Goal: Task Accomplishment & Management: Use online tool/utility

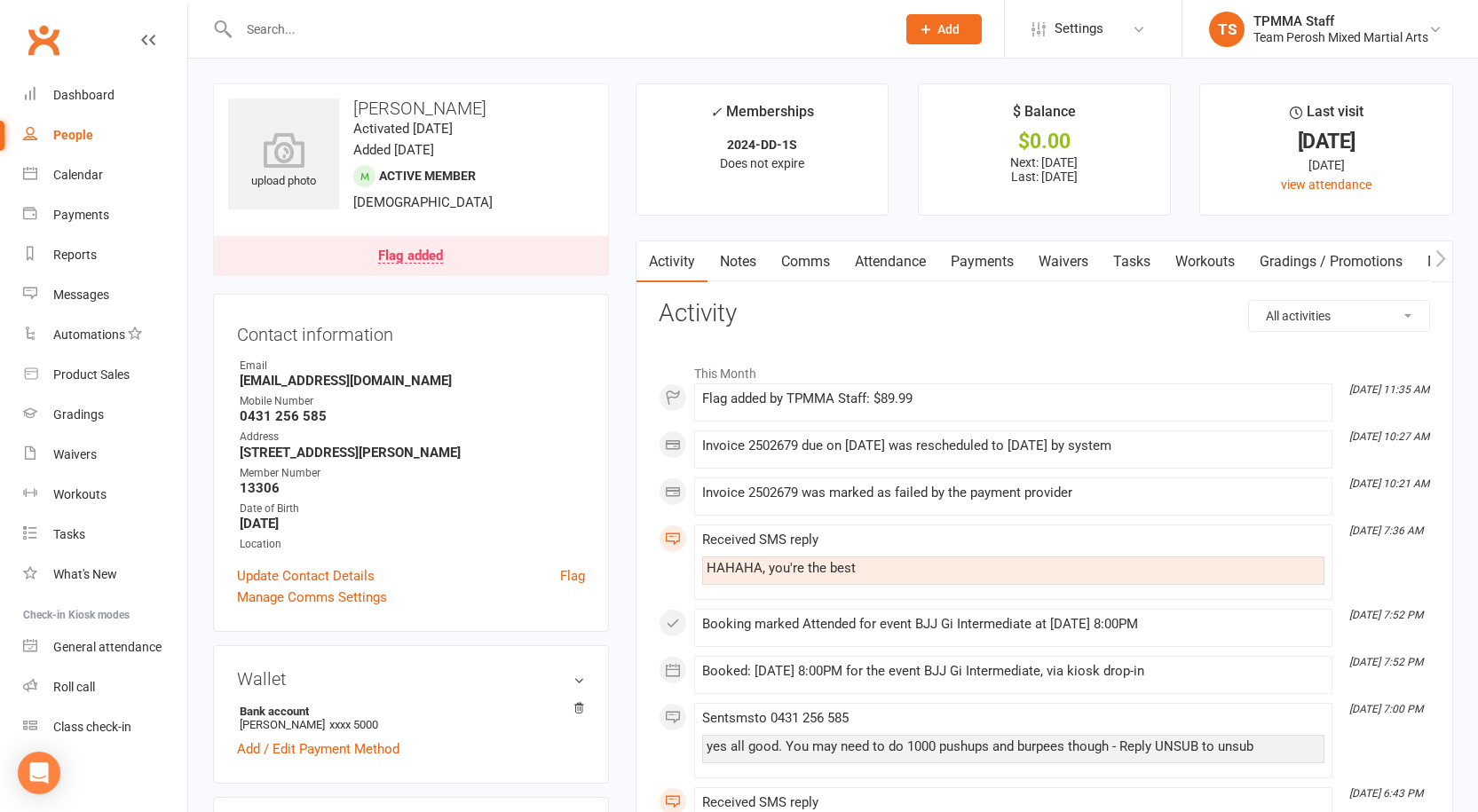
click at [747, 274] on link "Notes" at bounding box center [738, 262] width 61 height 41
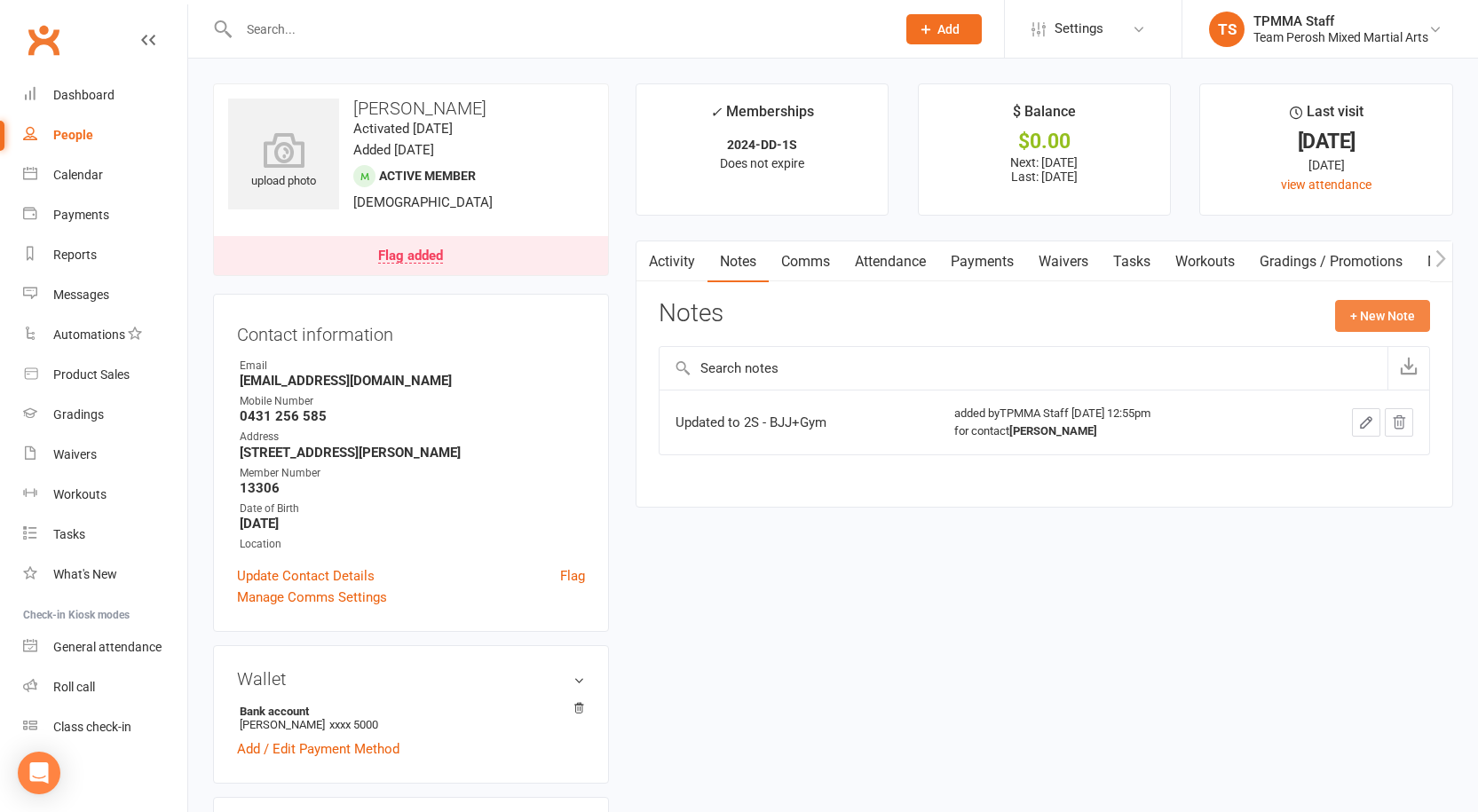
click at [1378, 315] on button "+ New Note" at bounding box center [1383, 316] width 95 height 32
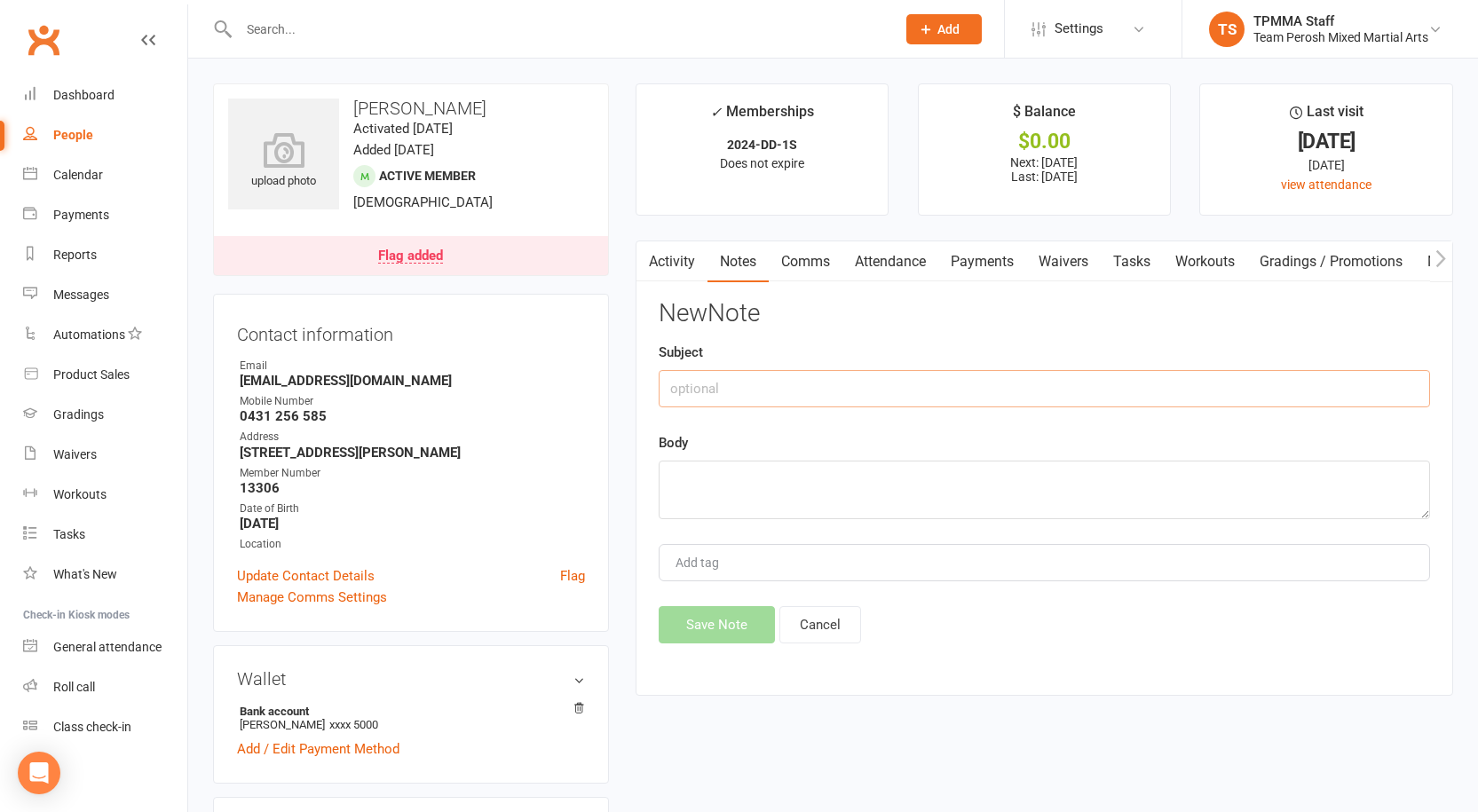
click at [722, 379] on input "text" at bounding box center [1044, 389] width 771 height 38
type input "Failed"
click at [727, 469] on textarea at bounding box center [1044, 490] width 771 height 59
type textarea "14/10 VM JD"
click at [738, 631] on button "Save Note" at bounding box center [717, 625] width 116 height 38
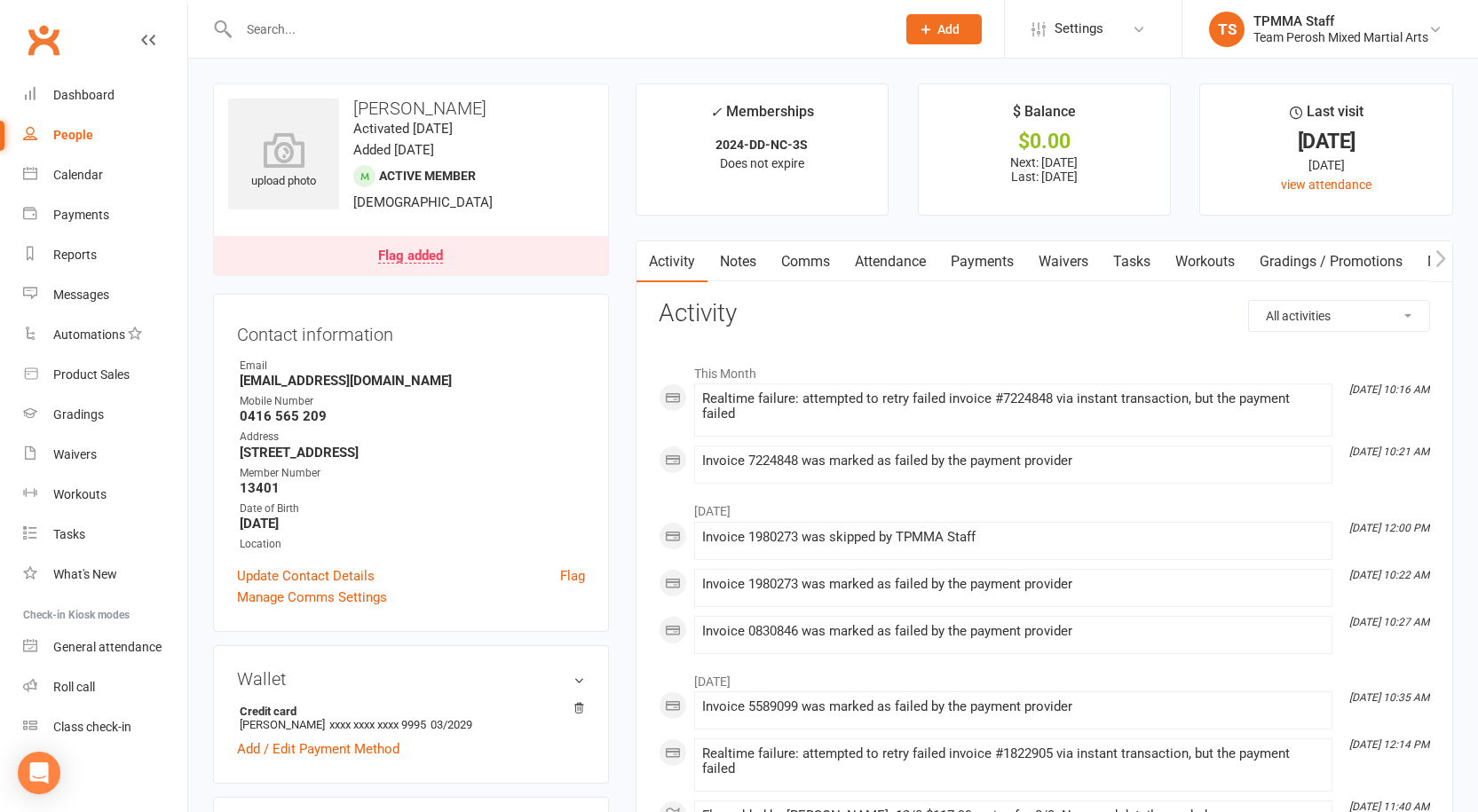
click at [745, 260] on link "Notes" at bounding box center [738, 262] width 61 height 41
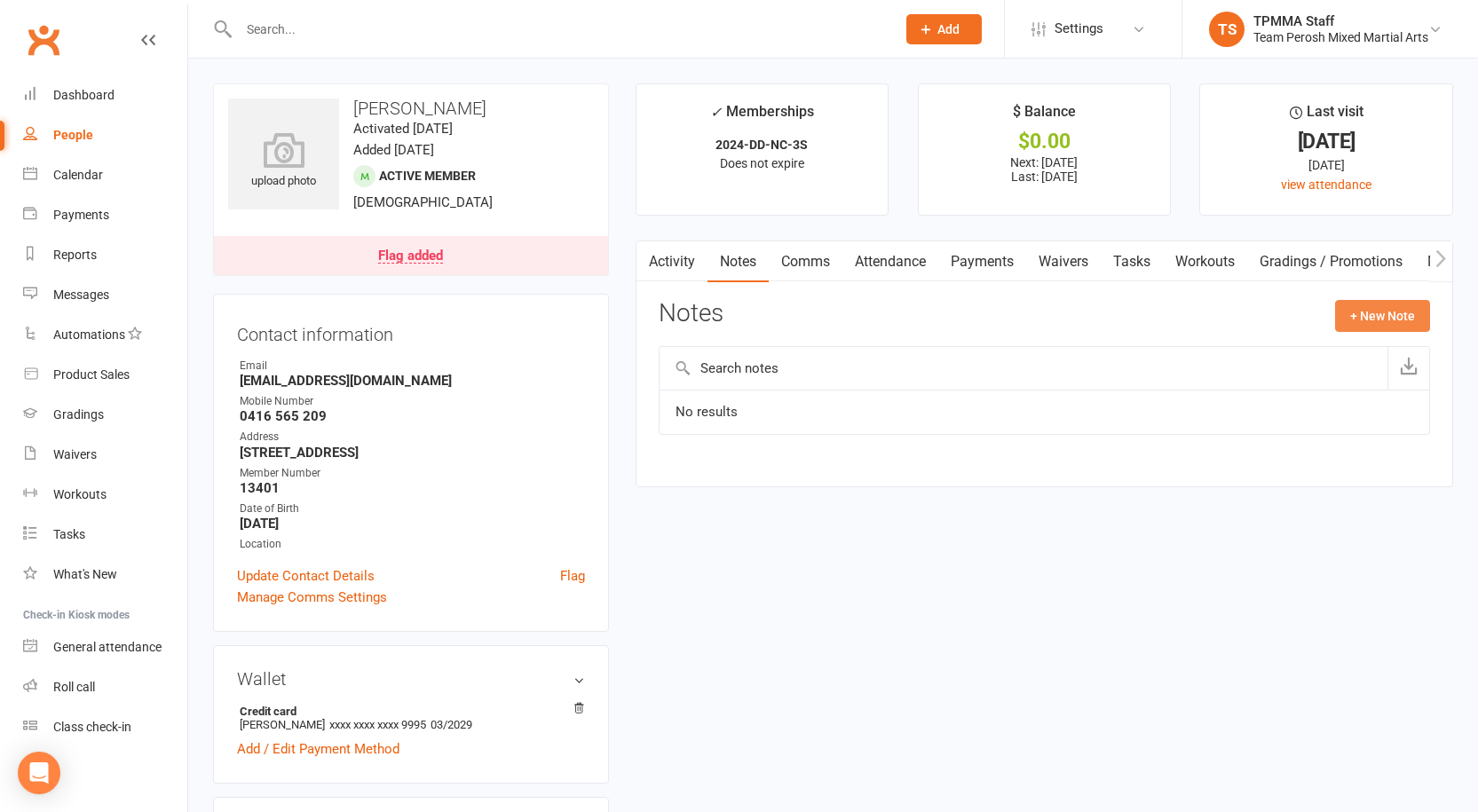
click at [1366, 313] on button "+ New Note" at bounding box center [1383, 316] width 95 height 32
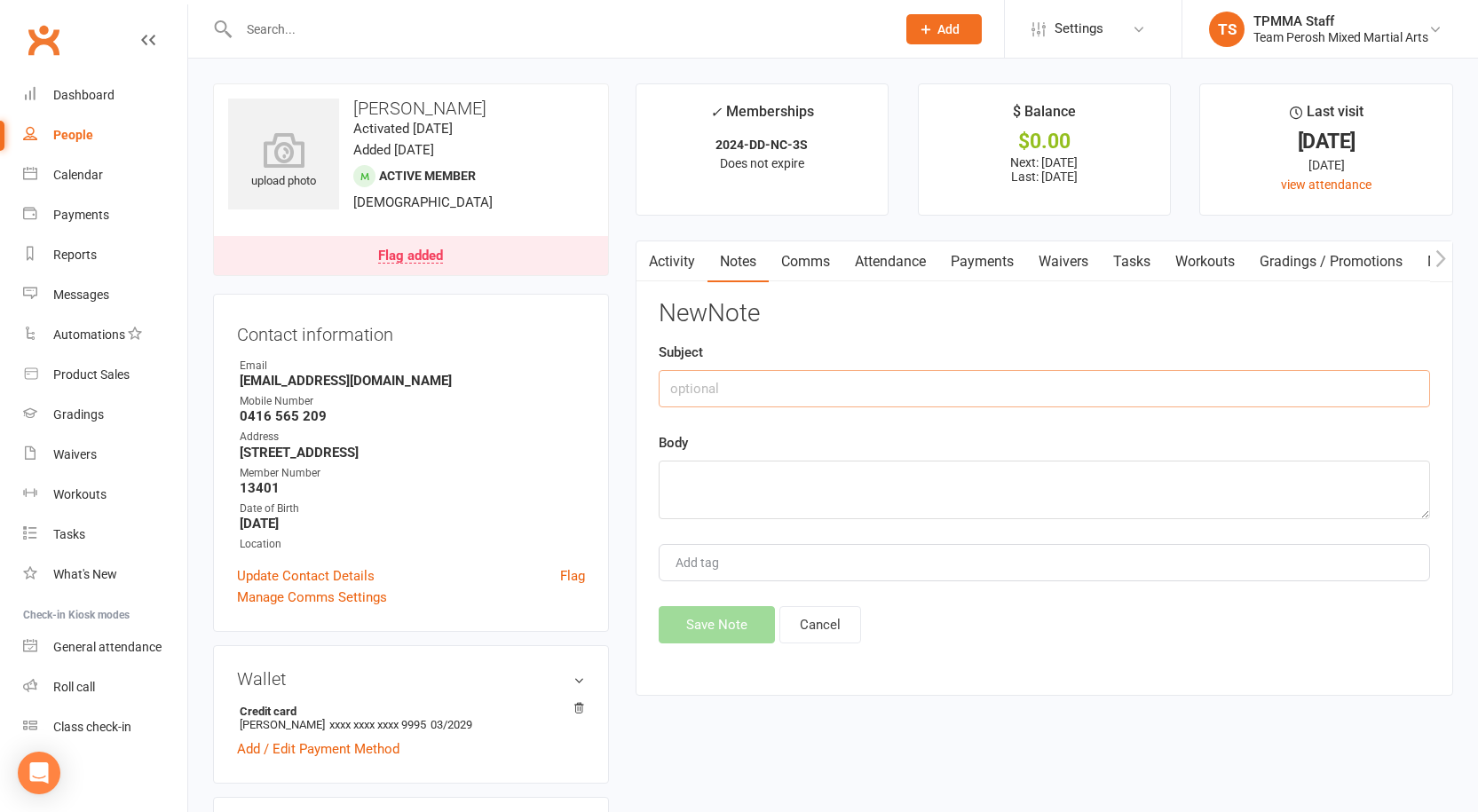
click at [725, 387] on input "text" at bounding box center [1044, 389] width 771 height 38
type input "Failed"
type textarea "14/10 NA JD"
click at [743, 629] on button "Save Note" at bounding box center [717, 625] width 116 height 38
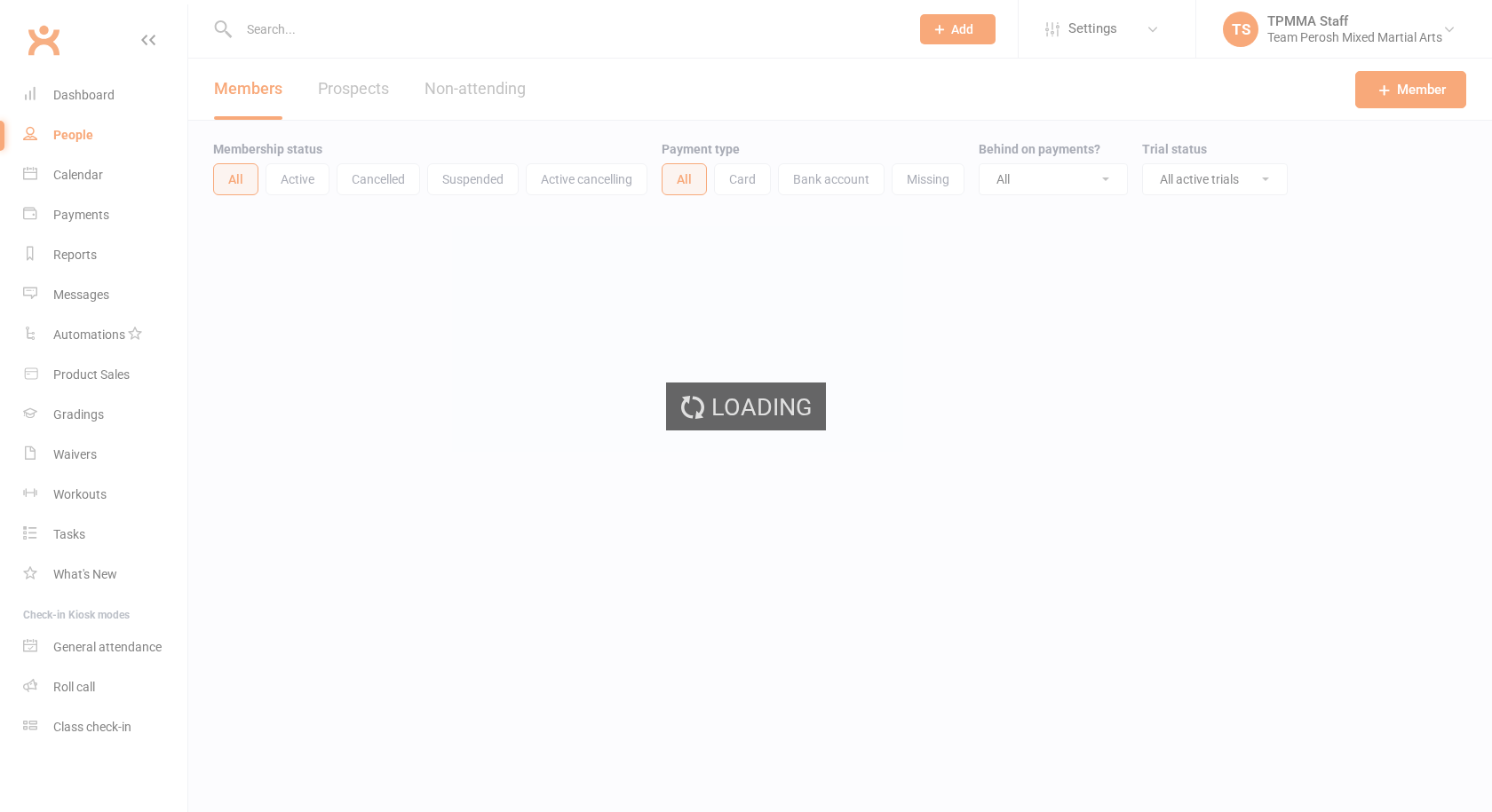
select select "active_trial"
select select "100"
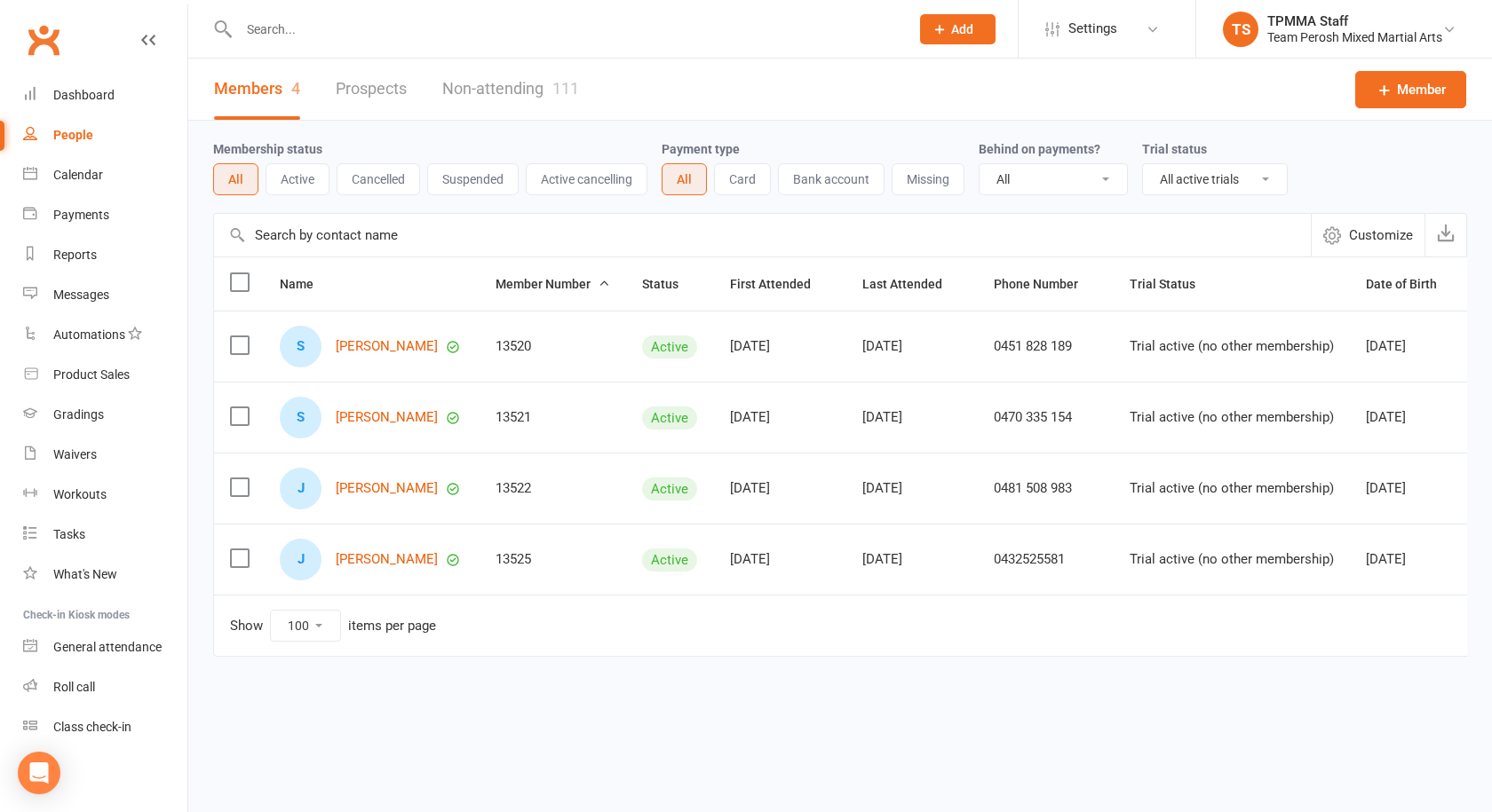
click at [285, 26] on input "text" at bounding box center [564, 29] width 663 height 25
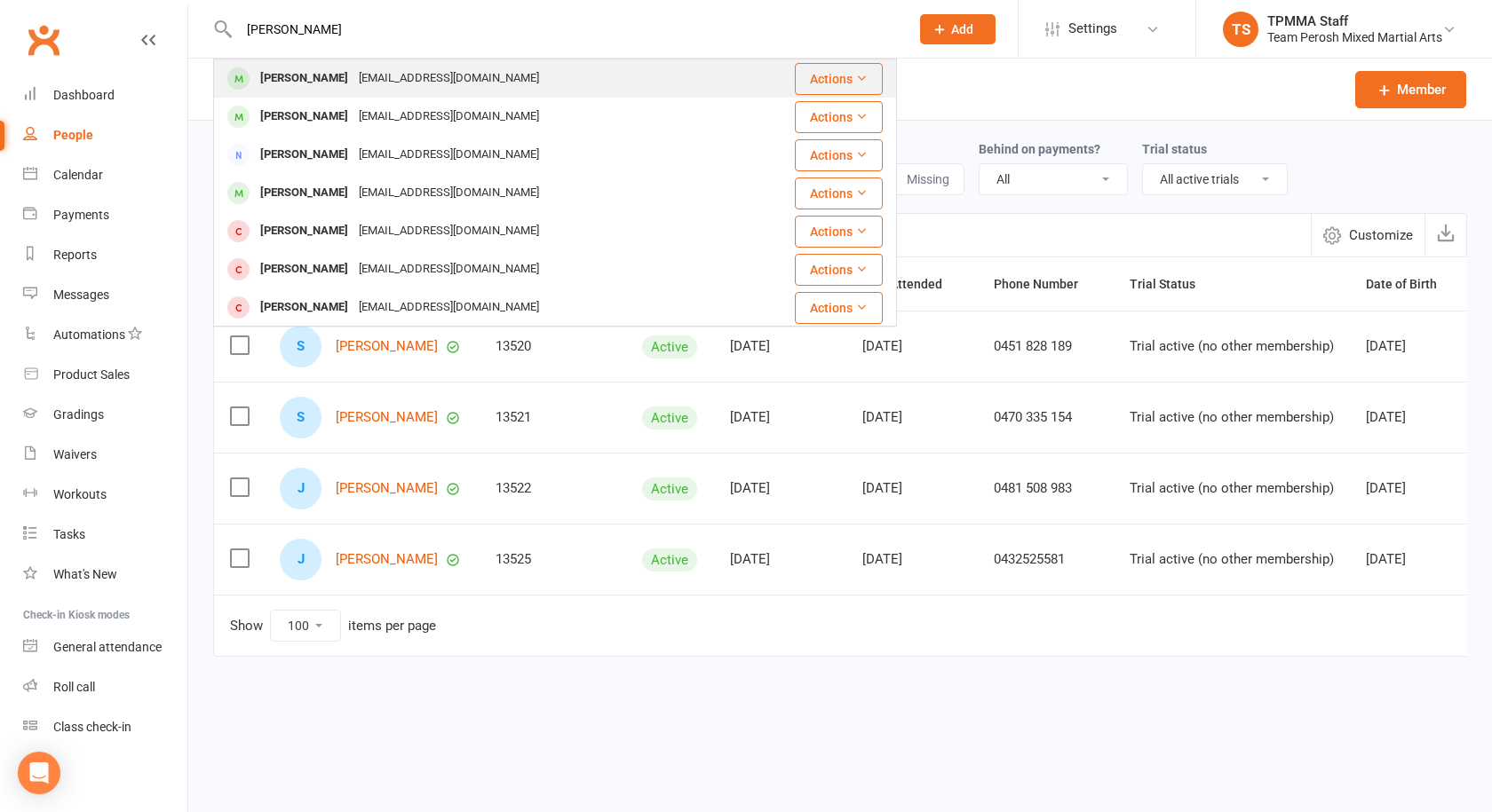
type input "jess"
click at [386, 70] on div "Jessicatjm@hotmail.com" at bounding box center [448, 78] width 191 height 26
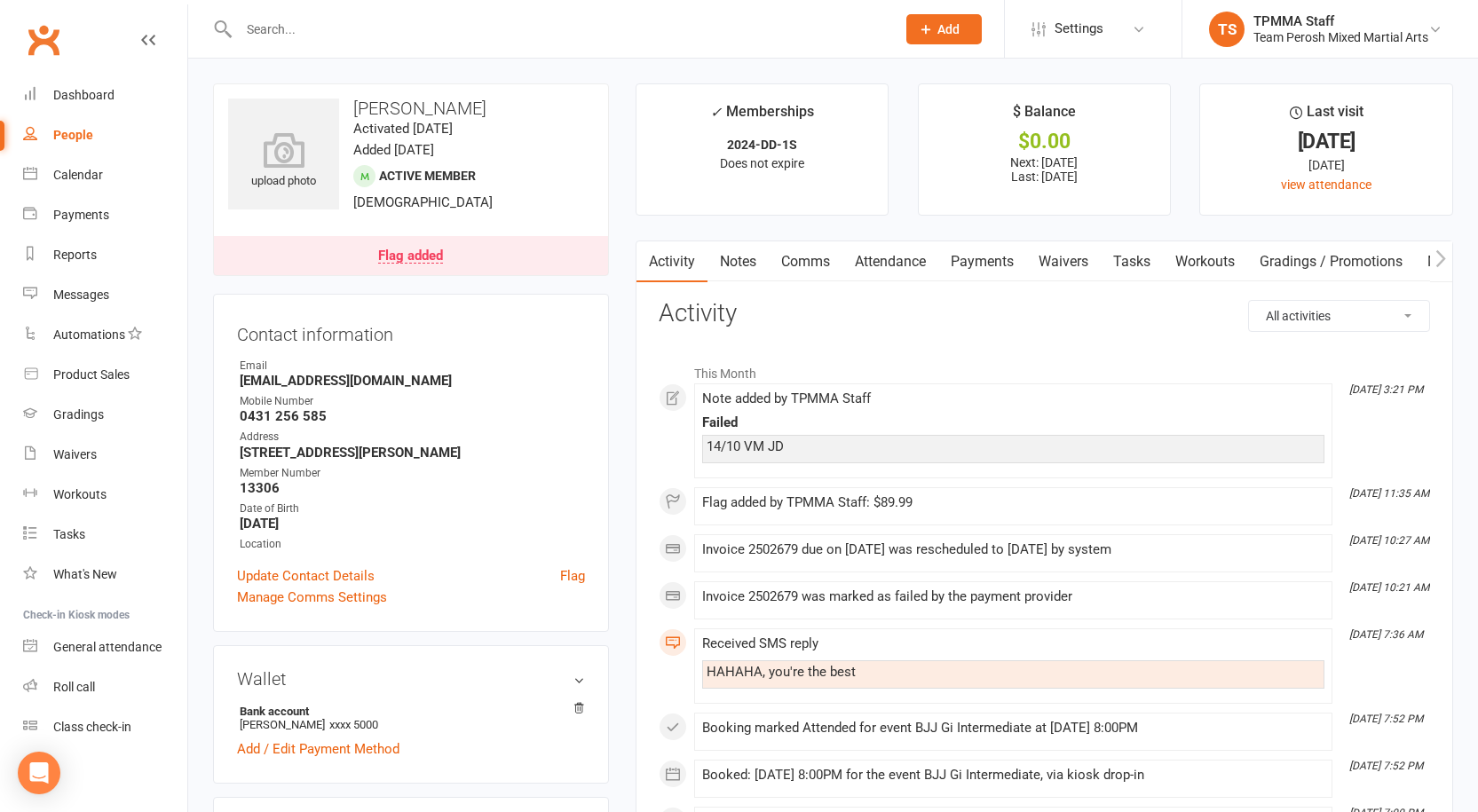
click at [739, 266] on link "Notes" at bounding box center [738, 262] width 61 height 41
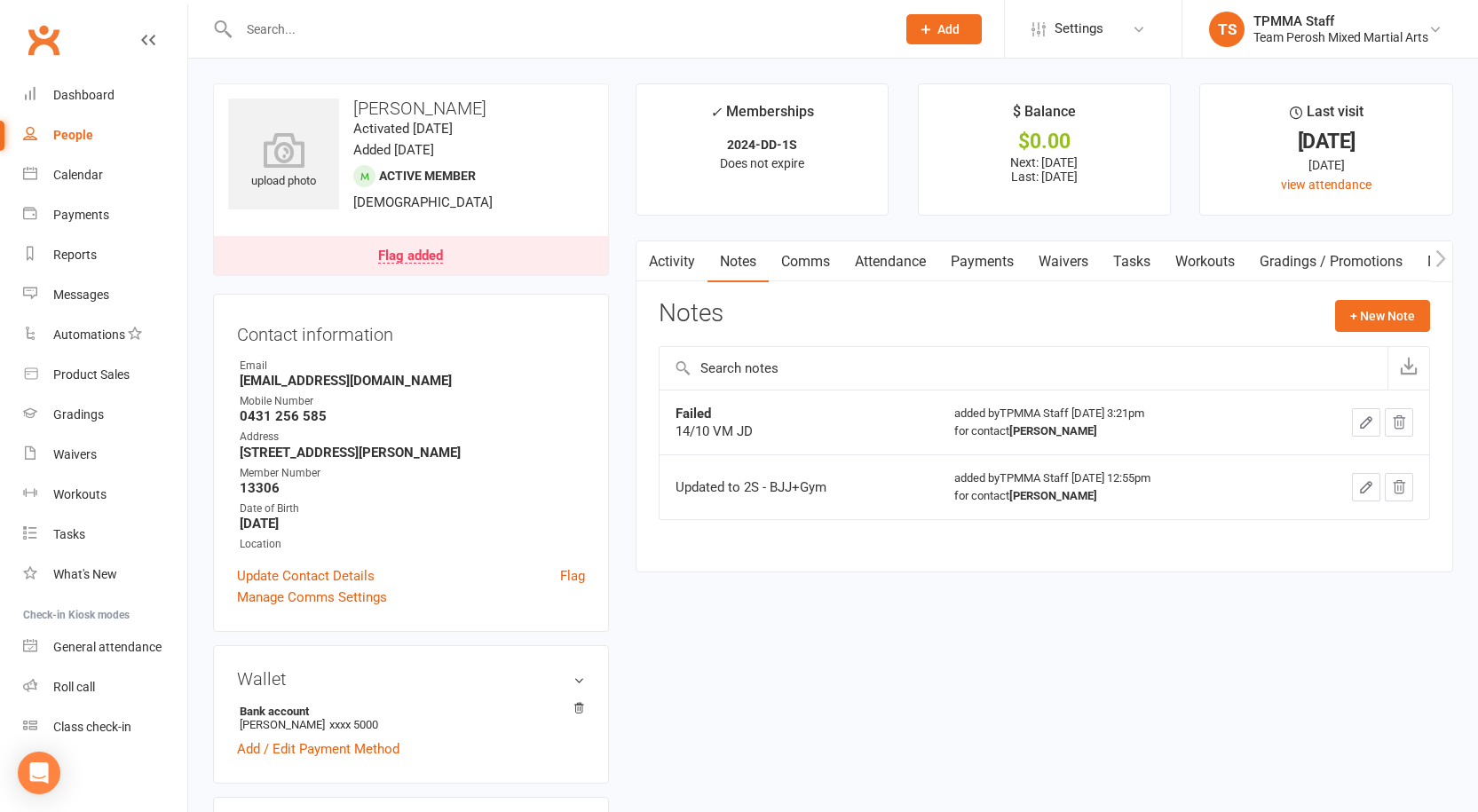
click at [1361, 428] on icon "button" at bounding box center [1366, 422] width 11 height 11
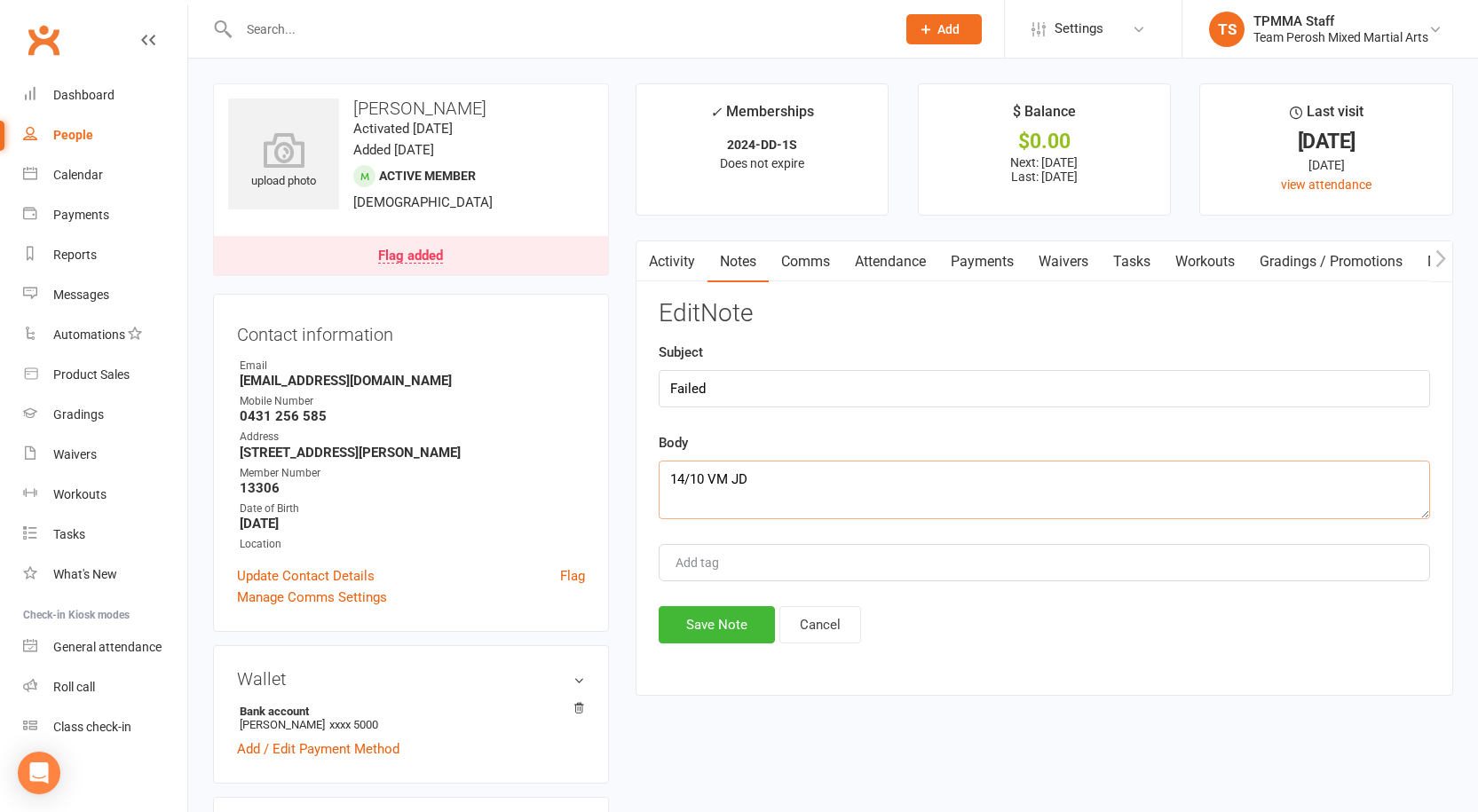
click at [769, 476] on textarea "14/10 VM JD" at bounding box center [1044, 490] width 771 height 59
type textarea "14/10 VM JD, will be in 16/10."
click at [729, 621] on button "Save Note" at bounding box center [717, 625] width 116 height 38
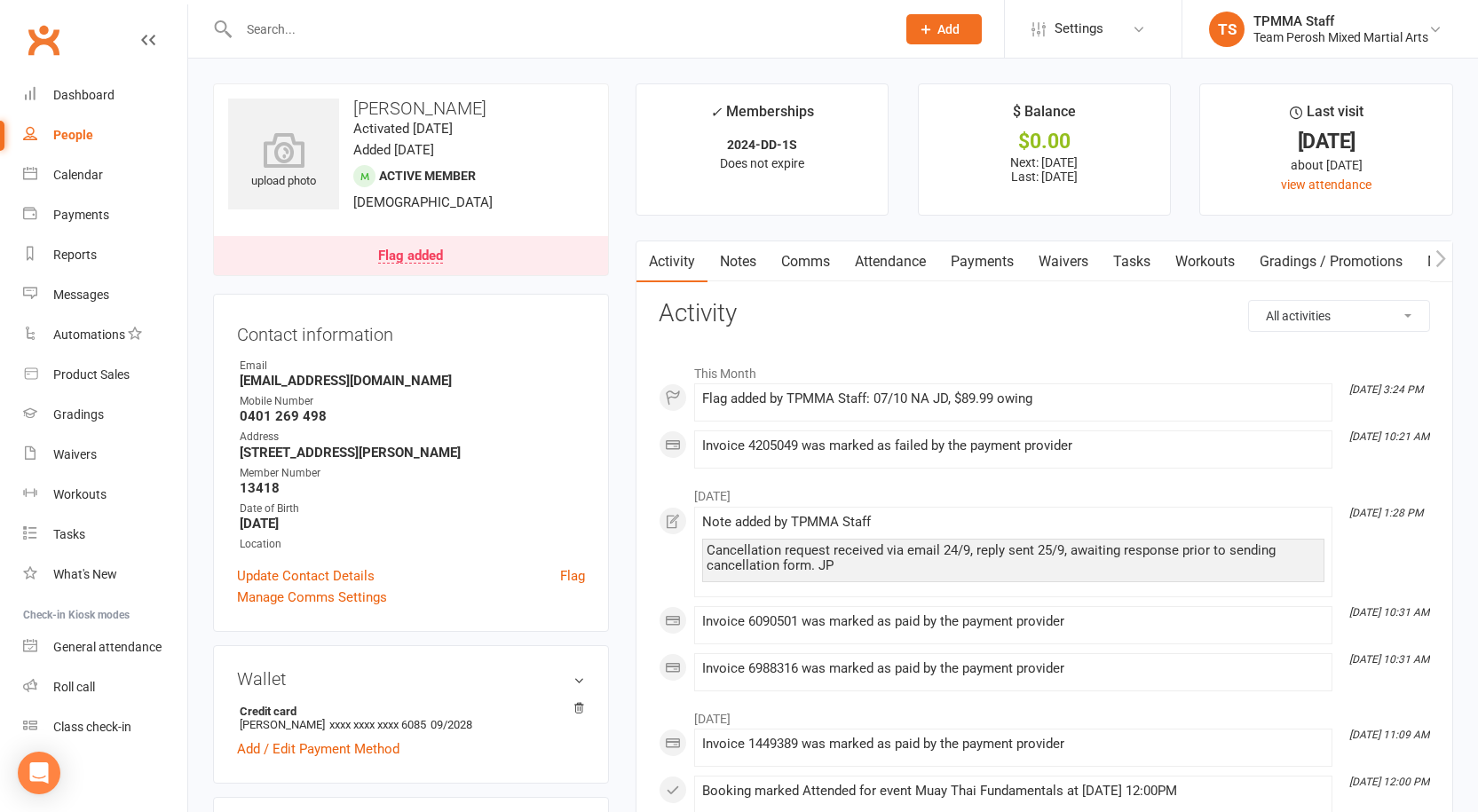
click at [742, 266] on link "Notes" at bounding box center [738, 262] width 61 height 41
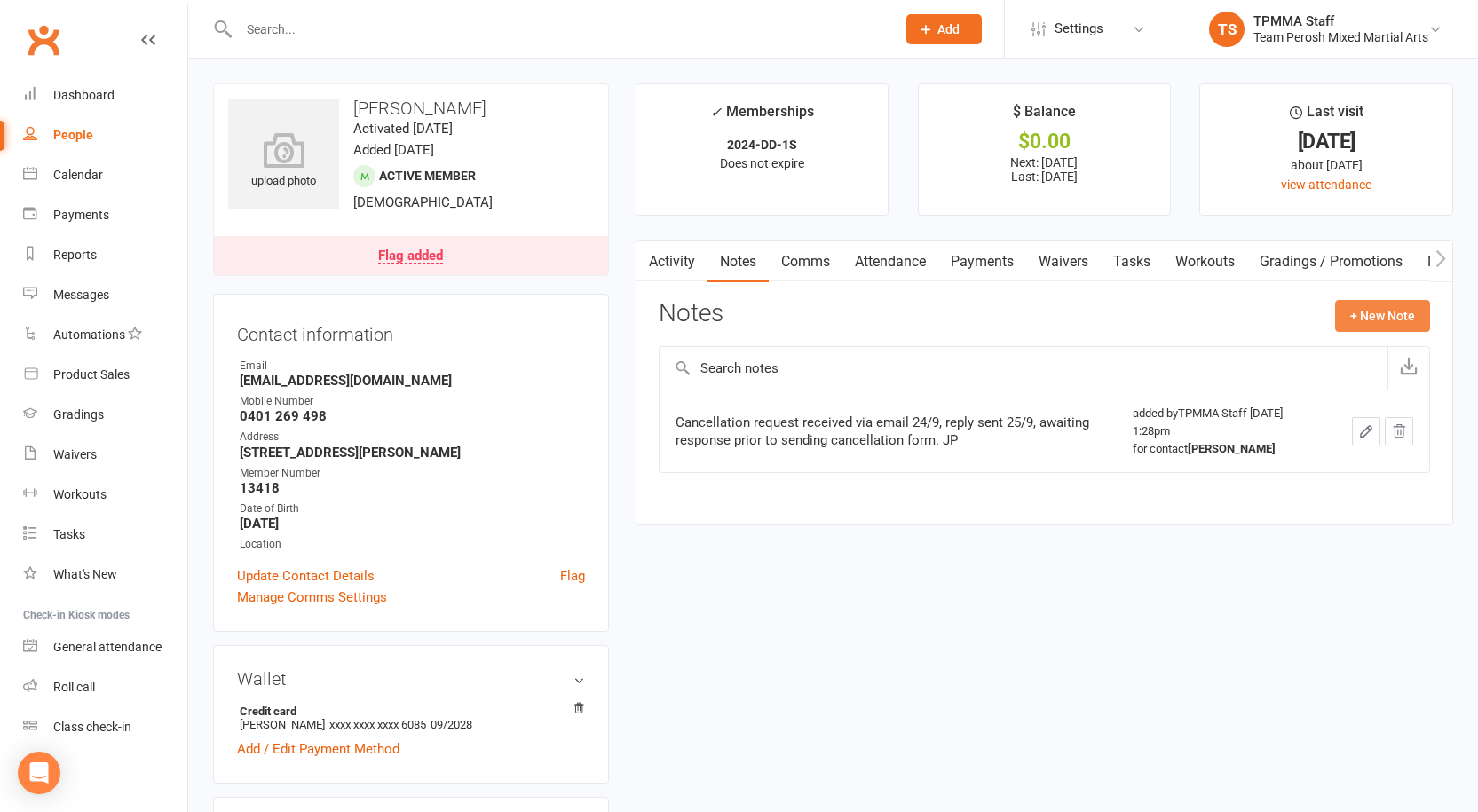
click at [1360, 324] on button "+ New Note" at bounding box center [1383, 316] width 95 height 32
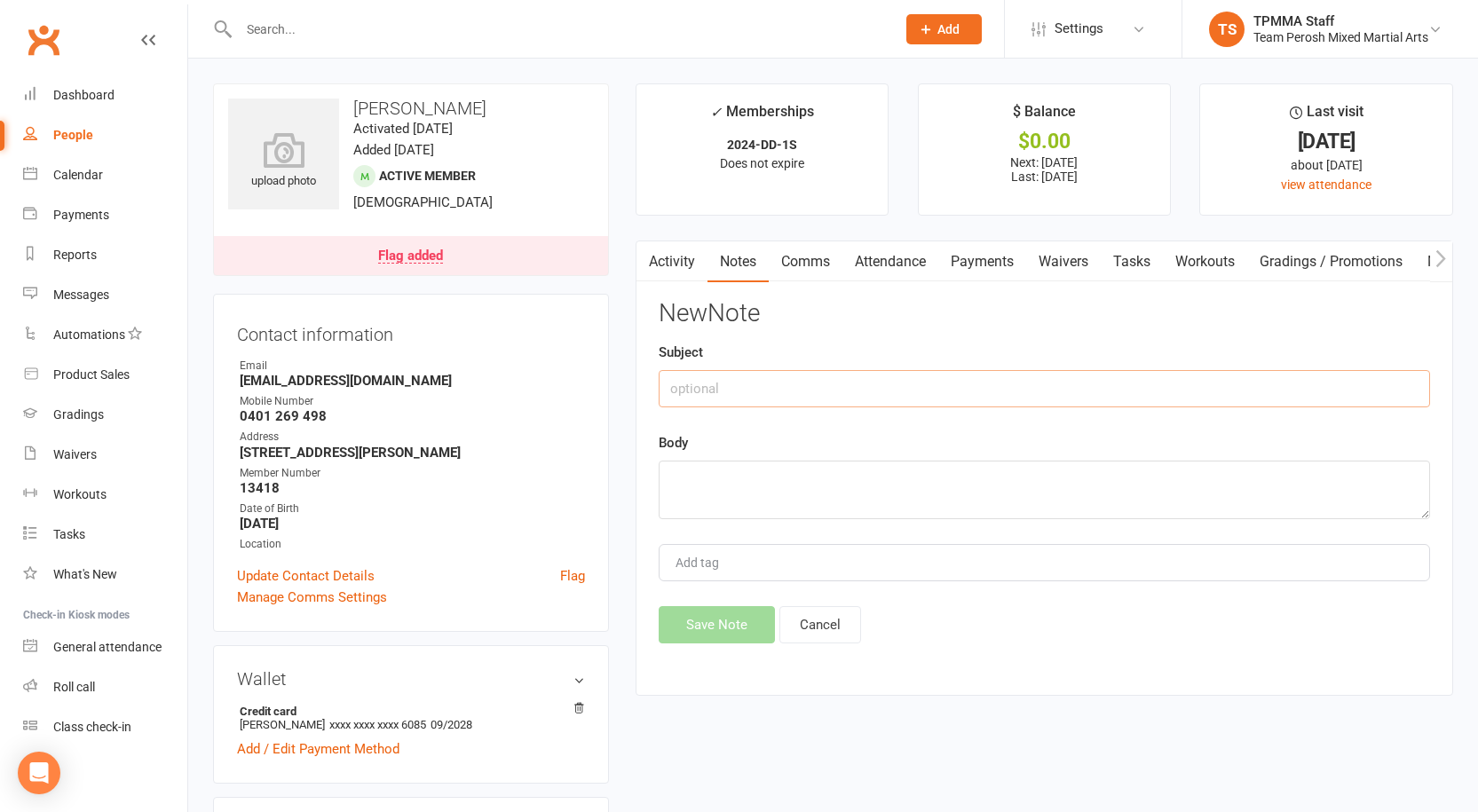
click at [729, 372] on input "text" at bounding box center [1044, 389] width 771 height 38
type input "Failed"
type textarea "14/10 NA JD"
click at [743, 615] on button "Save Note" at bounding box center [717, 625] width 116 height 38
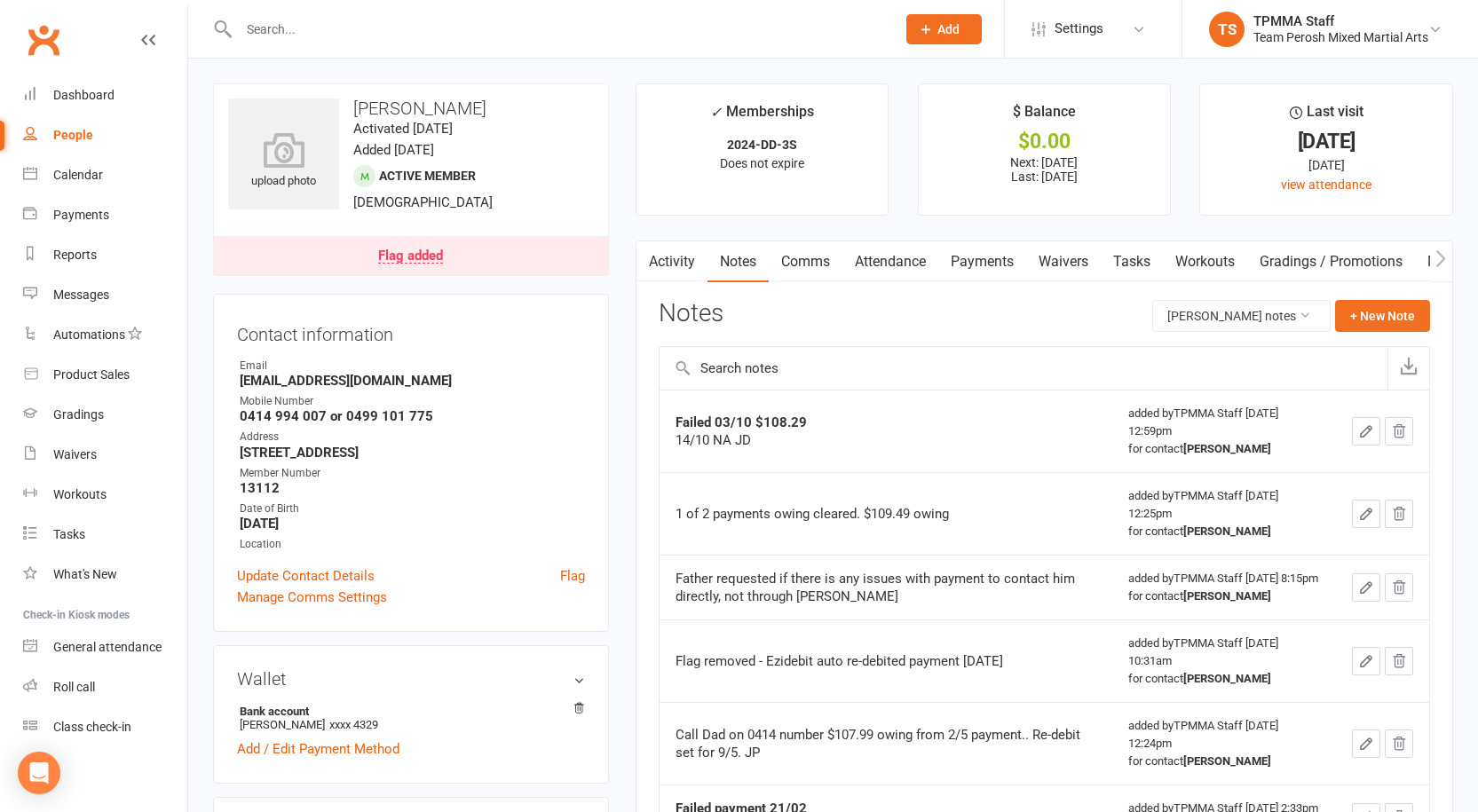
click at [86, 144] on link "People" at bounding box center [106, 135] width 165 height 40
select select "active_trial"
select select "100"
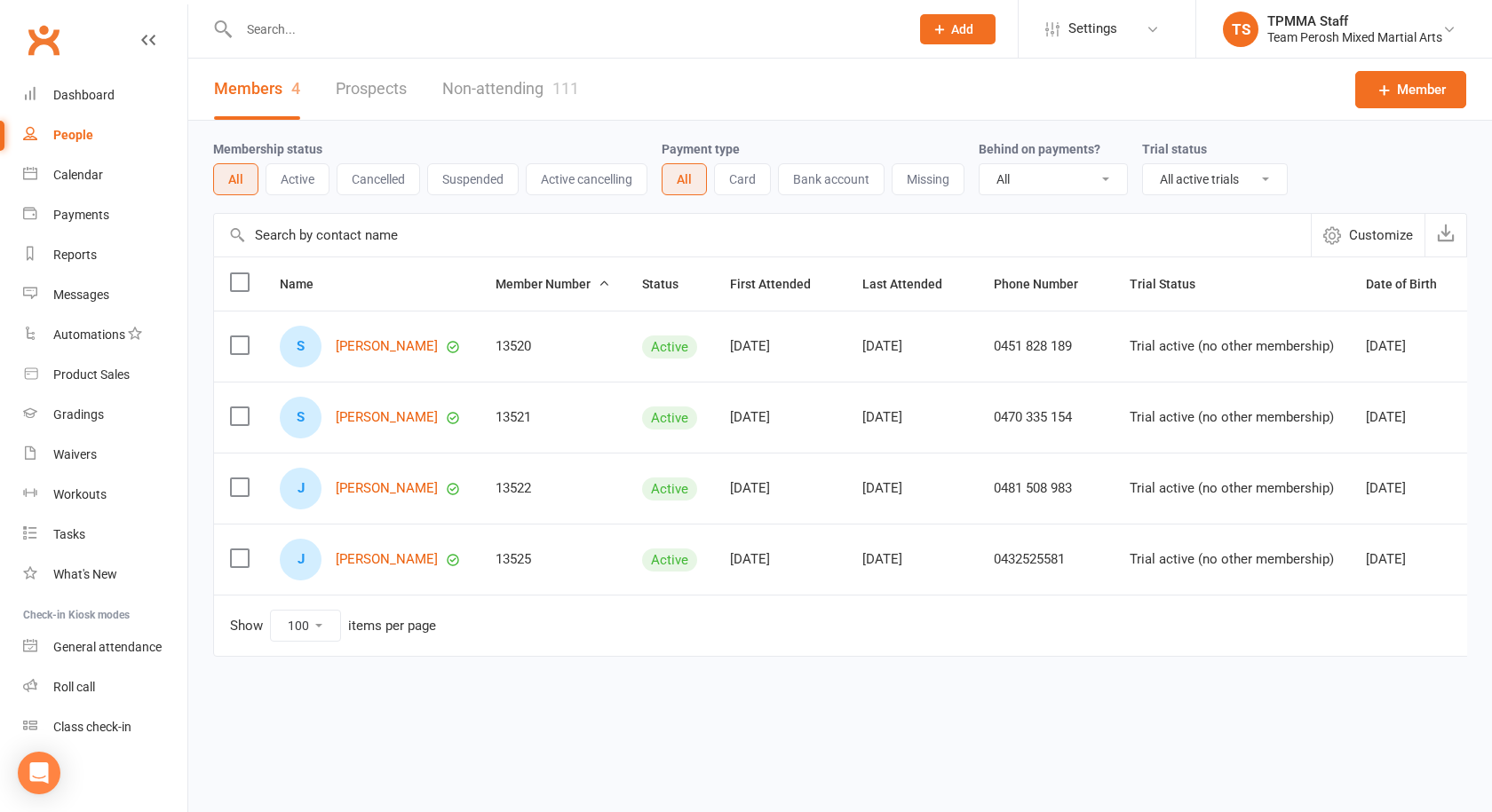
click at [273, 21] on input "text" at bounding box center [564, 29] width 663 height 25
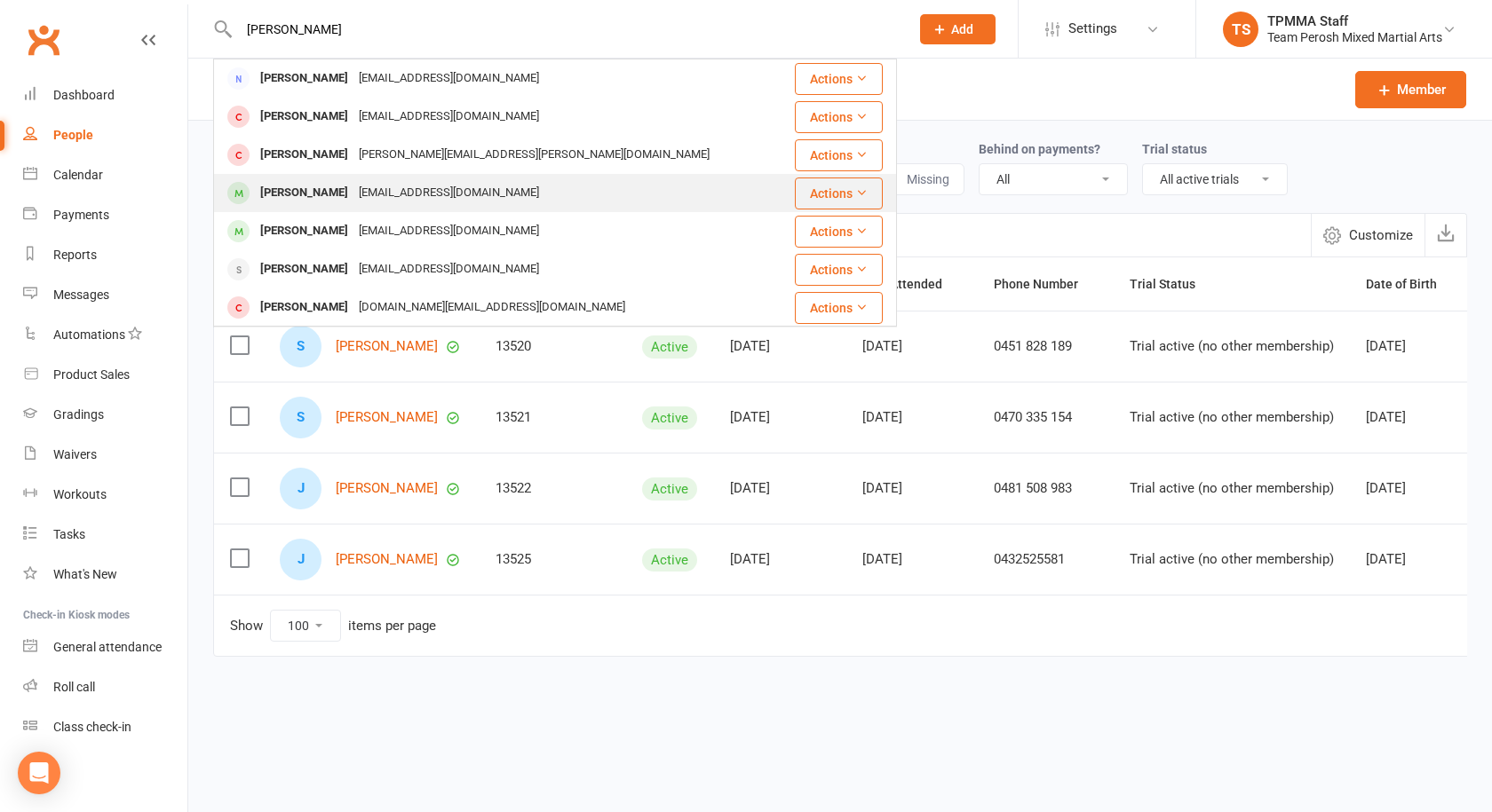
type input "[PERSON_NAME]"
click at [378, 194] on div "[EMAIL_ADDRESS][DOMAIN_NAME]" at bounding box center [448, 193] width 191 height 26
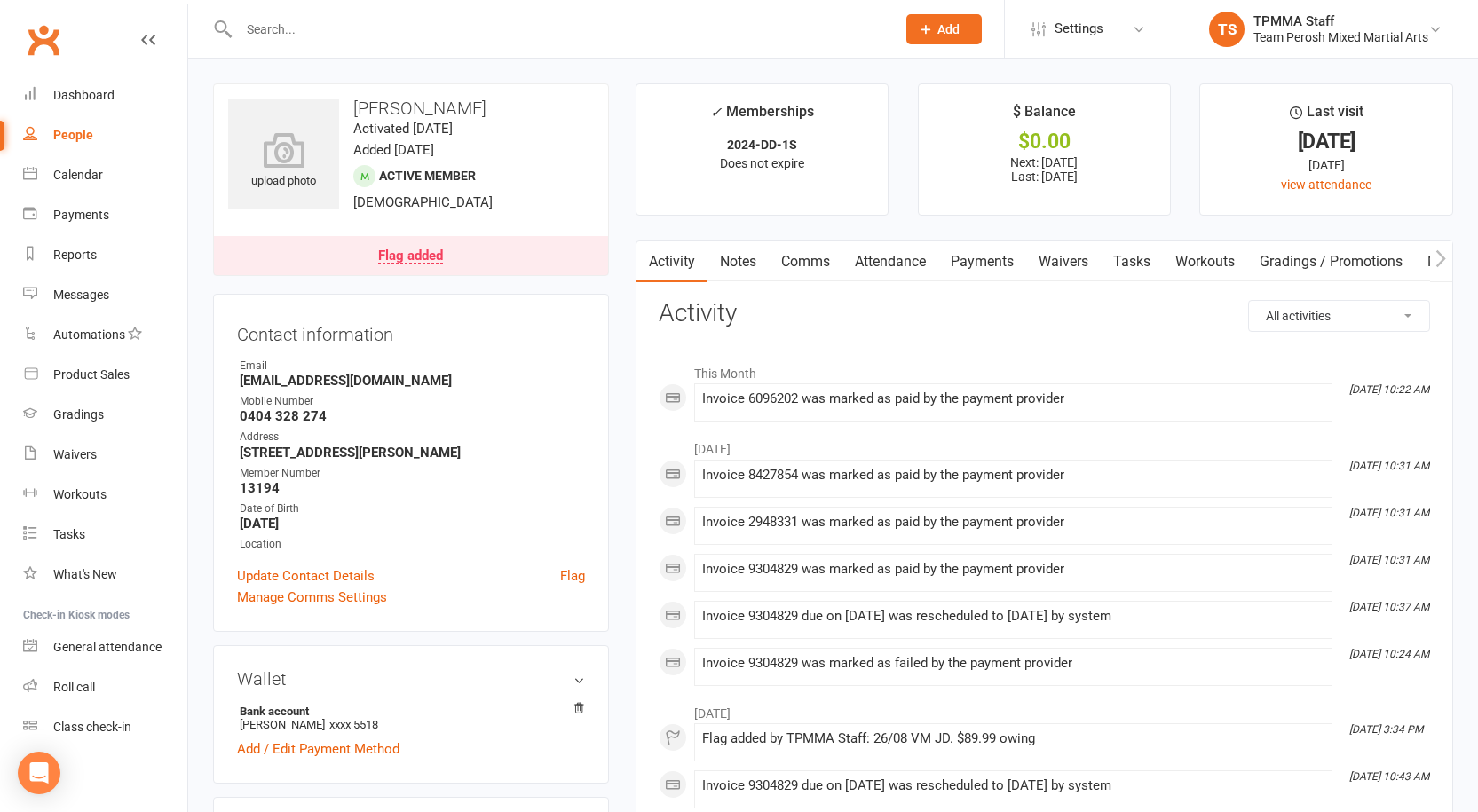
click at [317, 35] on input "text" at bounding box center [558, 29] width 650 height 25
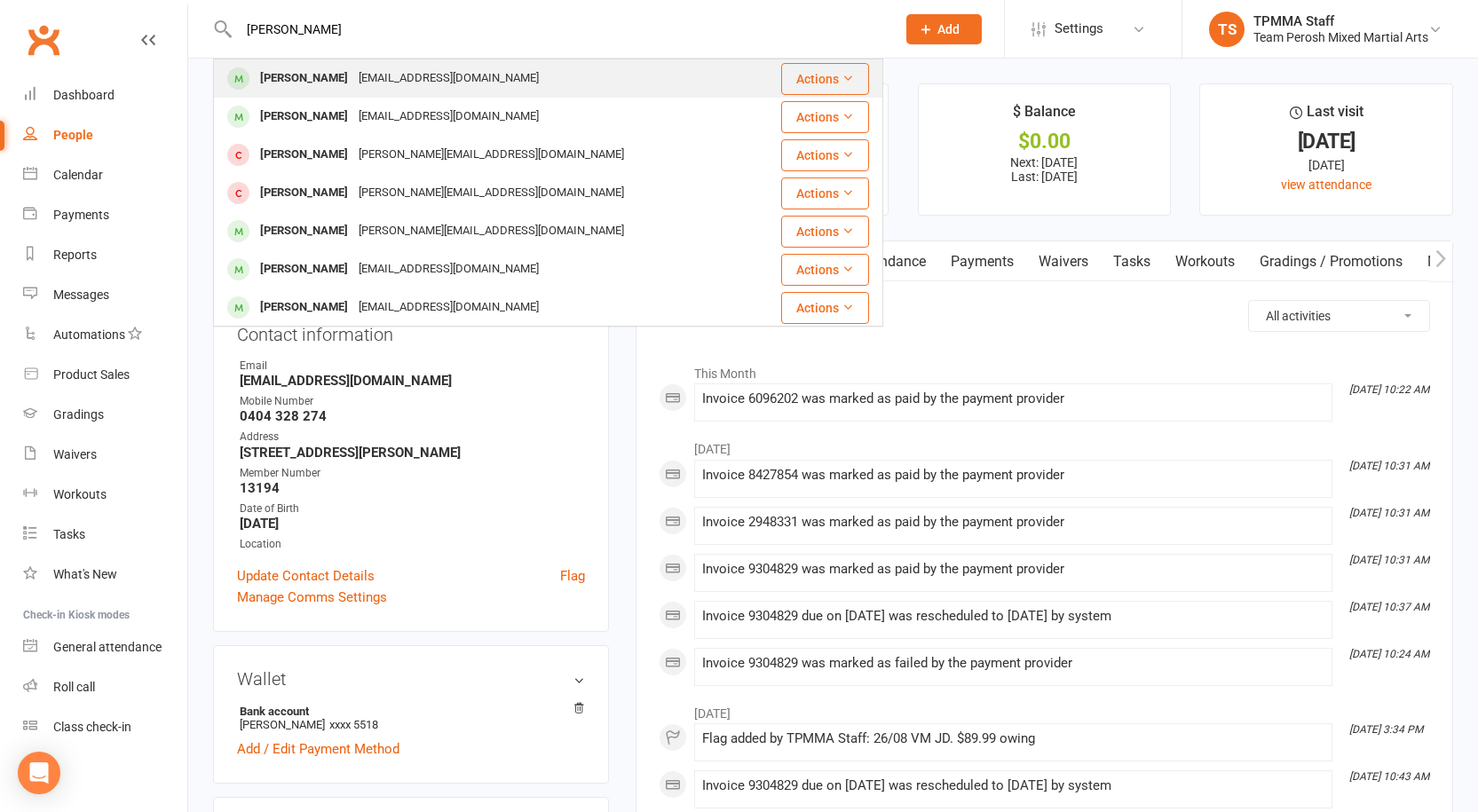
type input "john y"
click at [373, 77] on div "[EMAIL_ADDRESS][DOMAIN_NAME]" at bounding box center [448, 78] width 191 height 26
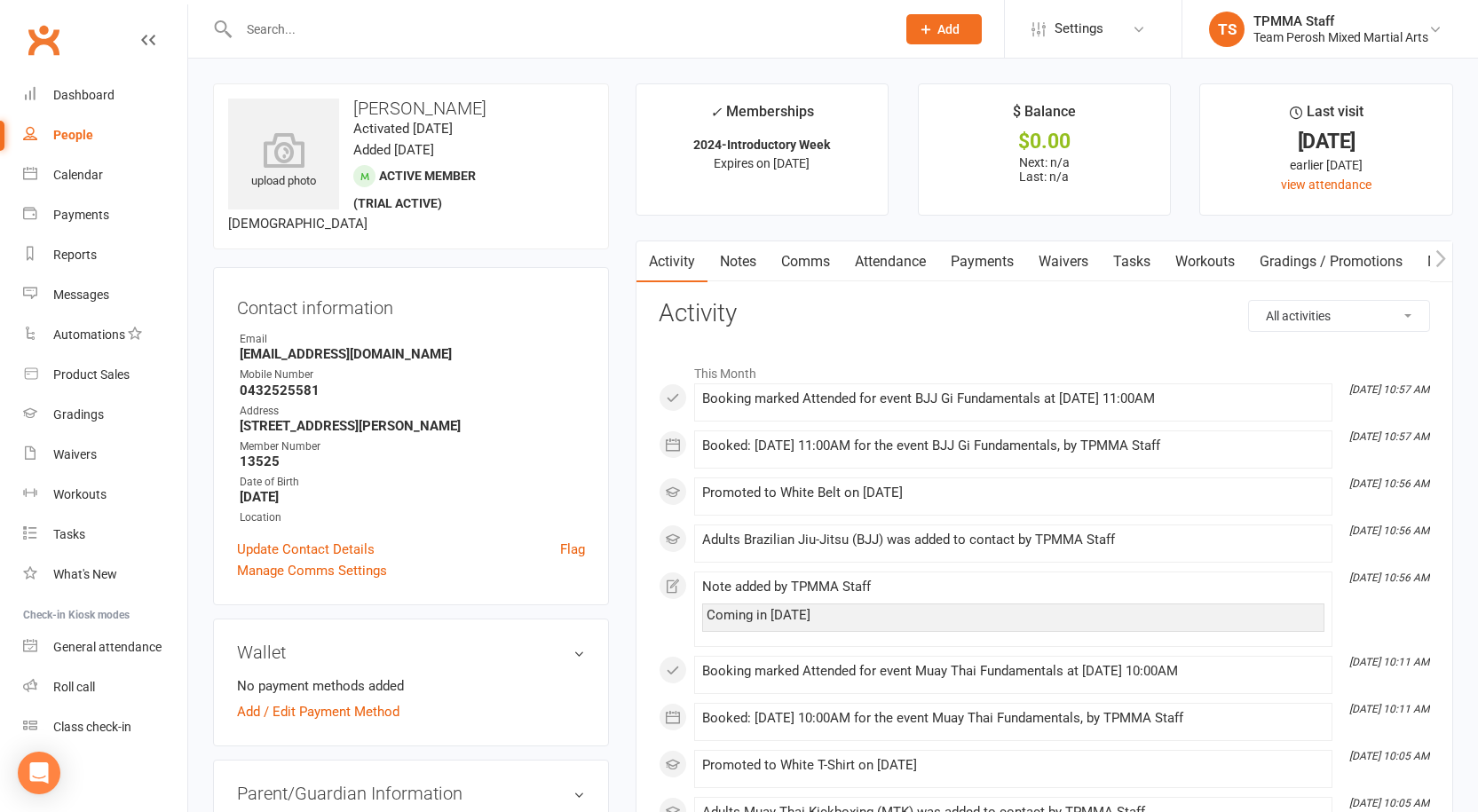
click at [721, 267] on link "Notes" at bounding box center [738, 262] width 61 height 41
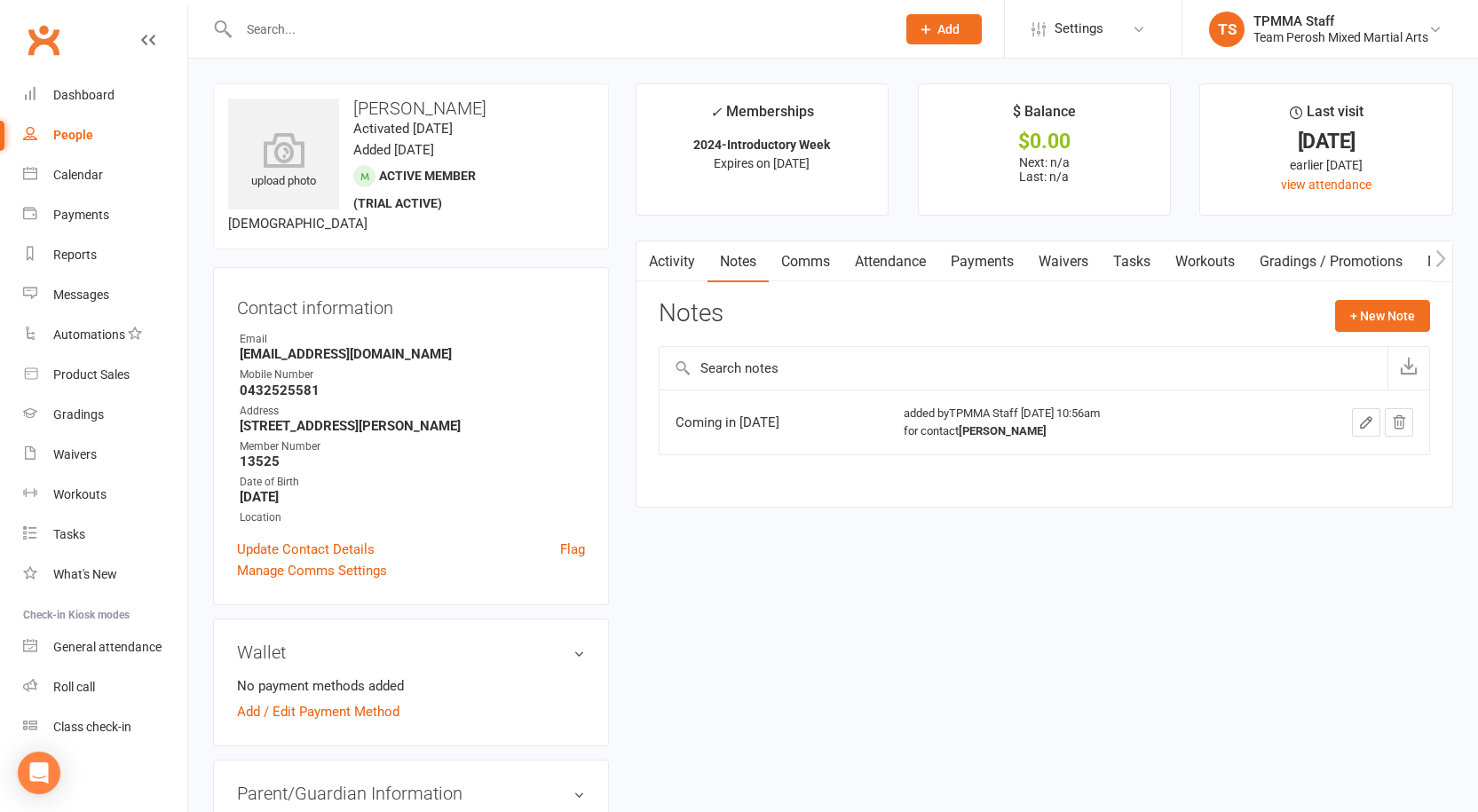
click at [370, 30] on input "text" at bounding box center [558, 29] width 650 height 25
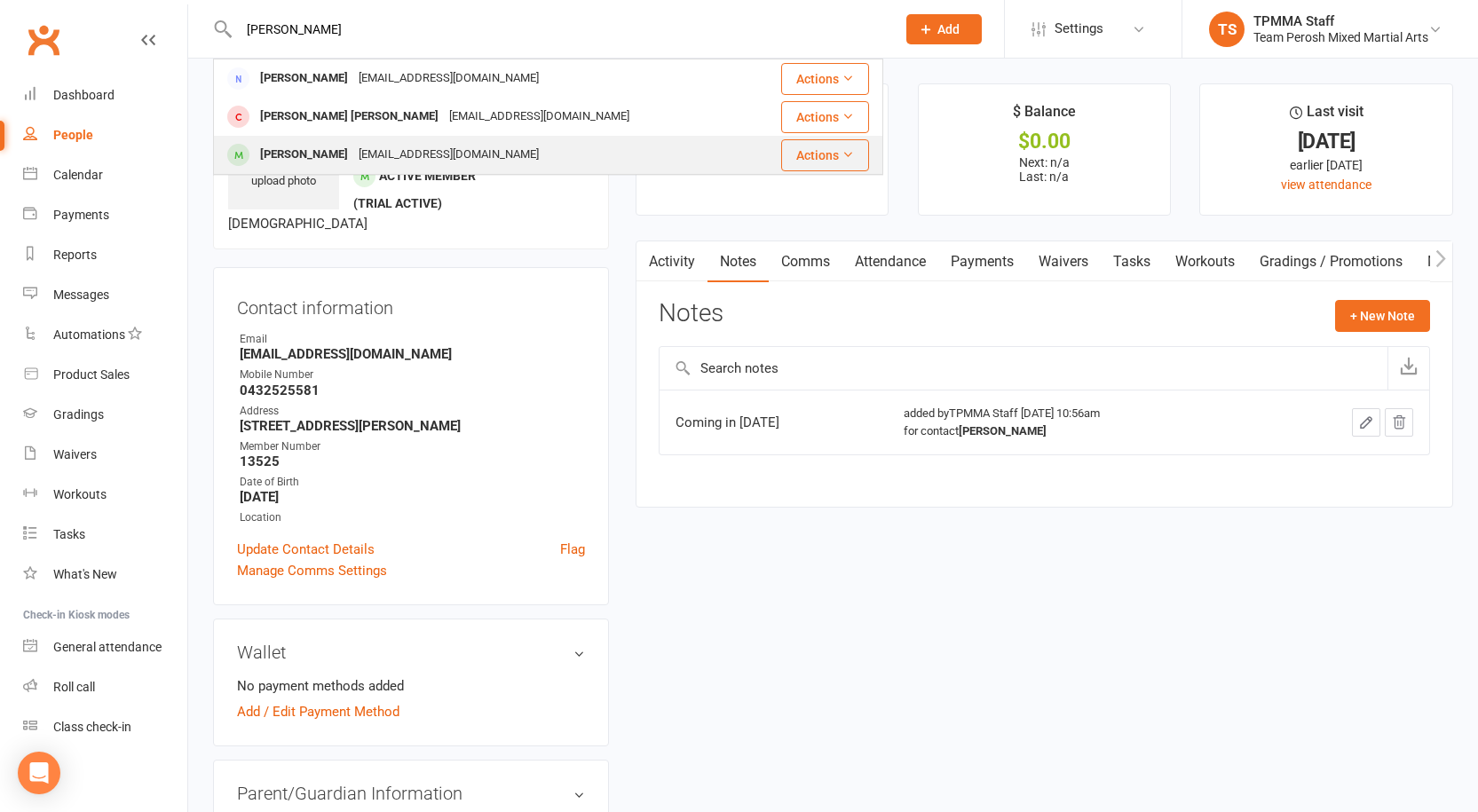
type input "rita"
click at [331, 152] on div "Romeo Riitano" at bounding box center [304, 155] width 99 height 26
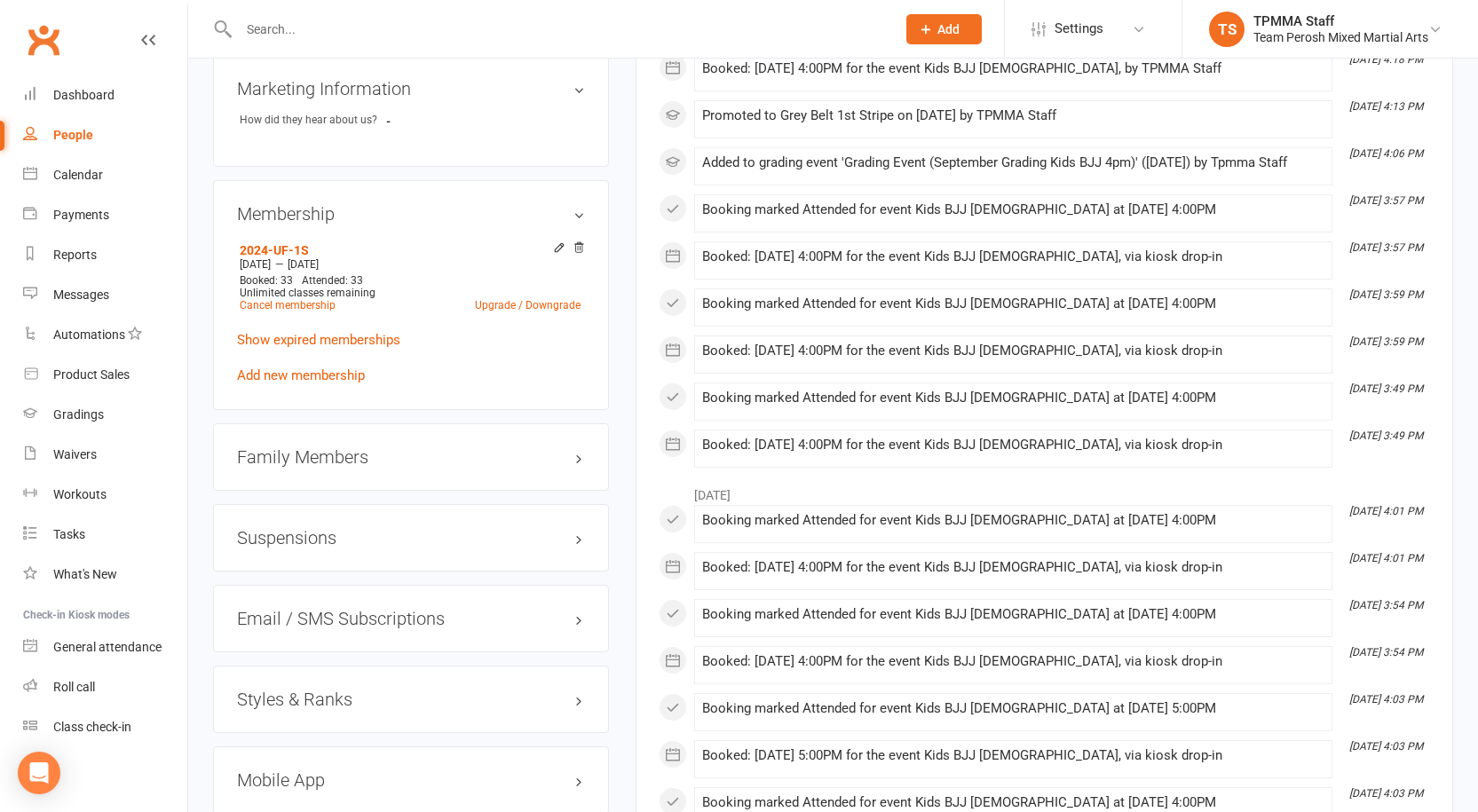
scroll to position [1243, 0]
click at [318, 689] on h3 "Styles & Ranks" at bounding box center [411, 699] width 348 height 19
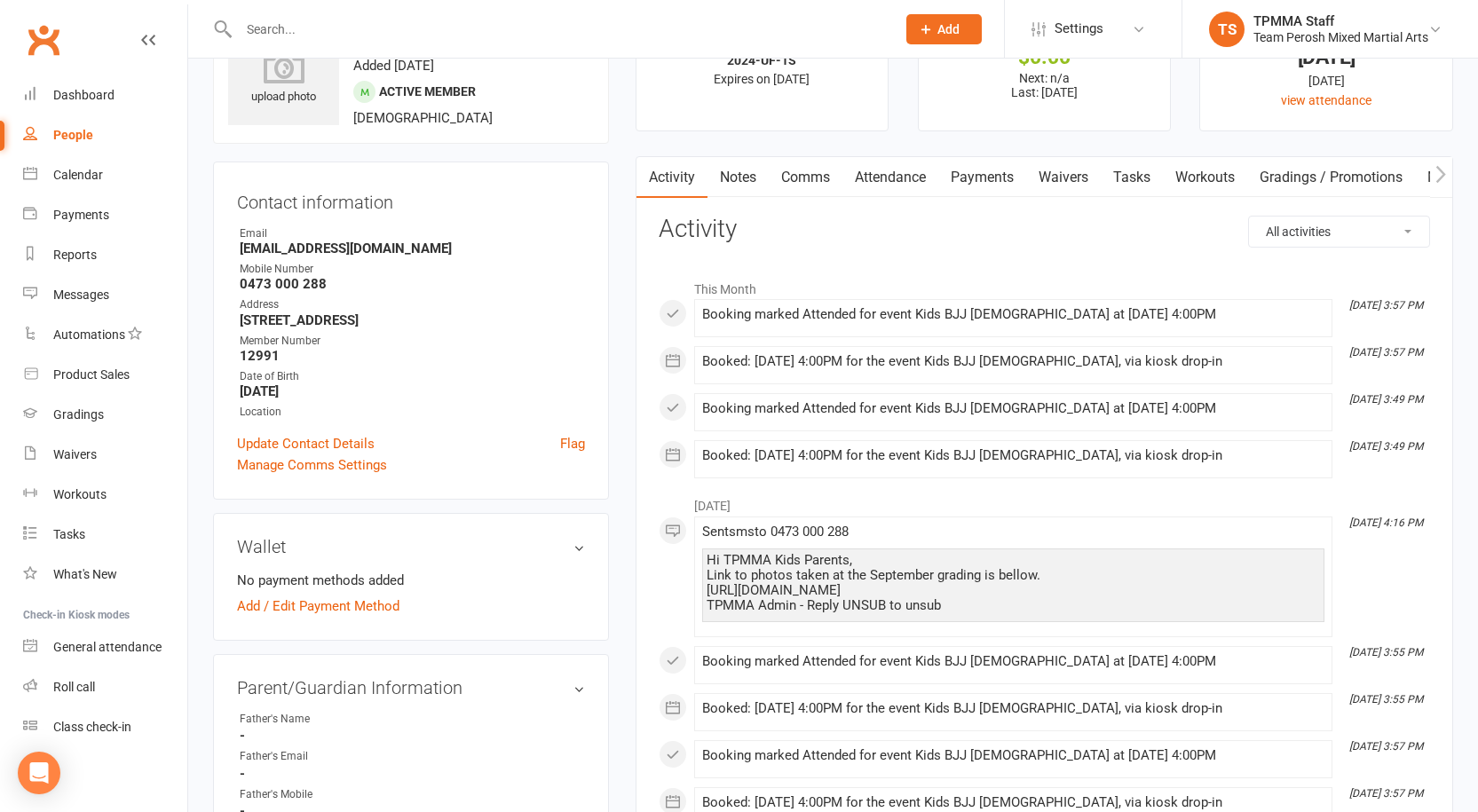
scroll to position [0, 0]
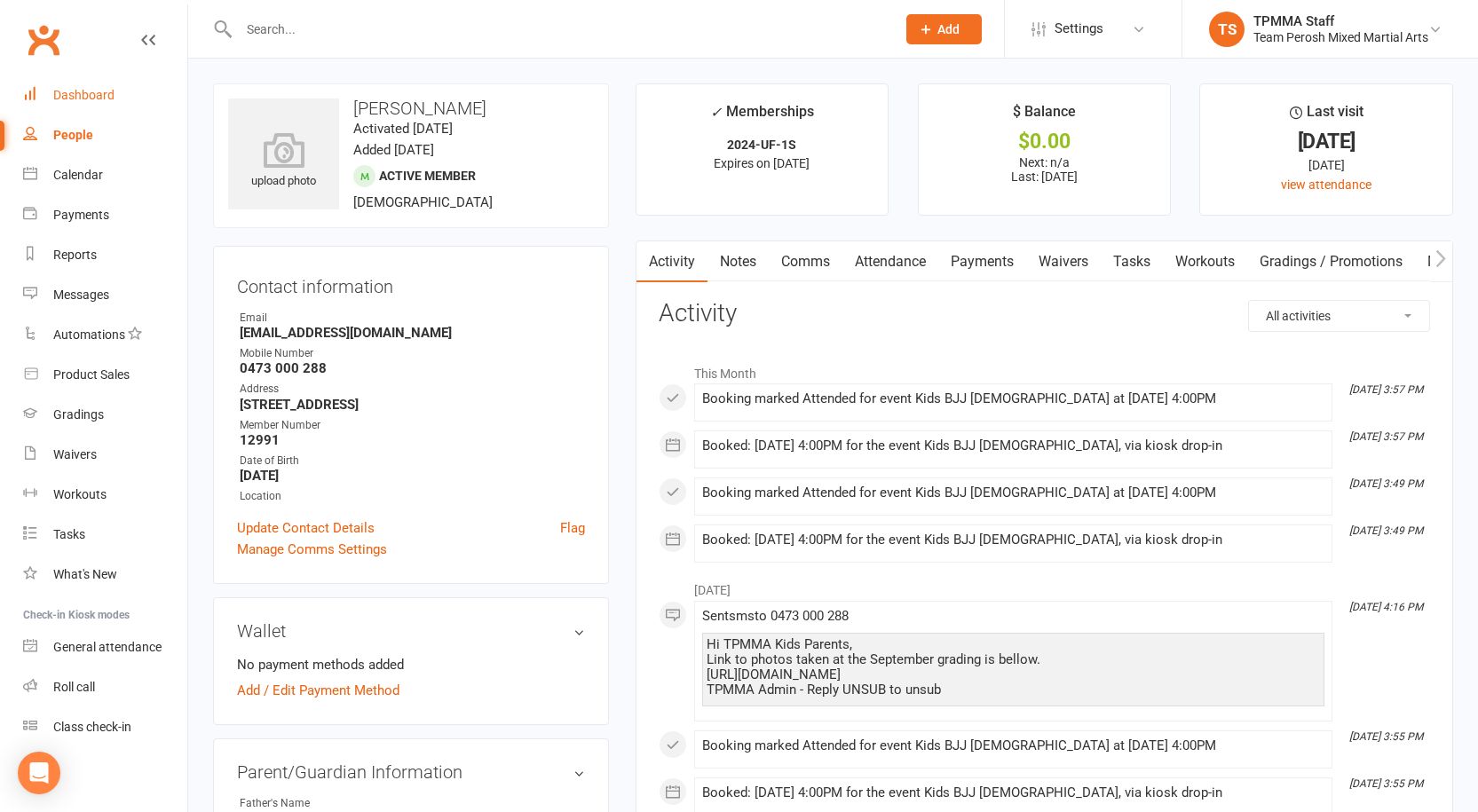
click at [75, 100] on div "Dashboard" at bounding box center [83, 95] width 61 height 15
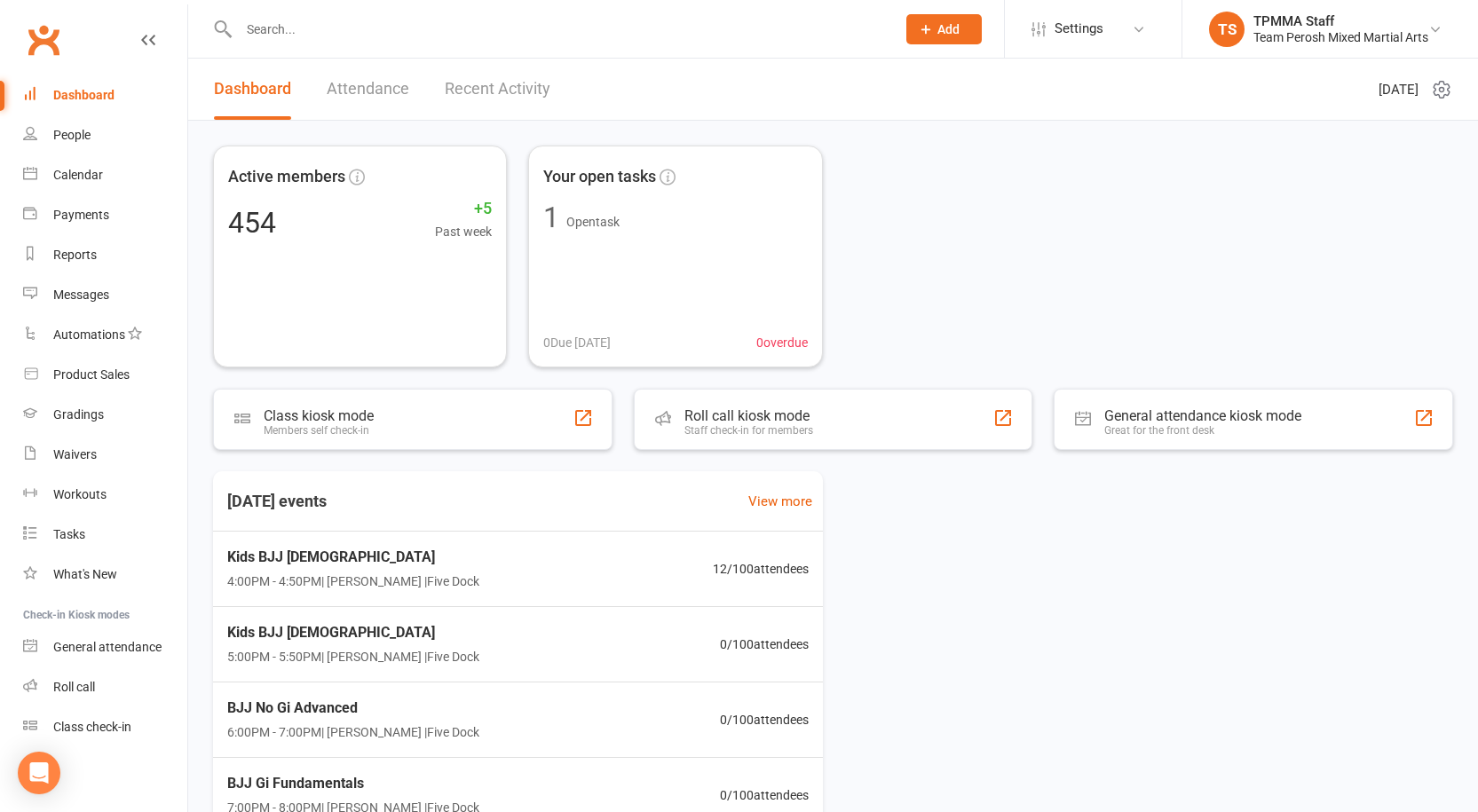
click at [291, 31] on input "text" at bounding box center [558, 29] width 650 height 25
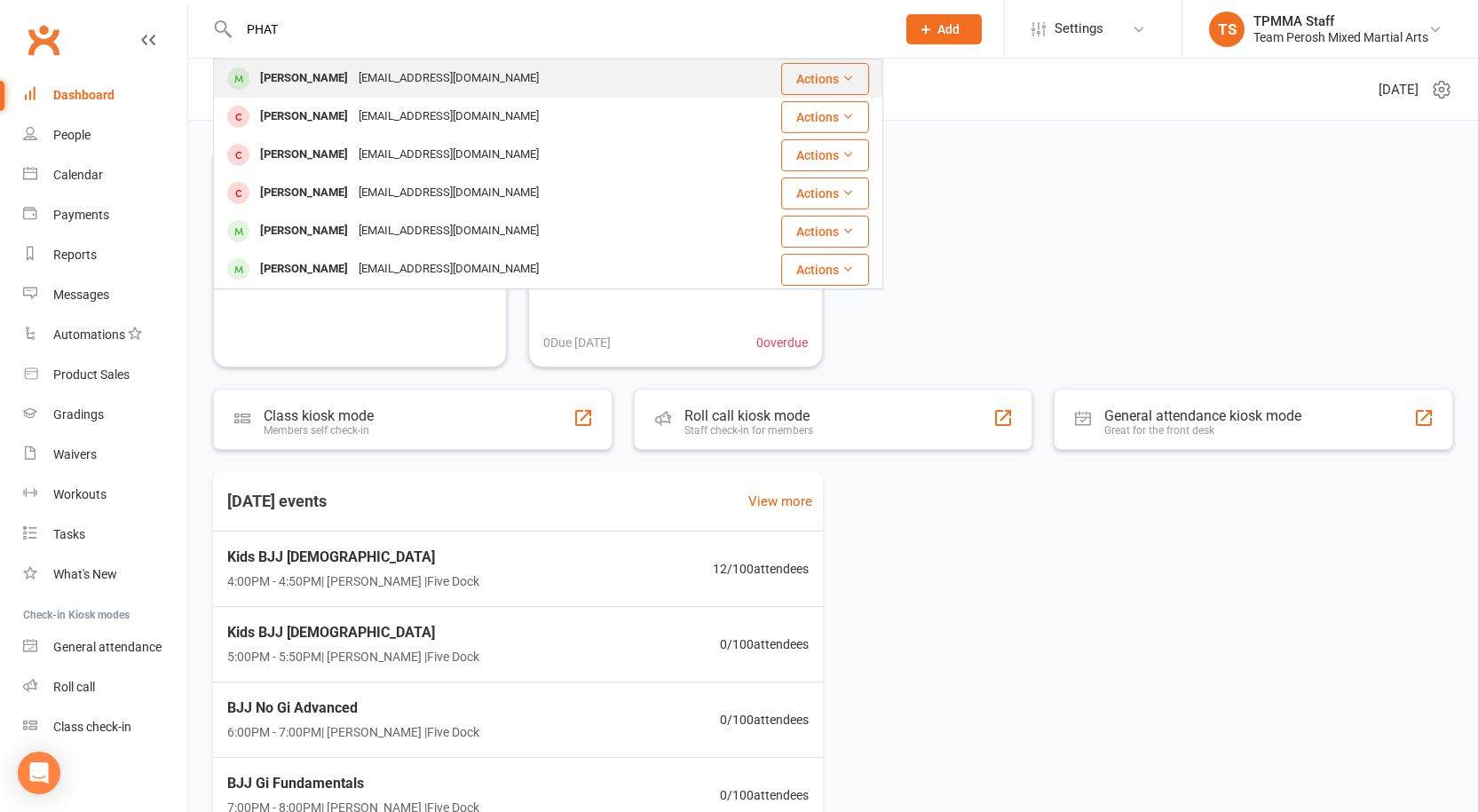
type input "PHAT"
click at [317, 69] on div "[PERSON_NAME]" at bounding box center [304, 78] width 99 height 26
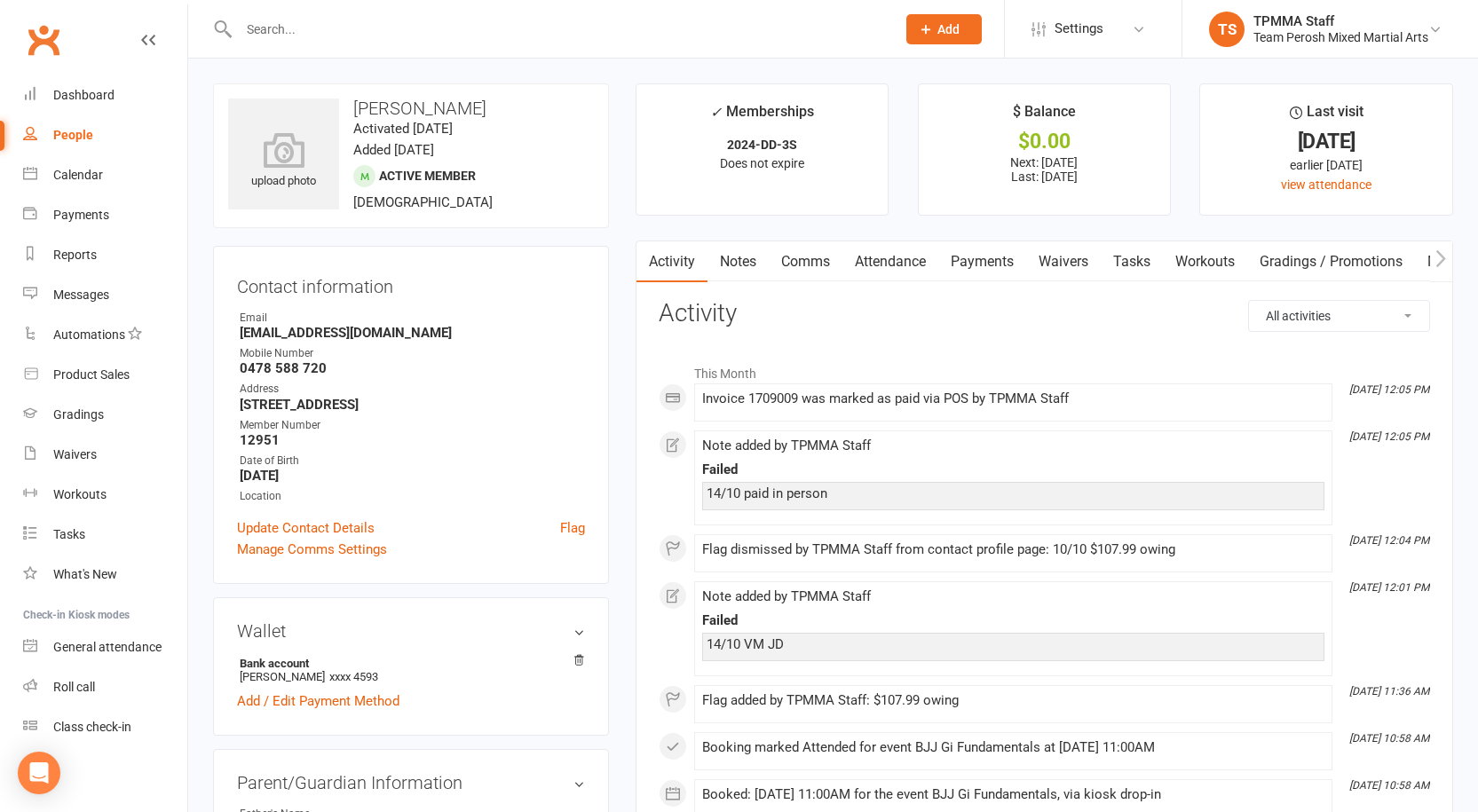
click at [985, 256] on link "Payments" at bounding box center [982, 262] width 88 height 41
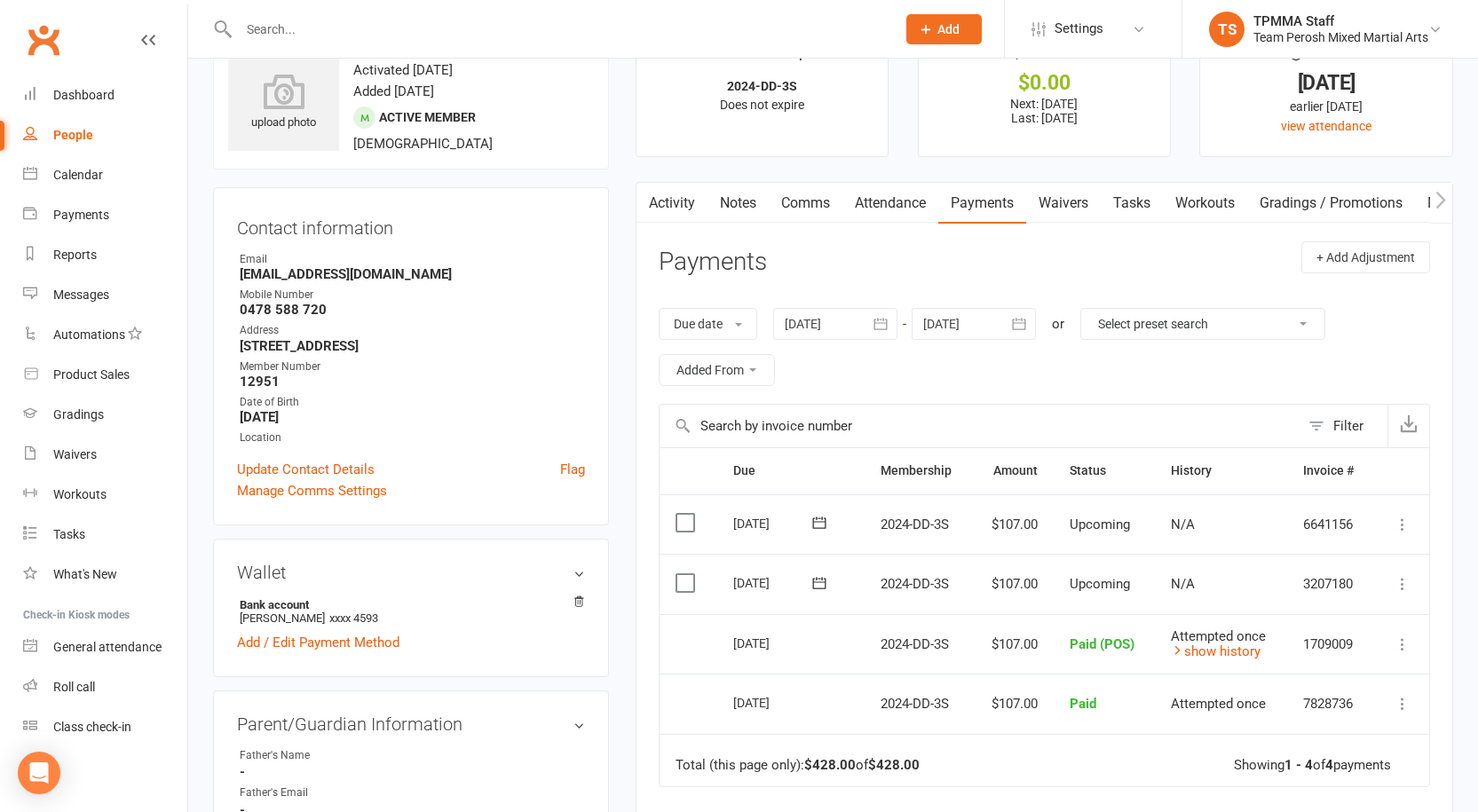
scroll to position [89, 0]
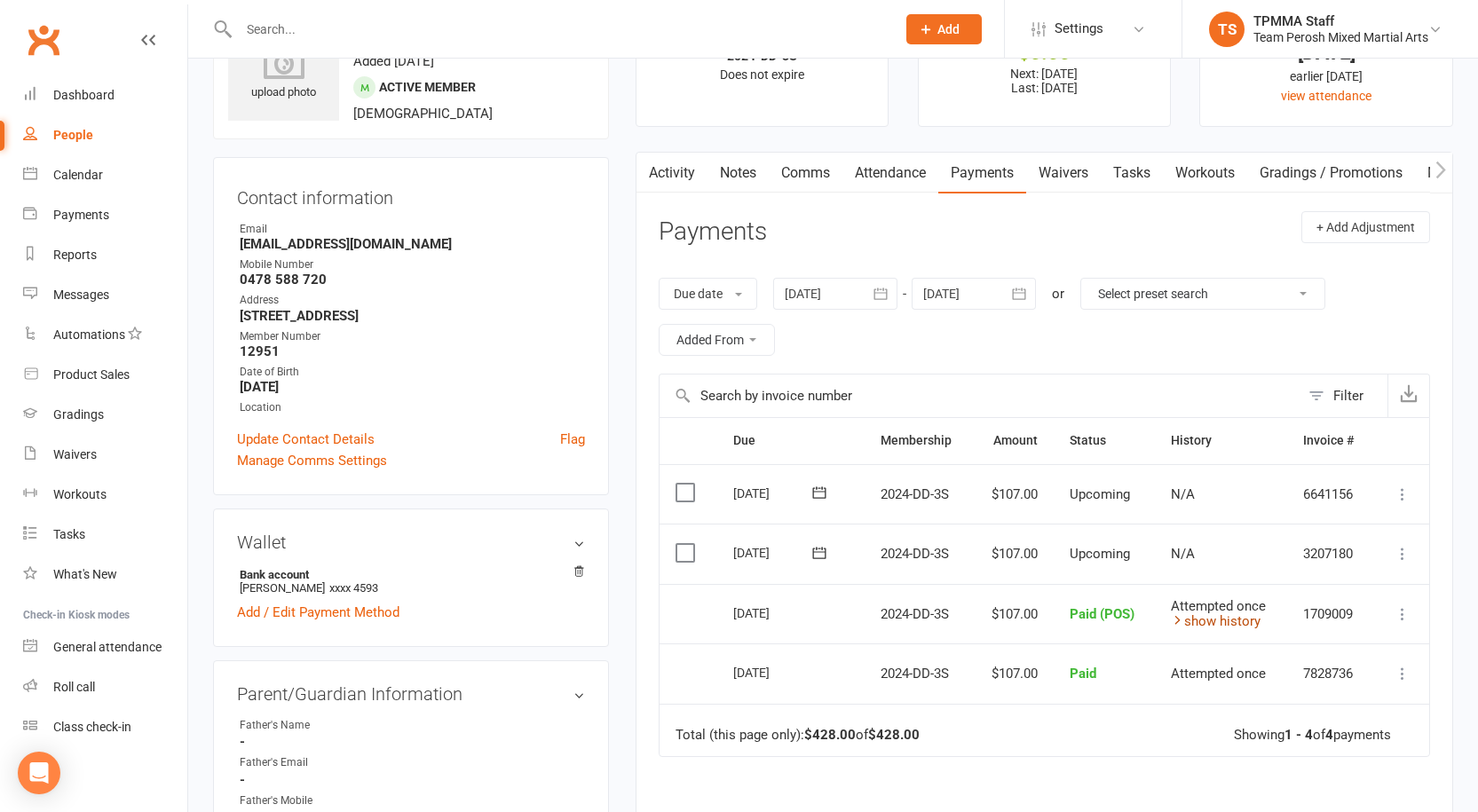
click at [1228, 621] on link "show history" at bounding box center [1216, 621] width 90 height 16
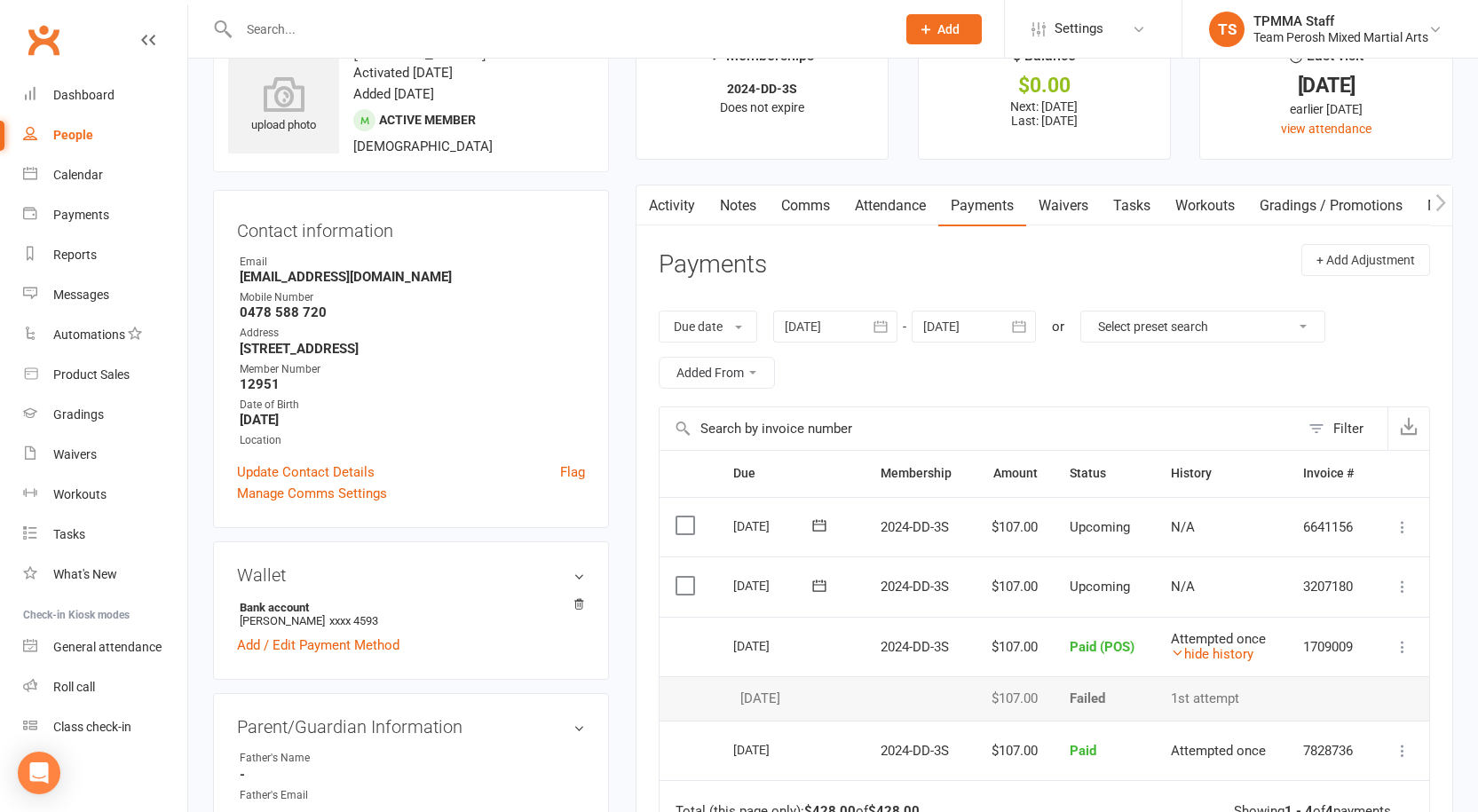
scroll to position [0, 0]
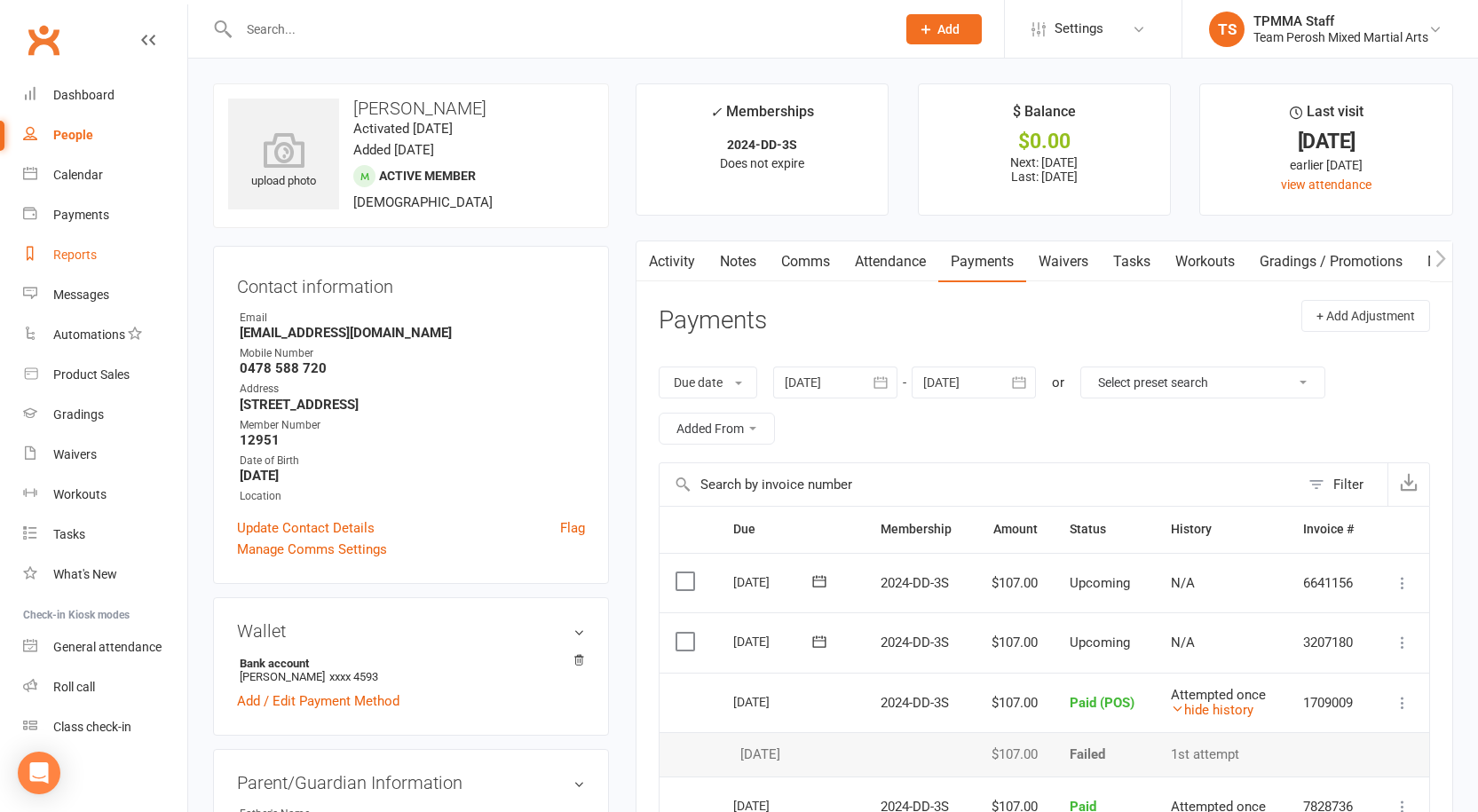
click at [69, 254] on div "Reports" at bounding box center [75, 255] width 44 height 15
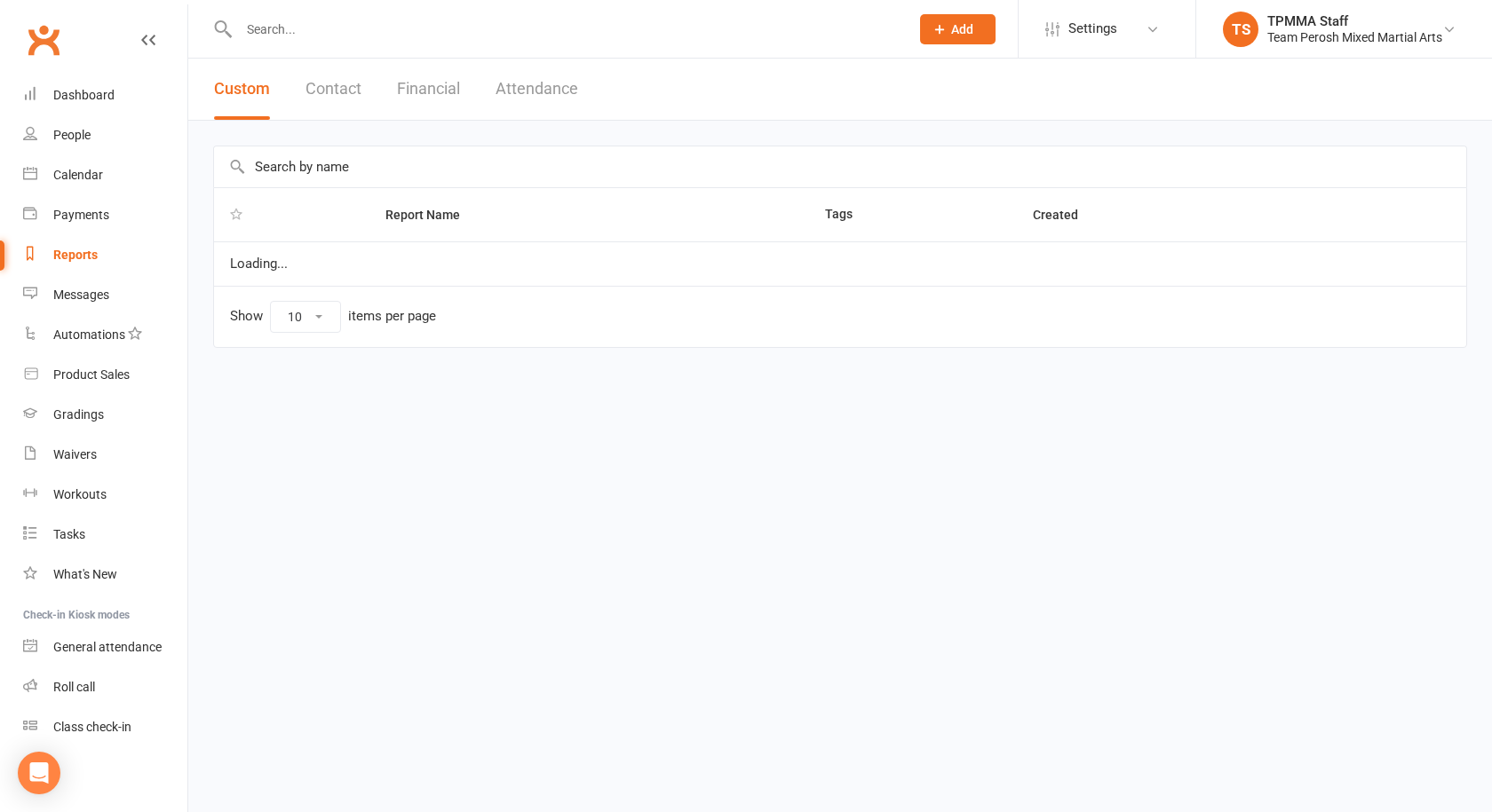
select select "100"
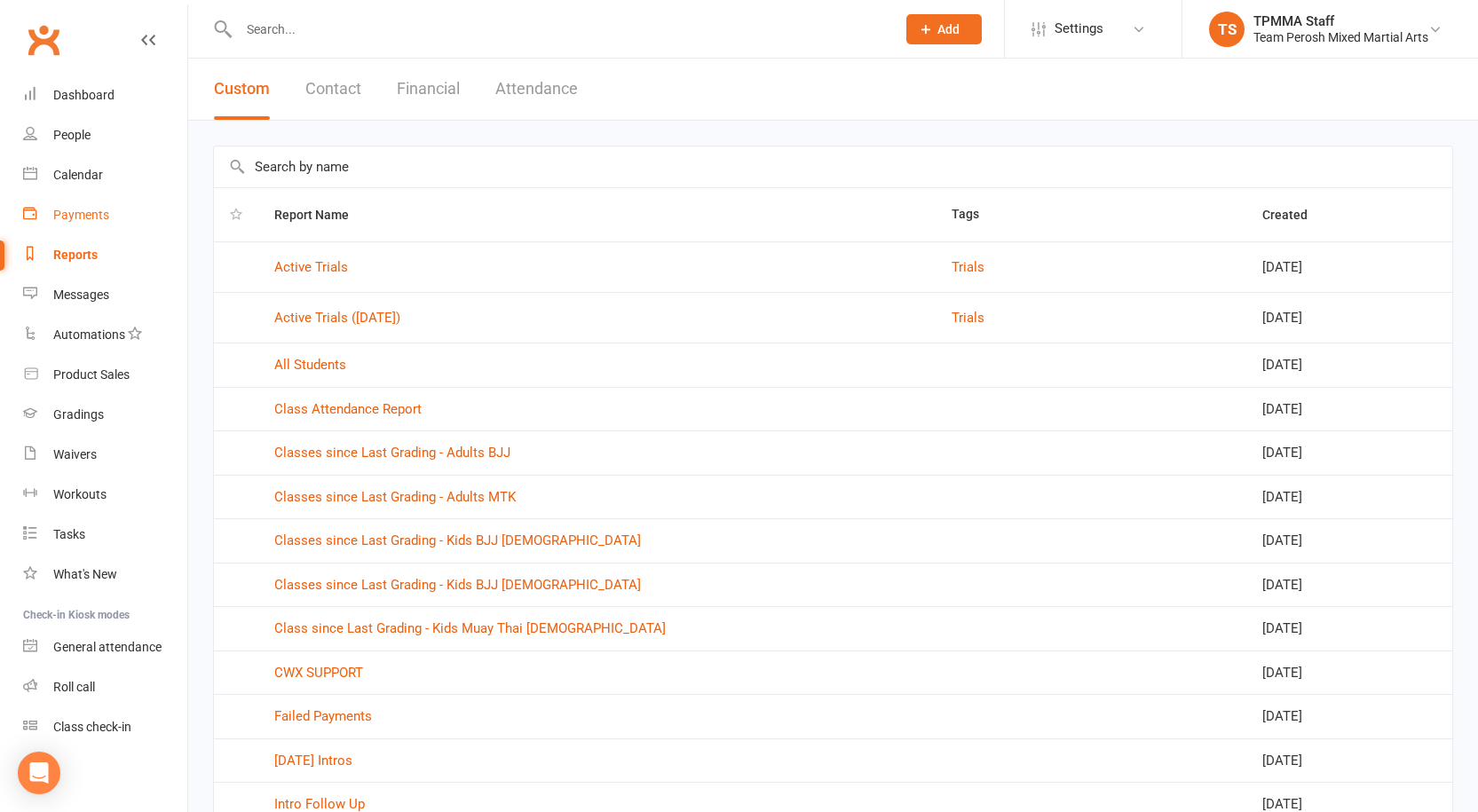
click at [68, 207] on link "Payments" at bounding box center [106, 215] width 165 height 40
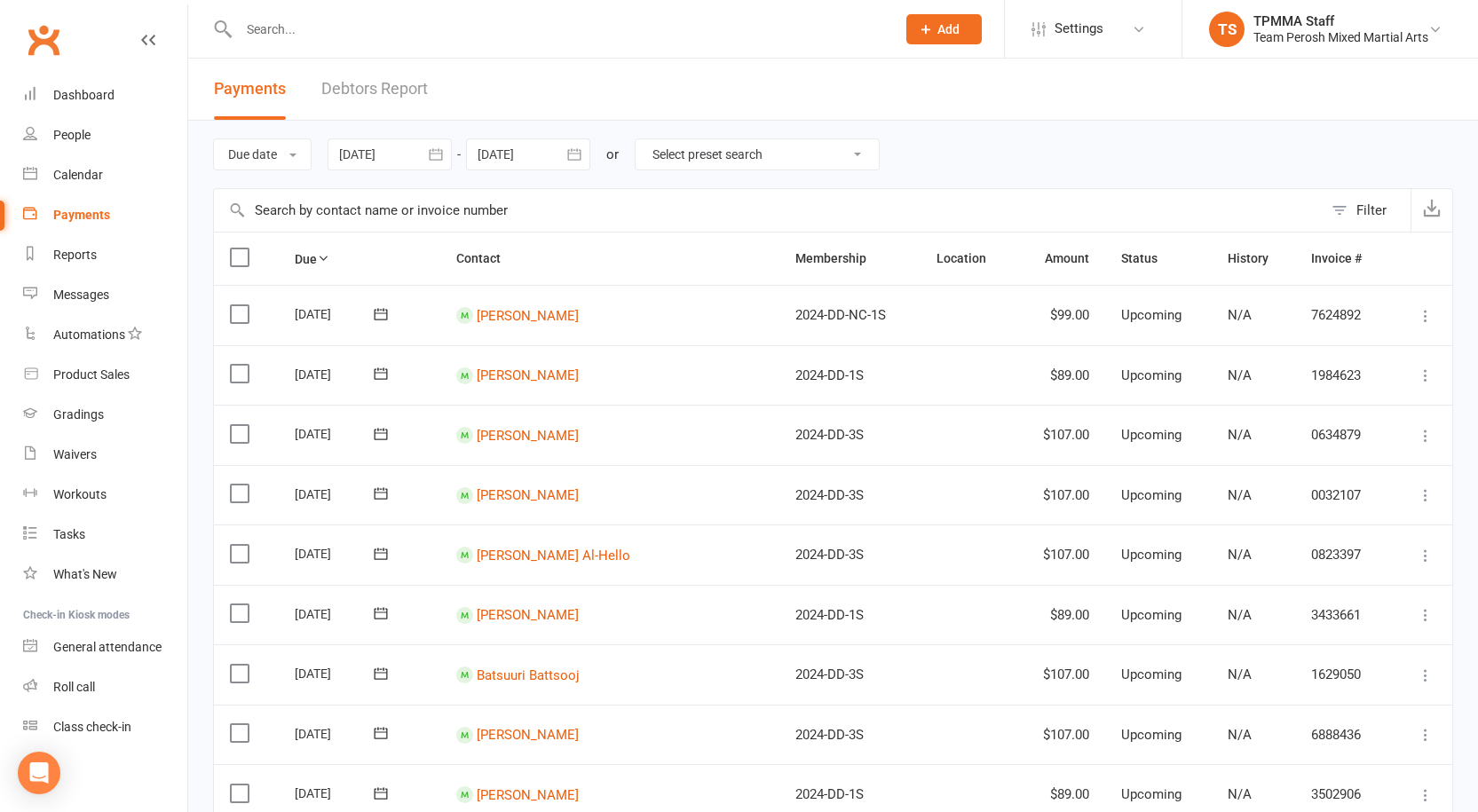
click at [436, 152] on icon "button" at bounding box center [436, 154] width 17 height 17
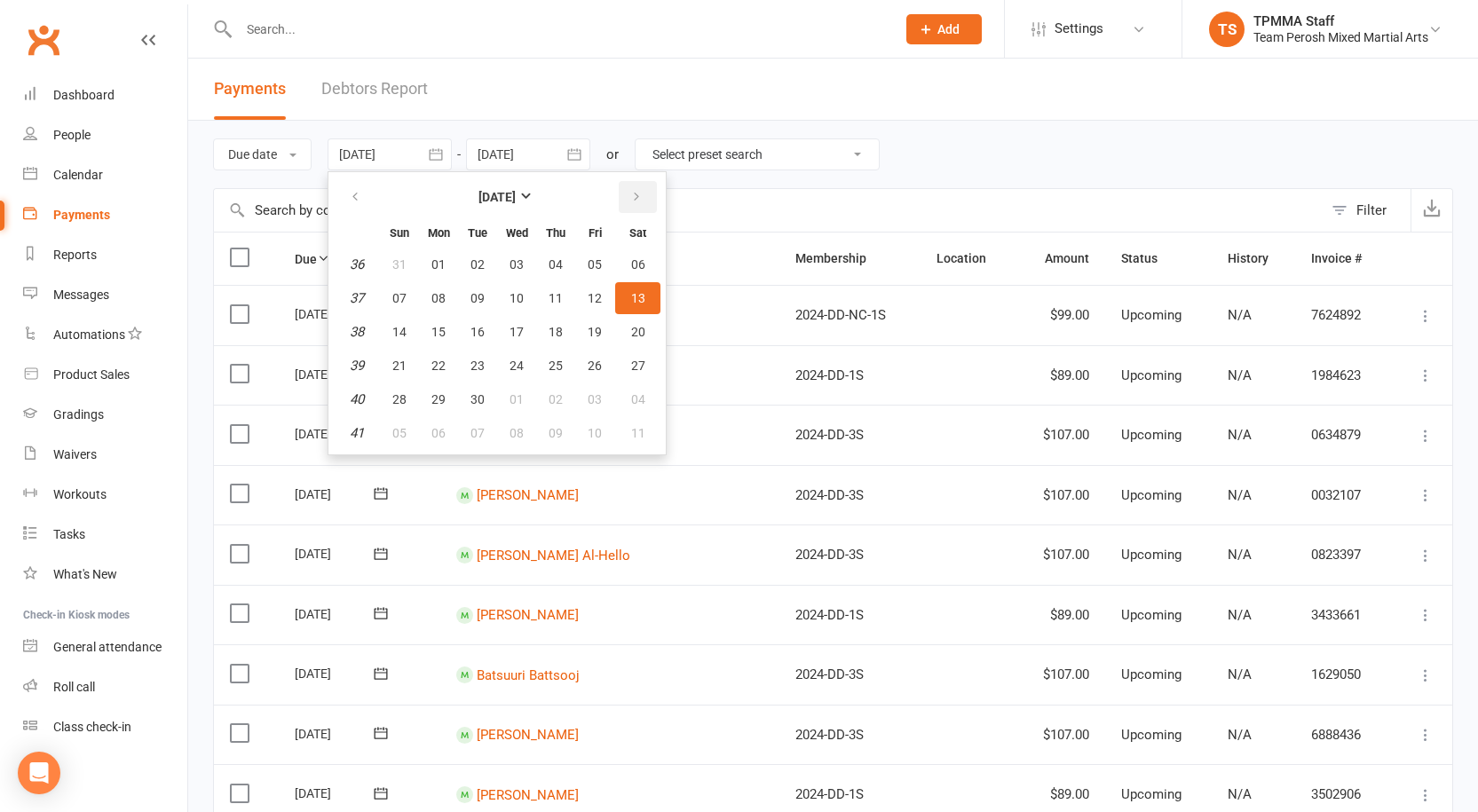
drag, startPoint x: 626, startPoint y: 196, endPoint x: 639, endPoint y: 198, distance: 13.2
click at [627, 196] on button "button" at bounding box center [637, 196] width 38 height 32
click at [511, 330] on button "15" at bounding box center [517, 332] width 38 height 32
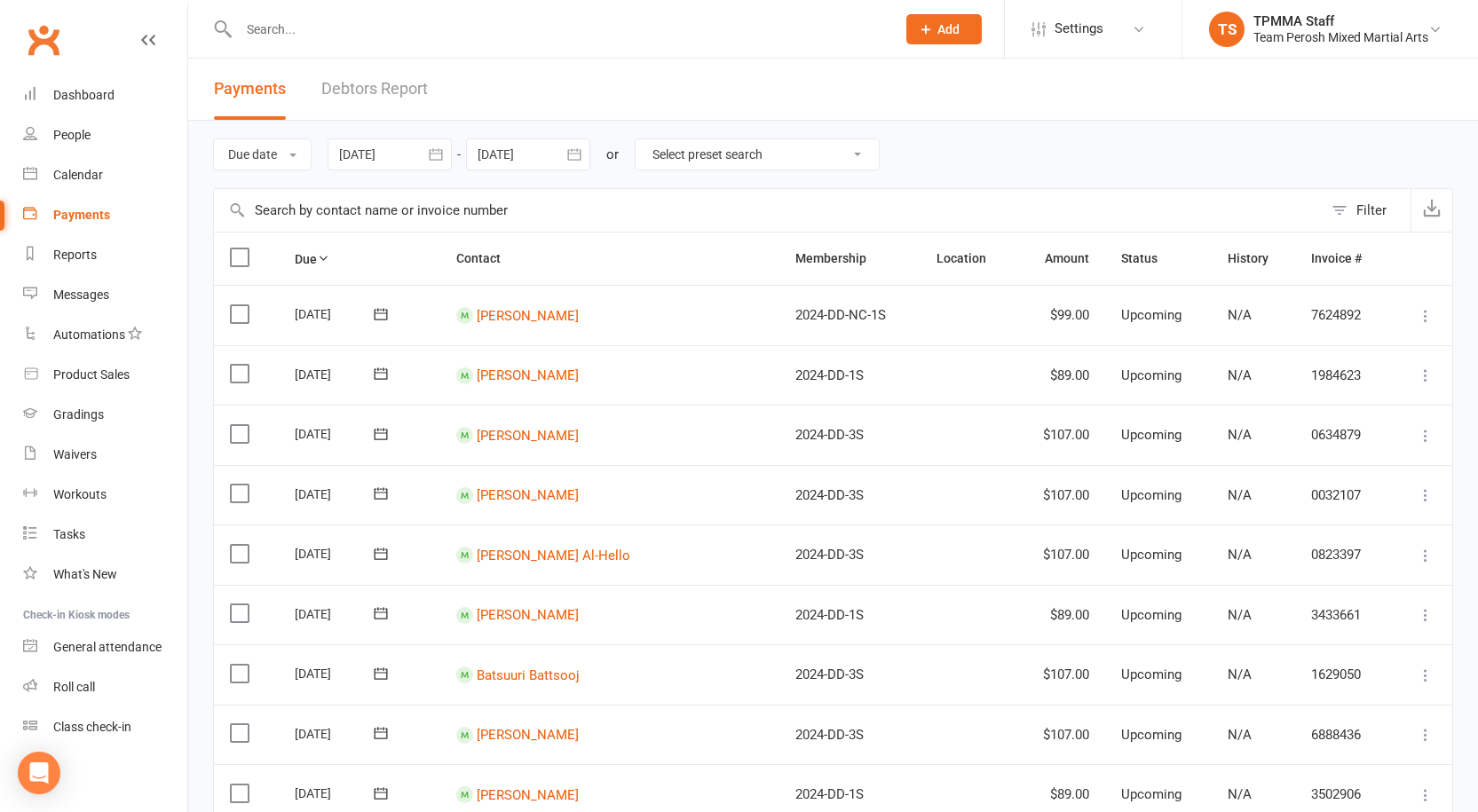
drag, startPoint x: 431, startPoint y: 154, endPoint x: 473, endPoint y: 199, distance: 61.6
click at [431, 156] on icon "button" at bounding box center [436, 154] width 17 height 17
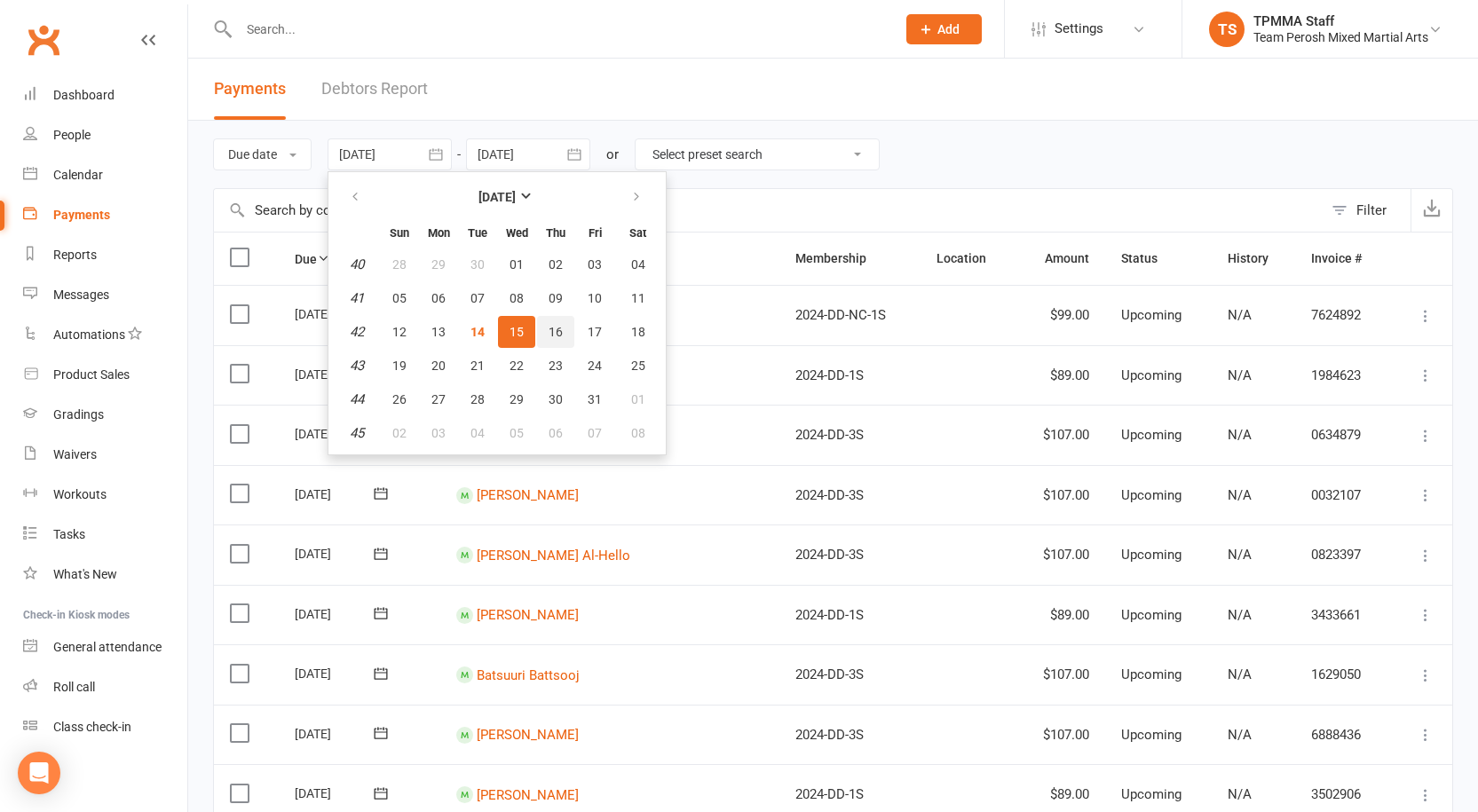
drag, startPoint x: 559, startPoint y: 331, endPoint x: 588, endPoint y: 237, distance: 98.4
click at [560, 332] on span "16" at bounding box center [556, 332] width 15 height 15
type input "16 Oct 2025"
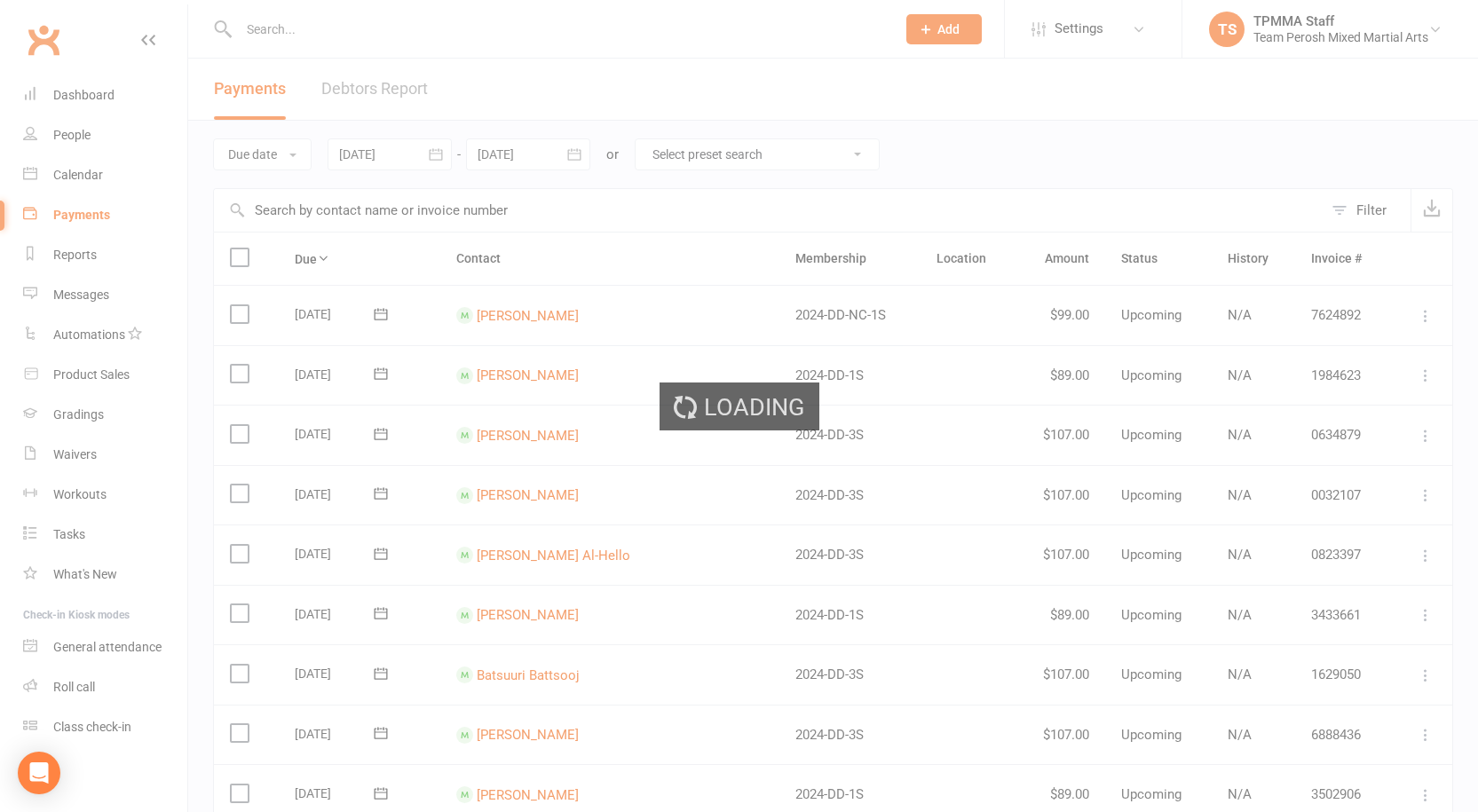
click at [573, 156] on div "Loading" at bounding box center [739, 406] width 1478 height 812
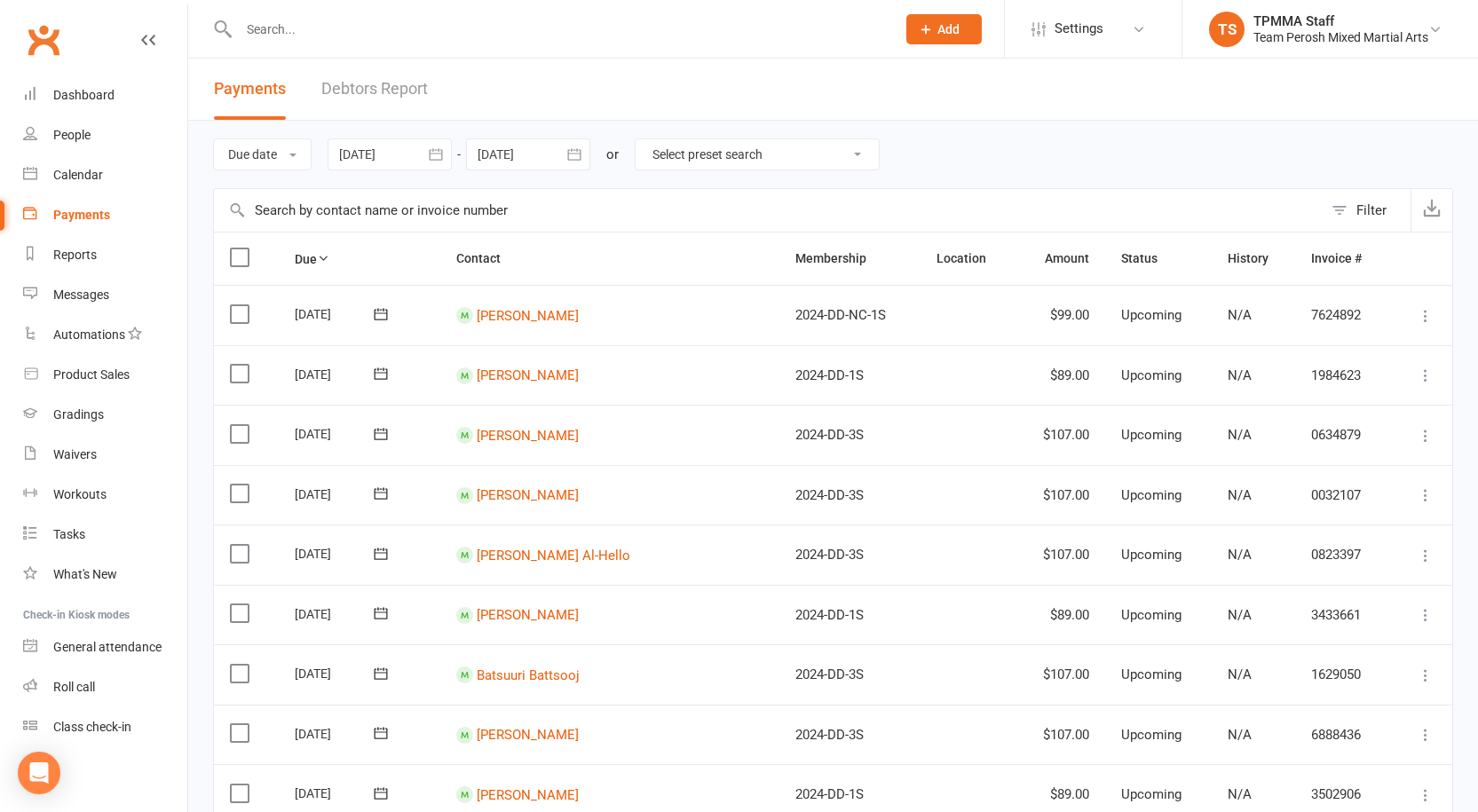
click at [573, 156] on icon "button" at bounding box center [574, 154] width 17 height 17
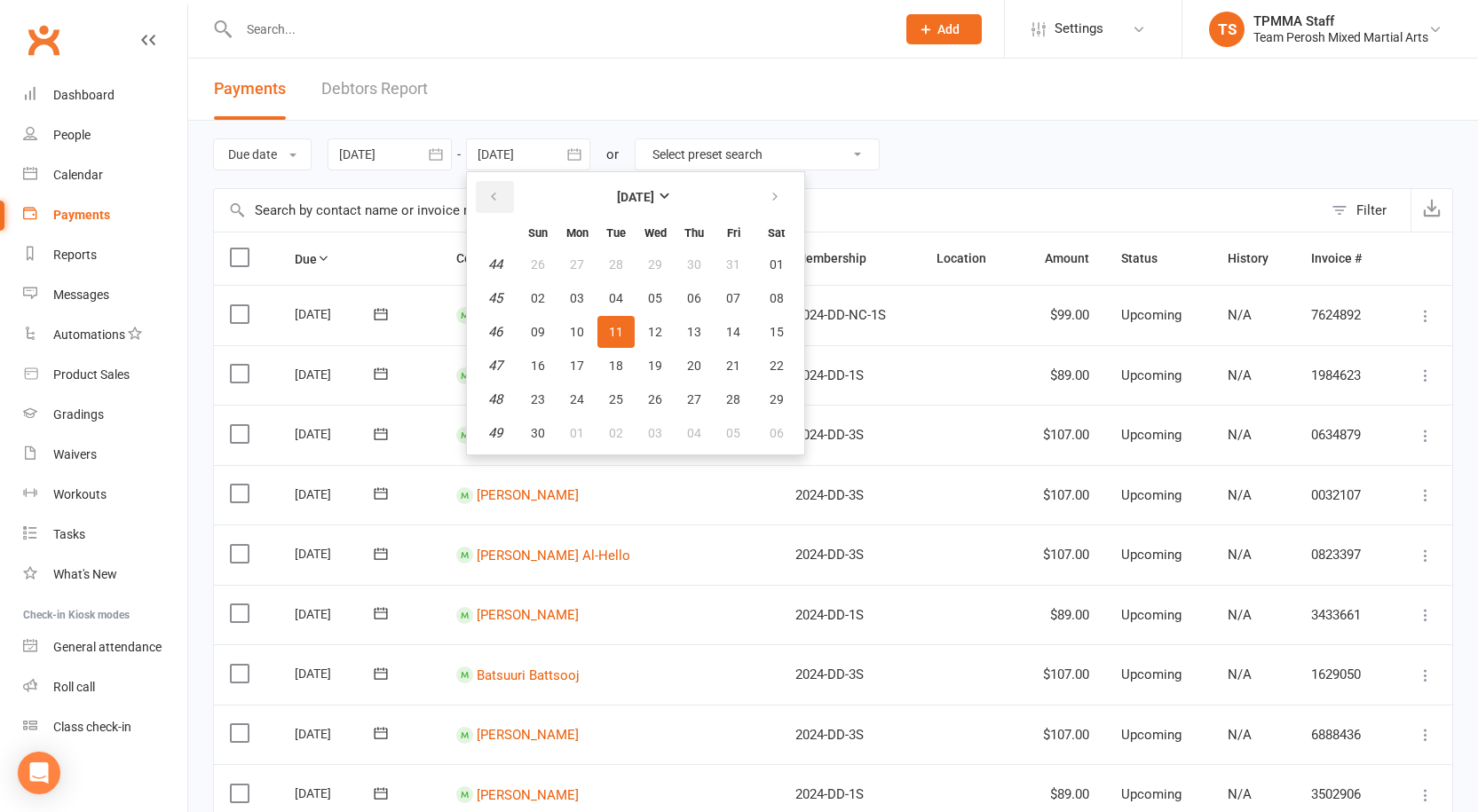
click at [499, 191] on icon "button" at bounding box center [494, 196] width 13 height 15
click at [689, 330] on button "16" at bounding box center [694, 332] width 38 height 32
type input "16 Oct 2025"
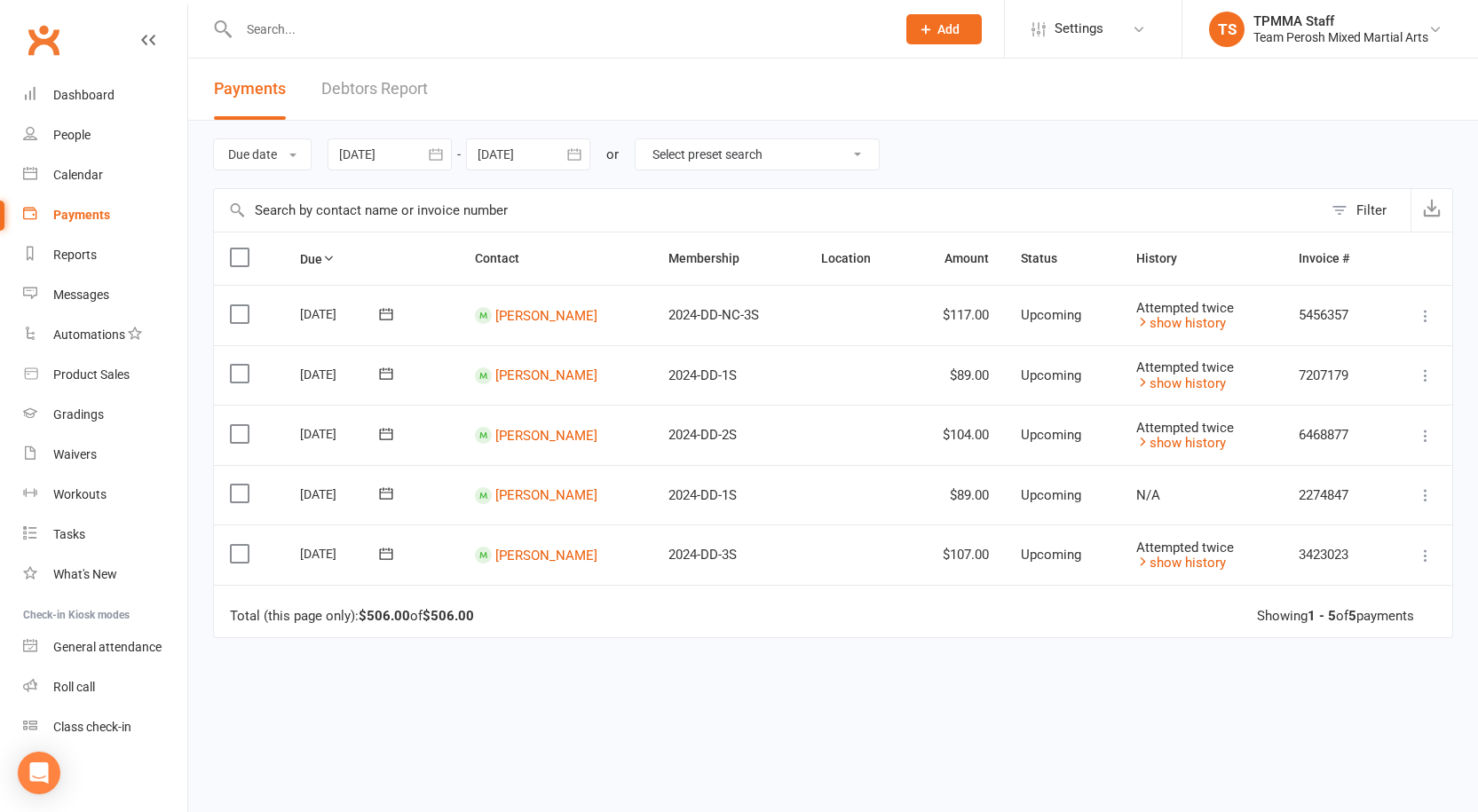
click at [442, 159] on icon "button" at bounding box center [436, 154] width 17 height 17
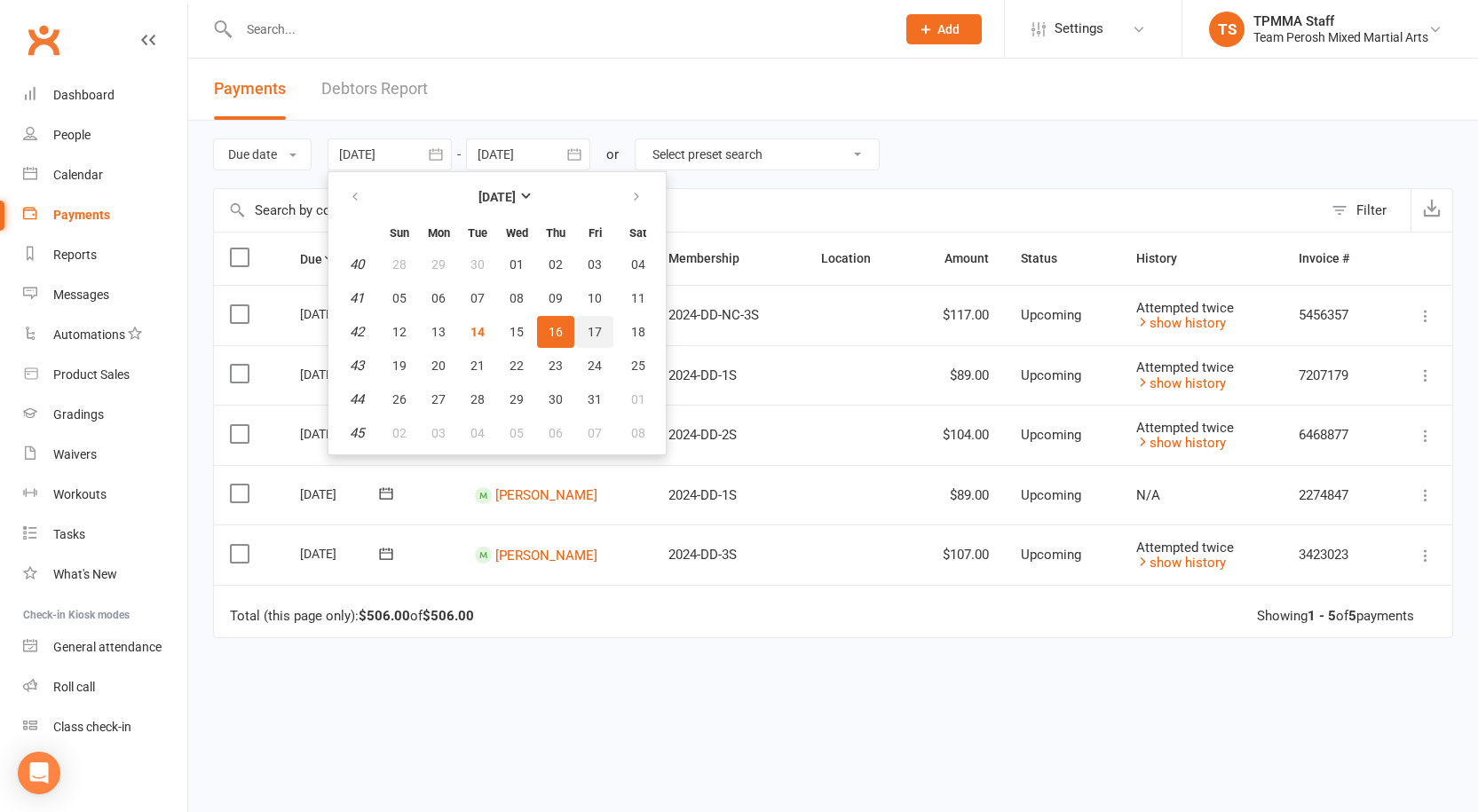
click at [607, 335] on button "17" at bounding box center [594, 332] width 38 height 32
type input "17 Oct 2025"
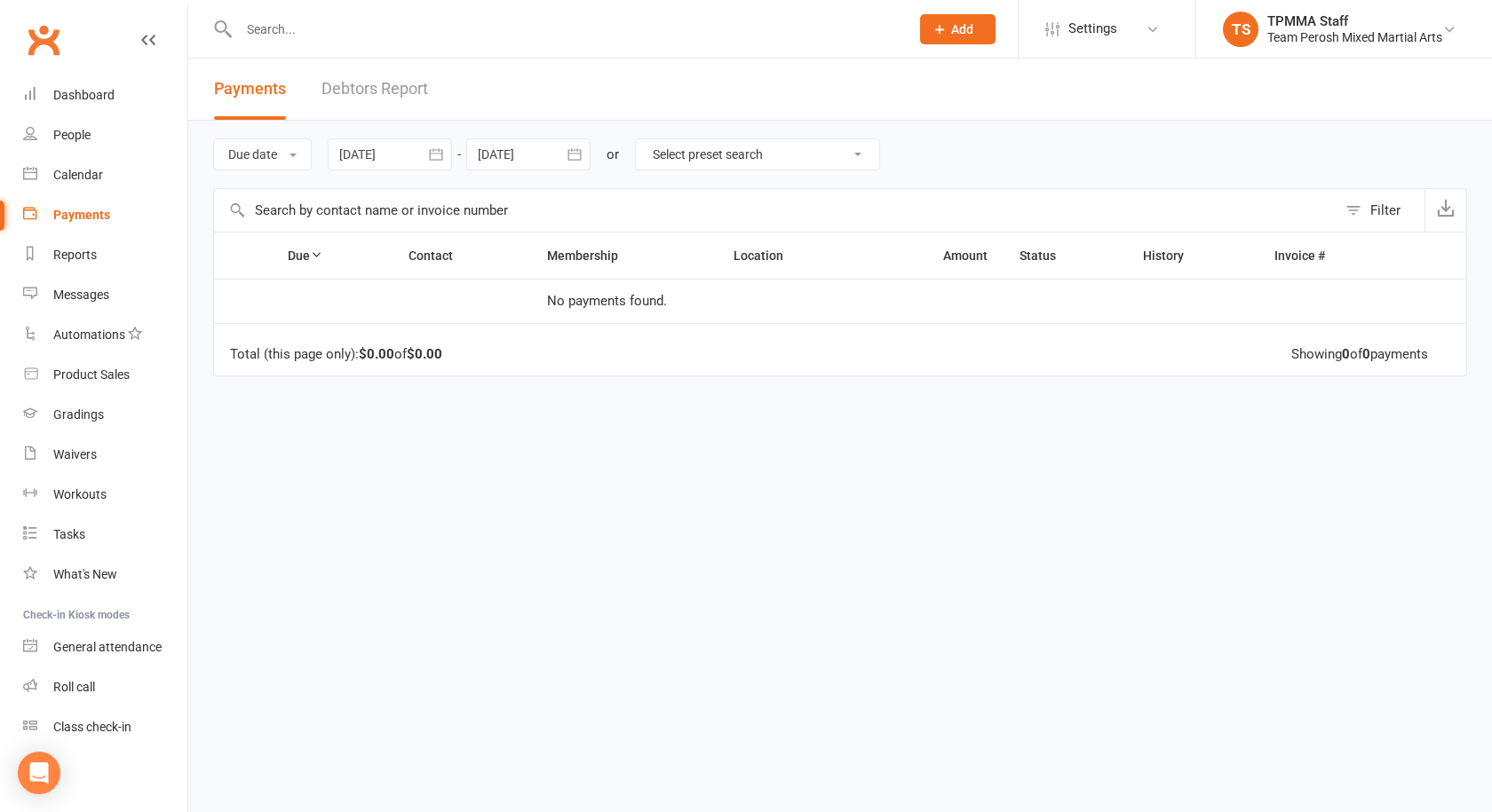
click at [576, 157] on icon "button" at bounding box center [574, 154] width 17 height 17
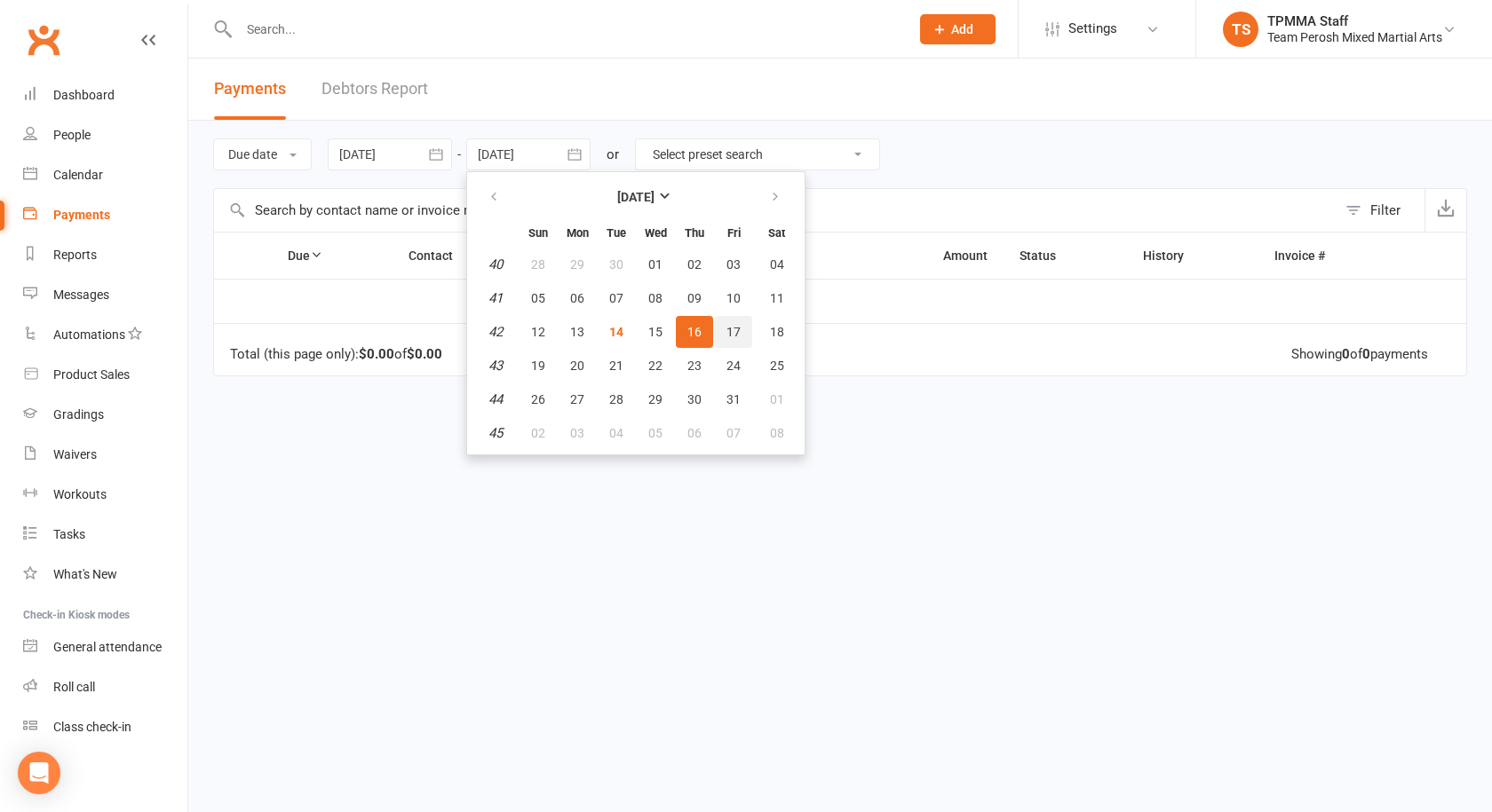
click at [741, 334] on span "17" at bounding box center [733, 332] width 15 height 15
type input "17 Oct 2025"
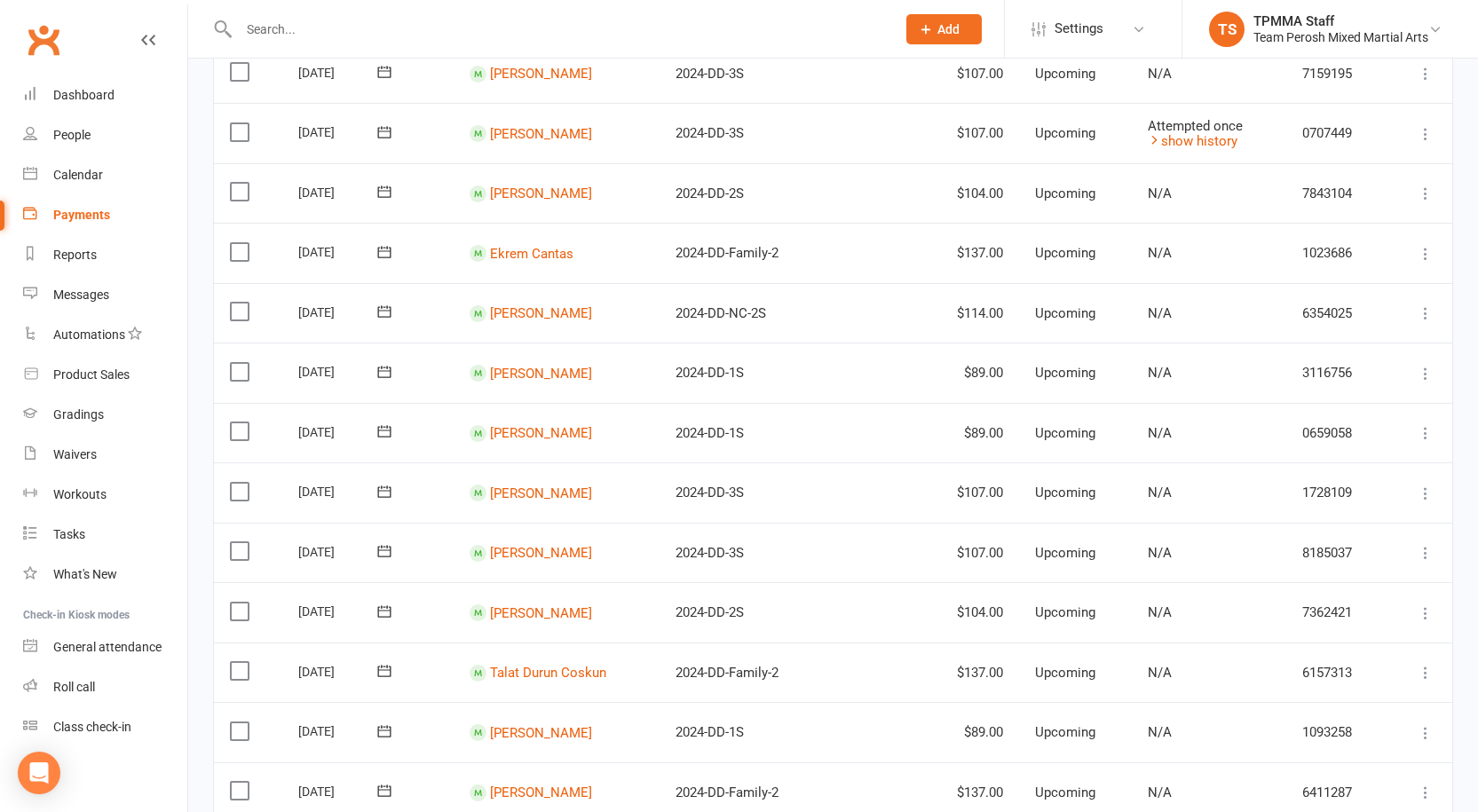
scroll to position [1283, 0]
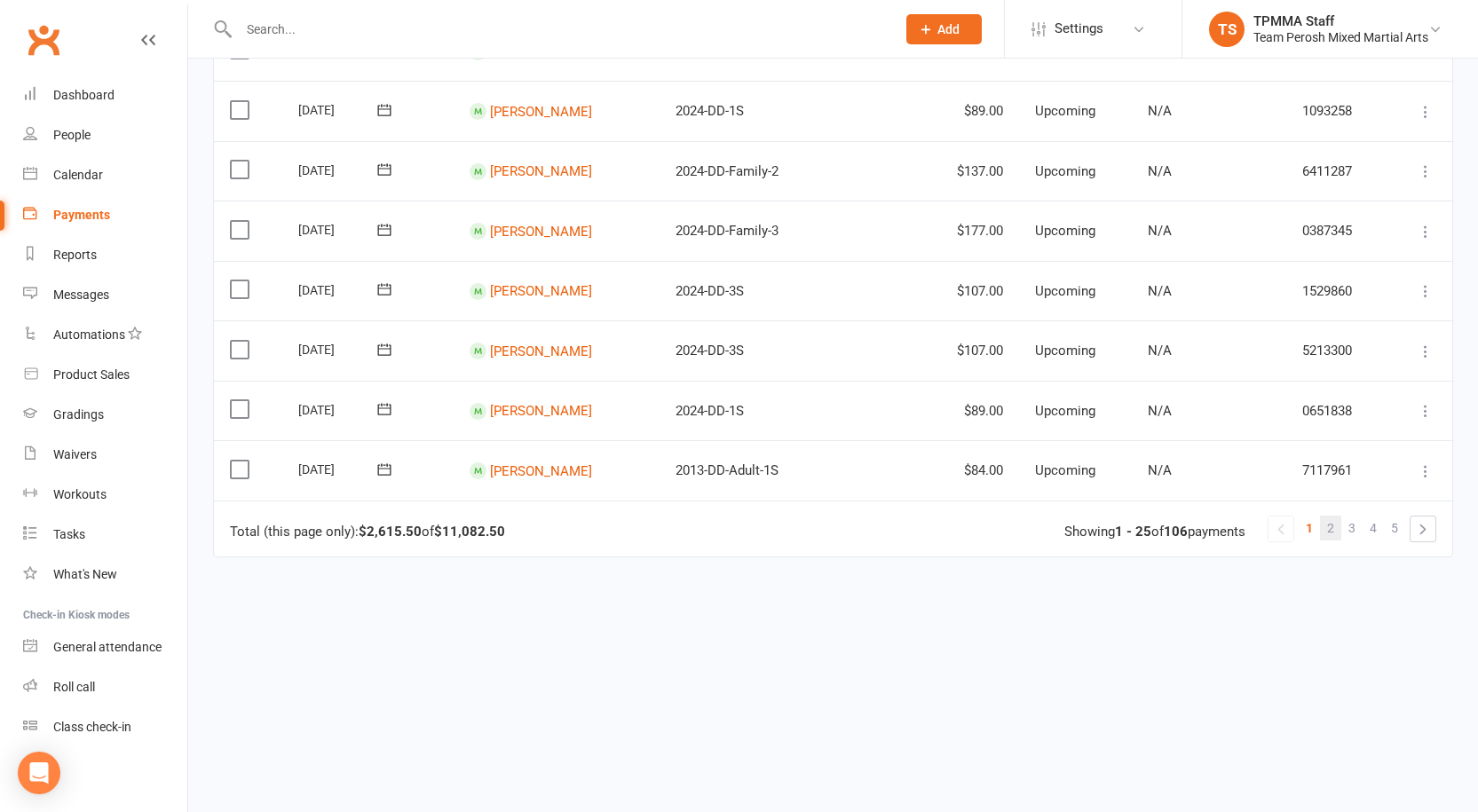
click at [1328, 524] on span "2" at bounding box center [1330, 528] width 7 height 25
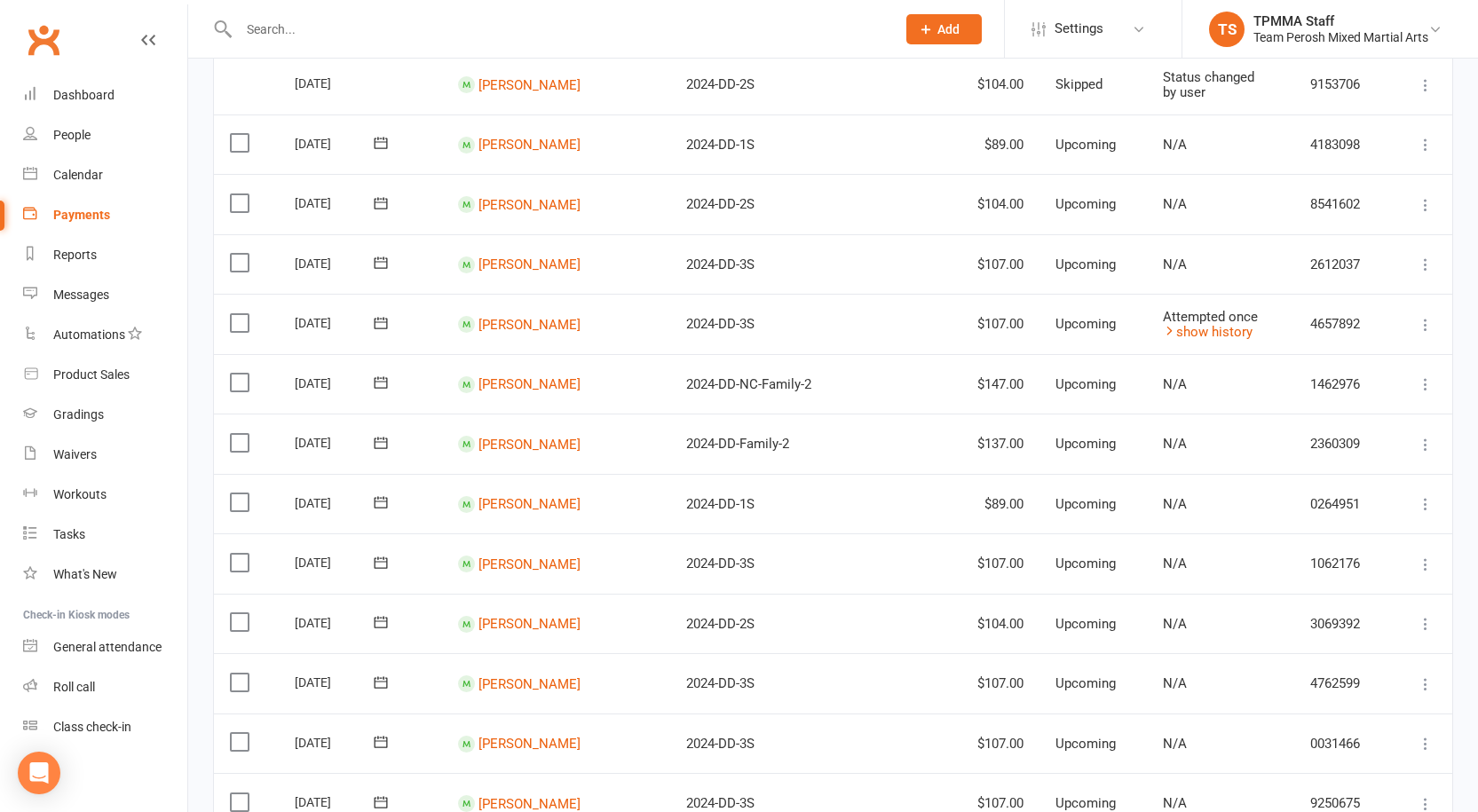
scroll to position [1155, 0]
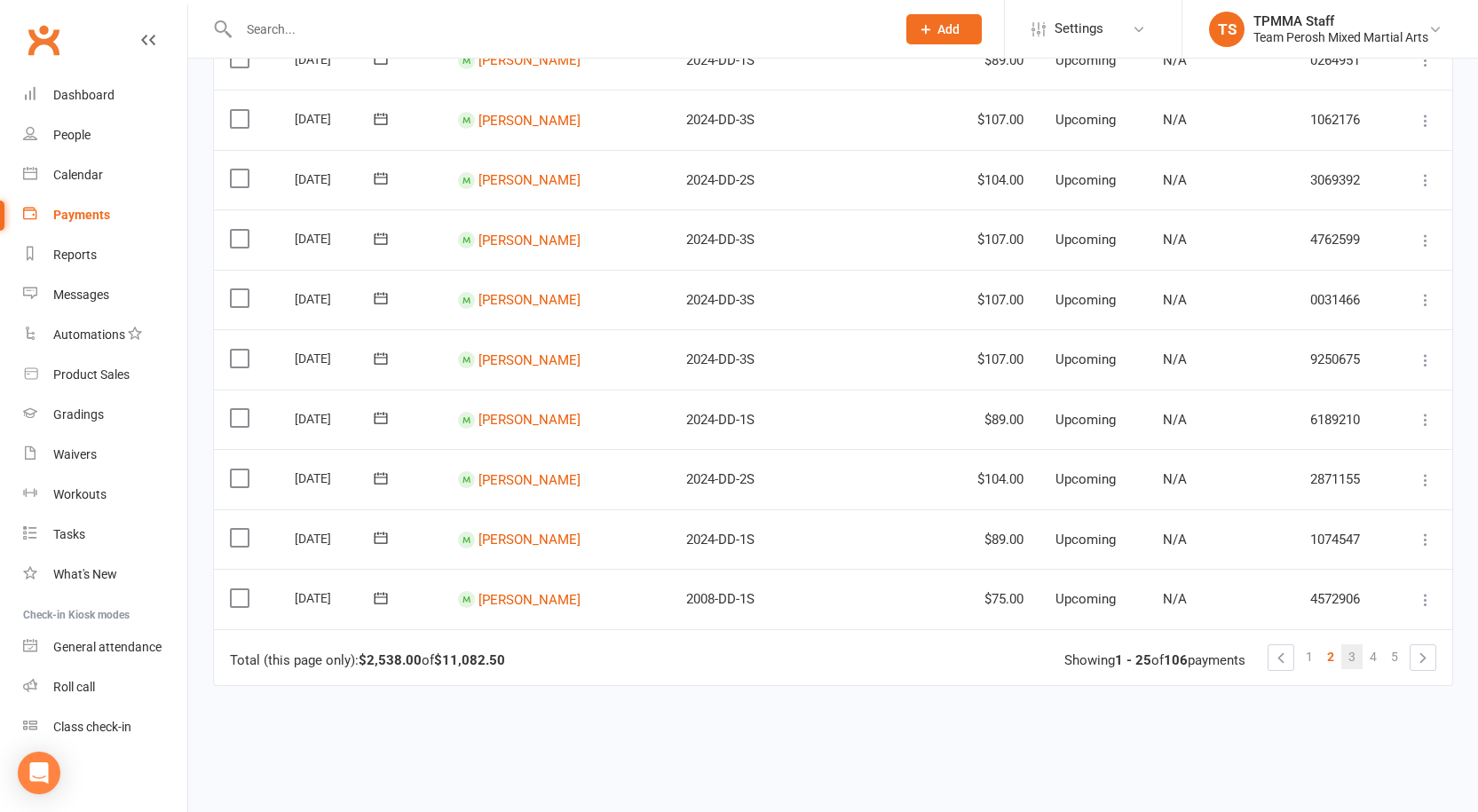
click at [1347, 656] on link "3" at bounding box center [1352, 657] width 21 height 25
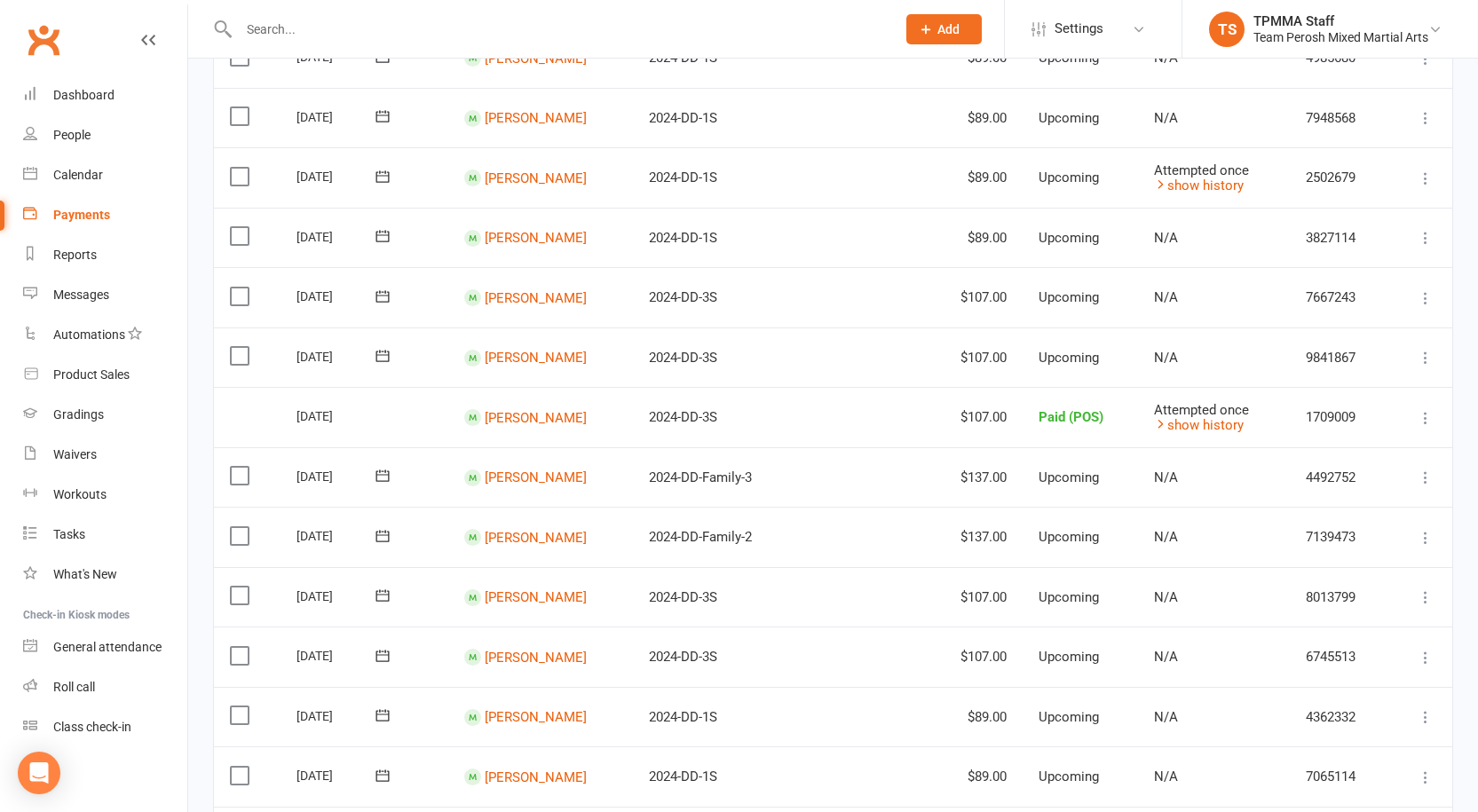
scroll to position [1283, 0]
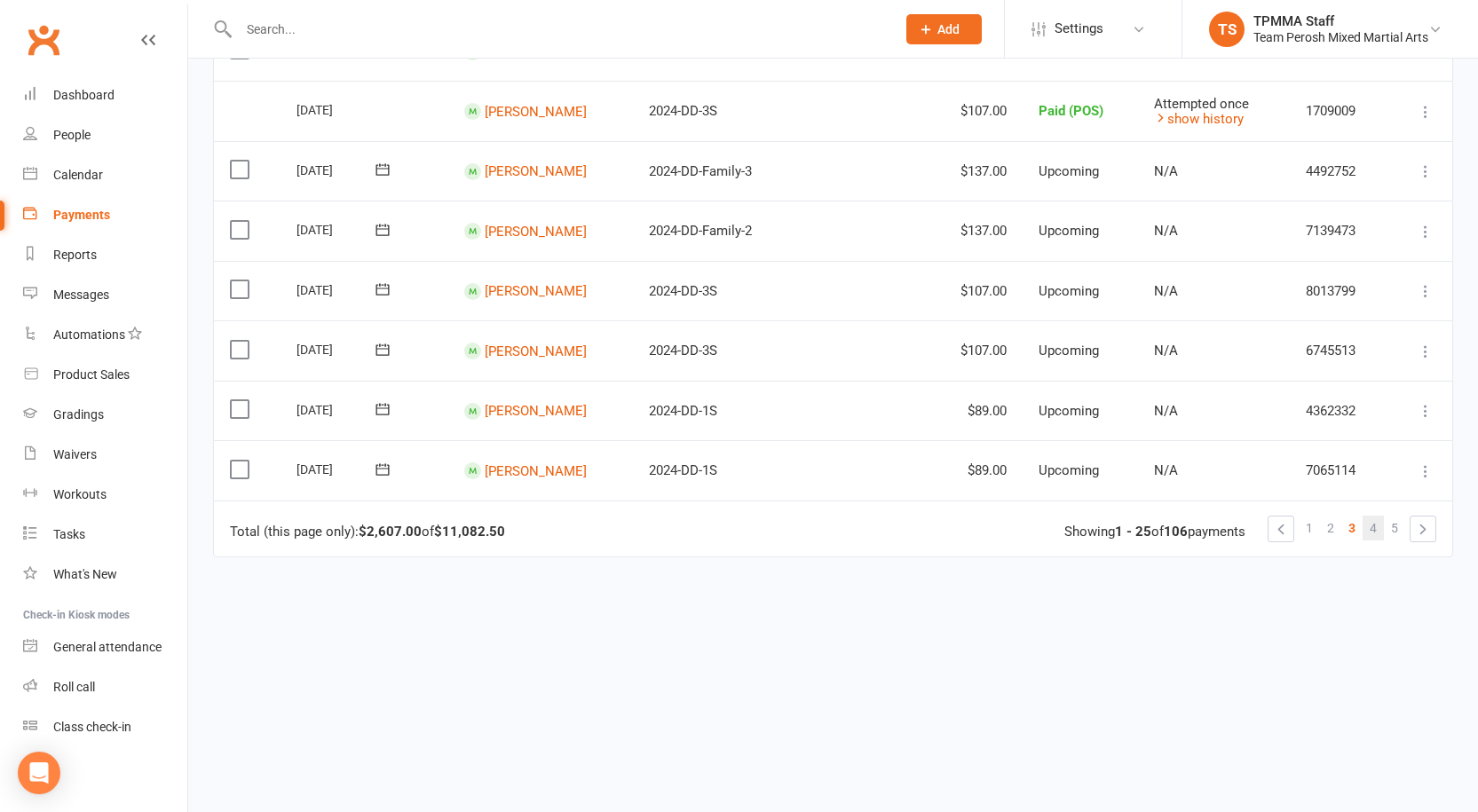
click at [1371, 525] on span "4" at bounding box center [1373, 528] width 7 height 25
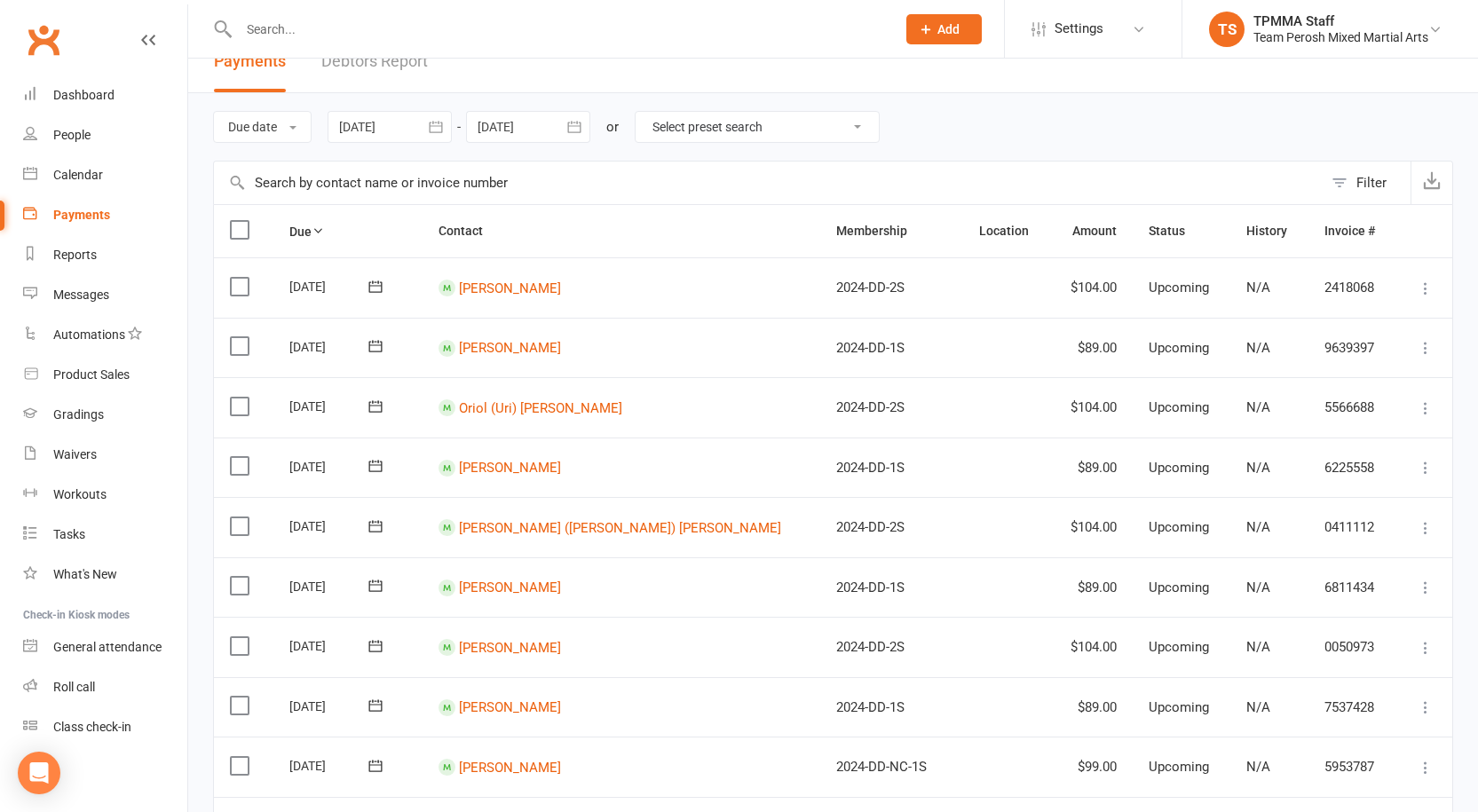
scroll to position [0, 0]
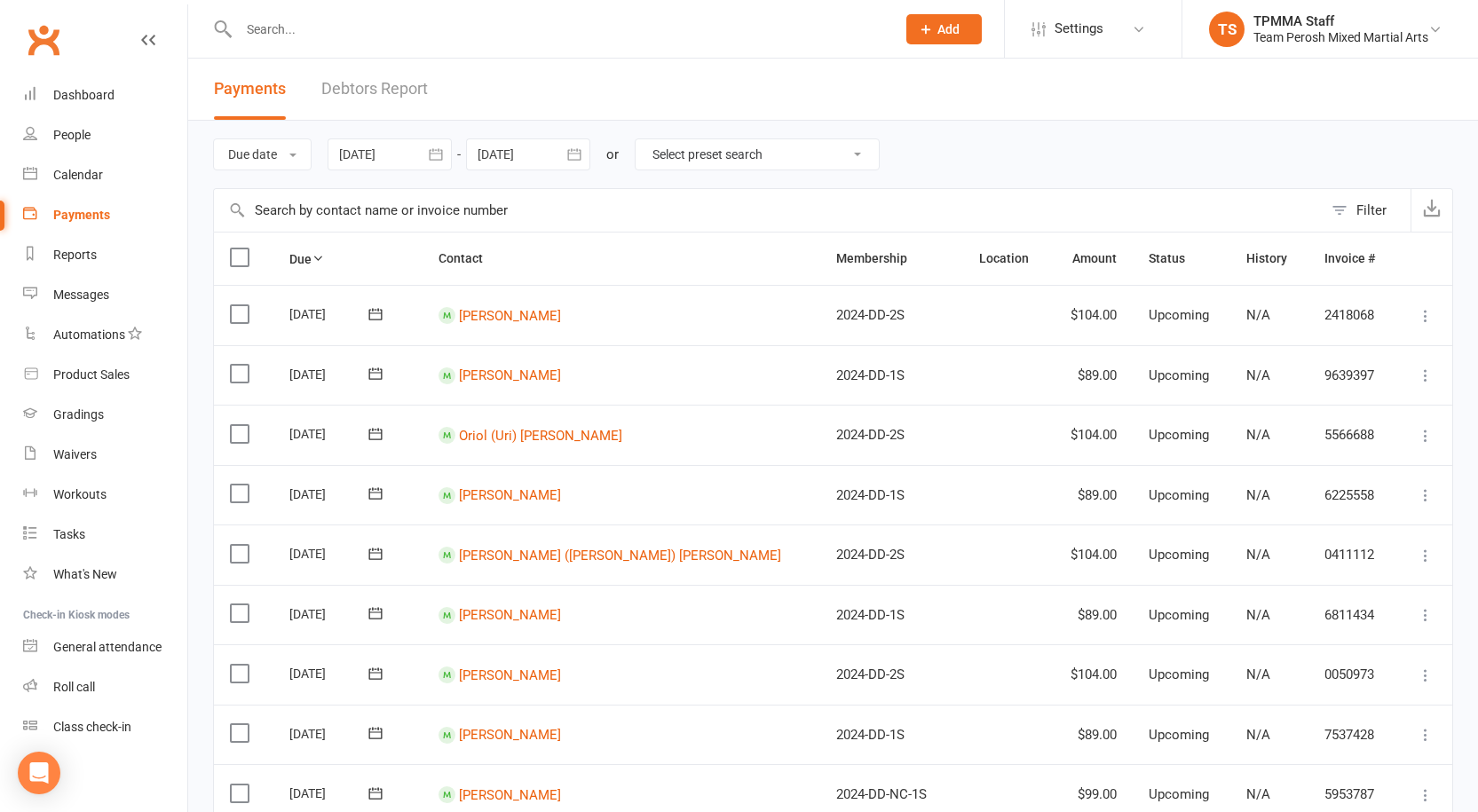
click at [355, 27] on input "text" at bounding box center [558, 29] width 650 height 25
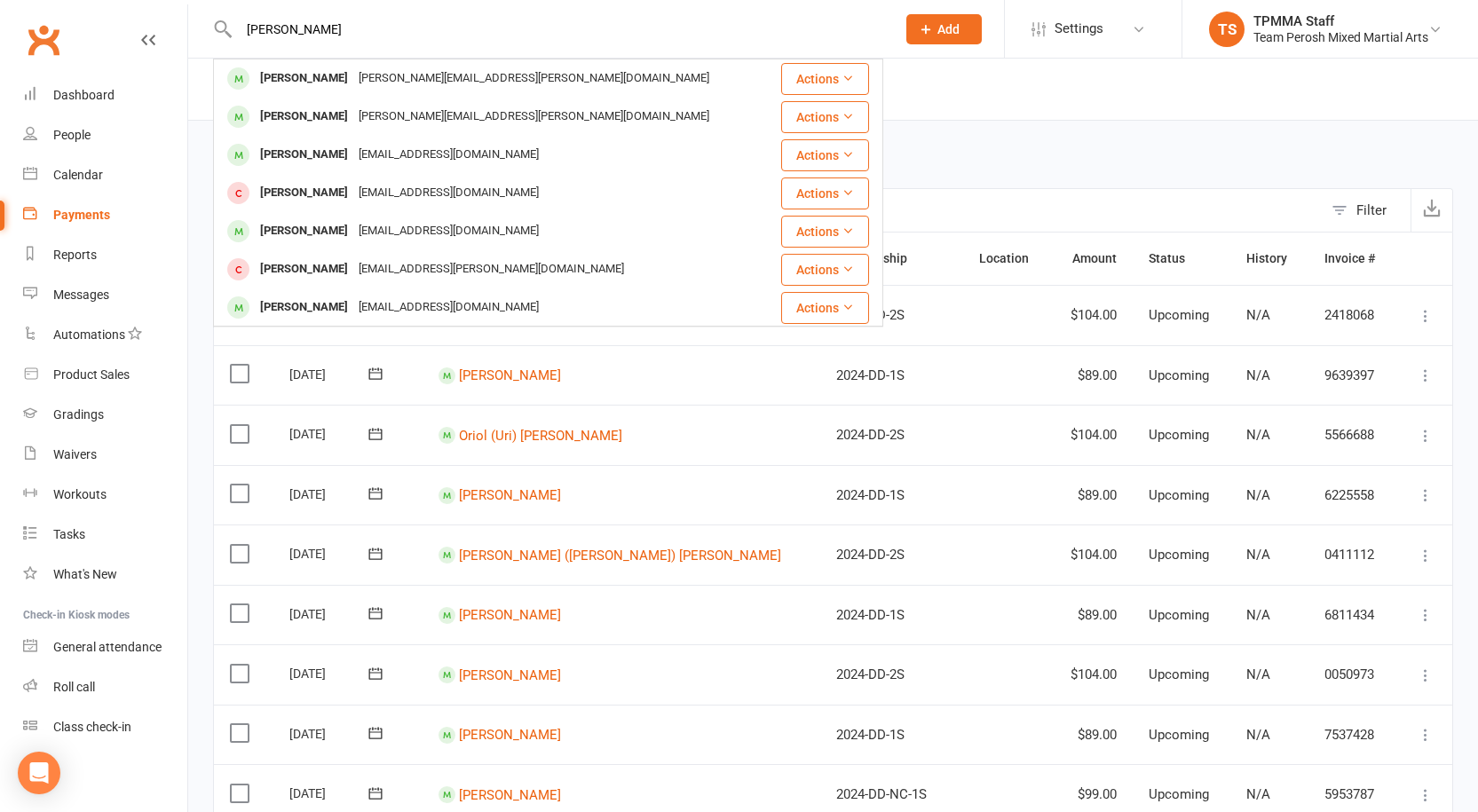
type input "TONY SARA"
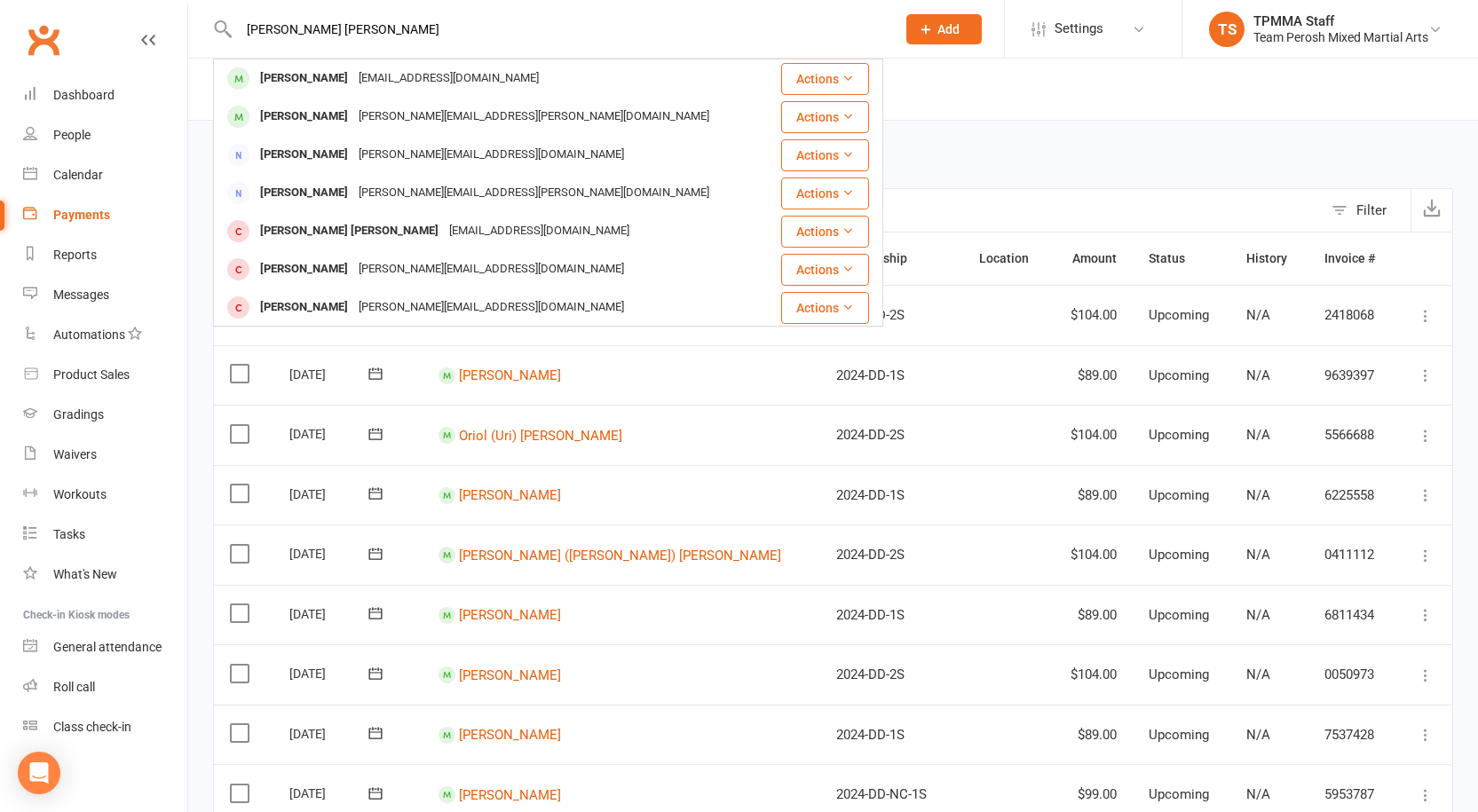
drag, startPoint x: 336, startPoint y: 27, endPoint x: 194, endPoint y: 15, distance: 142.5
click at [194, 15] on react-component "TONY SARA Tony Sarafoglou tsarafoglou05@gmail.com Actions Tony Nguyen tony.nguy…" at bounding box center [441, 29] width 884 height 58
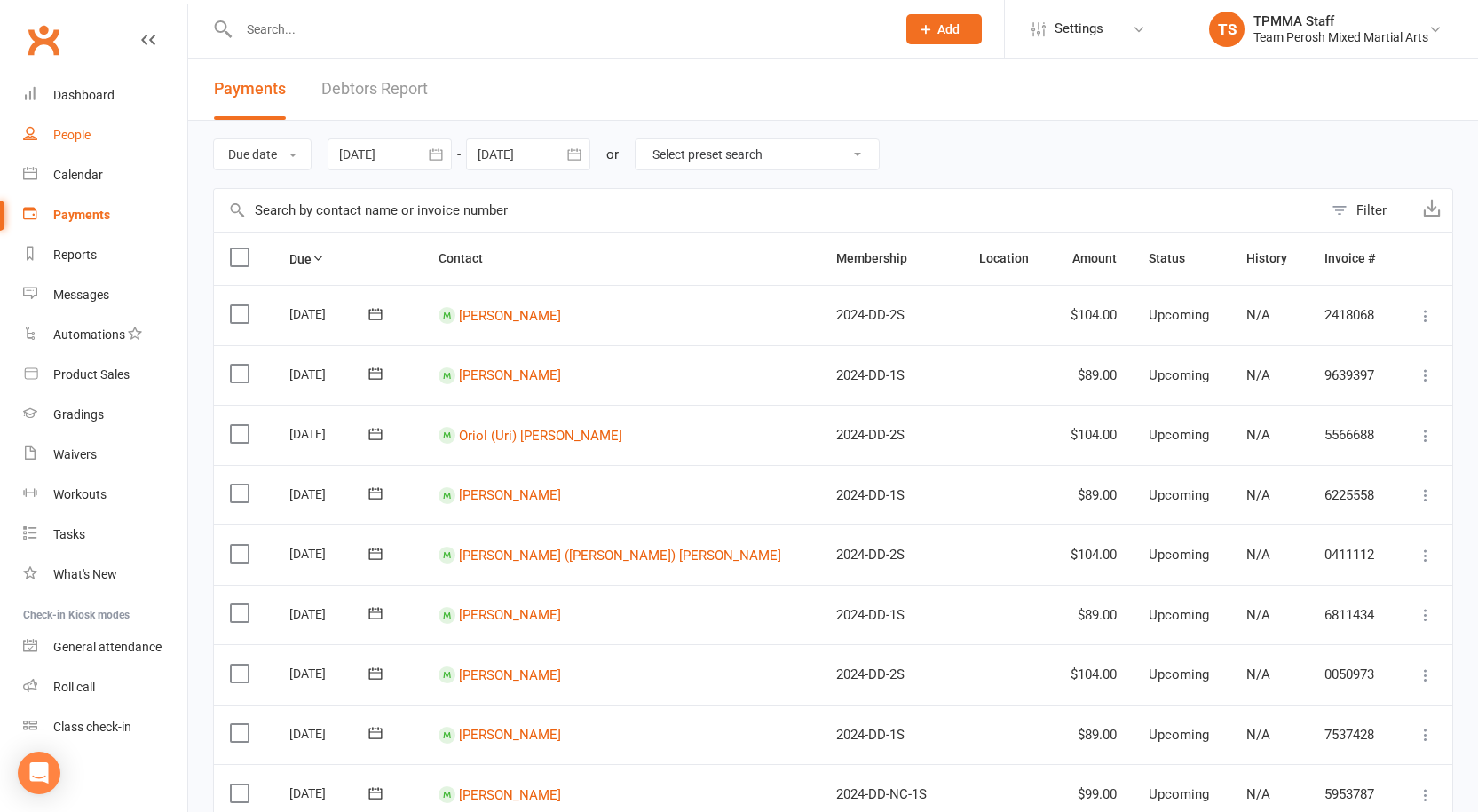
click at [54, 123] on link "People" at bounding box center [106, 135] width 165 height 40
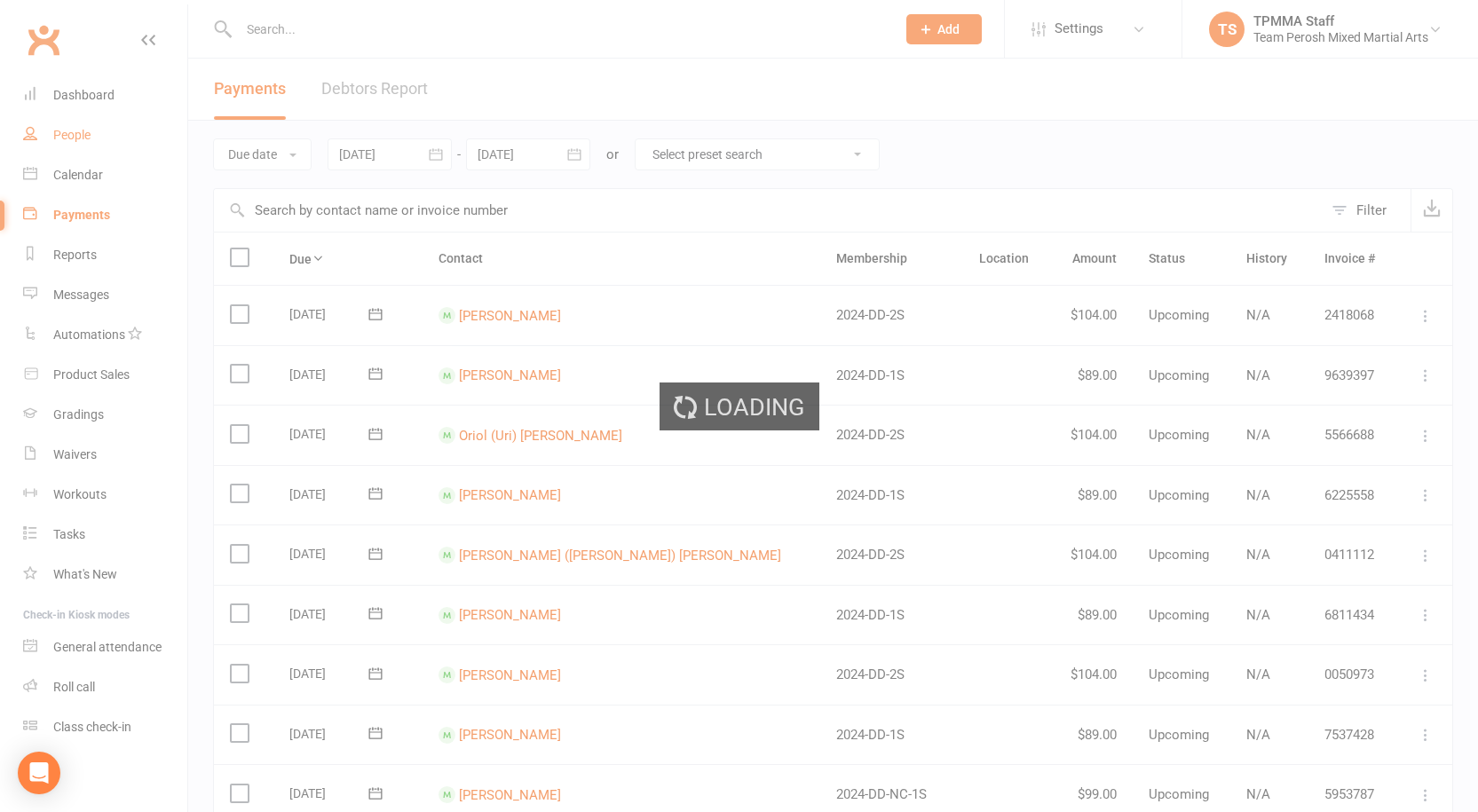
select select "active_trial"
select select "100"
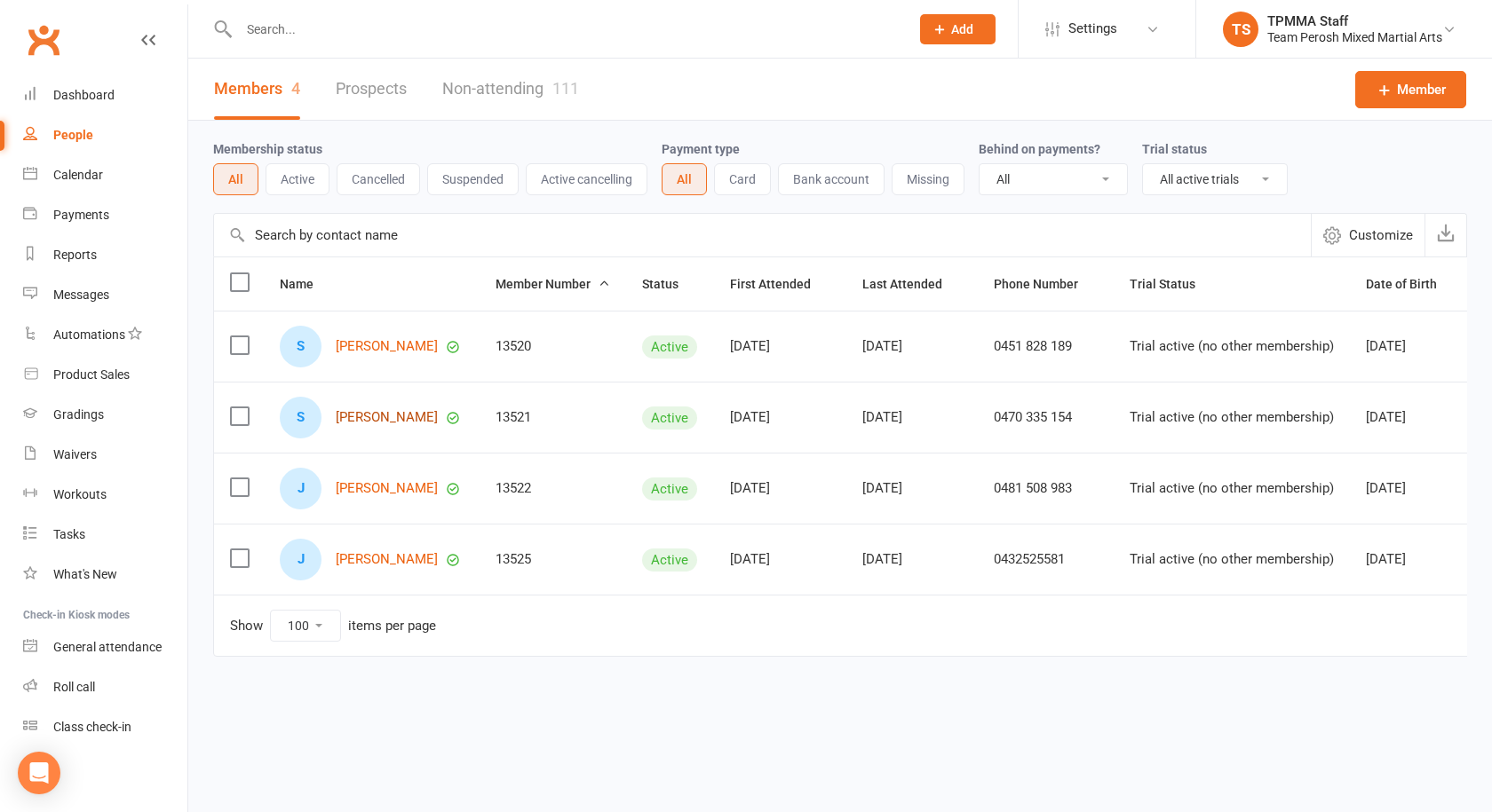
click at [404, 418] on link "Sibtain Bostani" at bounding box center [386, 418] width 102 height 15
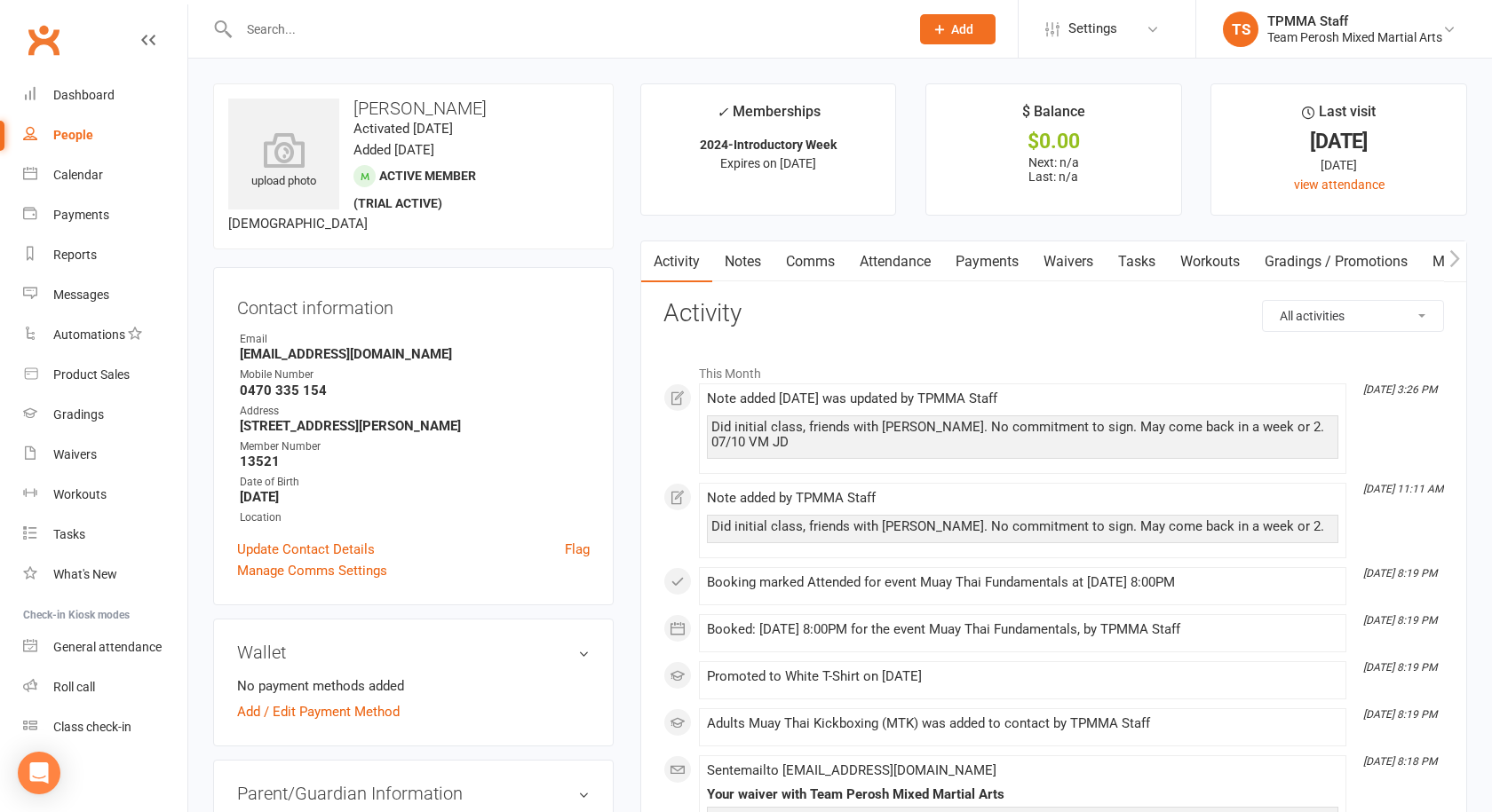
select select "active_trial"
select select "100"
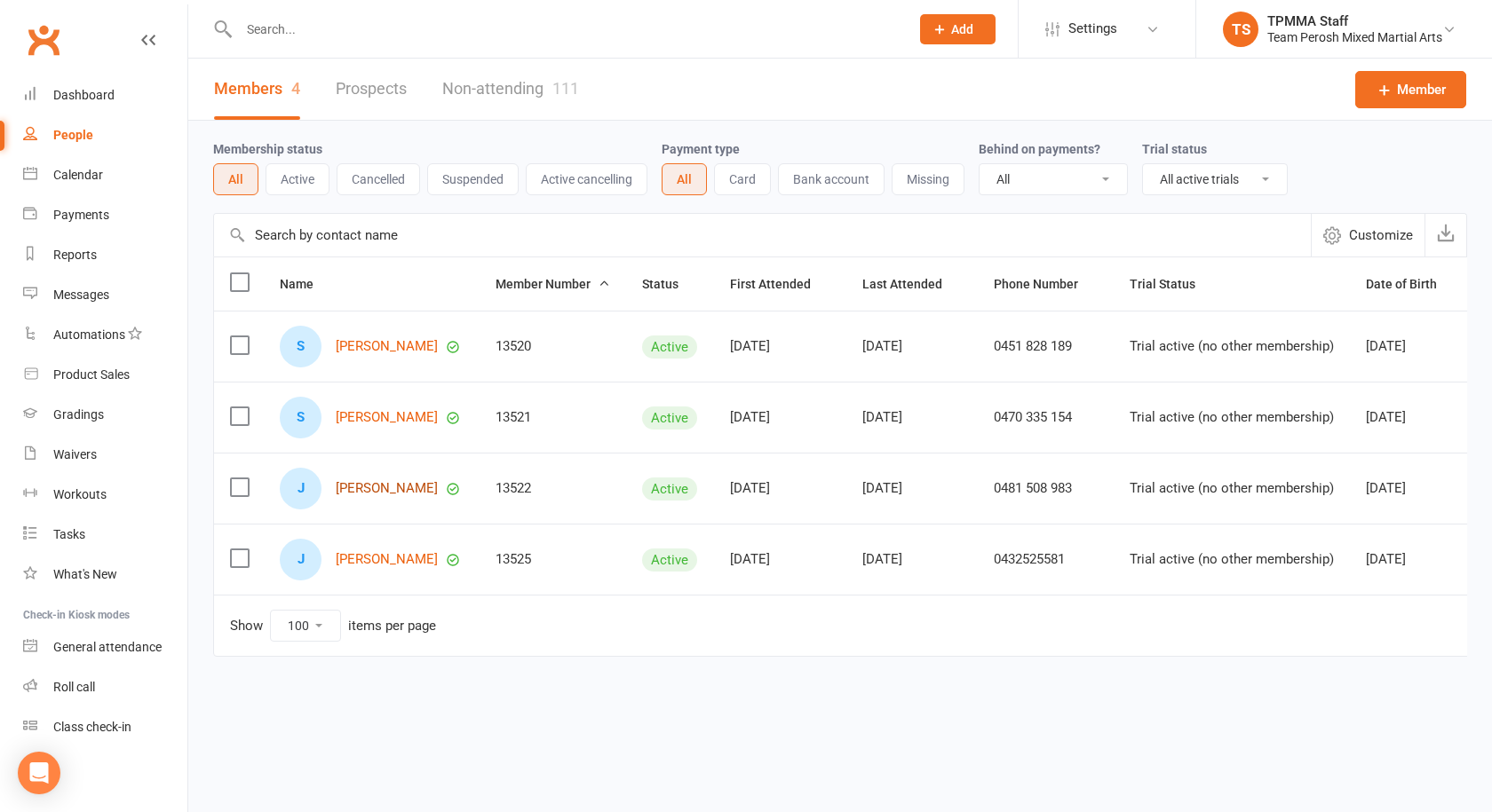
click at [410, 484] on link "Jason Nguyen" at bounding box center [386, 489] width 102 height 15
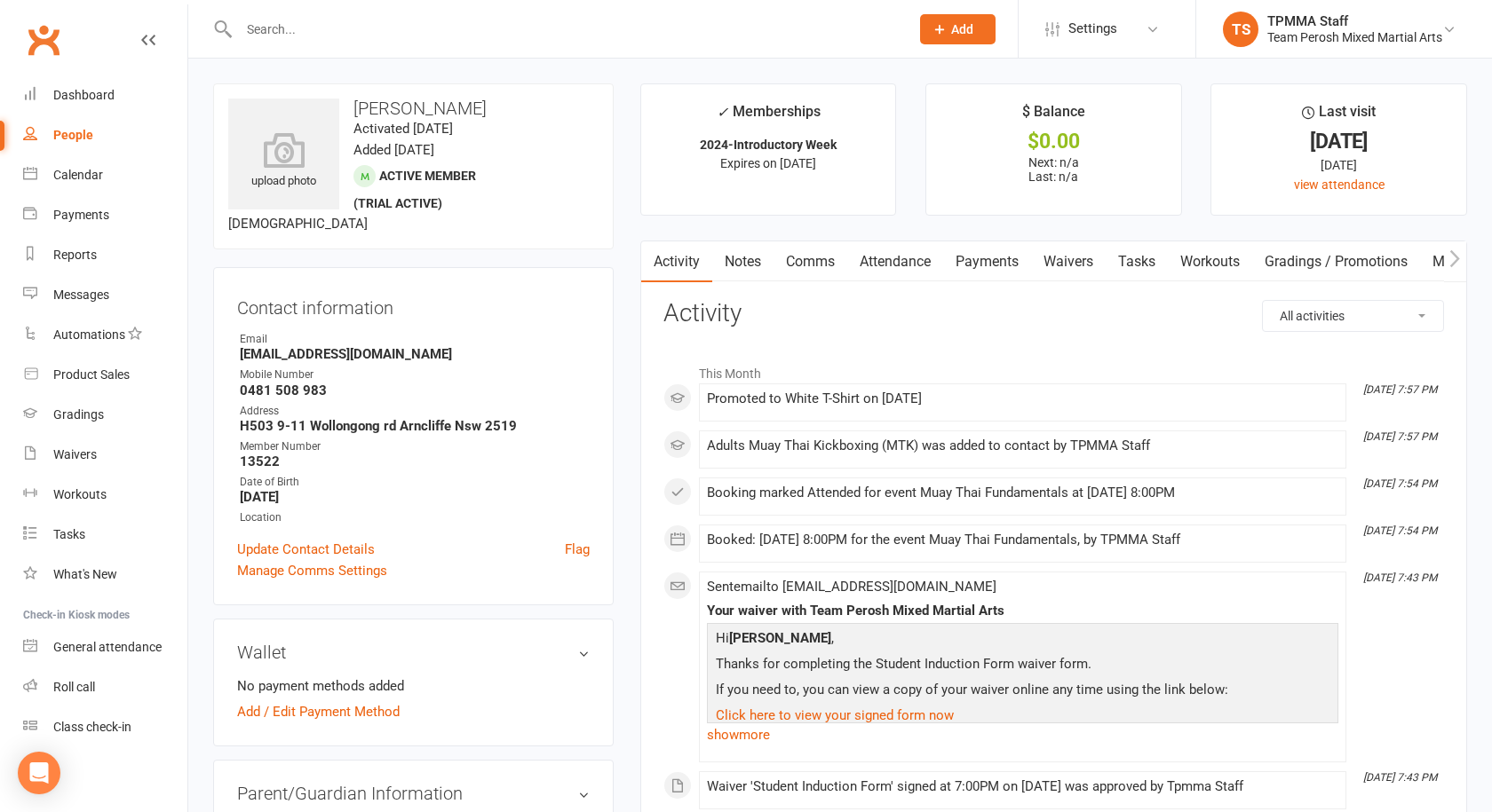
select select "active_trial"
select select "100"
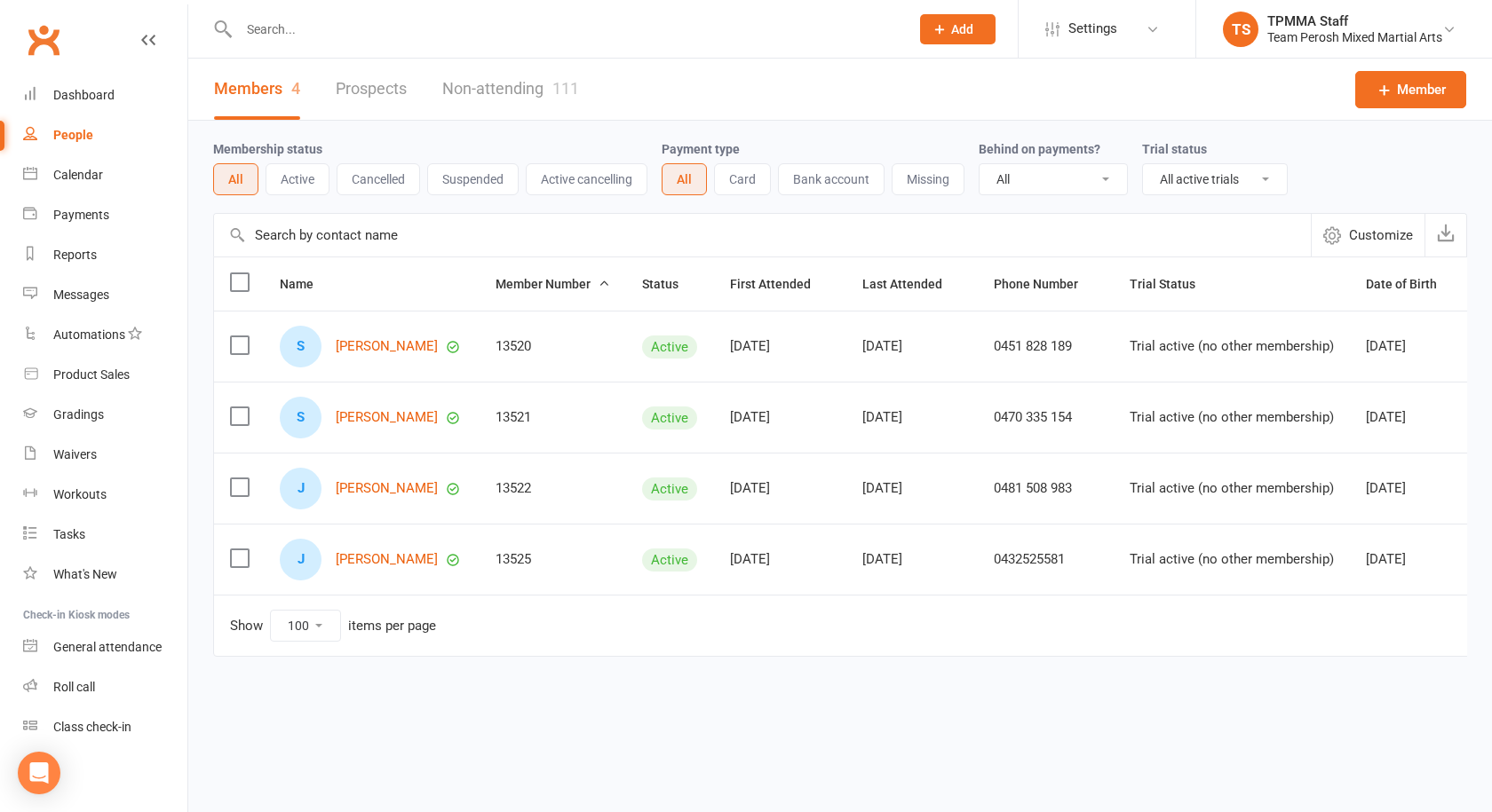
click at [343, 34] on input "text" at bounding box center [564, 29] width 663 height 25
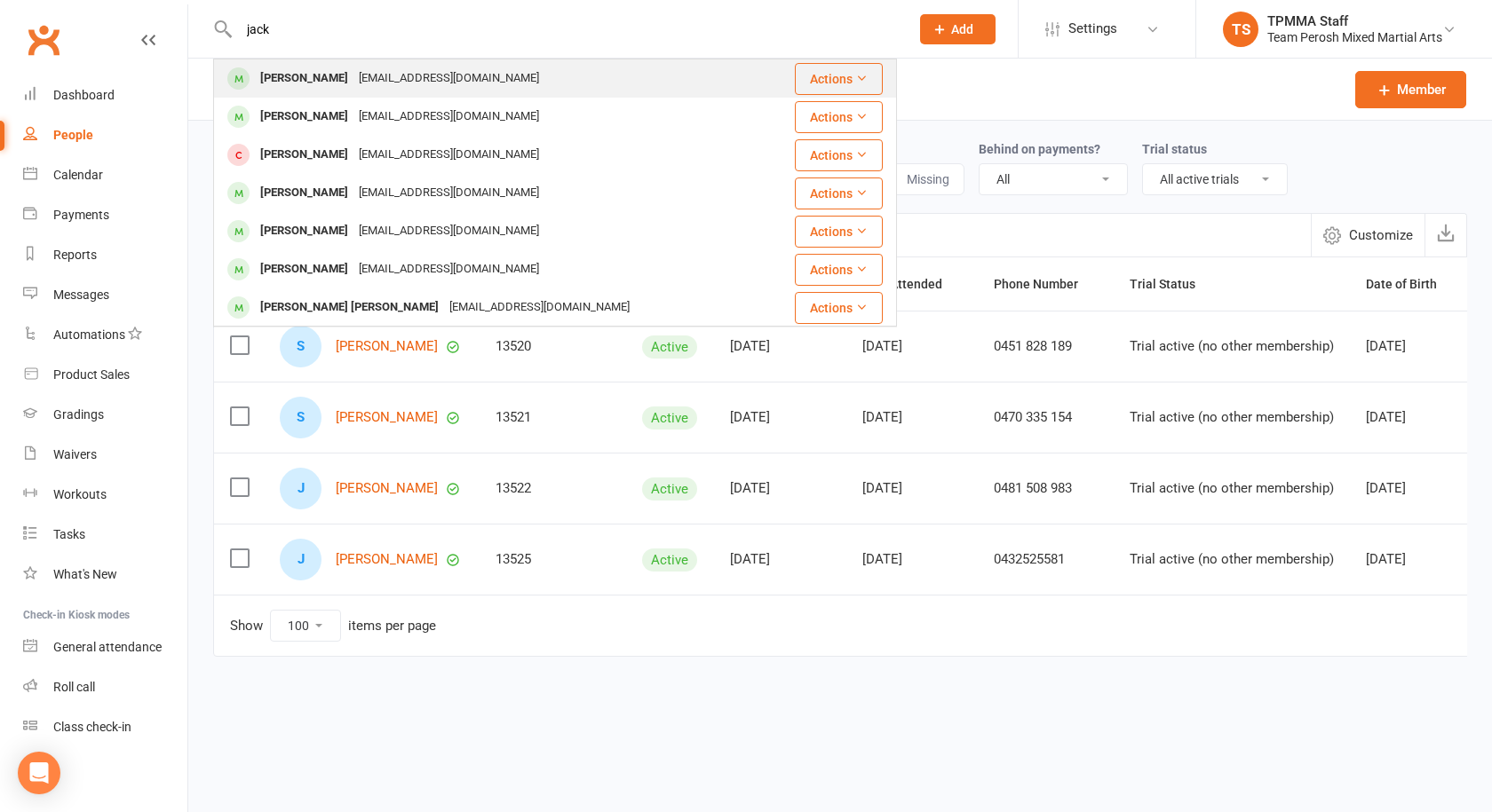
type input "jack"
click at [364, 84] on div "Jacklake24@icloud.com" at bounding box center [448, 78] width 191 height 26
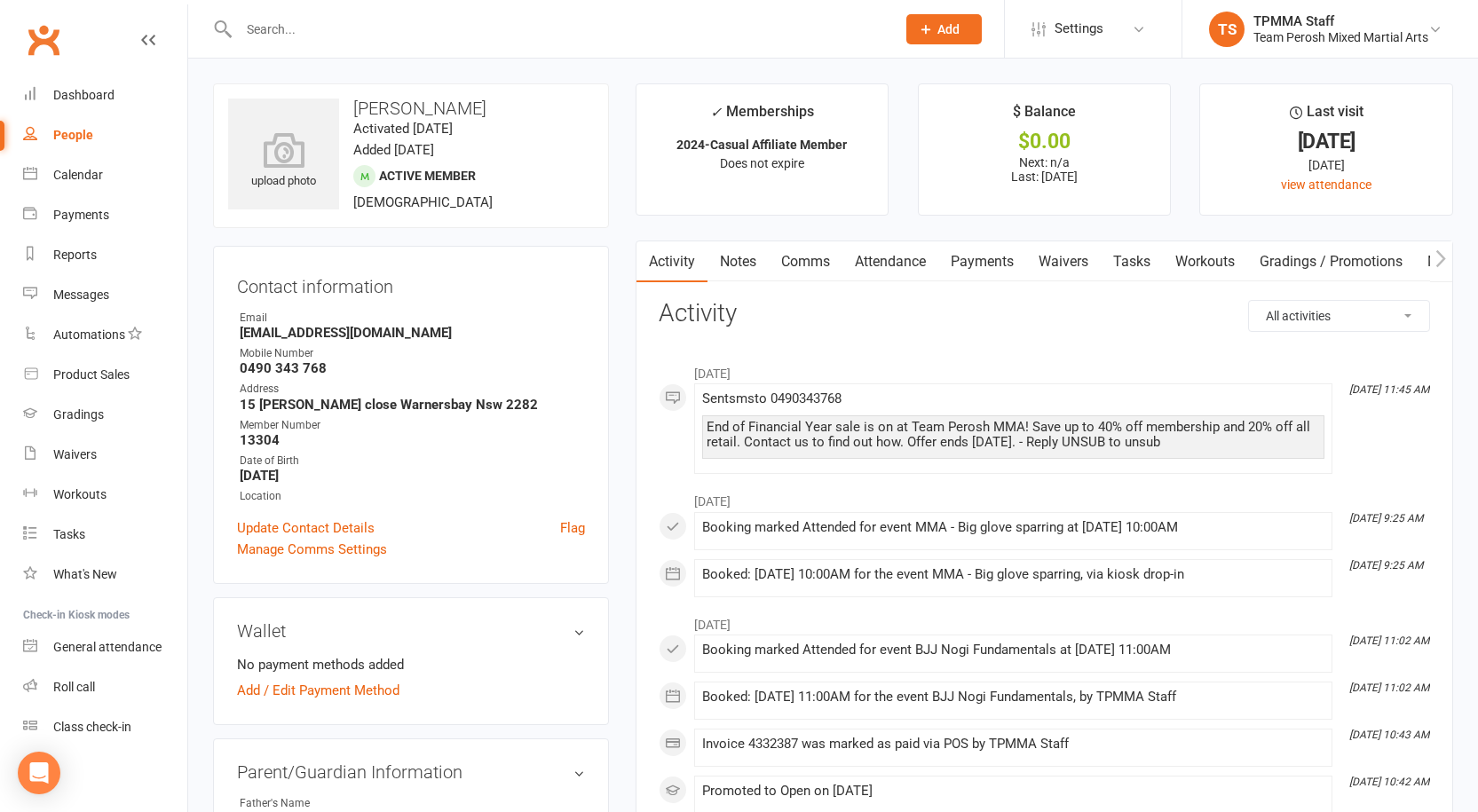
click at [312, 32] on input "text" at bounding box center [558, 29] width 650 height 25
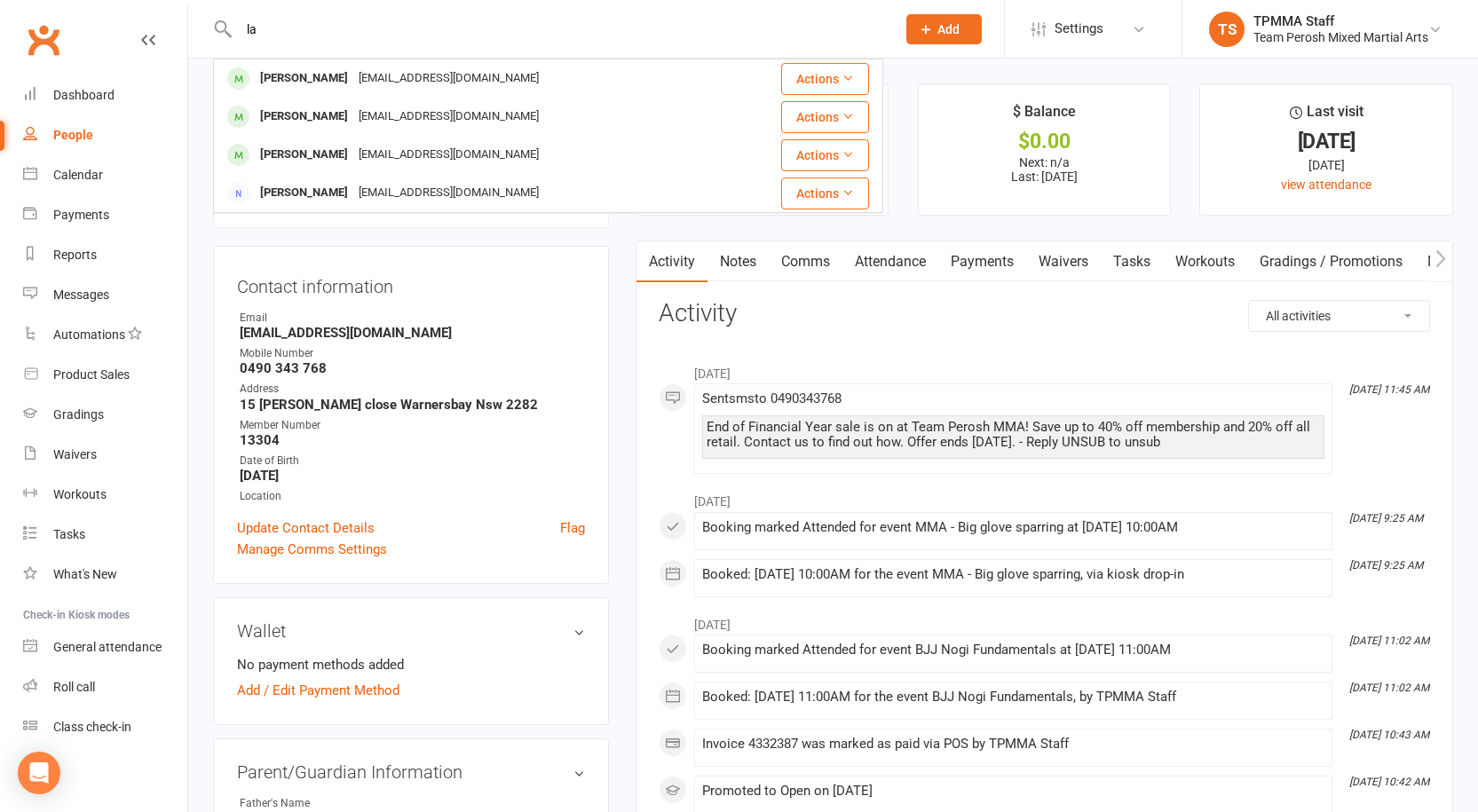
type input "l"
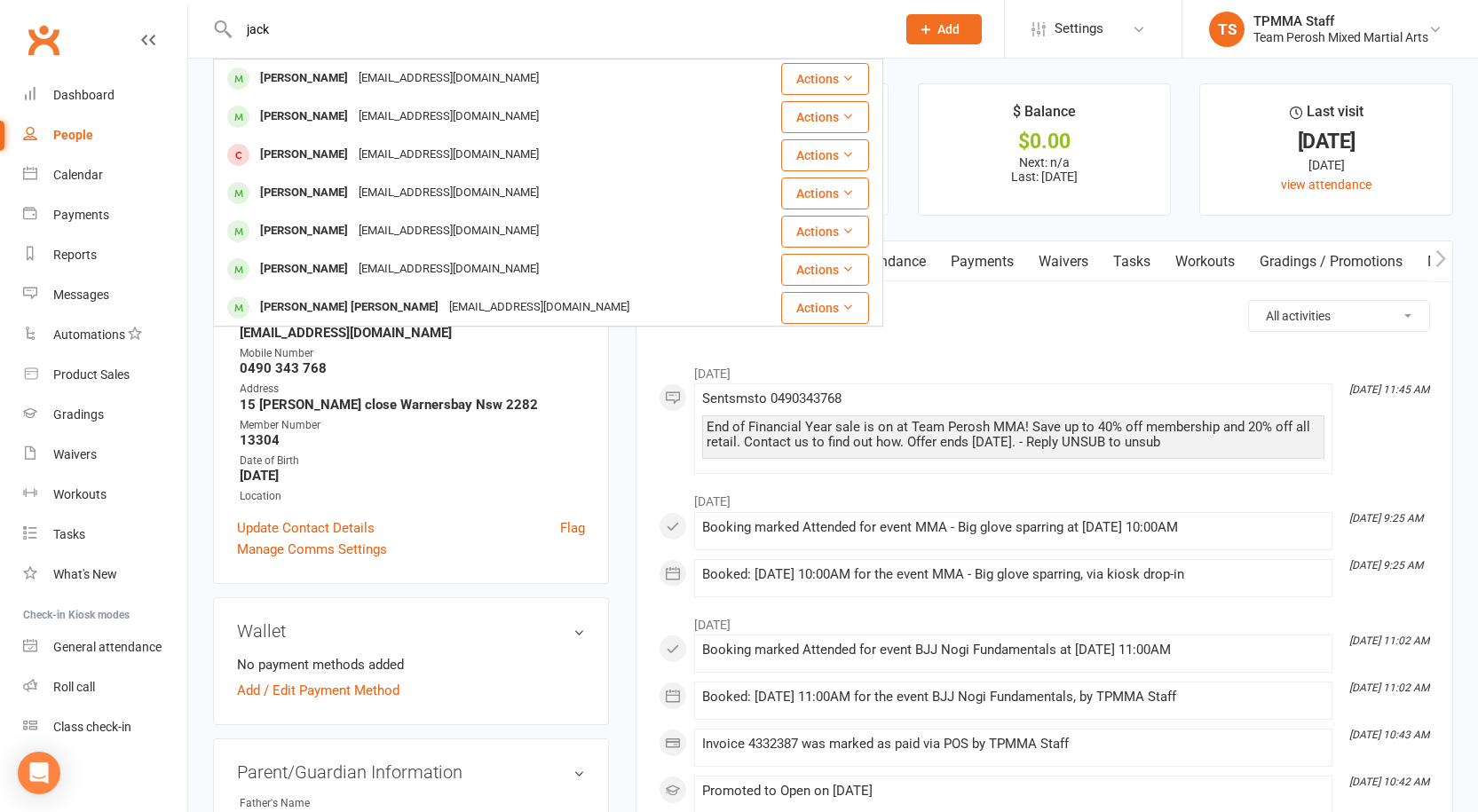
type input "jack"
click at [1042, 327] on h3 "Activity" at bounding box center [1044, 314] width 771 height 27
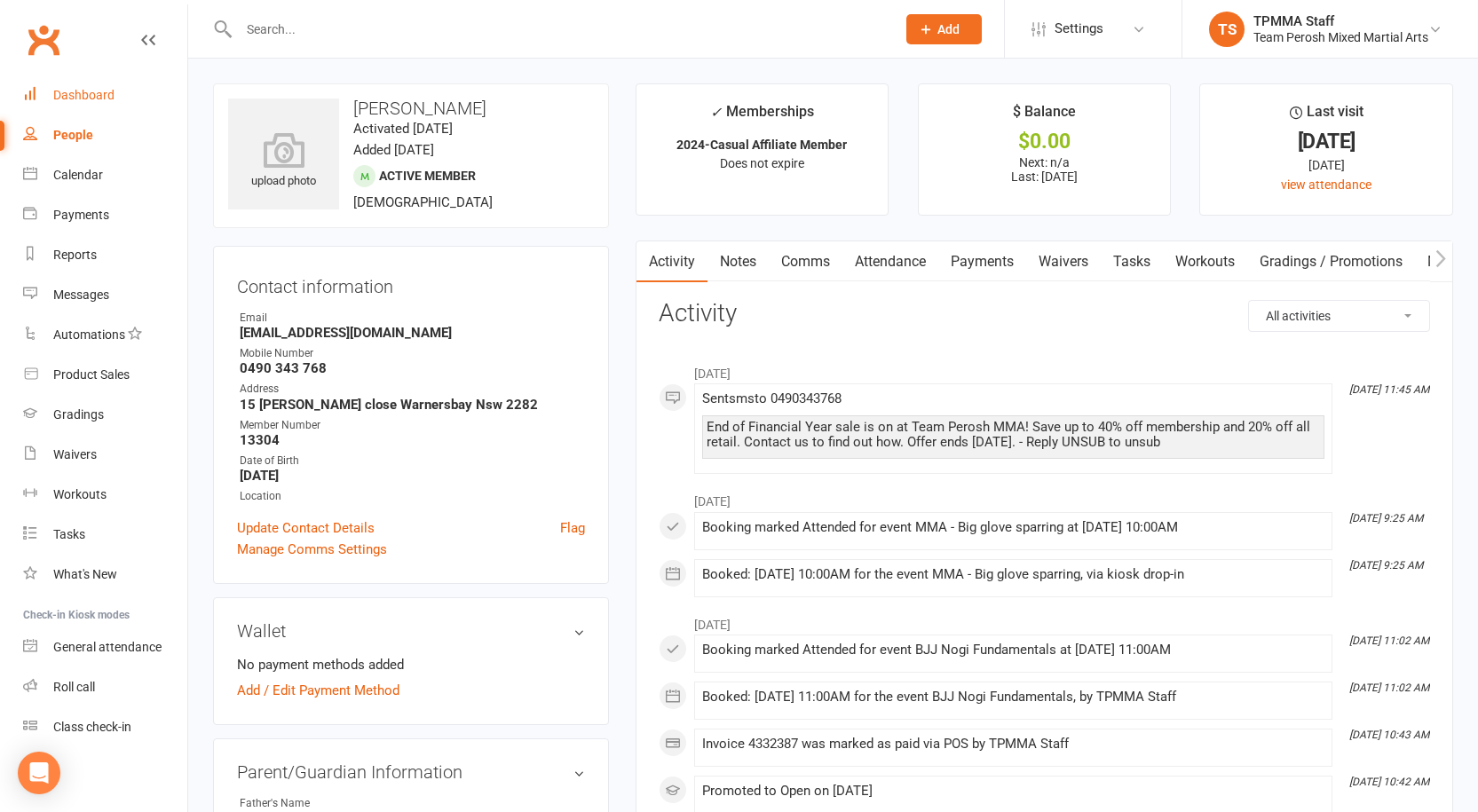
click at [98, 97] on div "Dashboard" at bounding box center [83, 95] width 61 height 15
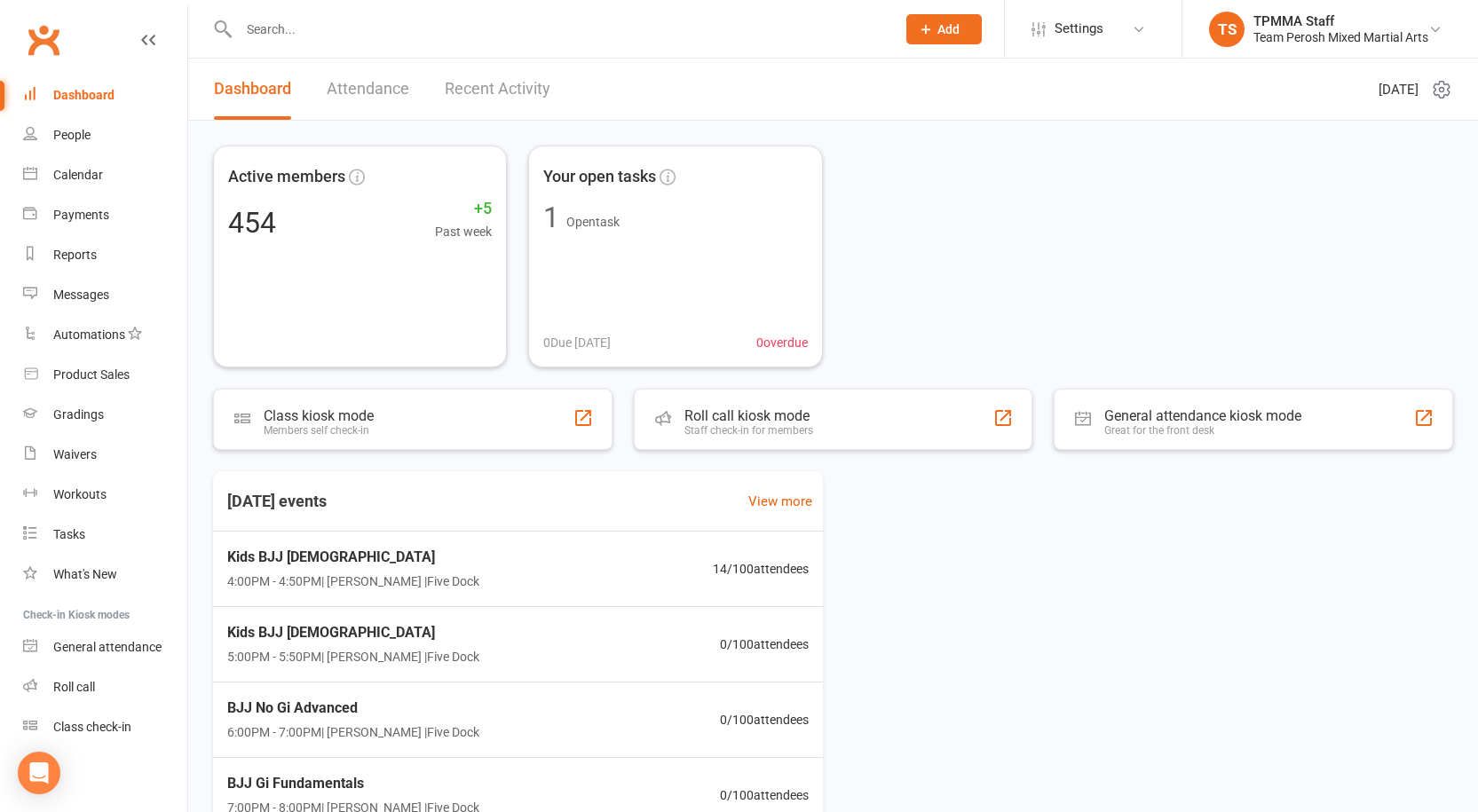
click at [332, 27] on input "text" at bounding box center [558, 29] width 650 height 25
type input "h"
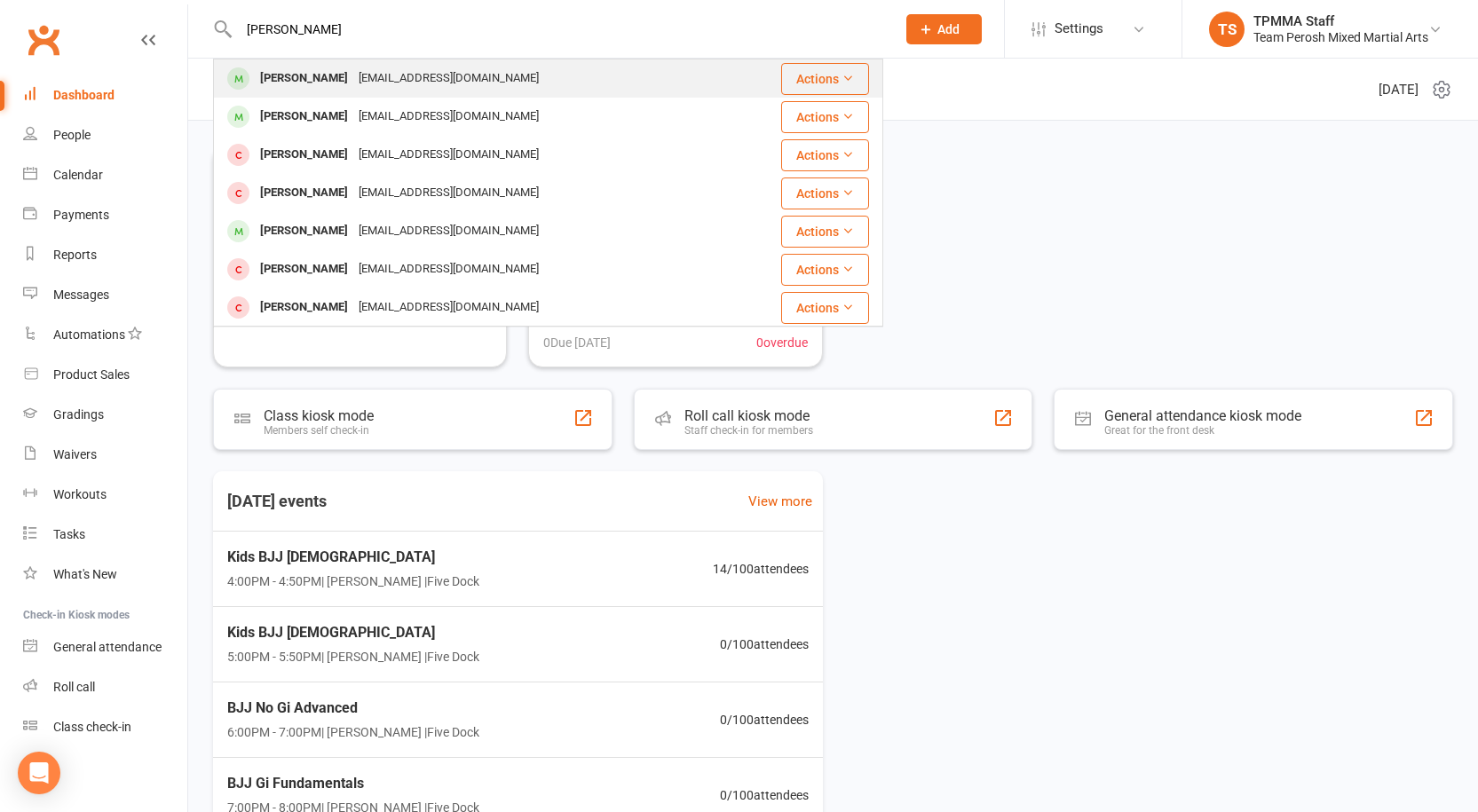
type input "george"
click at [385, 79] on div "Gmooshi@gmail.com" at bounding box center [448, 78] width 191 height 26
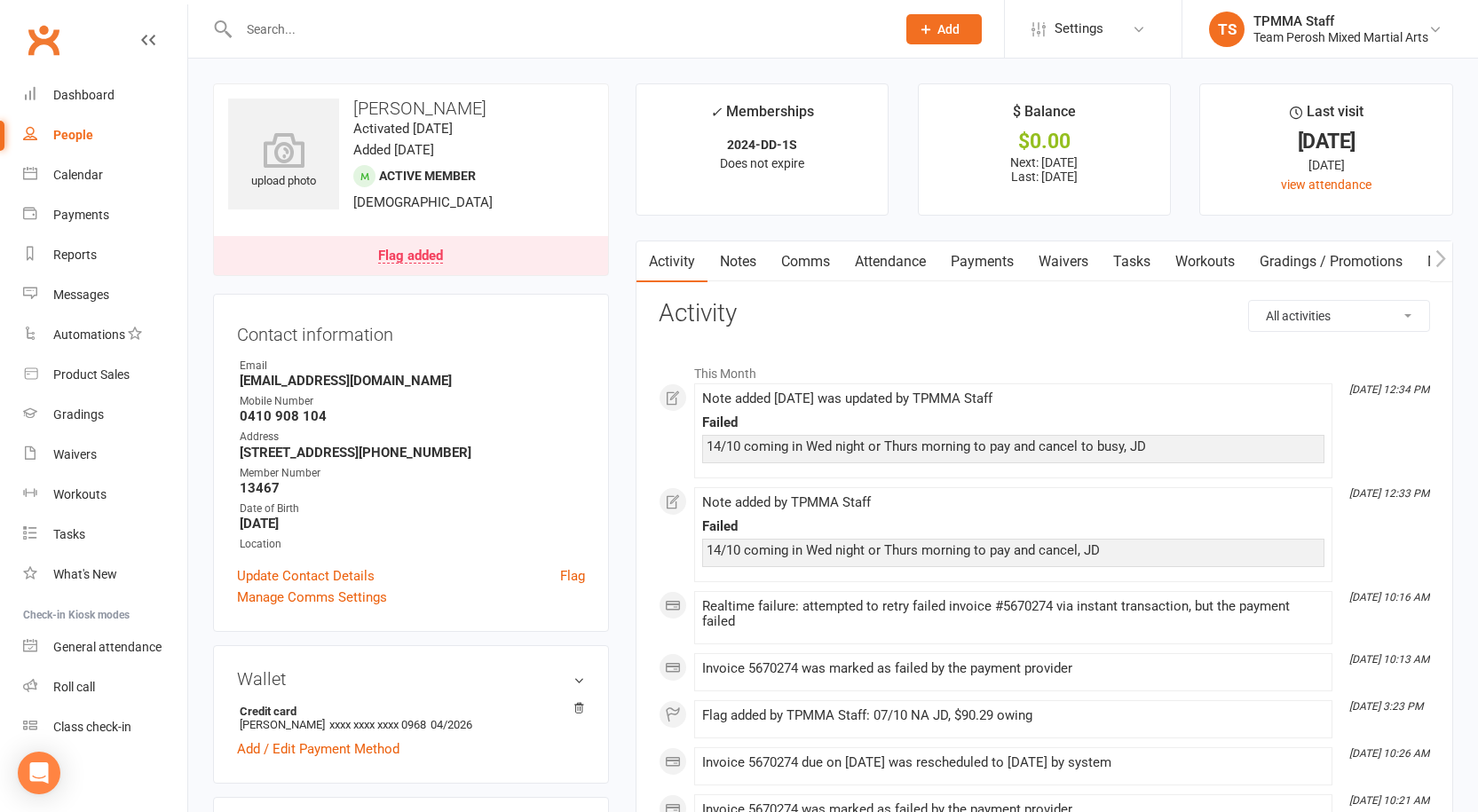
click at [982, 271] on link "Payments" at bounding box center [982, 262] width 88 height 41
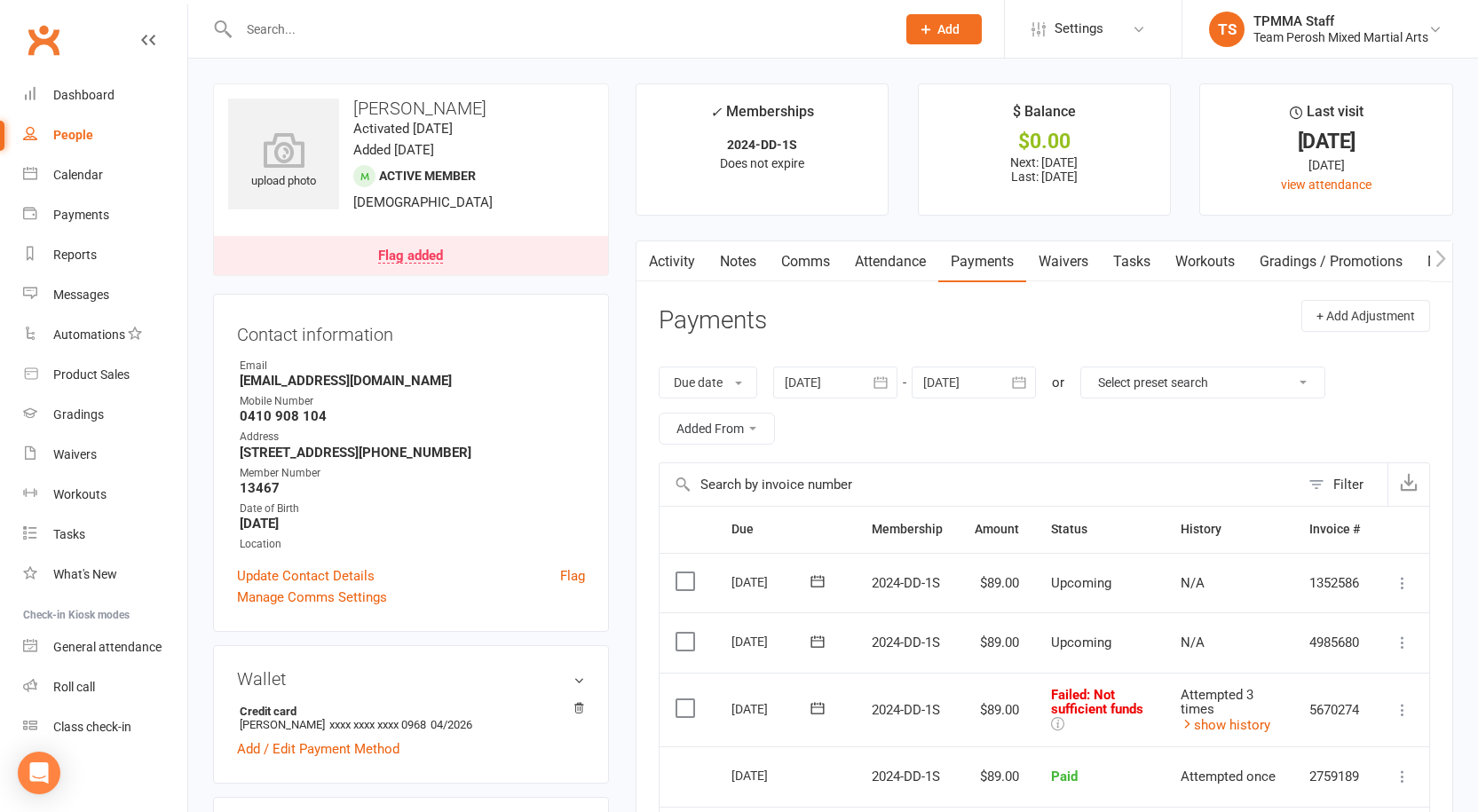
scroll to position [177, 0]
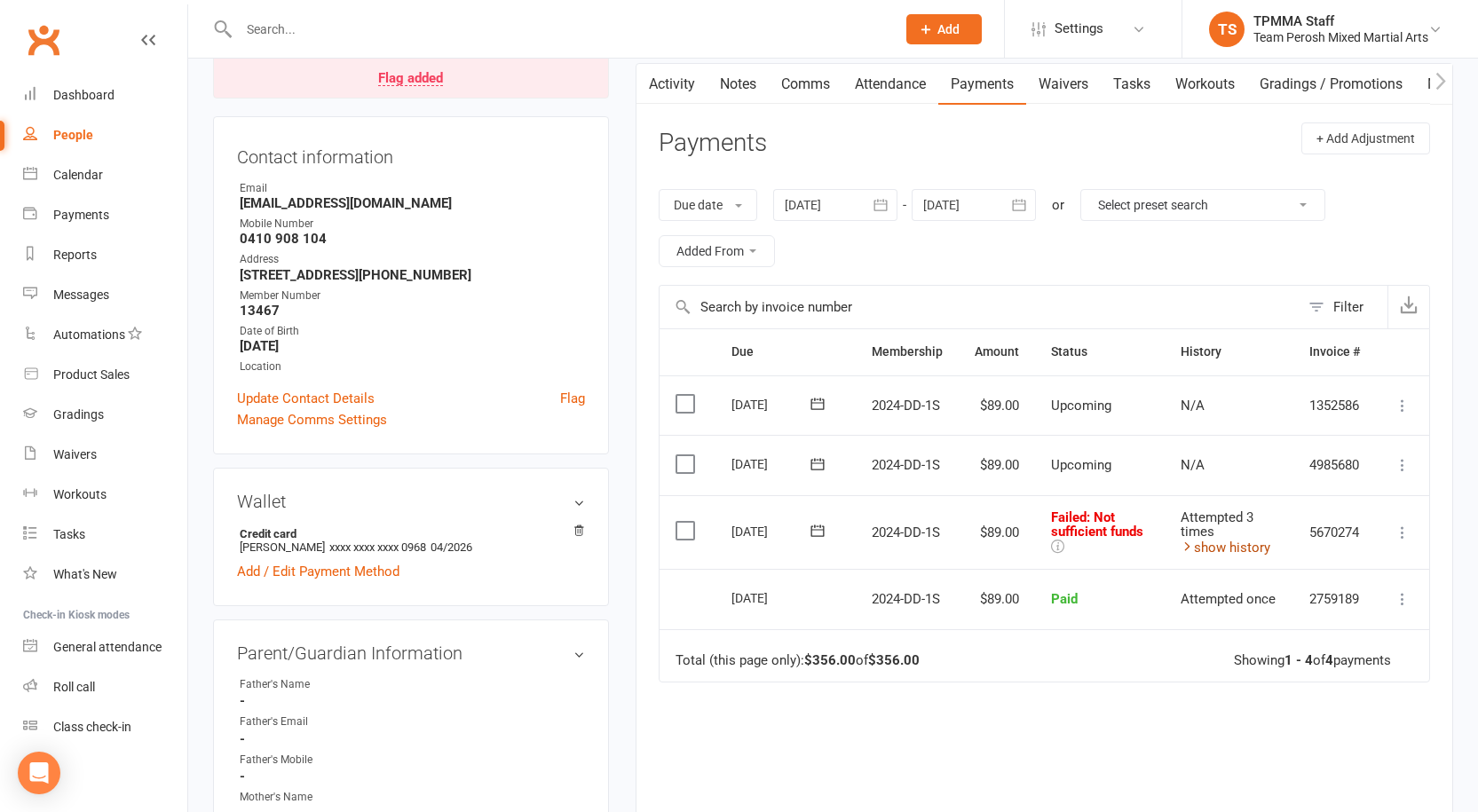
click at [1240, 543] on link "show history" at bounding box center [1225, 548] width 90 height 16
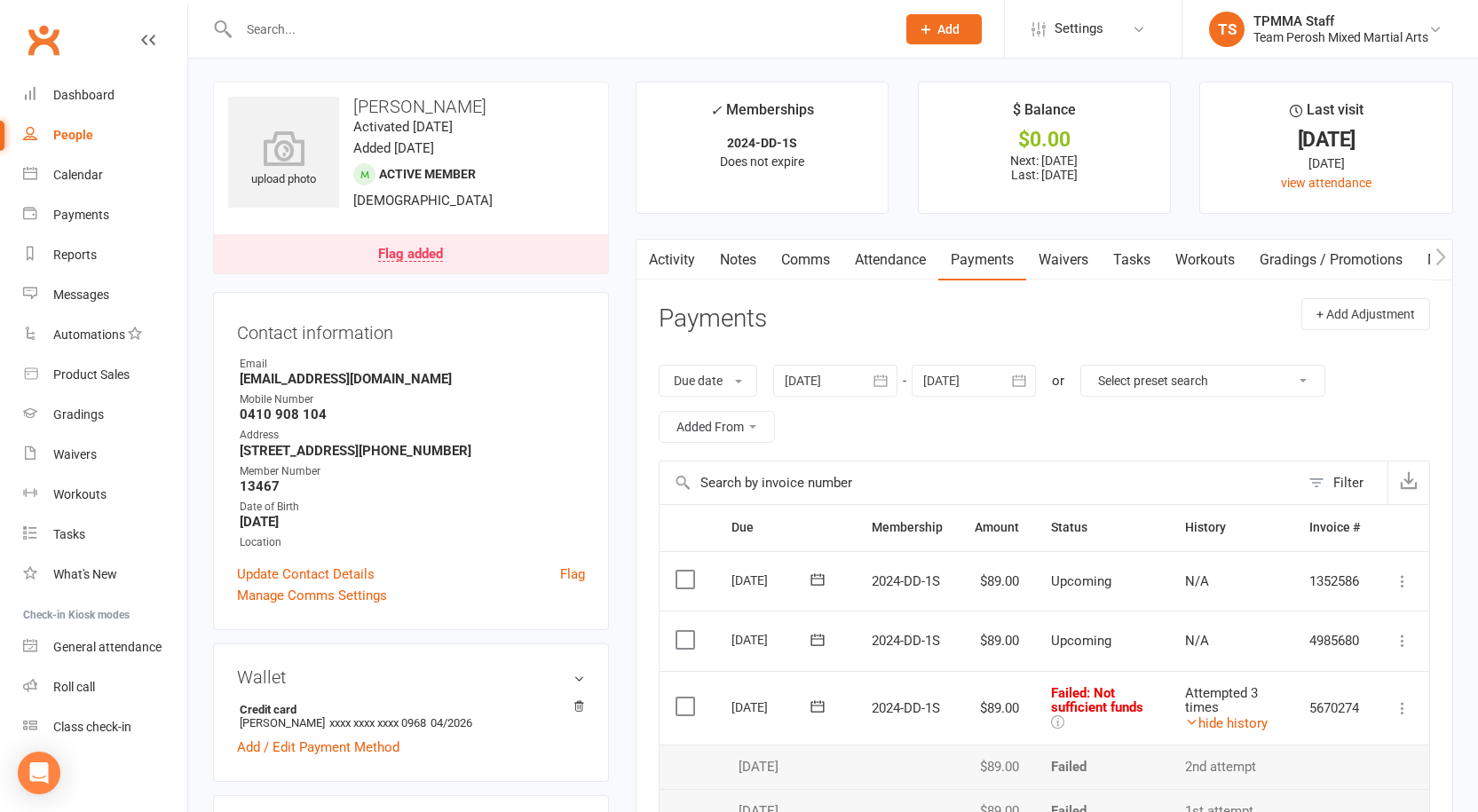
scroll to position [0, 0]
click at [409, 246] on link "Flag added" at bounding box center [410, 256] width 394 height 39
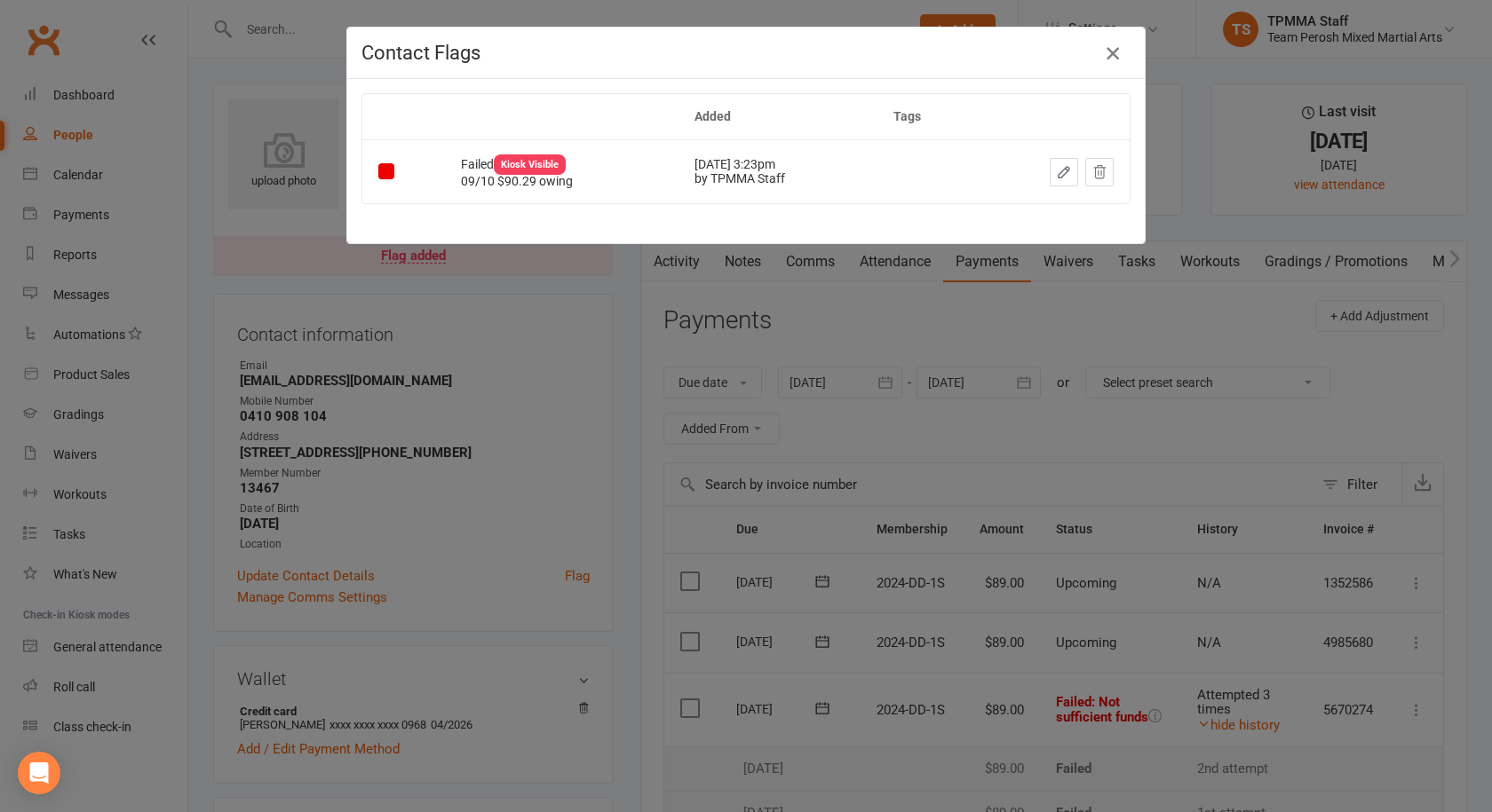
click at [1106, 54] on icon "button" at bounding box center [1112, 53] width 21 height 21
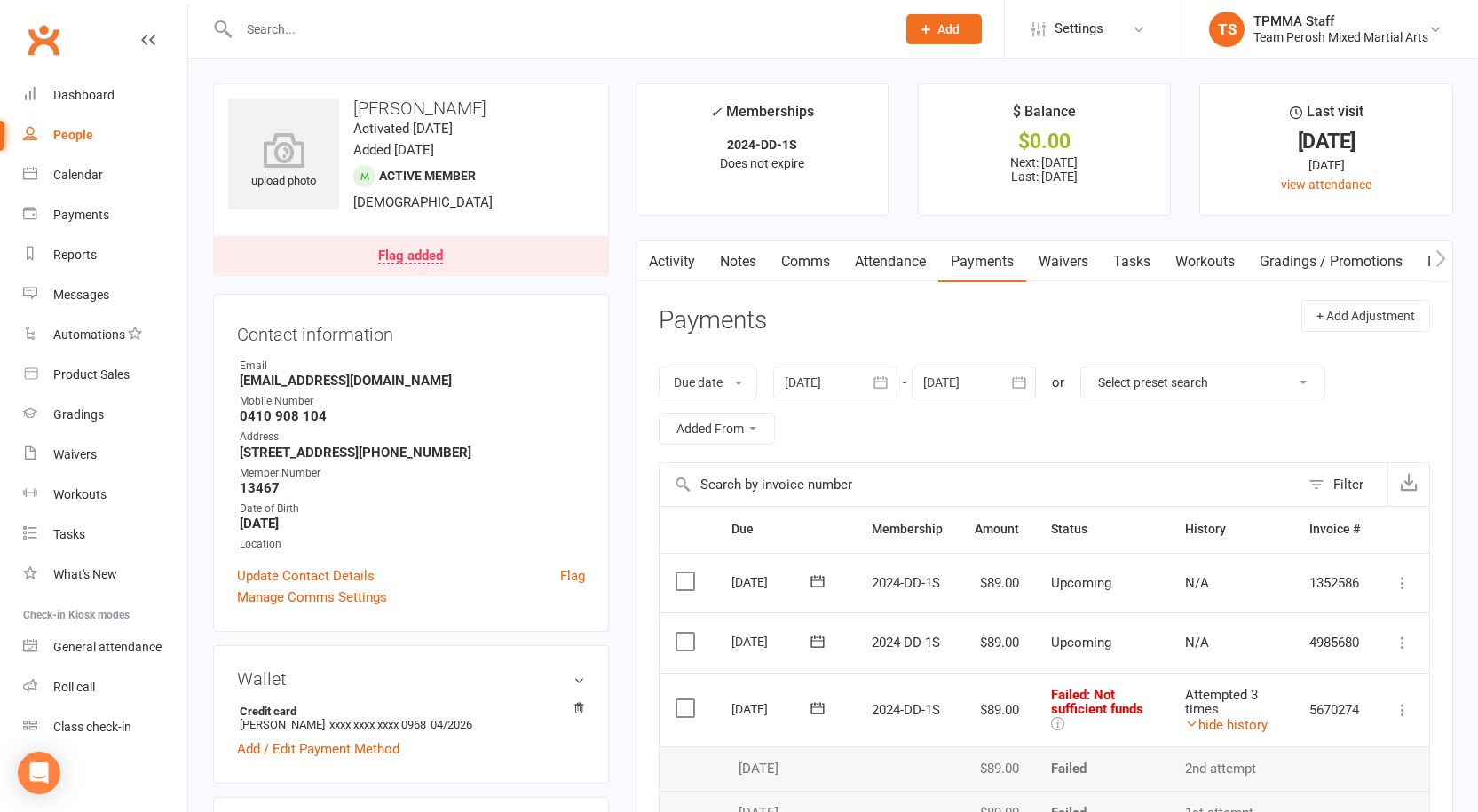
click at [883, 386] on icon "button" at bounding box center [881, 382] width 17 height 17
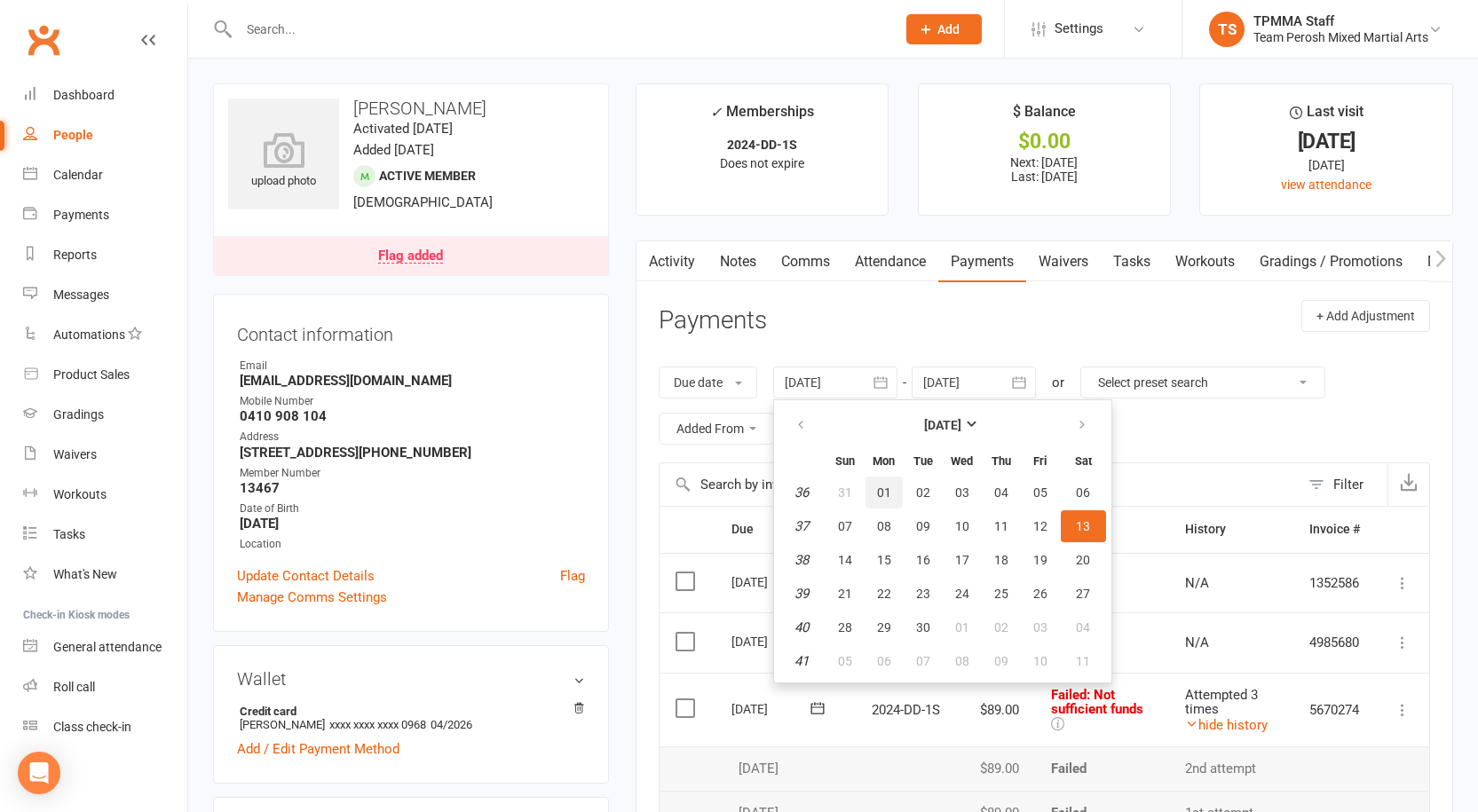
click at [887, 498] on span "01" at bounding box center [884, 493] width 15 height 15
type input "01 Sep 2025"
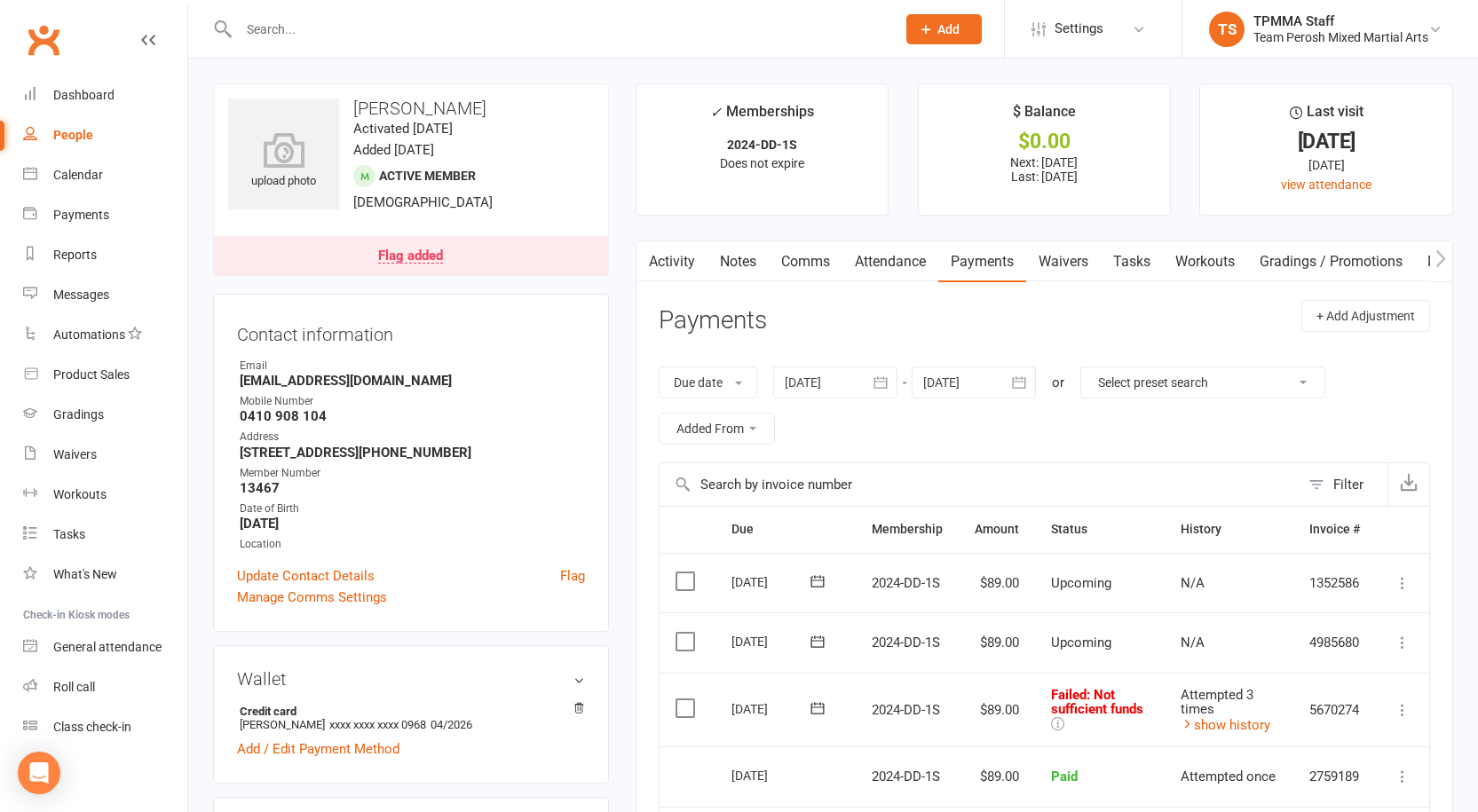
click at [416, 263] on div "Flag added" at bounding box center [410, 256] width 65 height 15
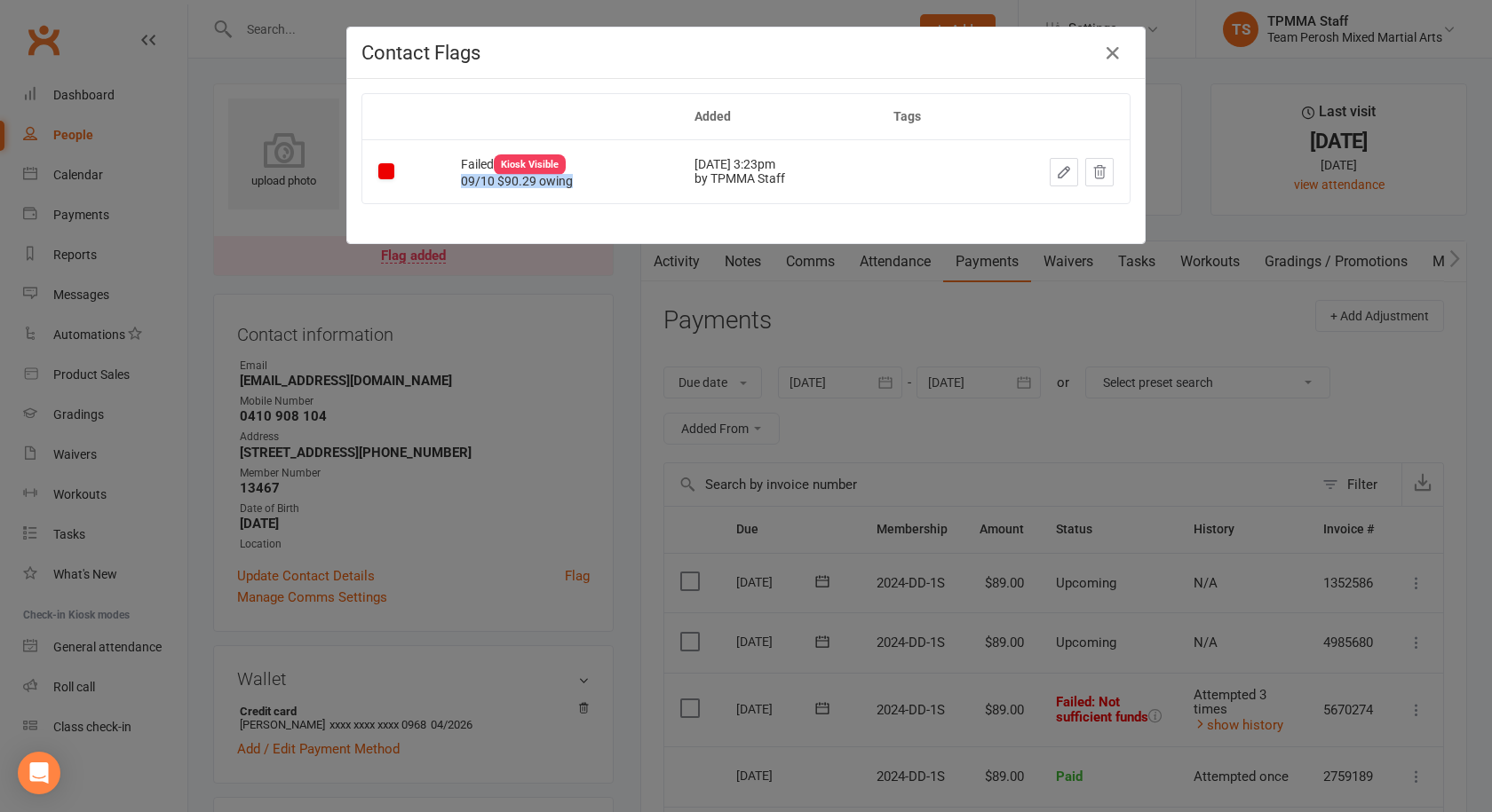
drag, startPoint x: 554, startPoint y: 182, endPoint x: 436, endPoint y: 182, distance: 118.0
click at [445, 182] on td "Failed Kiosk Visible 09/10 $90.29 owing" at bounding box center [562, 170] width 233 height 63
copy div "09/10 $90.29 owing"
click at [1102, 48] on icon "button" at bounding box center [1112, 53] width 21 height 21
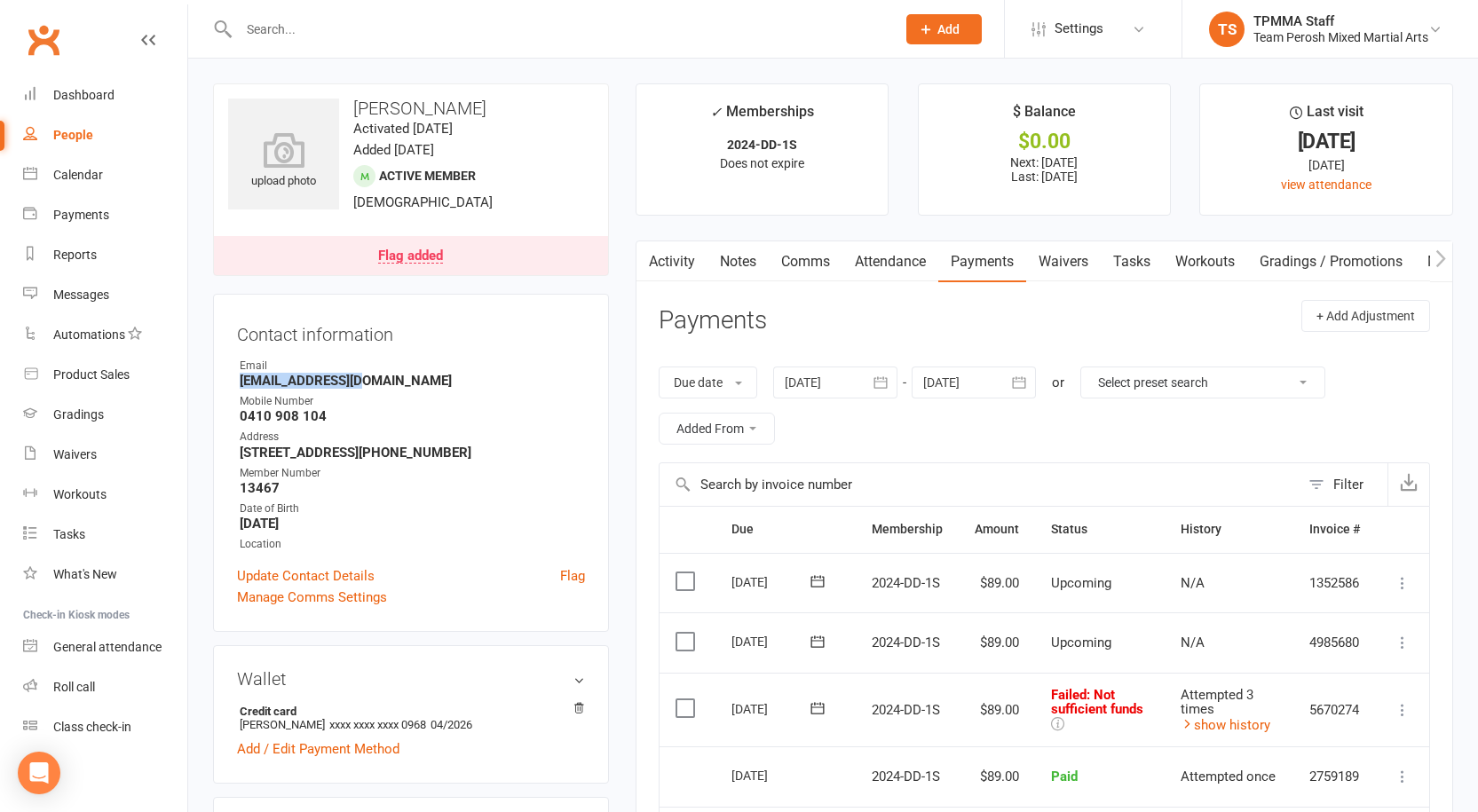
drag, startPoint x: 369, startPoint y: 380, endPoint x: 243, endPoint y: 388, distance: 126.3
click at [236, 389] on div "Contact information Owner Email Gmooshi@gmail.com Mobile Number 0410 908 104 Ad…" at bounding box center [410, 464] width 396 height 339
copy strong "Gmooshi@gmail.com"
click at [64, 95] on div "Dashboard" at bounding box center [83, 95] width 61 height 15
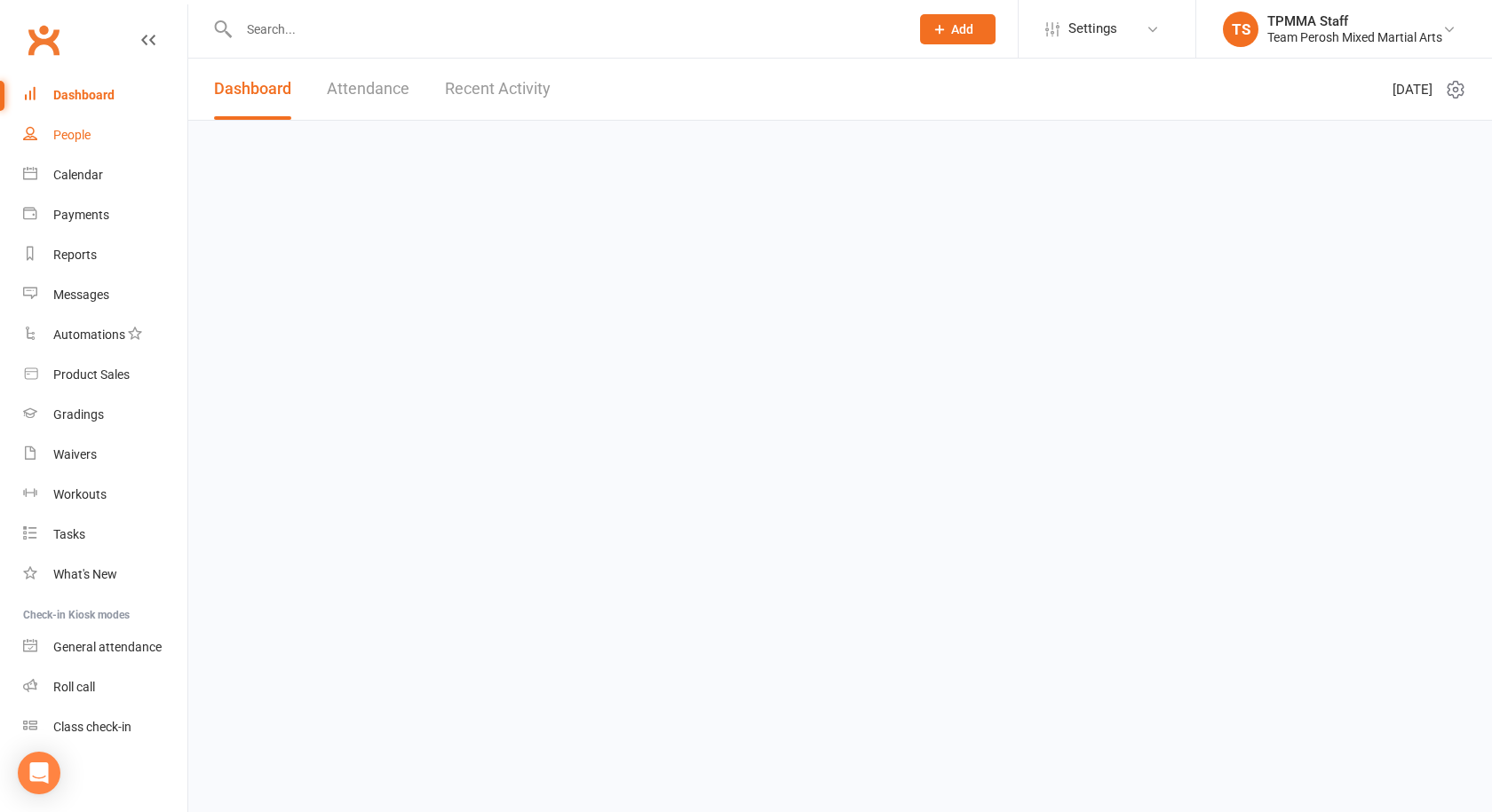
click at [68, 132] on div "People" at bounding box center [72, 135] width 38 height 15
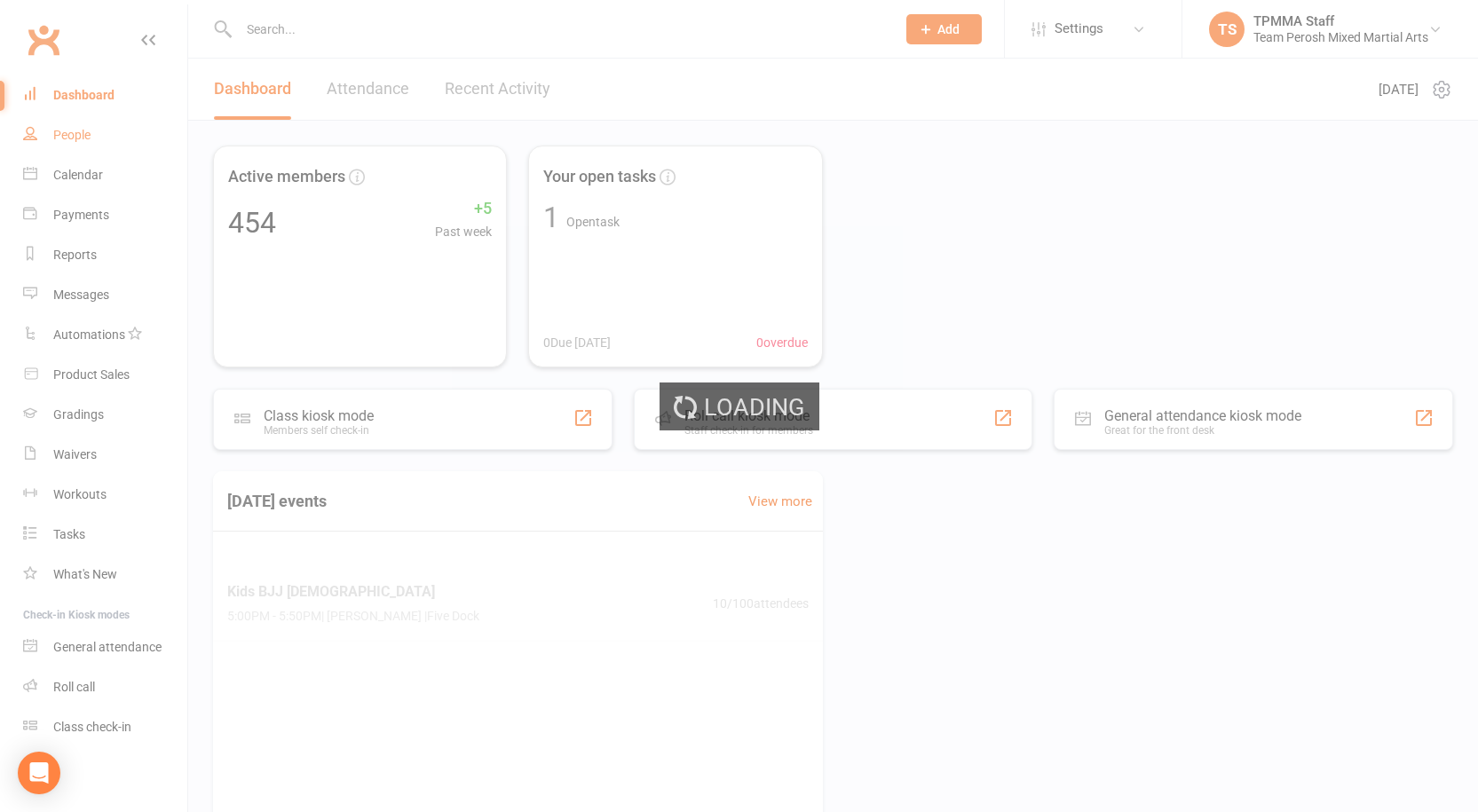
select select "active_trial"
select select "100"
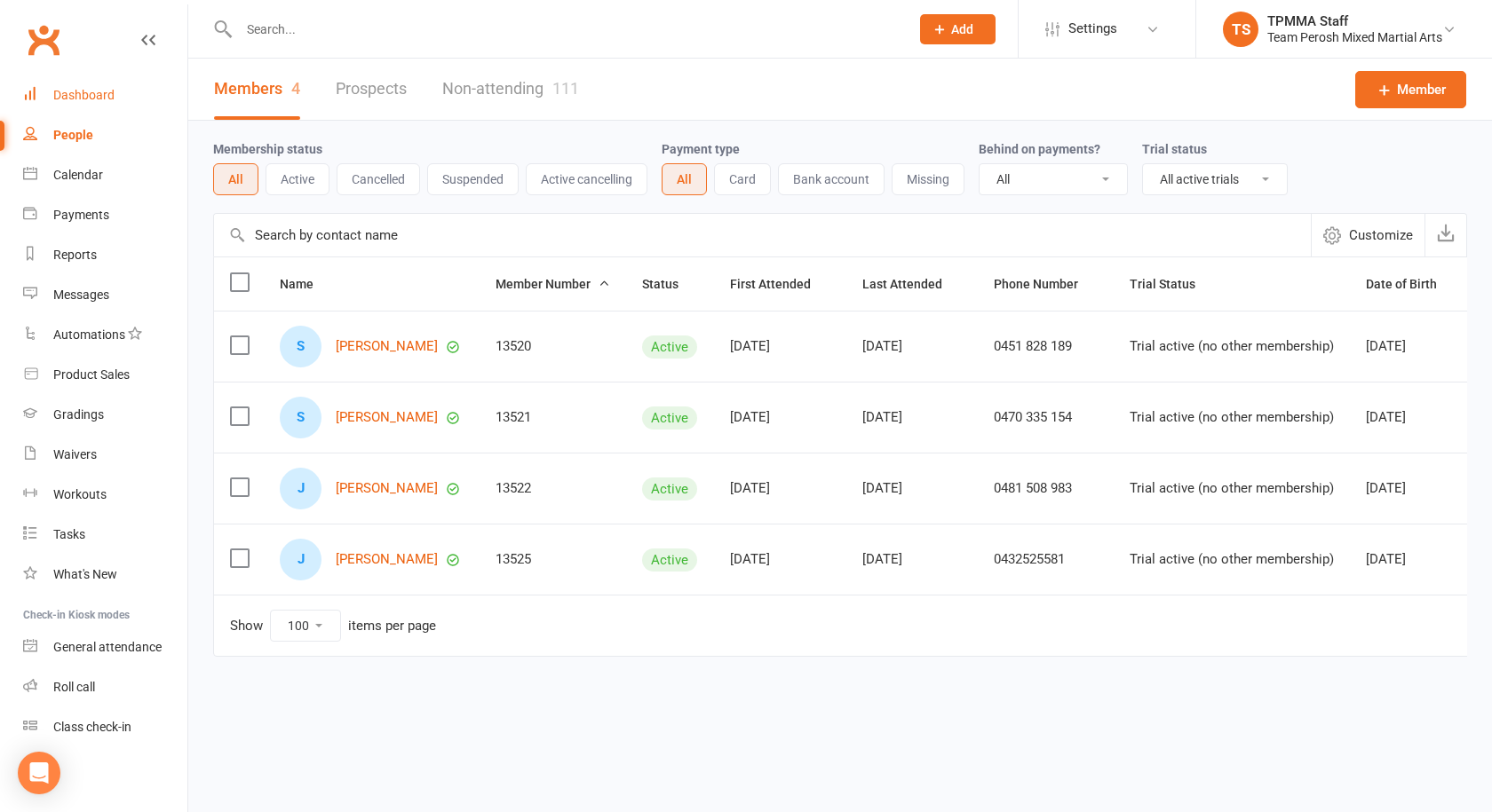
click at [102, 93] on div "Dashboard" at bounding box center [83, 95] width 61 height 15
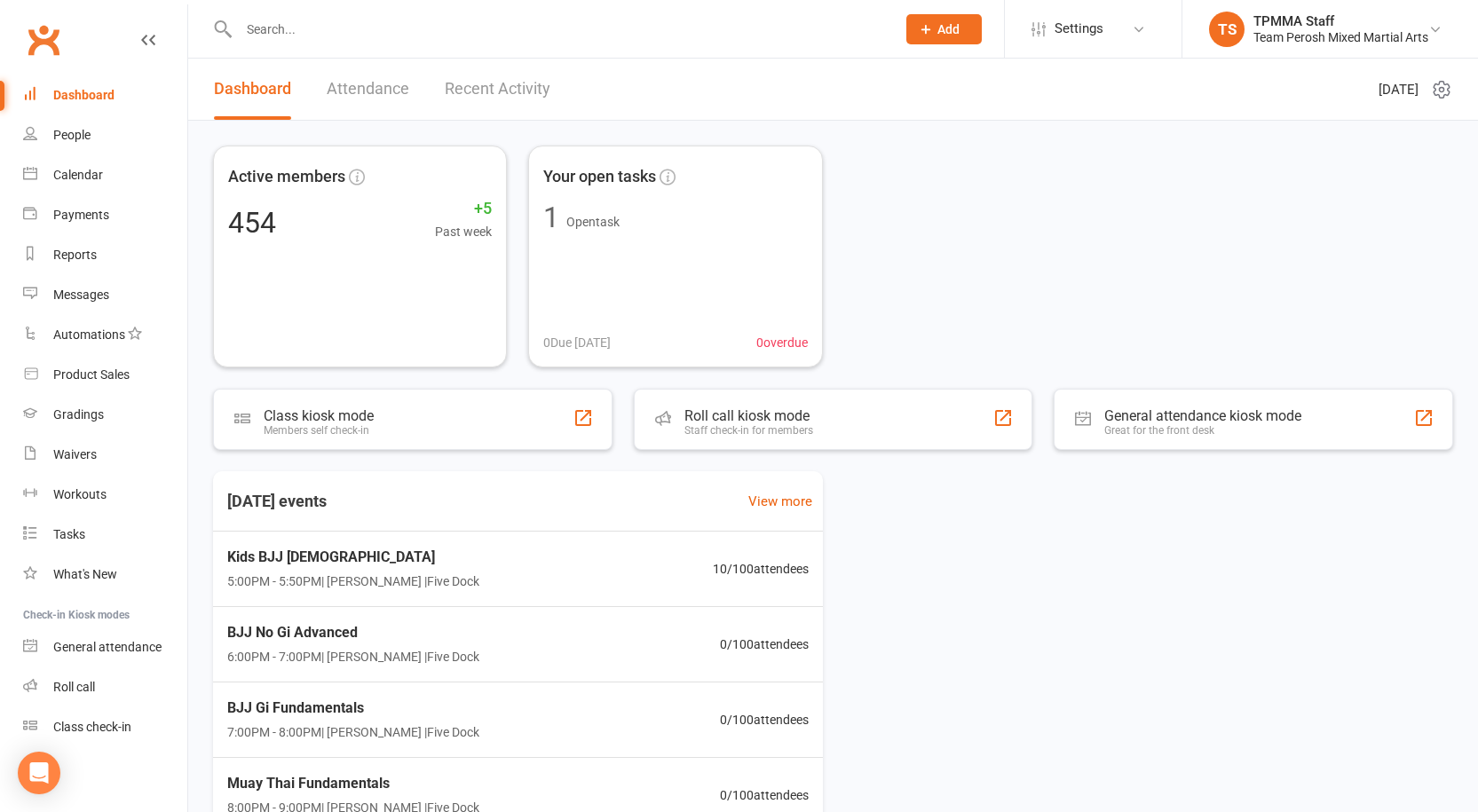
click at [328, 19] on input "text" at bounding box center [558, 29] width 650 height 25
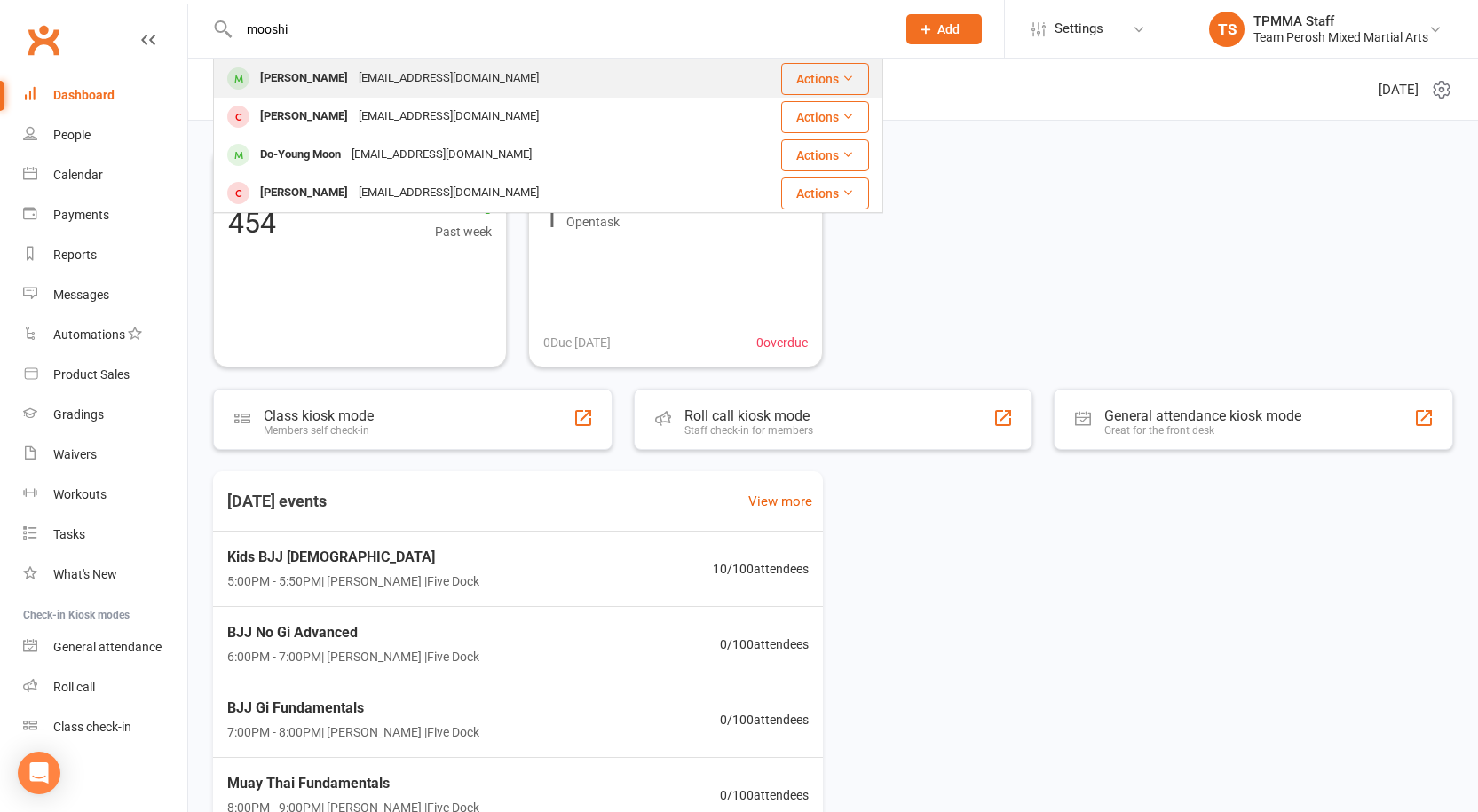
type input "mooshi"
click at [377, 80] on div "Gmooshi@gmail.com" at bounding box center [448, 78] width 191 height 26
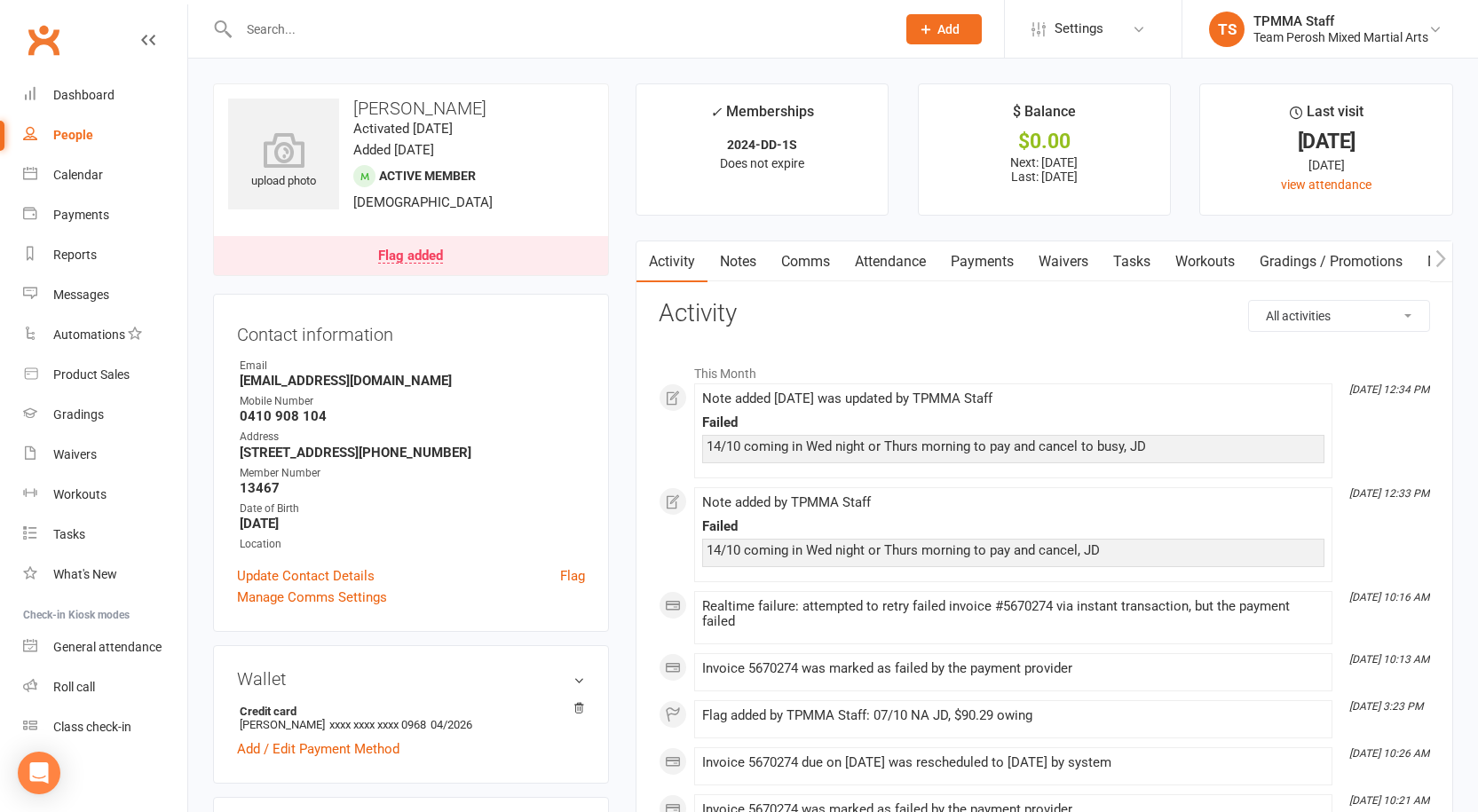
click at [736, 266] on link "Notes" at bounding box center [738, 262] width 61 height 41
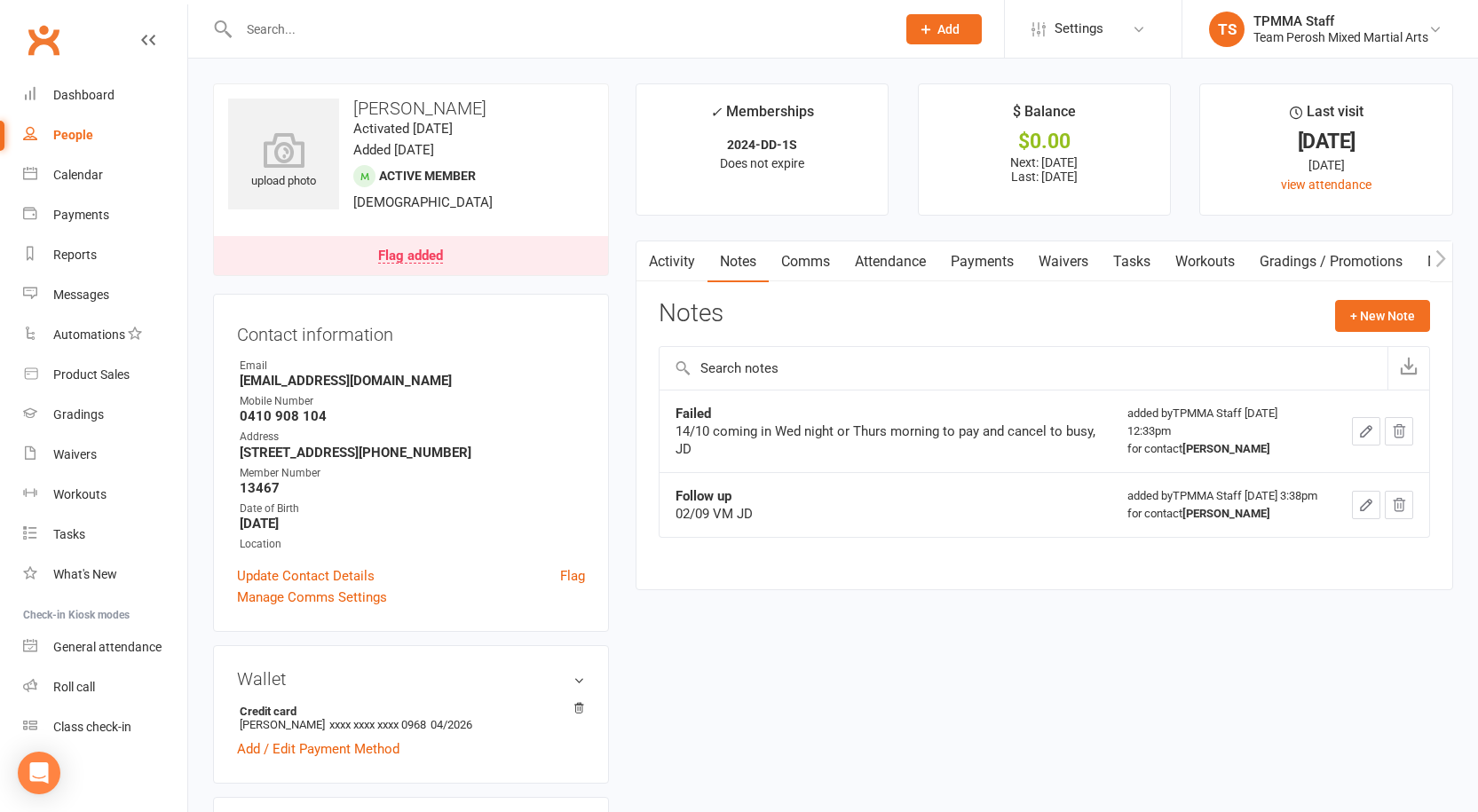
click at [988, 376] on input "text" at bounding box center [1024, 369] width 728 height 43
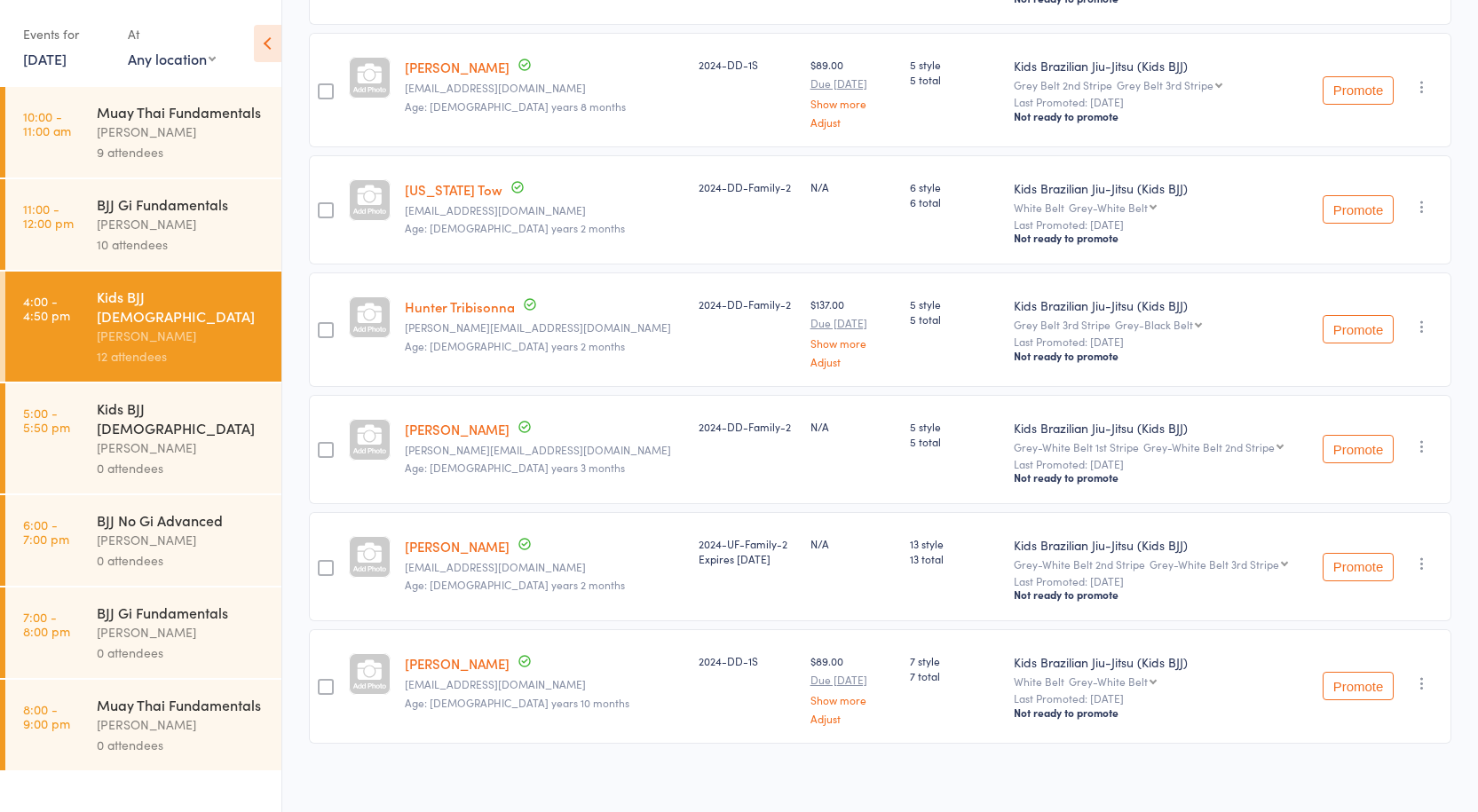
scroll to position [531, 0]
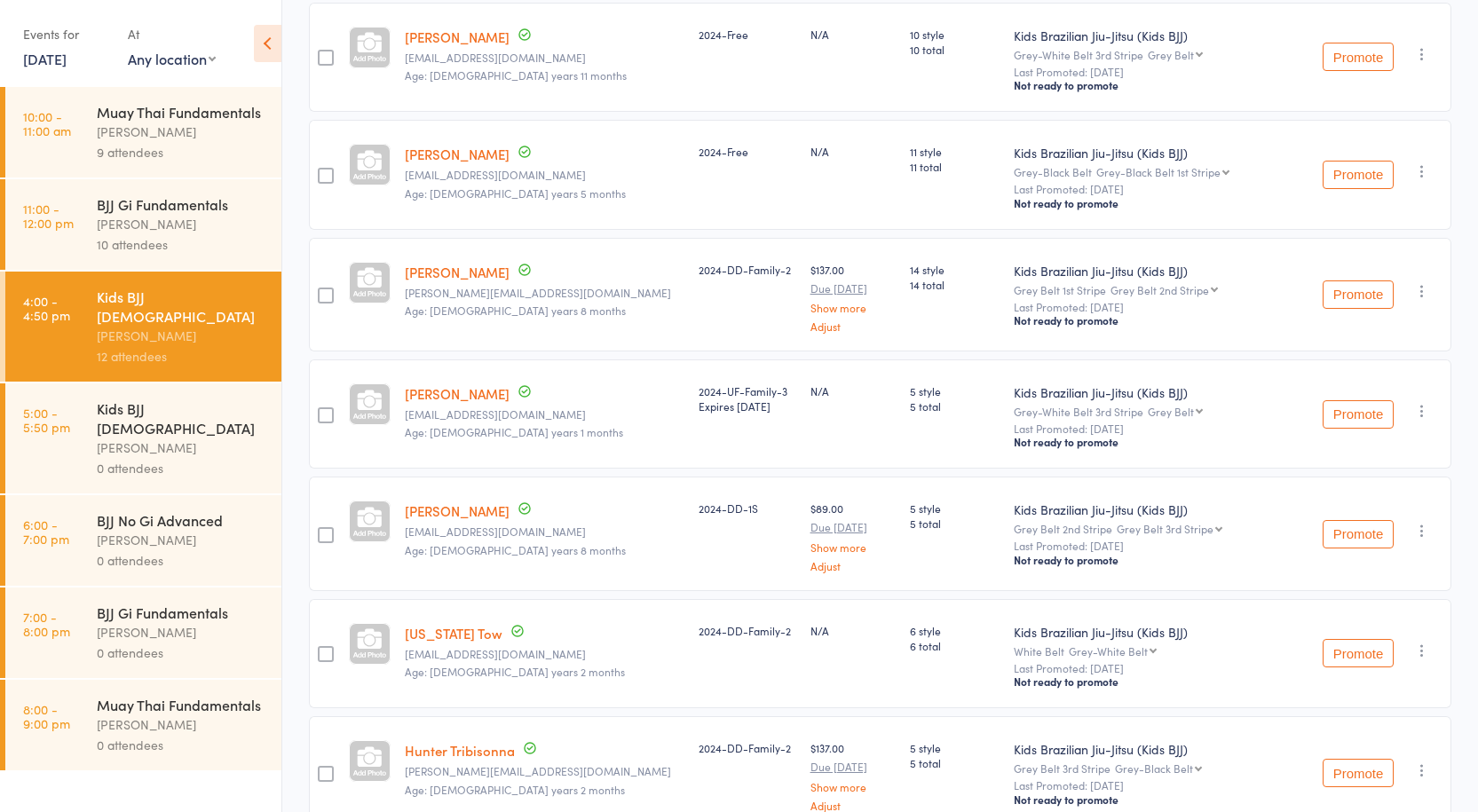
click at [130, 437] on div "[PERSON_NAME]" at bounding box center [181, 447] width 169 height 20
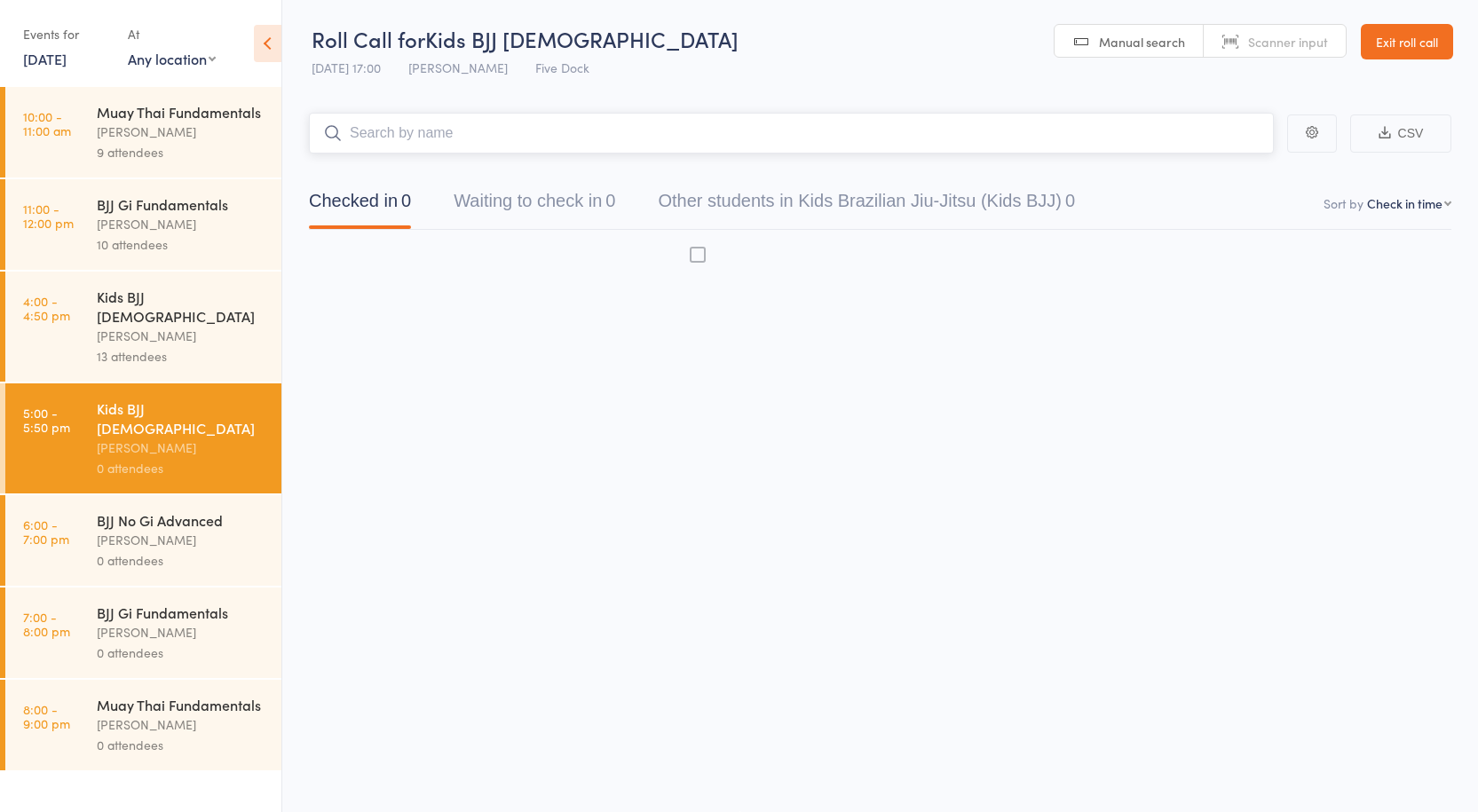
scroll to position [1, 0]
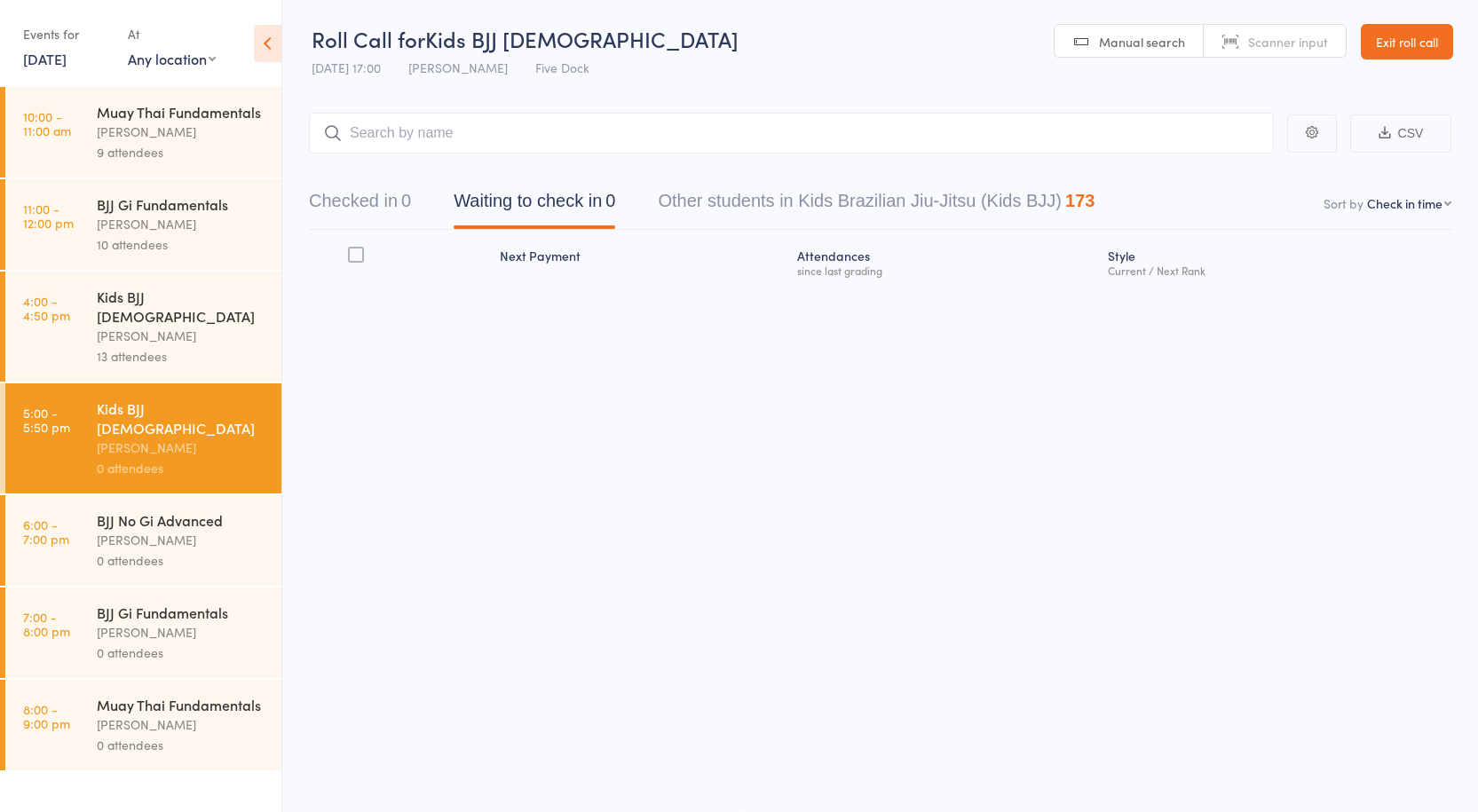
click at [153, 326] on div "[PERSON_NAME]" at bounding box center [181, 336] width 169 height 20
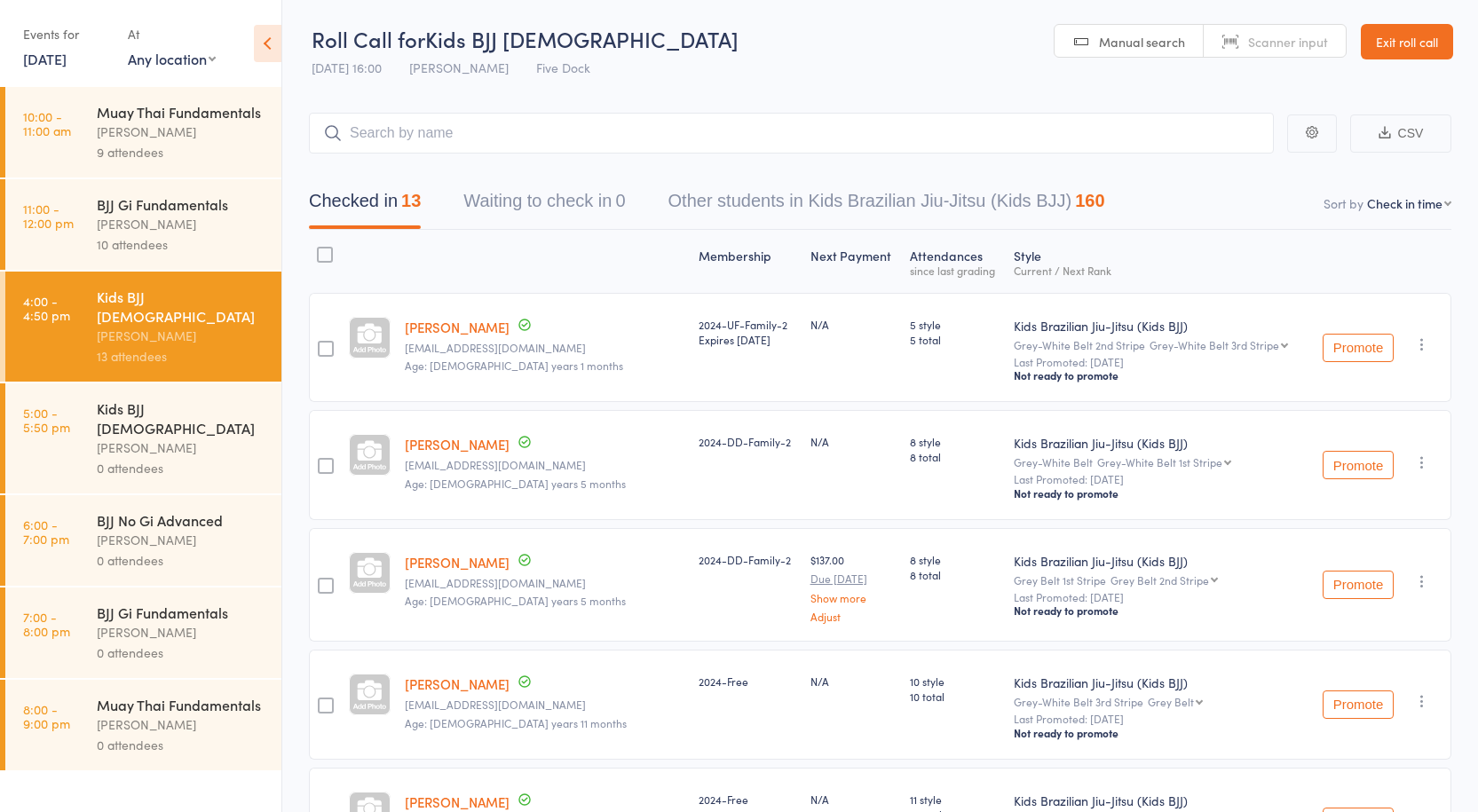
click at [1216, 349] on select "Grey-White Belt 3rd Stripe Grey Belt Grey Belt 1st Stripe Grey Belt 2nd Stripe …" at bounding box center [1219, 345] width 138 height 12
click at [1246, 306] on div "Kids Brazilian Jiu-Jitsu (Kids BJJ) Grey-White Belt 2nd Stripe Grey-White Belt …" at bounding box center [1158, 347] width 303 height 109
drag, startPoint x: 149, startPoint y: 412, endPoint x: 158, endPoint y: 445, distance: 34.2
click at [149, 437] on div "[PERSON_NAME]" at bounding box center [181, 447] width 169 height 20
click at [173, 510] on div "BJJ No Gi Advanced" at bounding box center [181, 520] width 169 height 19
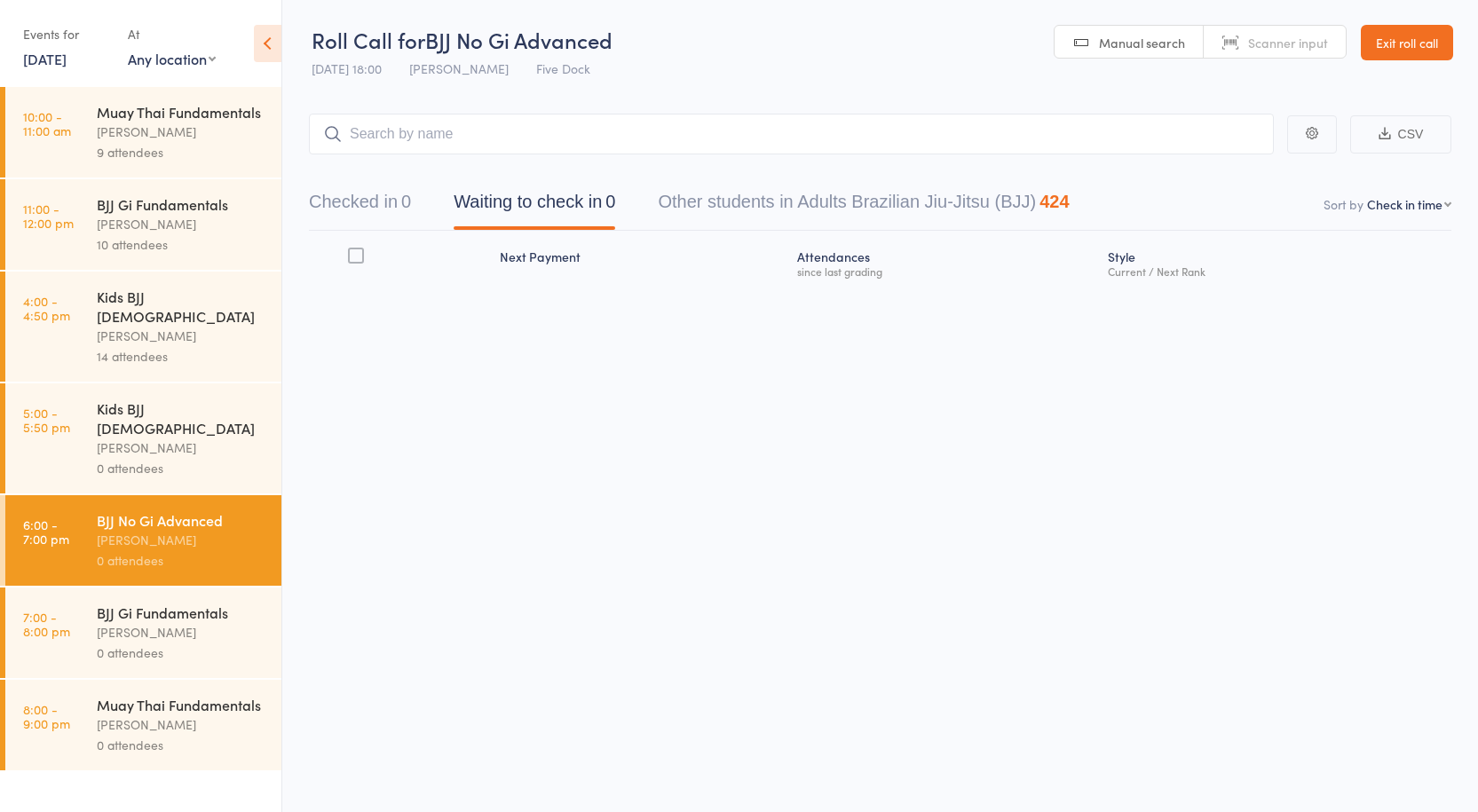
click at [889, 435] on div "Roll Call for BJJ No Gi Advanced [DATE] 18:00 [PERSON_NAME] Five Dock Manual se…" at bounding box center [739, 406] width 1478 height 812
click at [784, 590] on div "Roll Call for BJJ No Gi Advanced [DATE] 18:00 [PERSON_NAME] Five Dock Manual se…" at bounding box center [739, 406] width 1478 height 812
click at [775, 648] on div "Roll Call for BJJ No Gi Advanced [DATE] 18:00 [PERSON_NAME] Five Dock Manual se…" at bounding box center [739, 406] width 1478 height 812
click at [136, 437] on div "[PERSON_NAME]" at bounding box center [181, 447] width 169 height 20
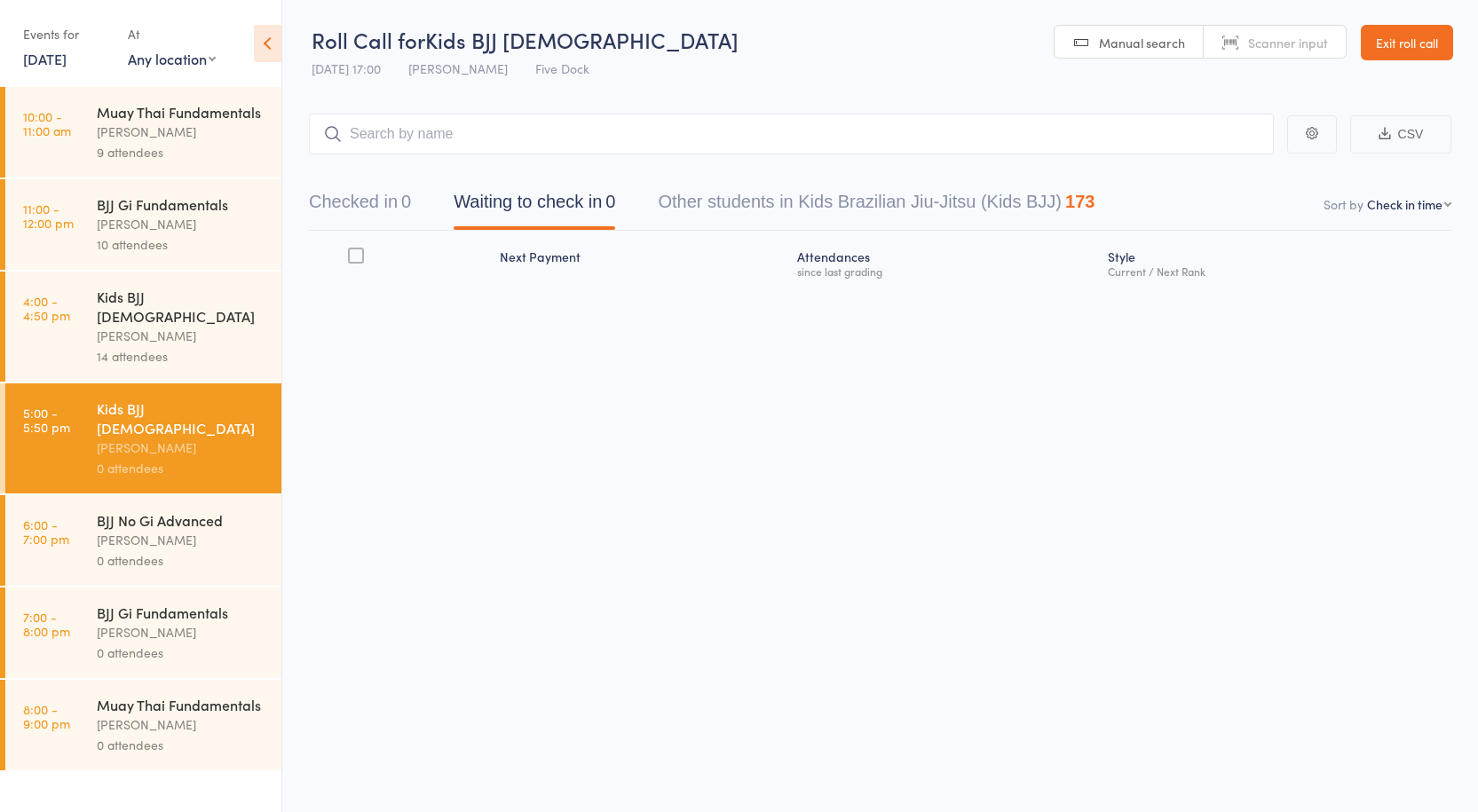
click at [150, 346] on div "14 attendees" at bounding box center [181, 356] width 169 height 20
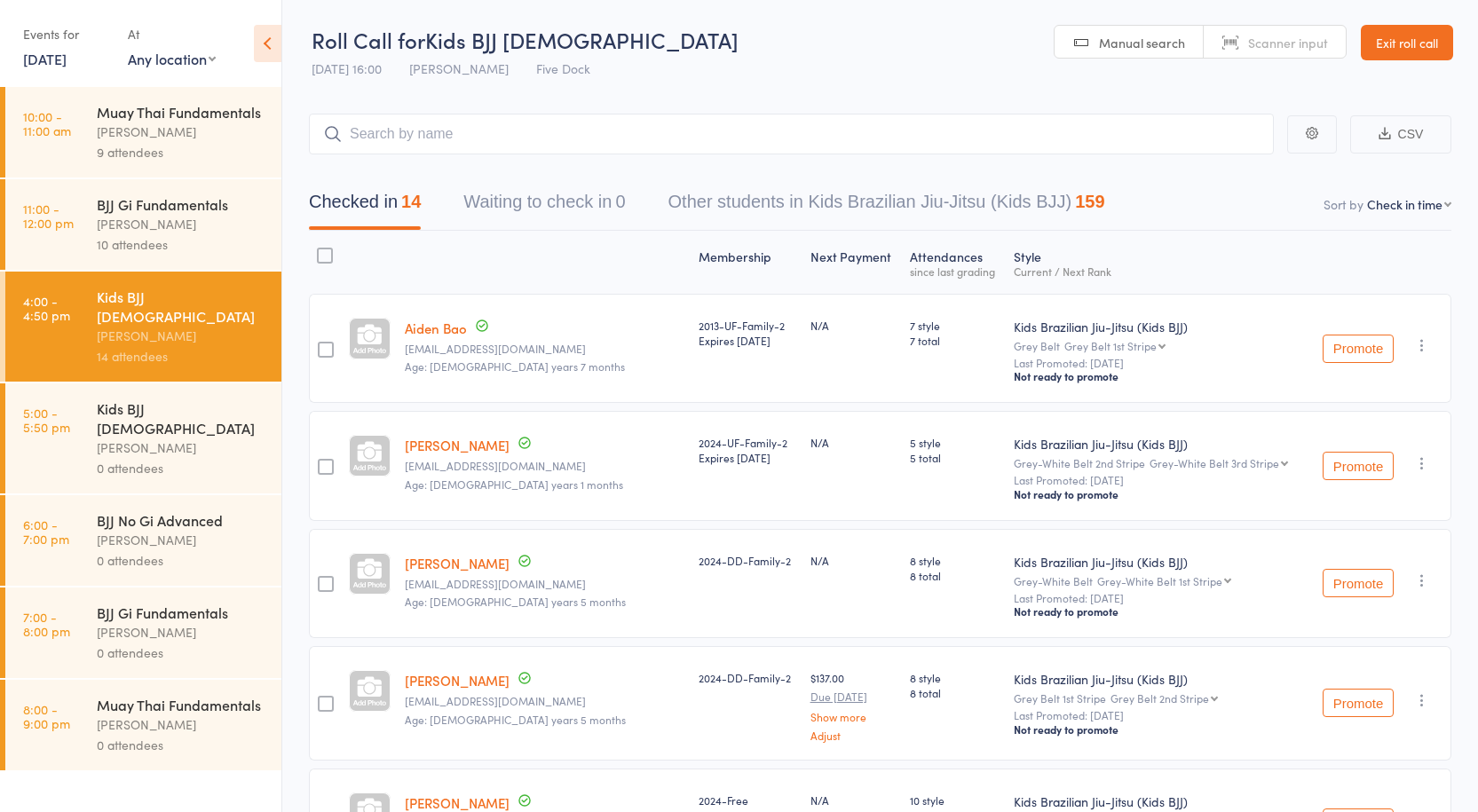
click at [145, 437] on div "[PERSON_NAME]" at bounding box center [181, 447] width 169 height 20
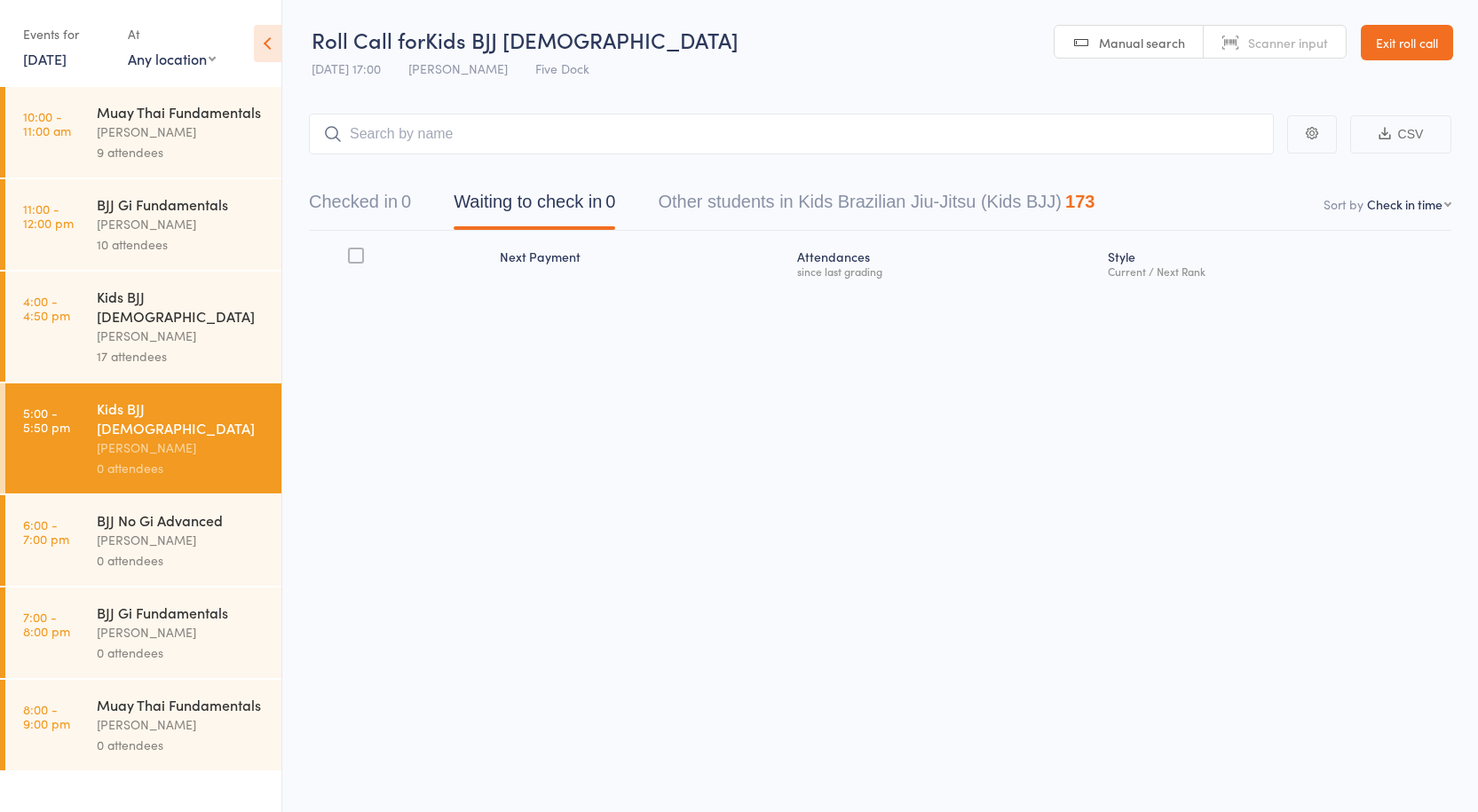
click at [149, 326] on div "[PERSON_NAME]" at bounding box center [181, 336] width 169 height 20
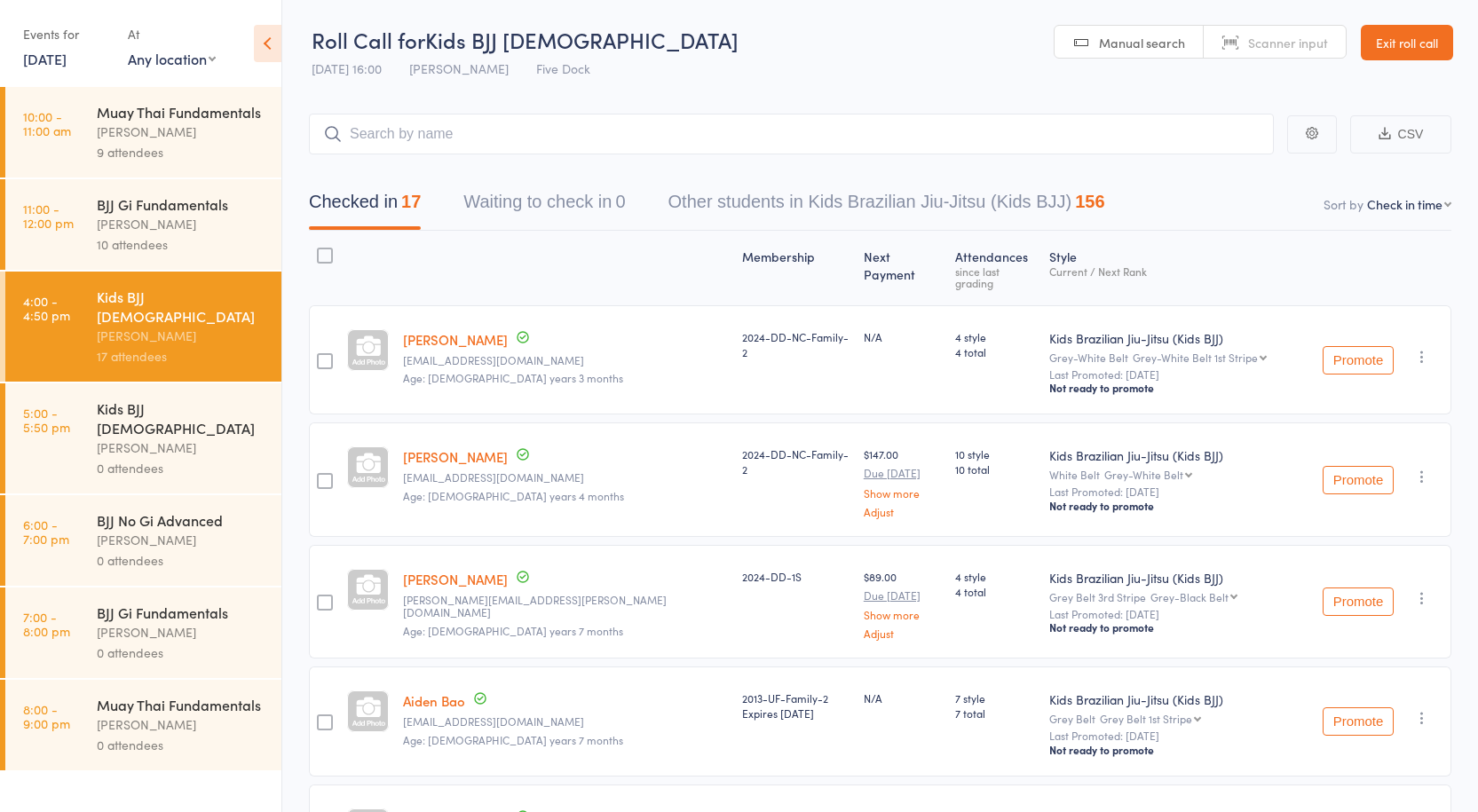
click at [1417, 593] on icon "button" at bounding box center [1422, 598] width 17 height 17
click at [1348, 765] on li "Remove" at bounding box center [1358, 776] width 146 height 24
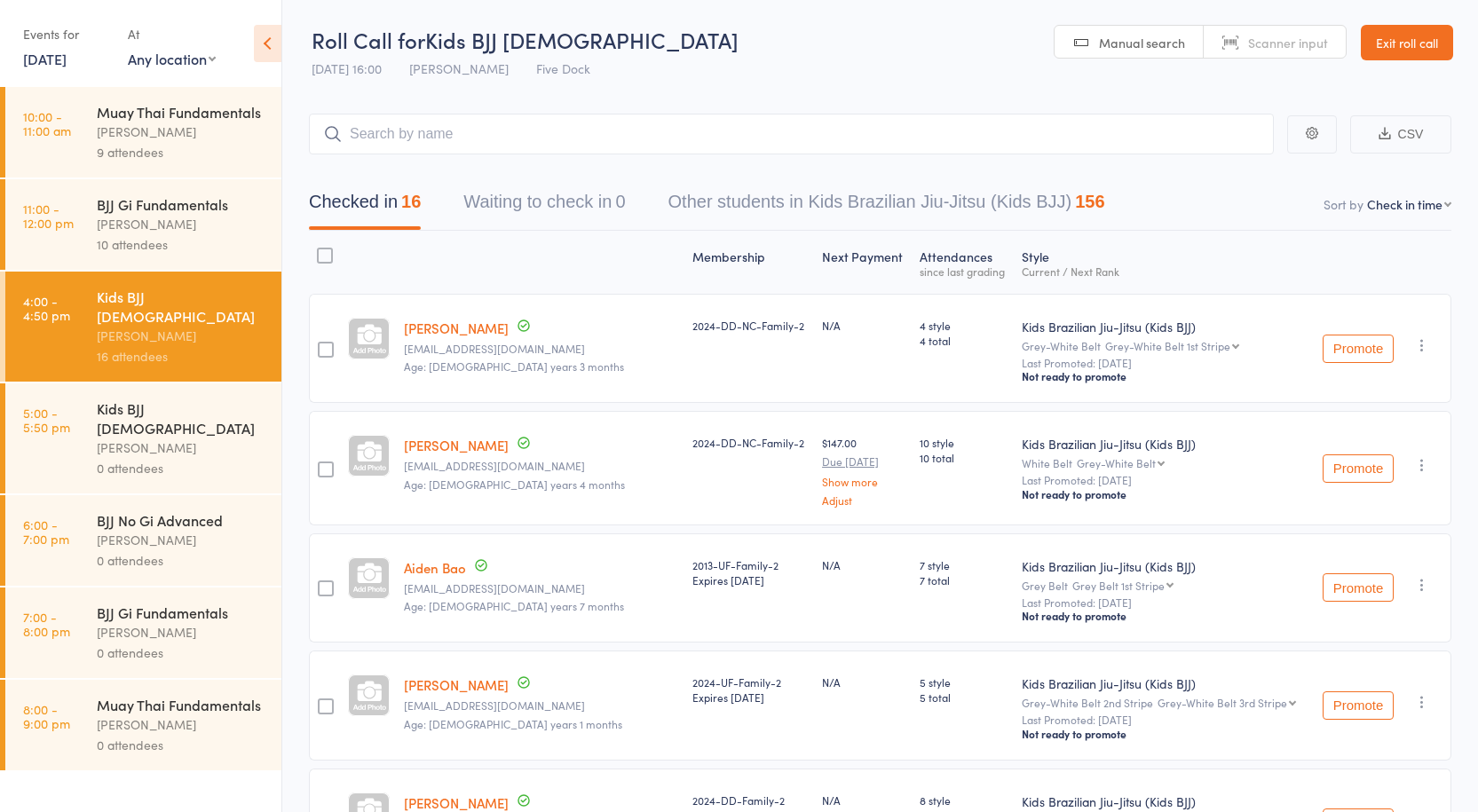
click at [1424, 462] on icon "button" at bounding box center [1422, 466] width 17 height 17
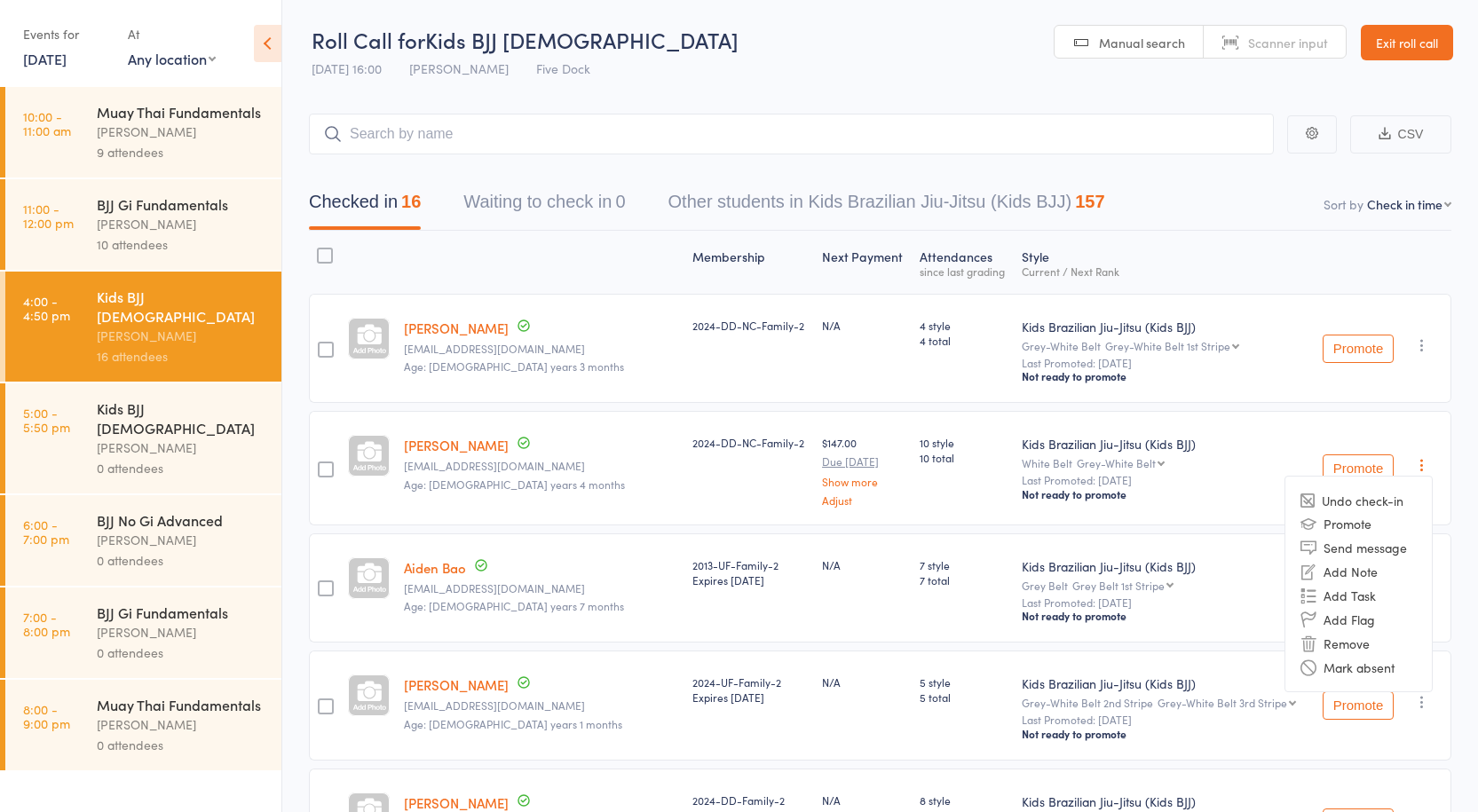
click at [1430, 465] on icon "button" at bounding box center [1422, 466] width 17 height 17
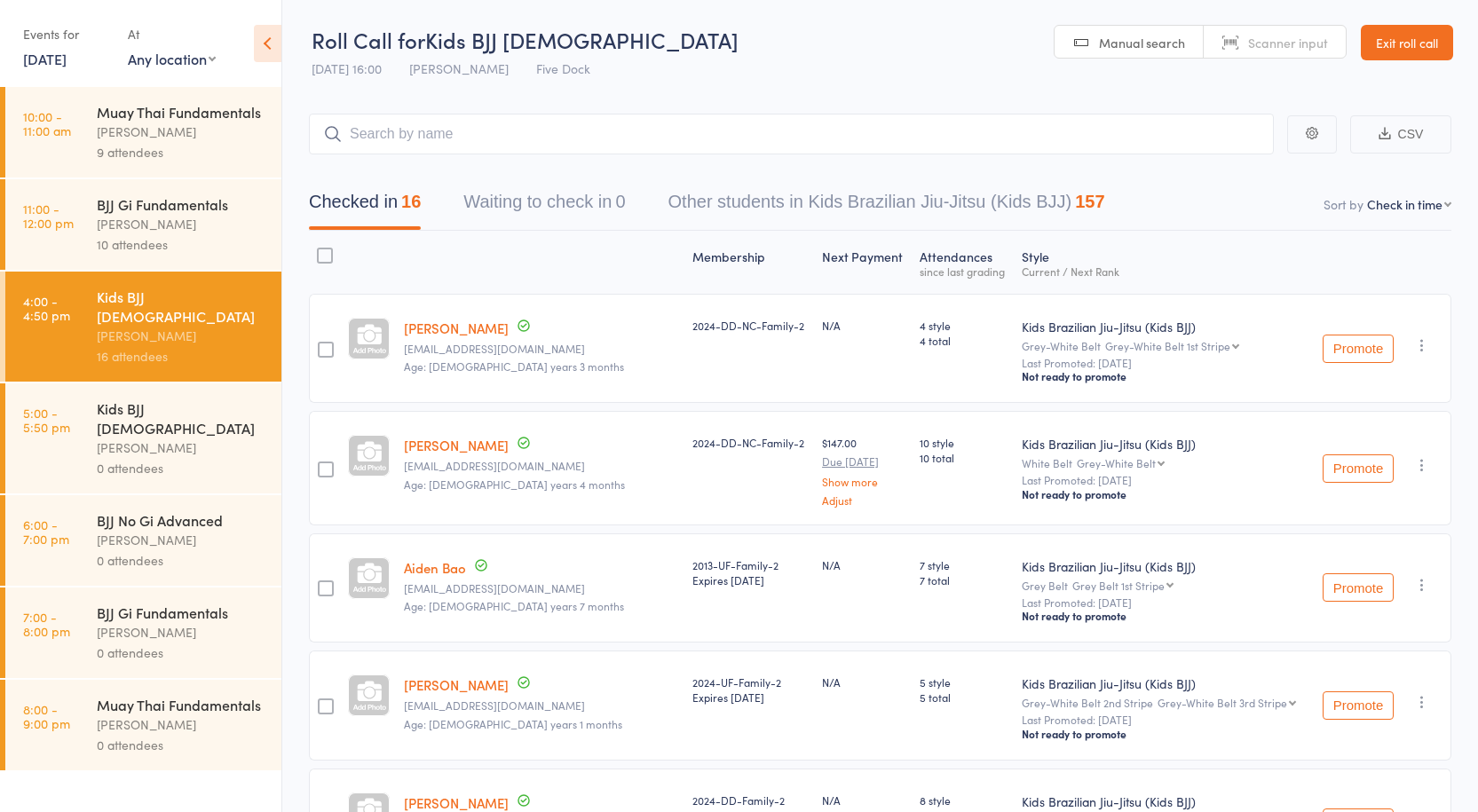
click at [1425, 467] on icon "button" at bounding box center [1422, 466] width 17 height 17
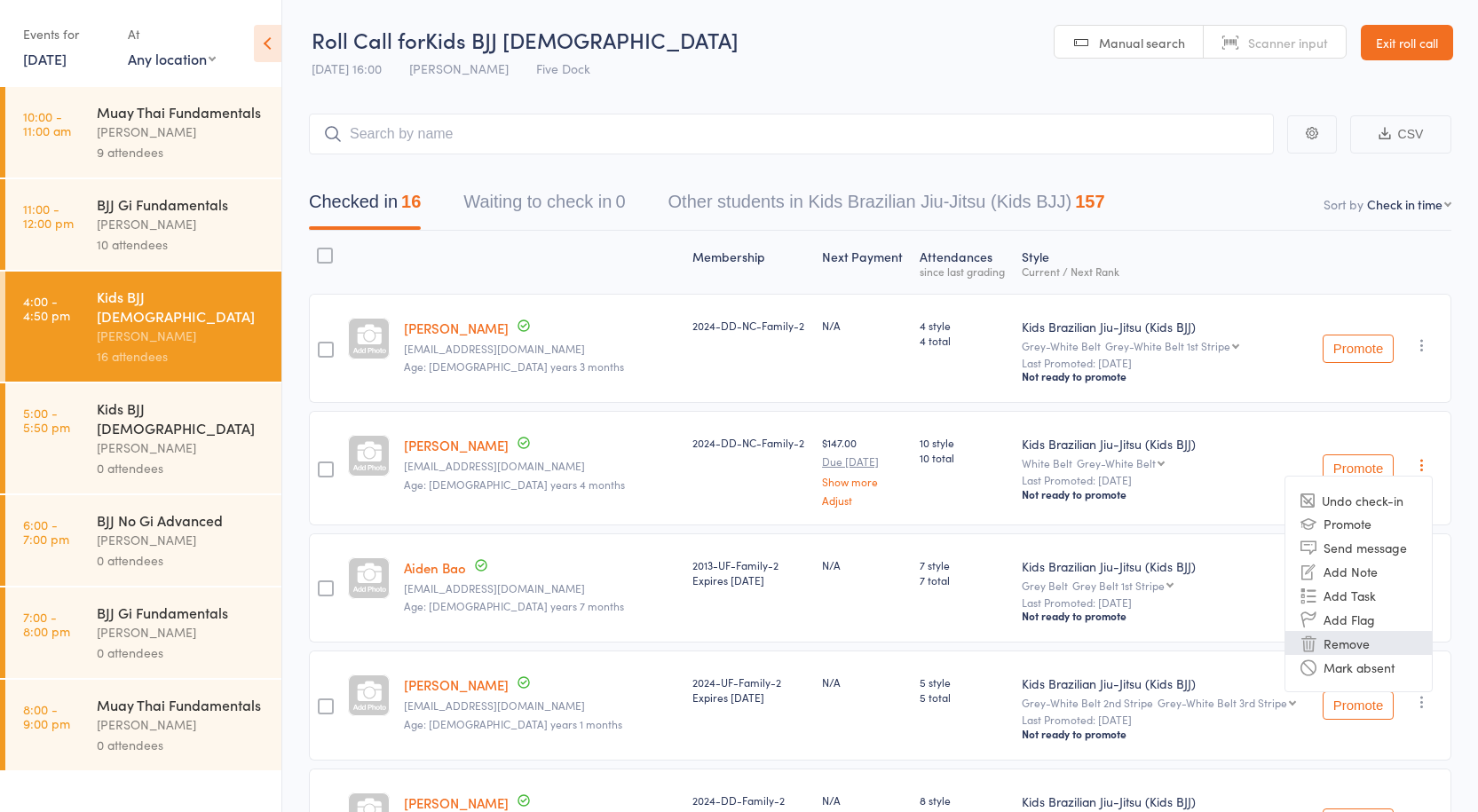
click at [1355, 642] on li "Remove" at bounding box center [1358, 643] width 146 height 24
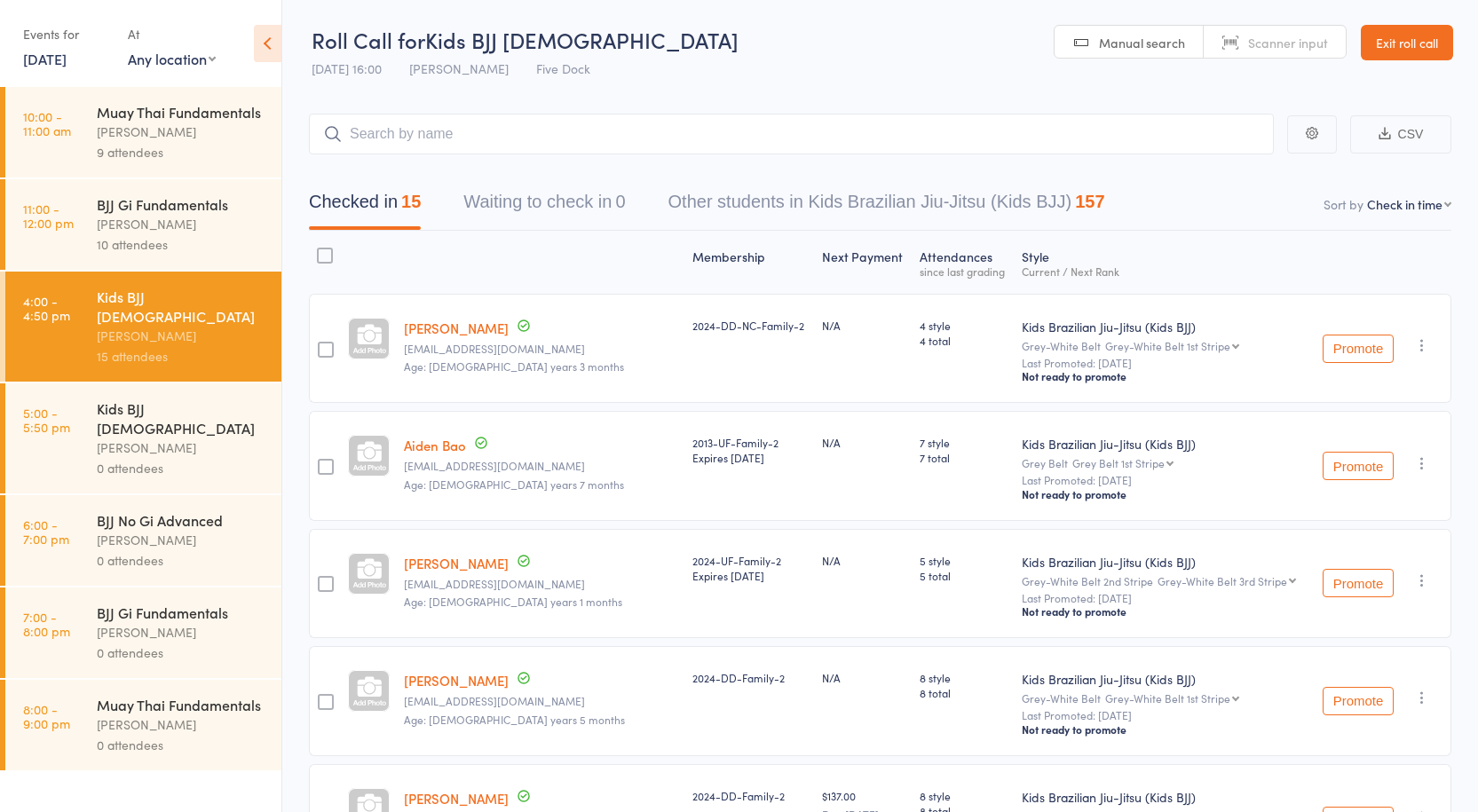
click at [1414, 340] on icon "button" at bounding box center [1422, 346] width 17 height 17
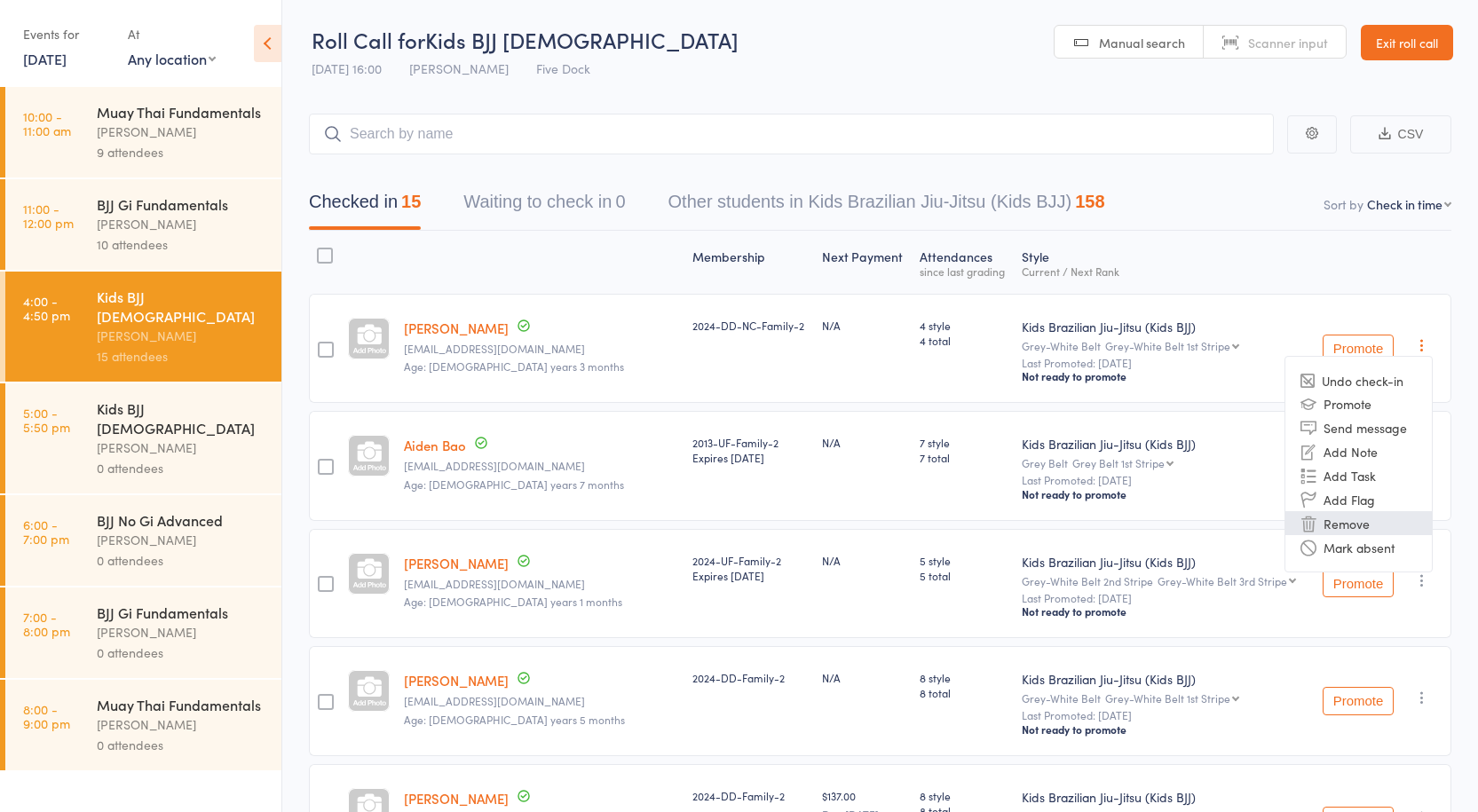
click at [1365, 522] on li "Remove" at bounding box center [1358, 523] width 146 height 24
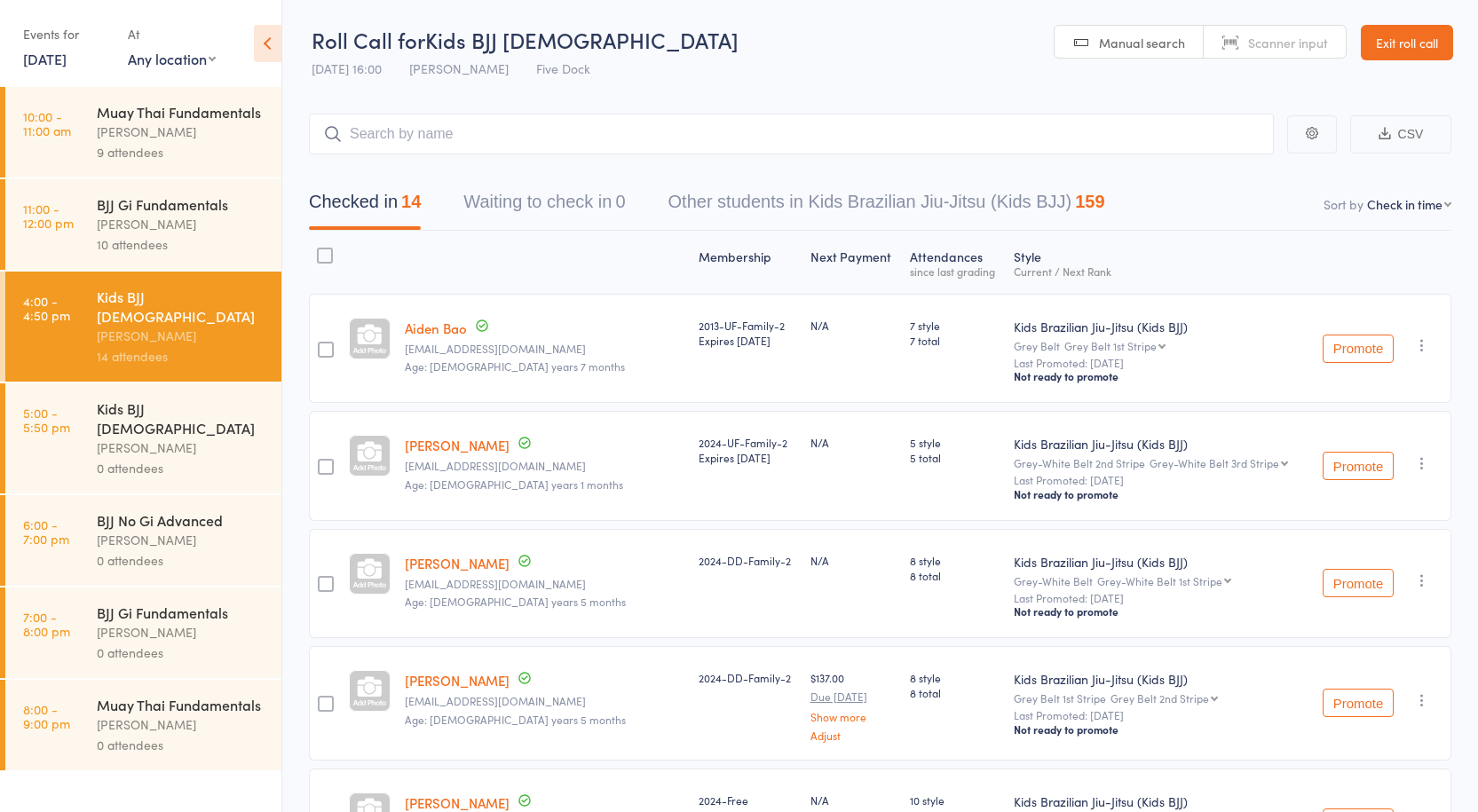
click at [161, 437] on div "[PERSON_NAME]" at bounding box center [181, 447] width 169 height 20
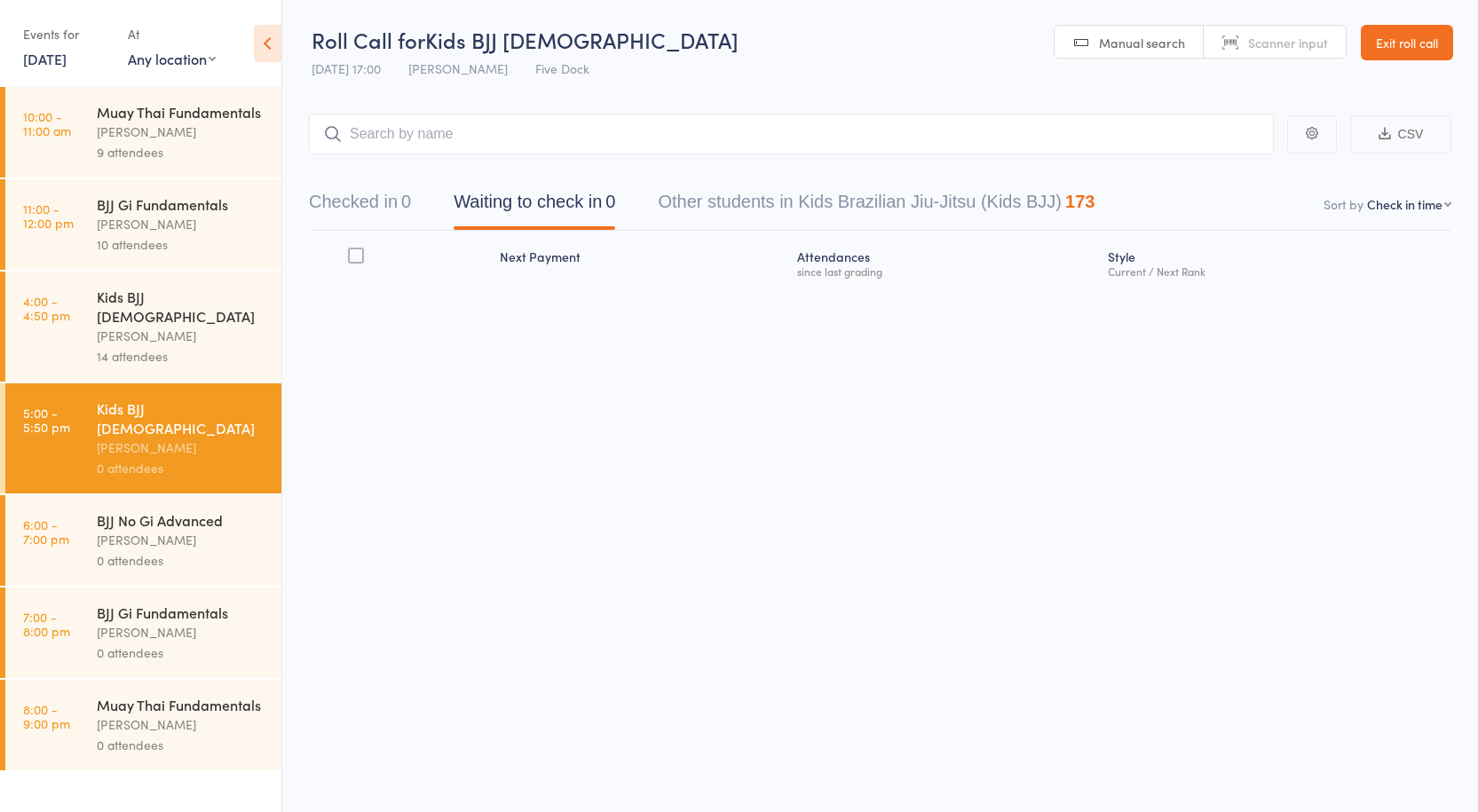
click at [408, 132] on input "search" at bounding box center [791, 134] width 965 height 41
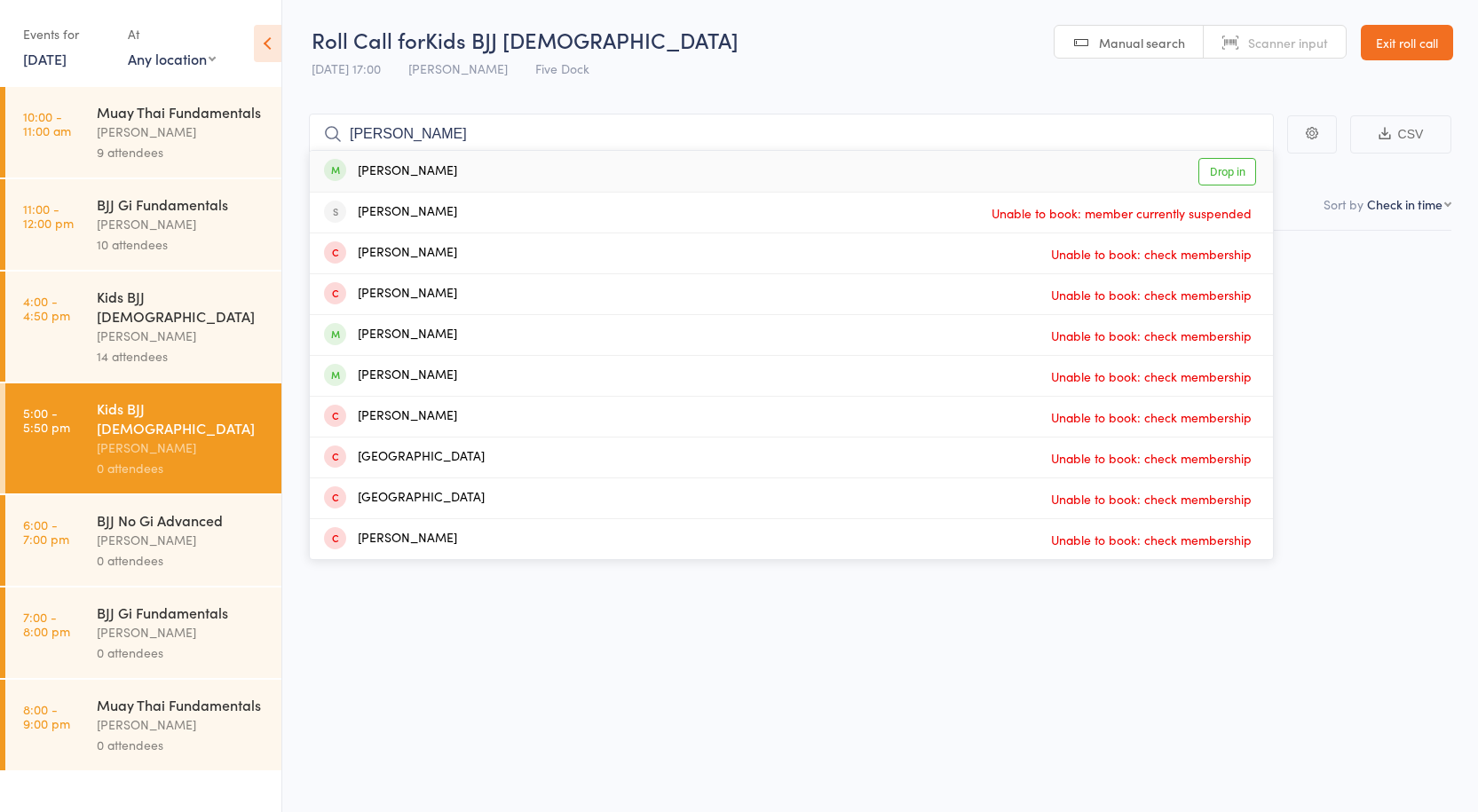
type input "[PERSON_NAME]"
click at [1224, 177] on link "Drop in" at bounding box center [1227, 171] width 58 height 27
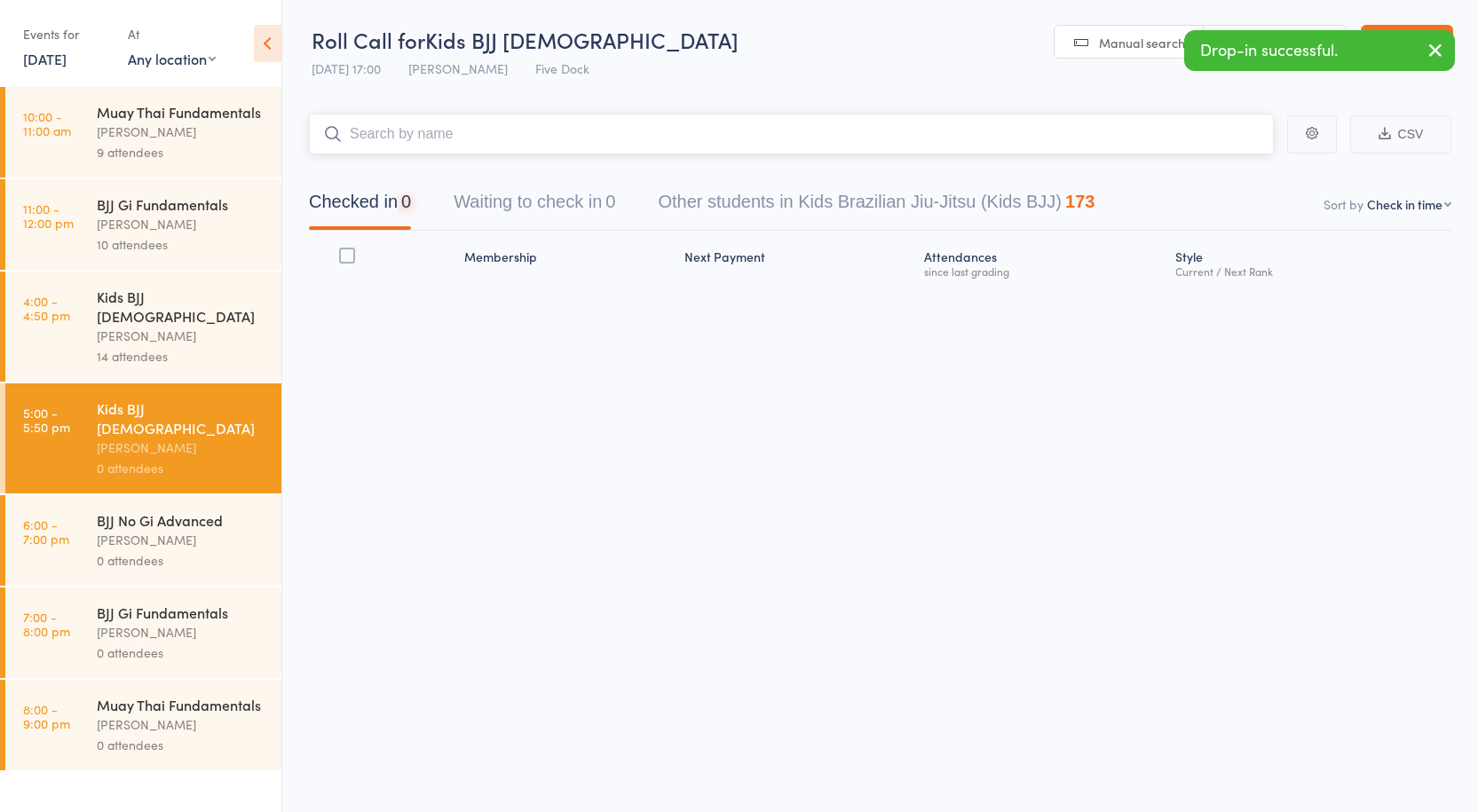
click at [505, 132] on input "search" at bounding box center [791, 134] width 965 height 41
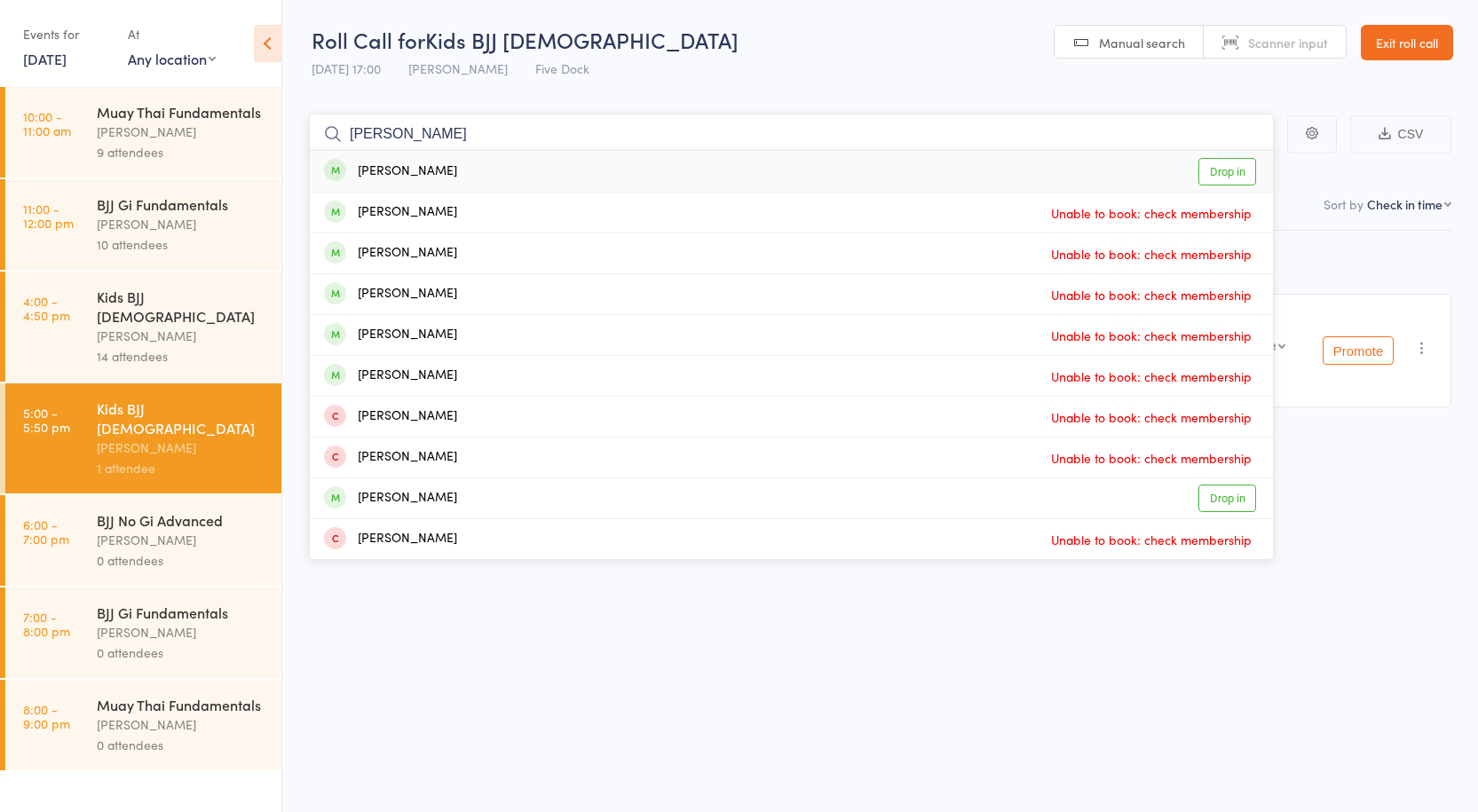
type input "[PERSON_NAME]"
click at [1246, 174] on link "Drop in" at bounding box center [1227, 171] width 58 height 27
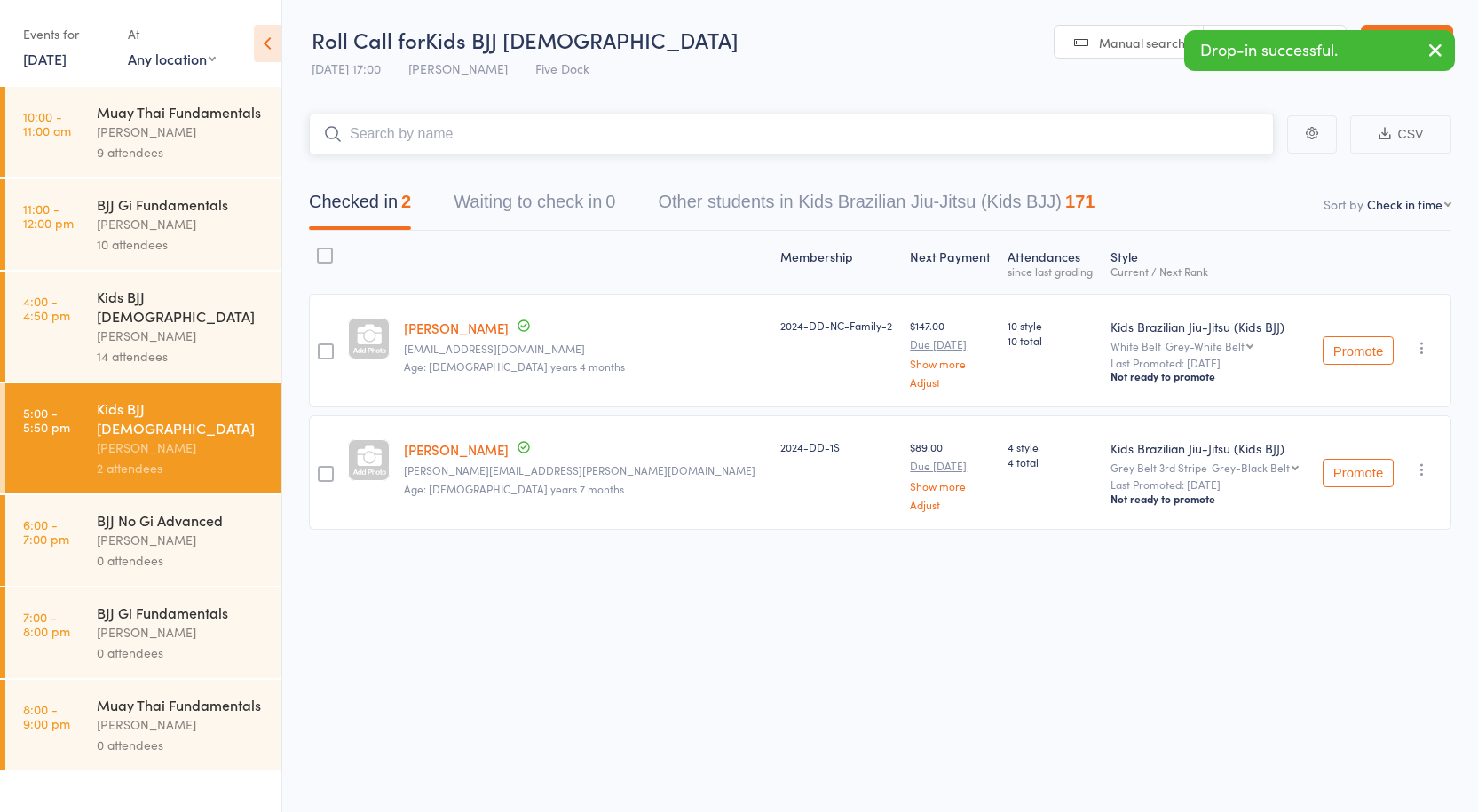
click at [518, 136] on input "search" at bounding box center [791, 134] width 965 height 41
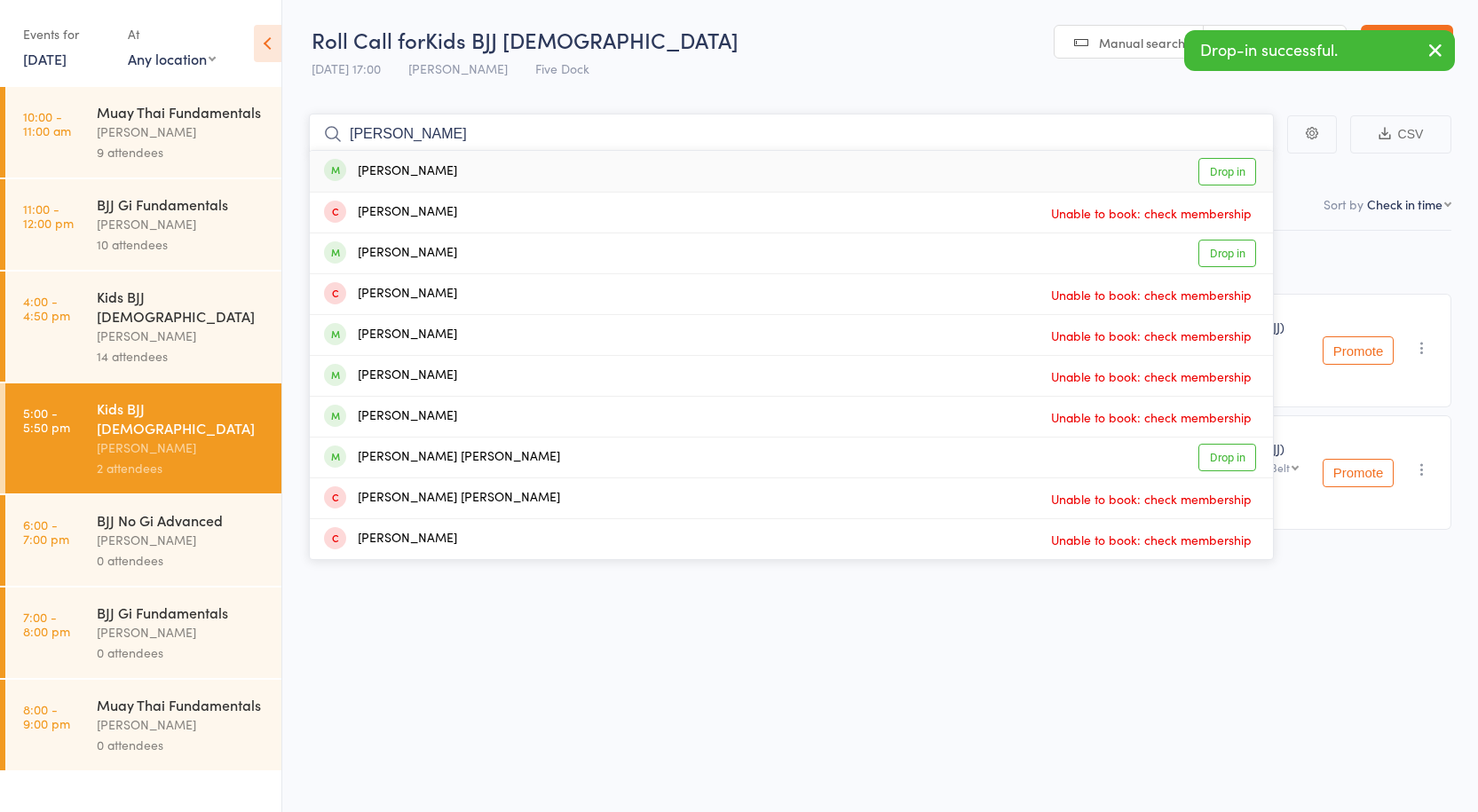
type input "[PERSON_NAME]"
click at [1221, 164] on link "Drop in" at bounding box center [1227, 171] width 58 height 27
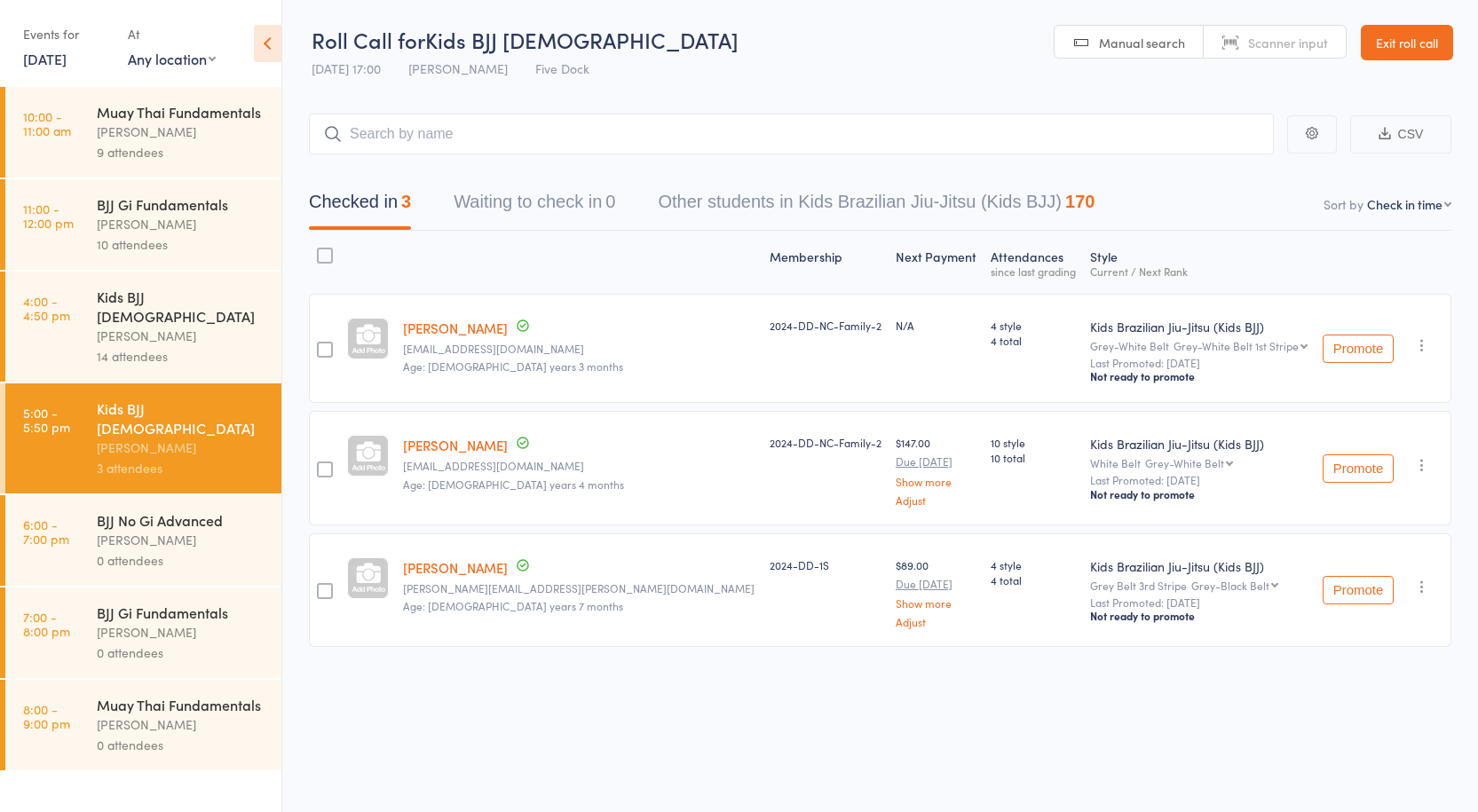
click at [149, 326] on div "[PERSON_NAME]" at bounding box center [181, 336] width 169 height 20
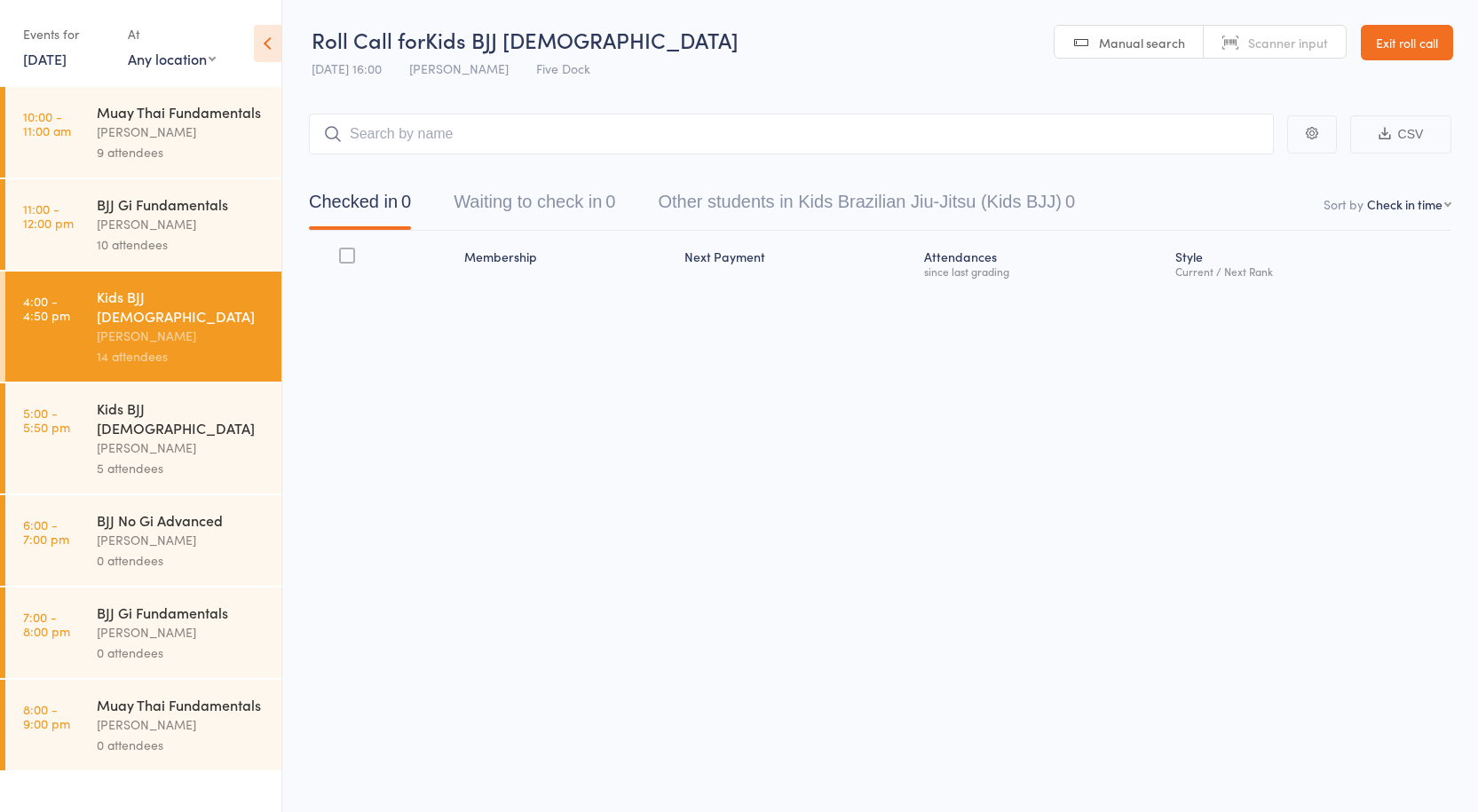
click at [172, 458] on div "5 attendees" at bounding box center [181, 467] width 169 height 20
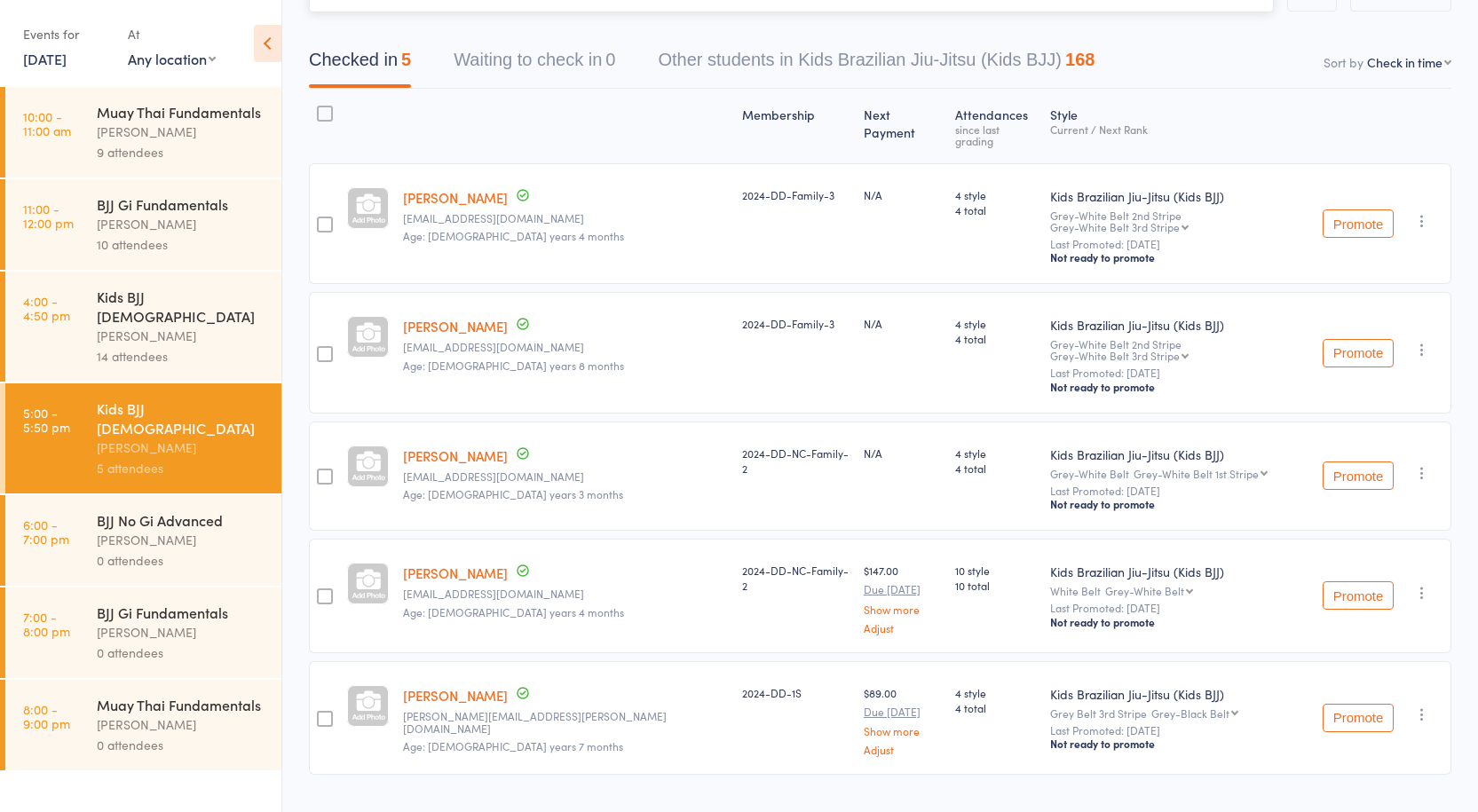
scroll to position [145, 0]
click at [119, 303] on div "Kids BJJ [DEMOGRAPHIC_DATA]" at bounding box center [181, 306] width 169 height 39
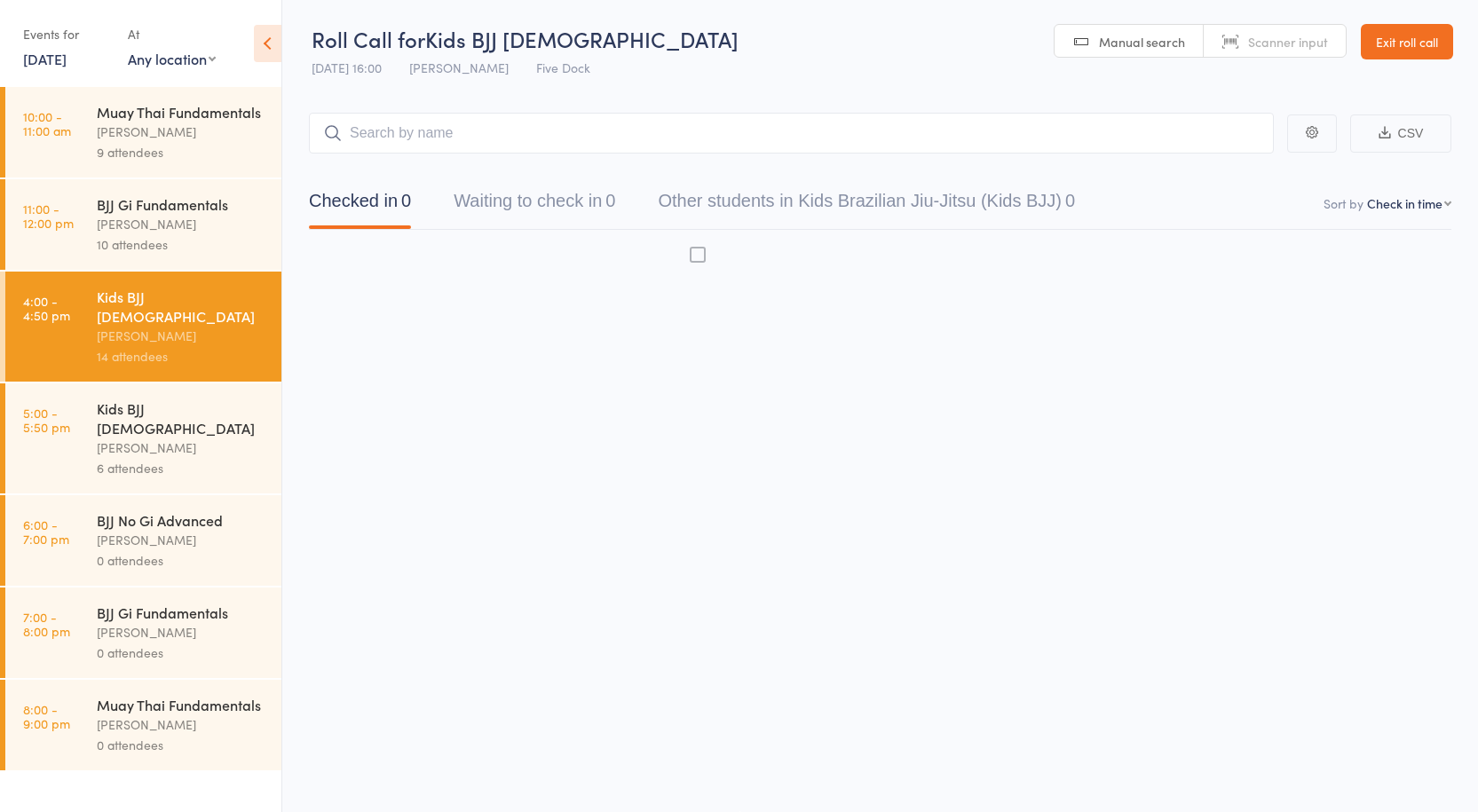
scroll to position [1, 0]
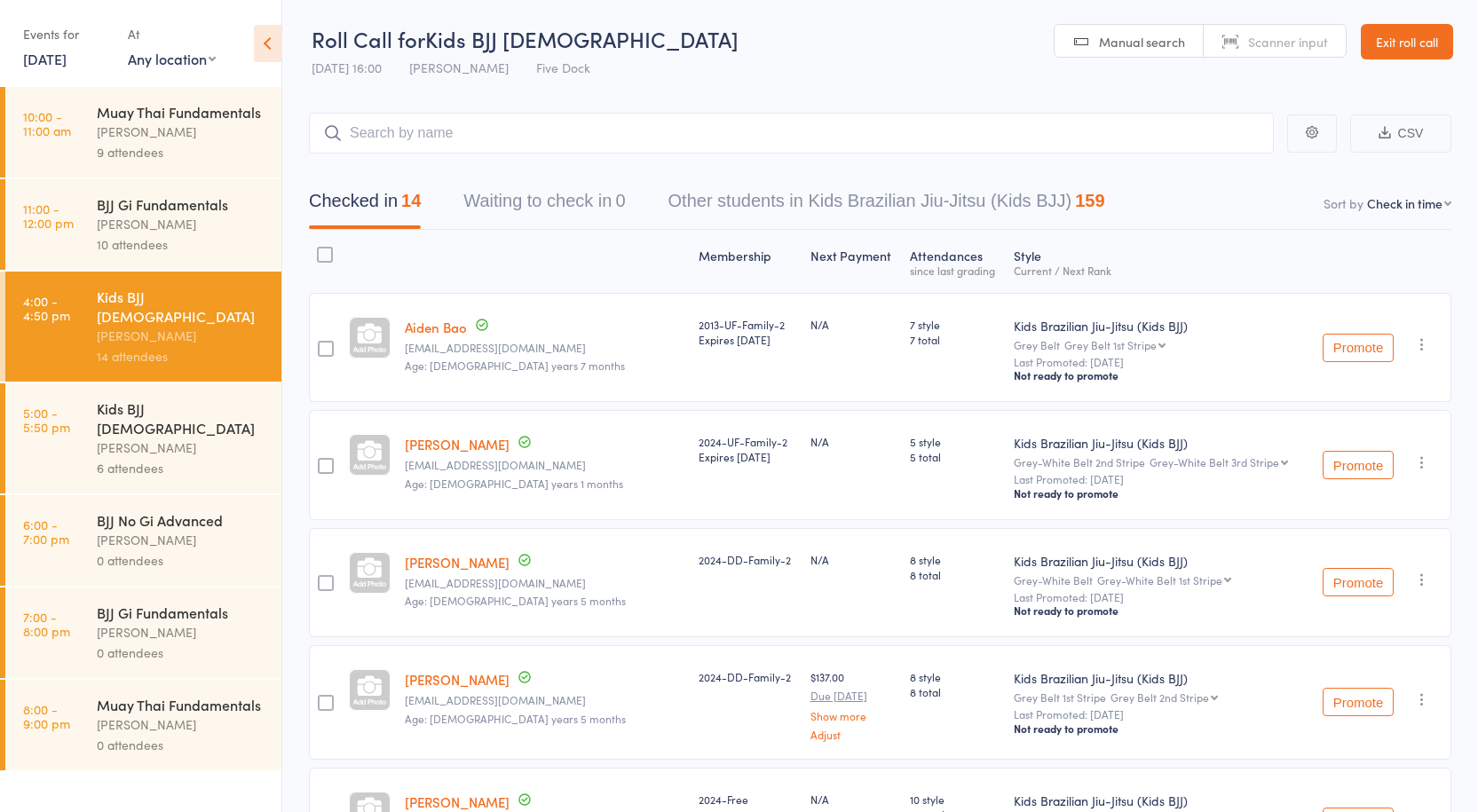
click at [130, 437] on div "[PERSON_NAME]" at bounding box center [181, 447] width 169 height 20
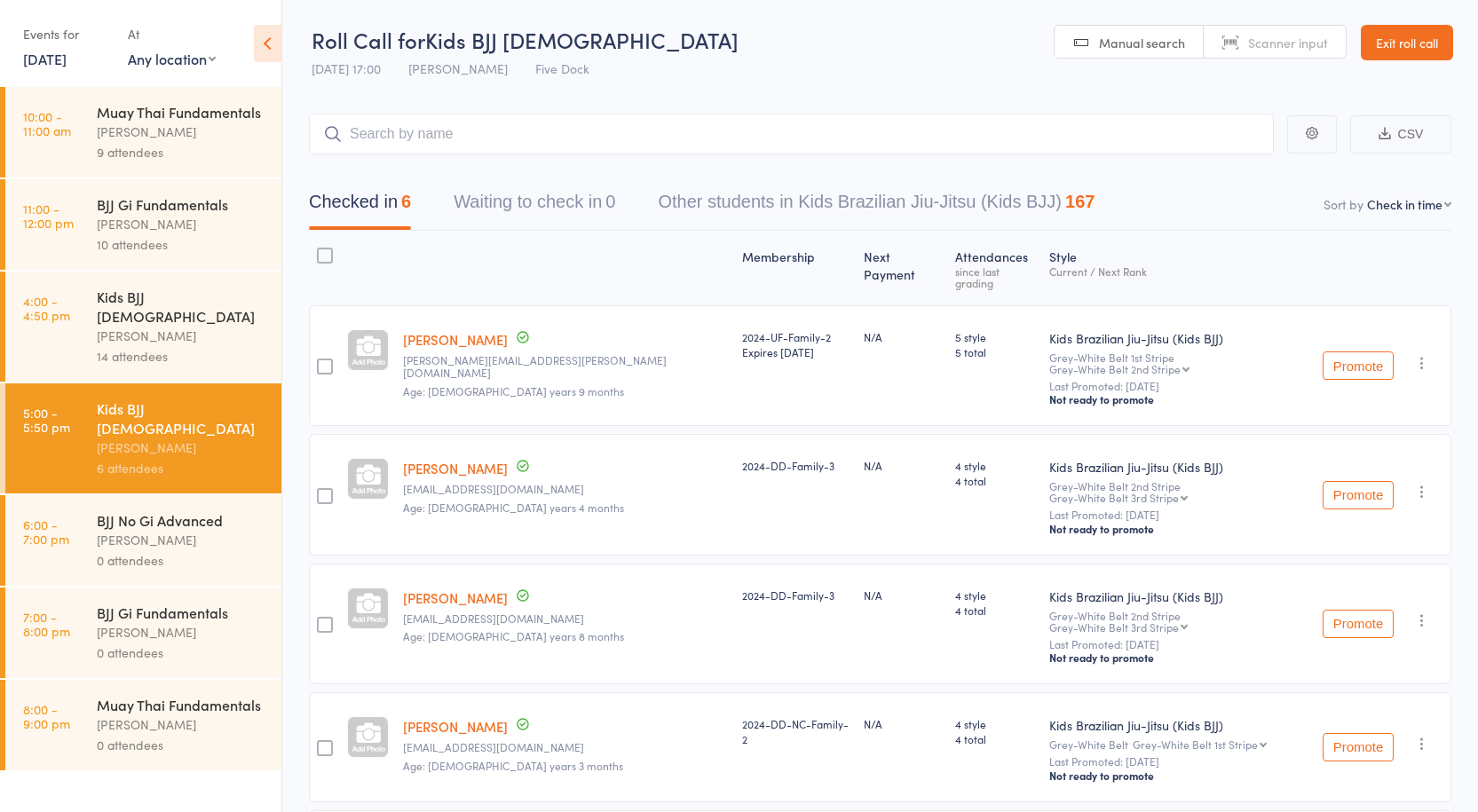
click at [177, 510] on div "BJJ No Gi Advanced" at bounding box center [181, 520] width 169 height 19
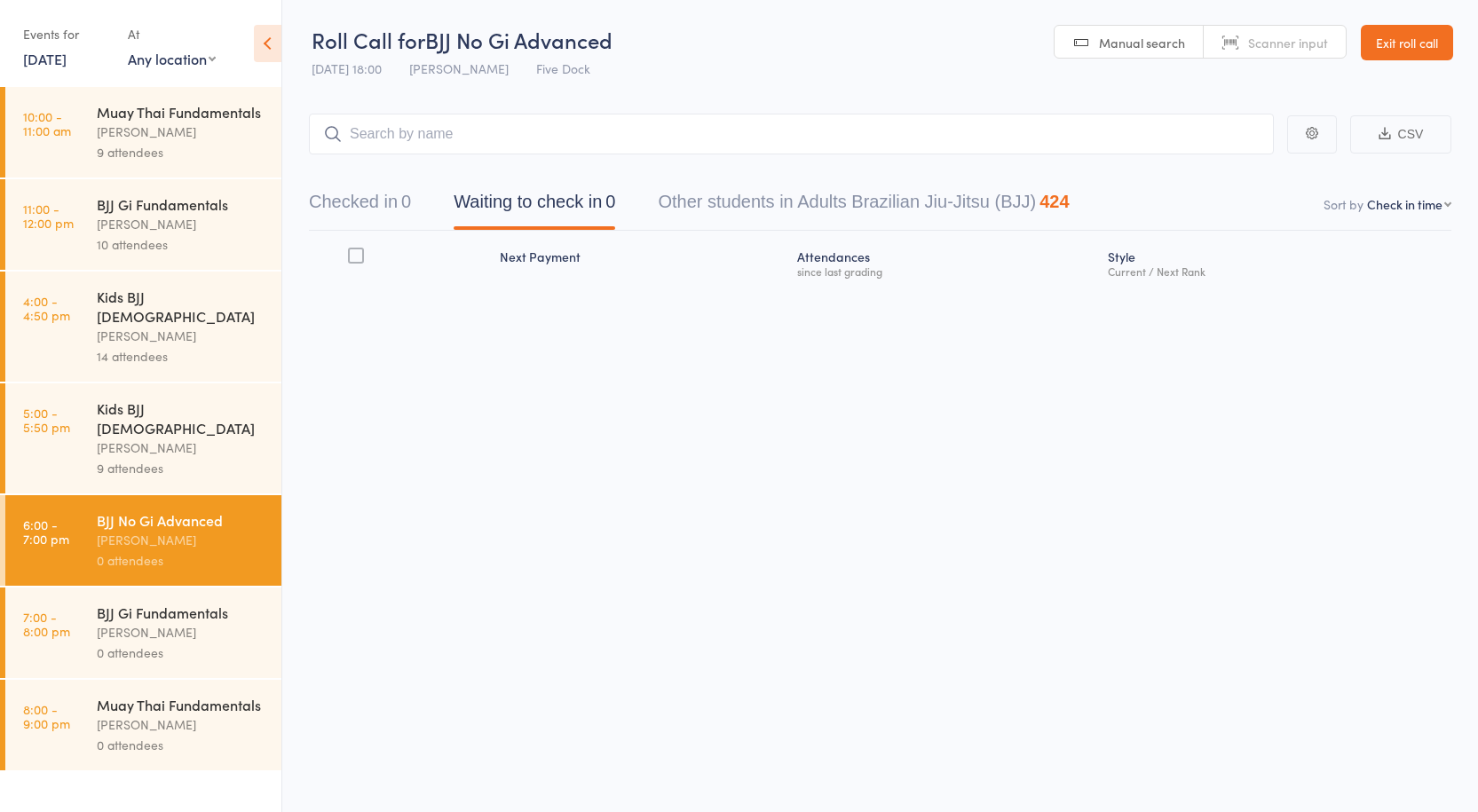
click at [149, 458] on div "9 attendees" at bounding box center [181, 467] width 169 height 20
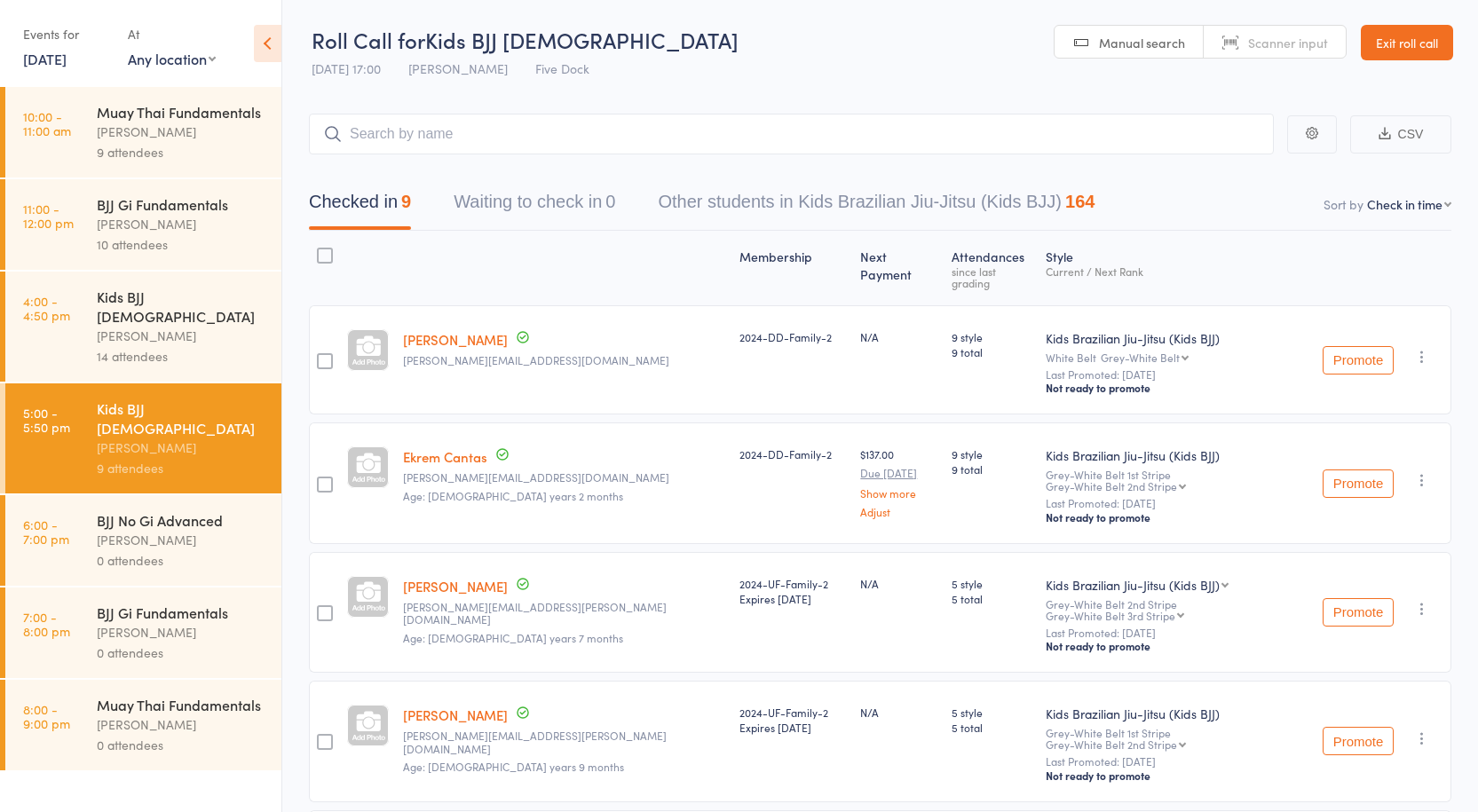
click at [152, 530] on div "[PERSON_NAME]" at bounding box center [181, 540] width 169 height 20
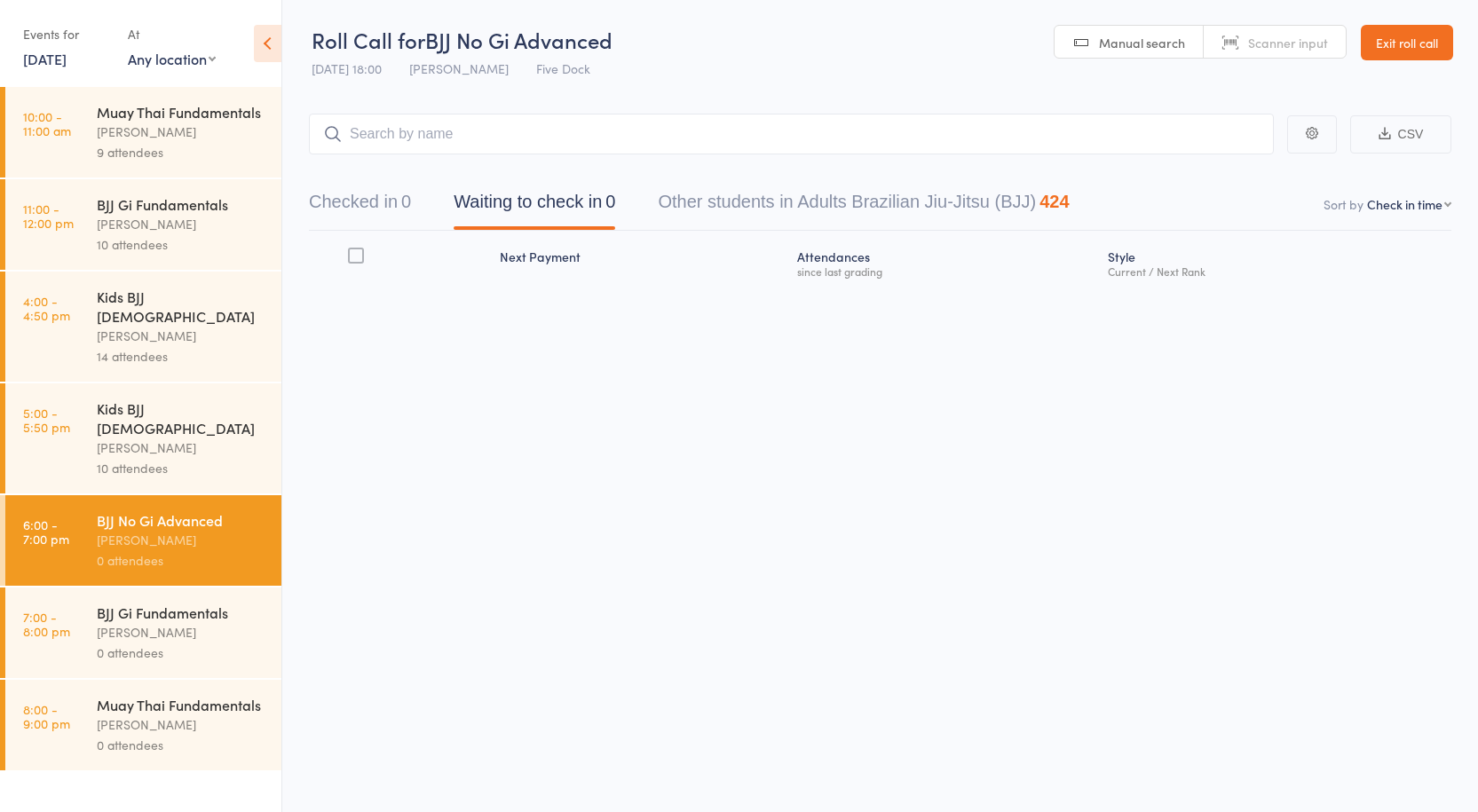
click at [120, 437] on div "[PERSON_NAME]" at bounding box center [181, 447] width 169 height 20
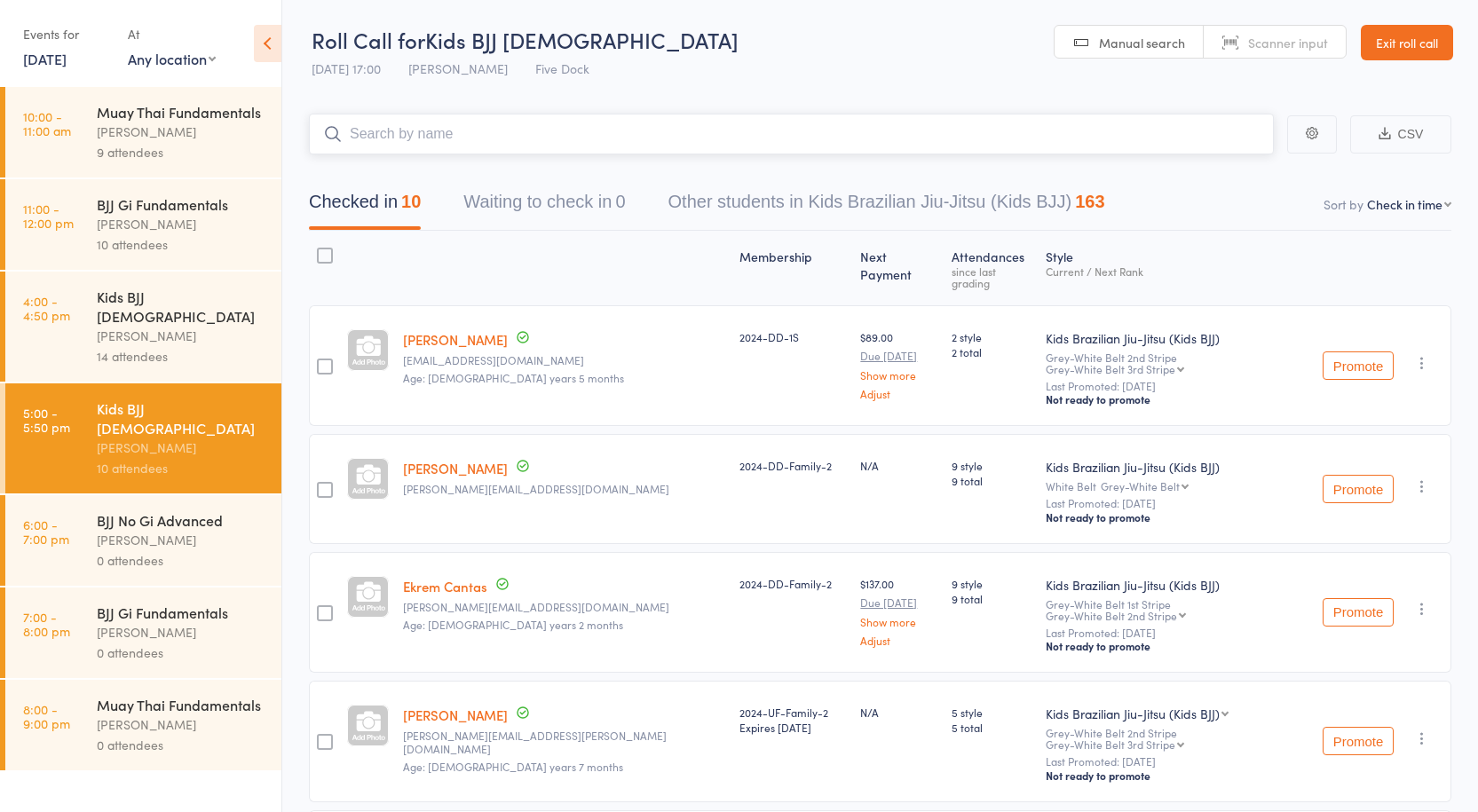
click at [459, 128] on input "search" at bounding box center [791, 134] width 965 height 41
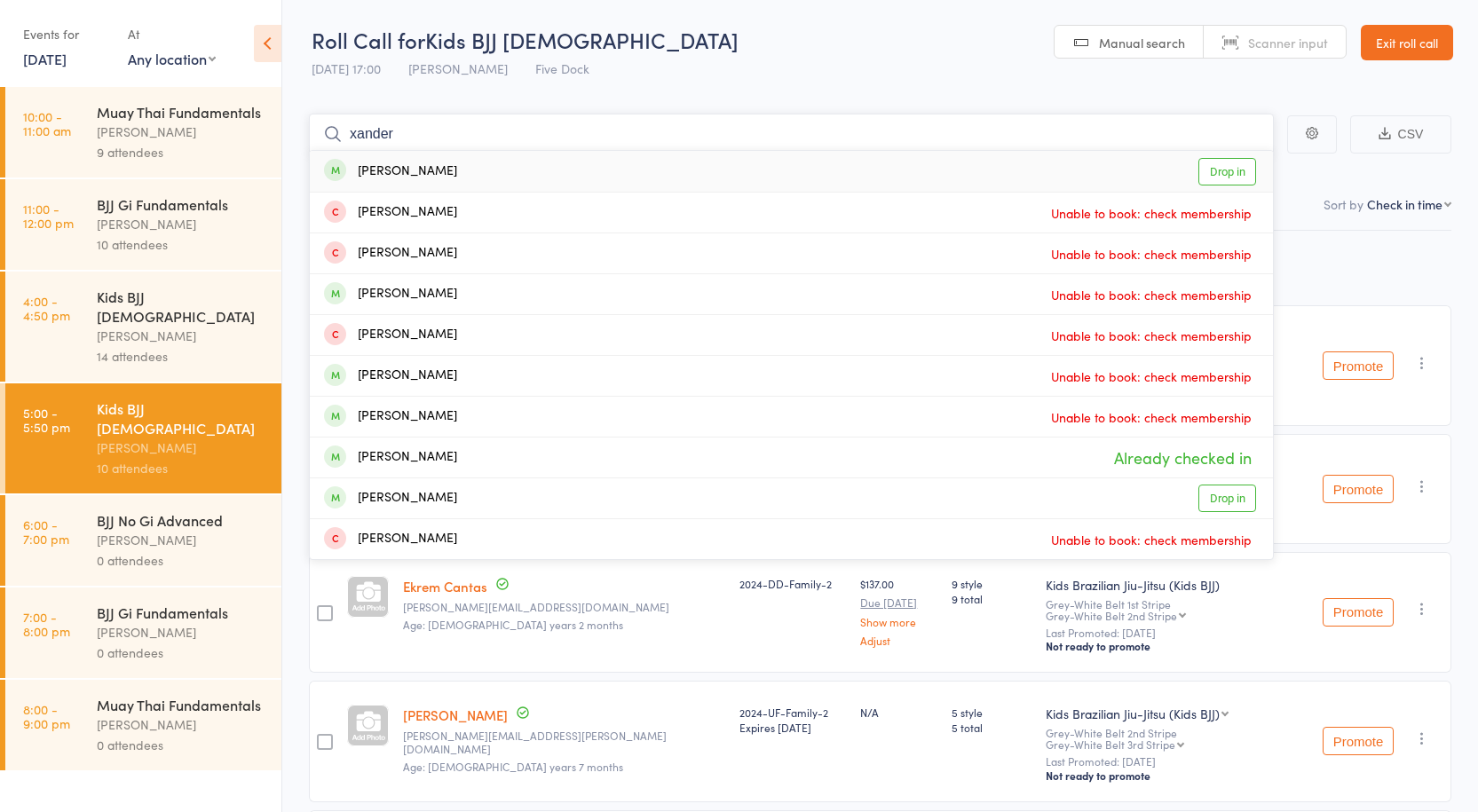
type input "xander"
click at [1227, 177] on link "Drop in" at bounding box center [1227, 171] width 58 height 27
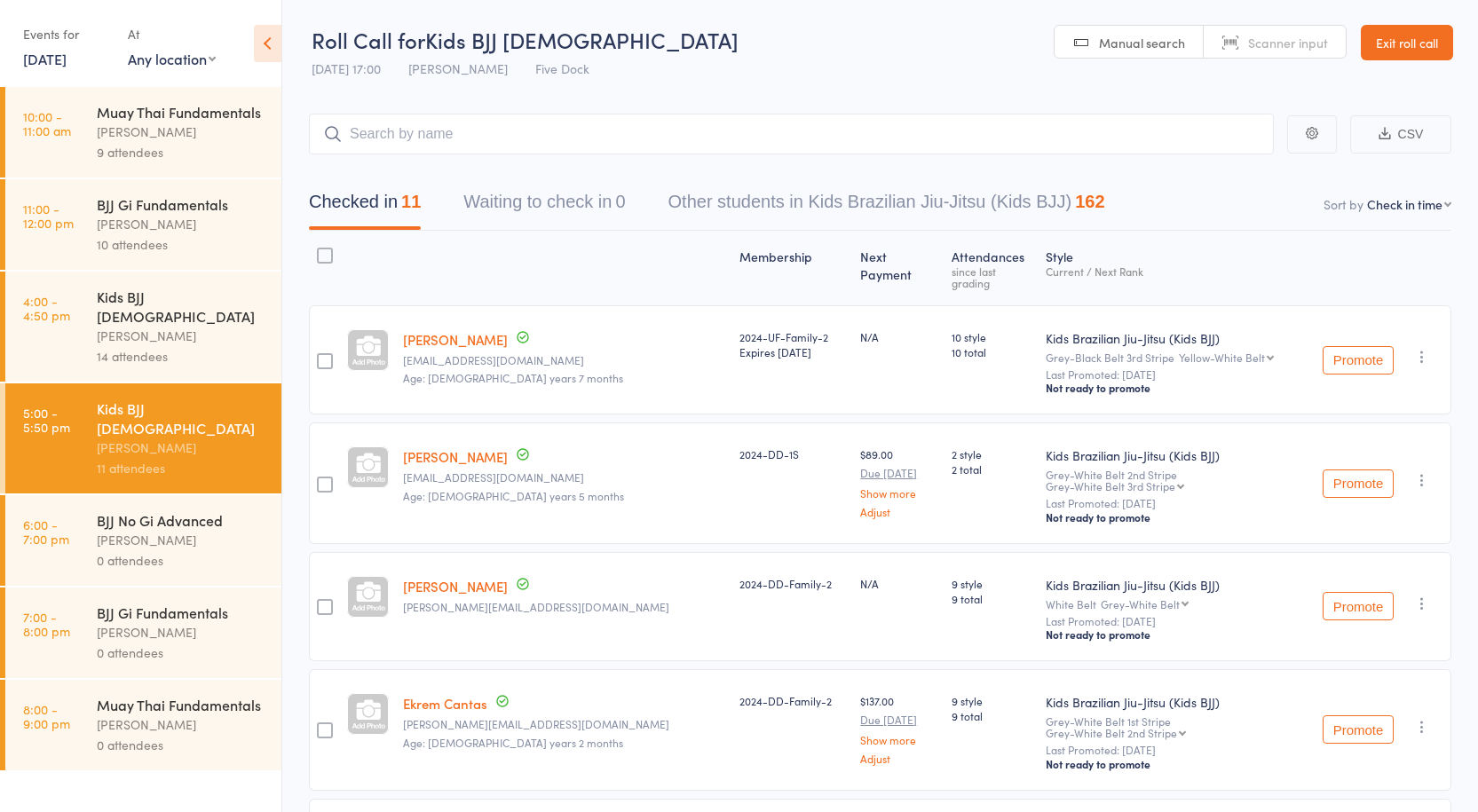
click at [111, 326] on div "[PERSON_NAME]" at bounding box center [181, 336] width 169 height 20
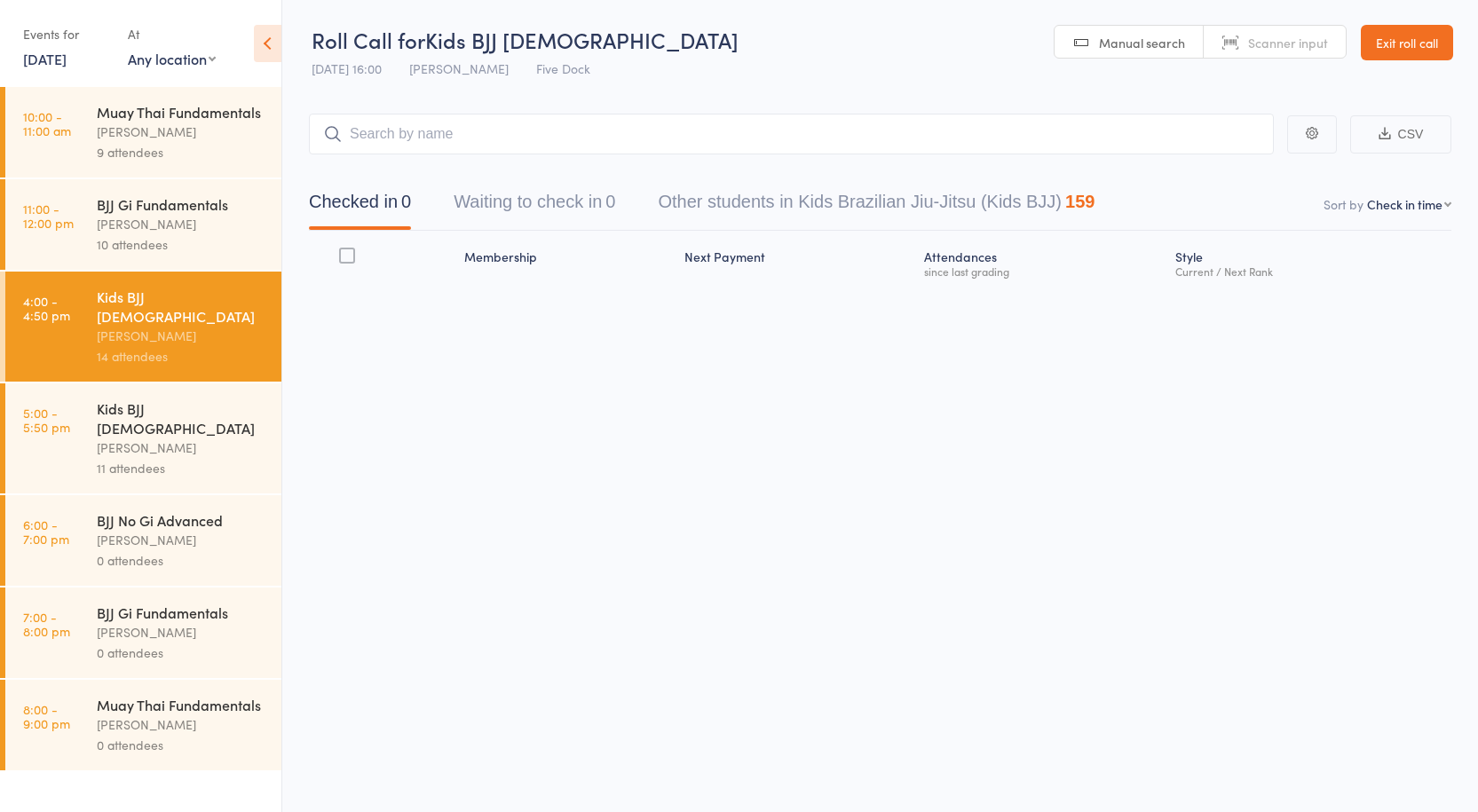
click at [132, 437] on div "[PERSON_NAME]" at bounding box center [181, 447] width 169 height 20
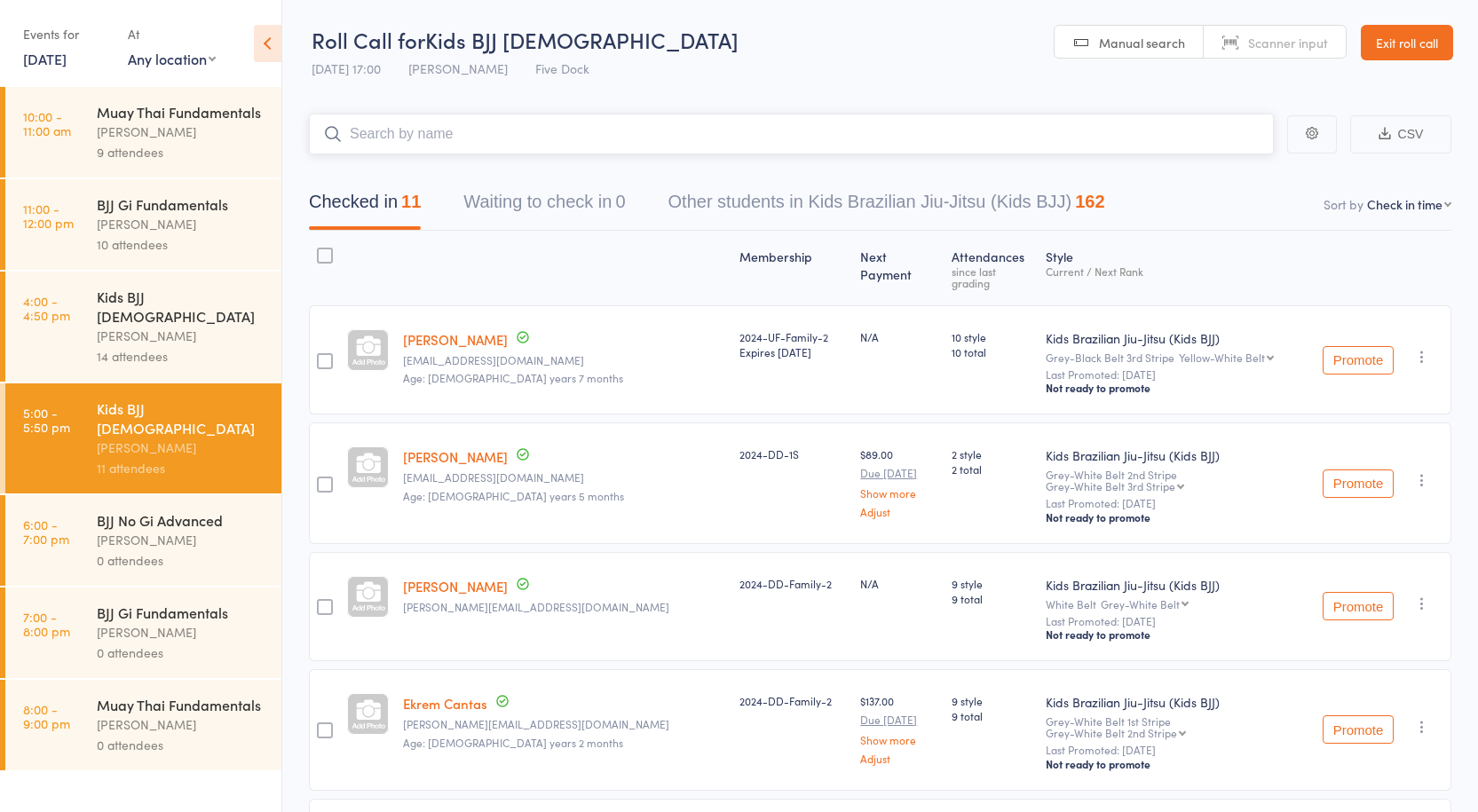
click at [442, 139] on input "search" at bounding box center [791, 134] width 965 height 41
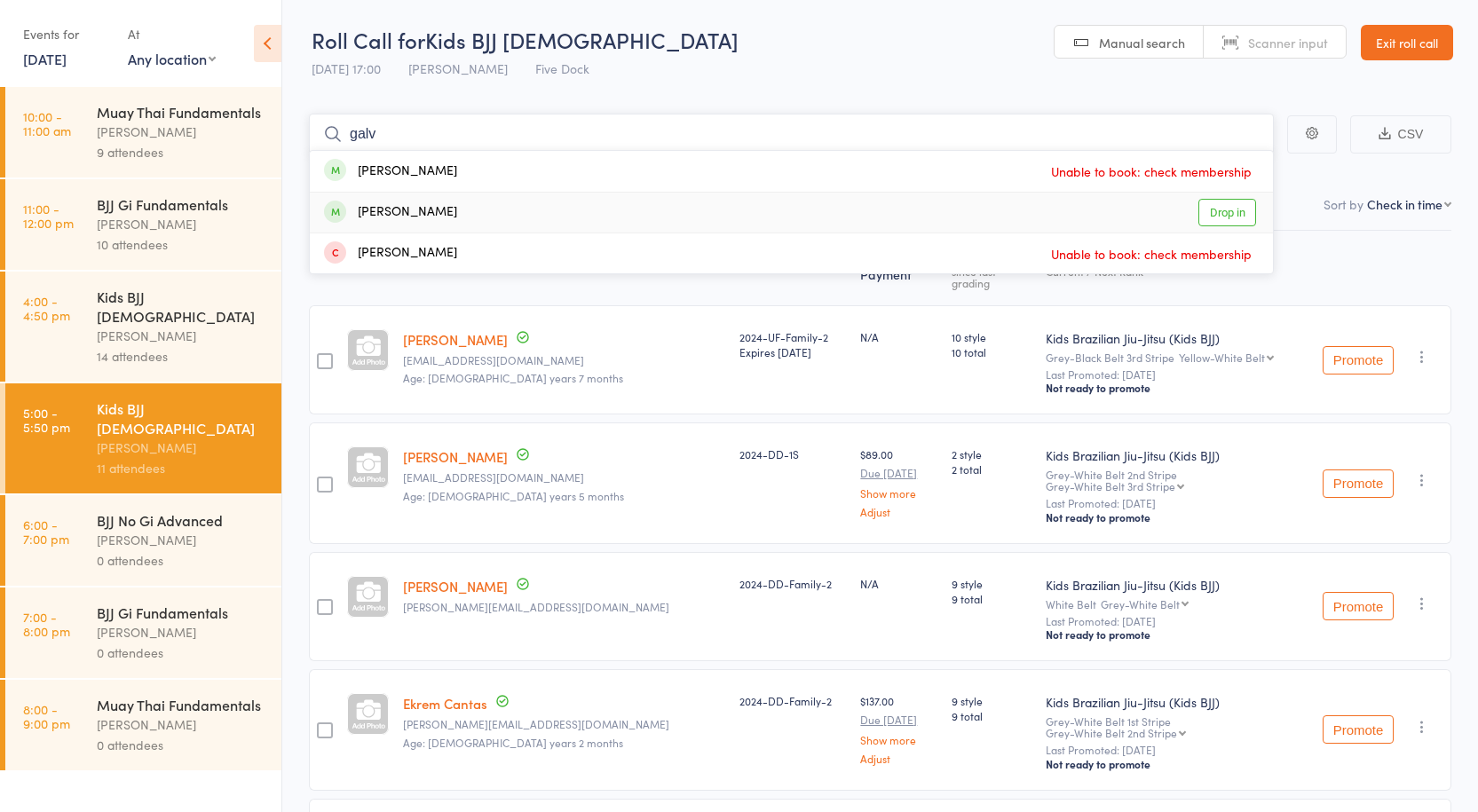
type input "galv"
click at [1220, 212] on link "Drop in" at bounding box center [1227, 212] width 58 height 27
